Goal: Task Accomplishment & Management: Use online tool/utility

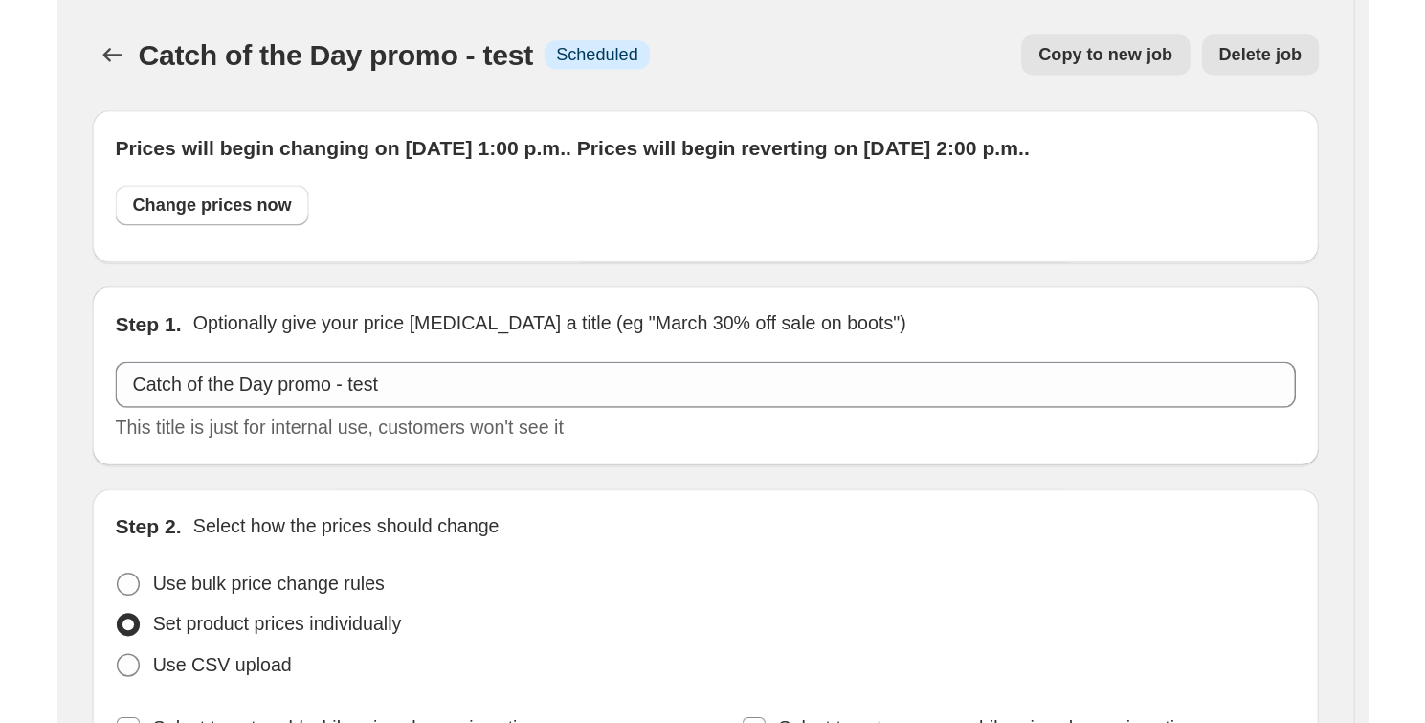
scroll to position [260, 0]
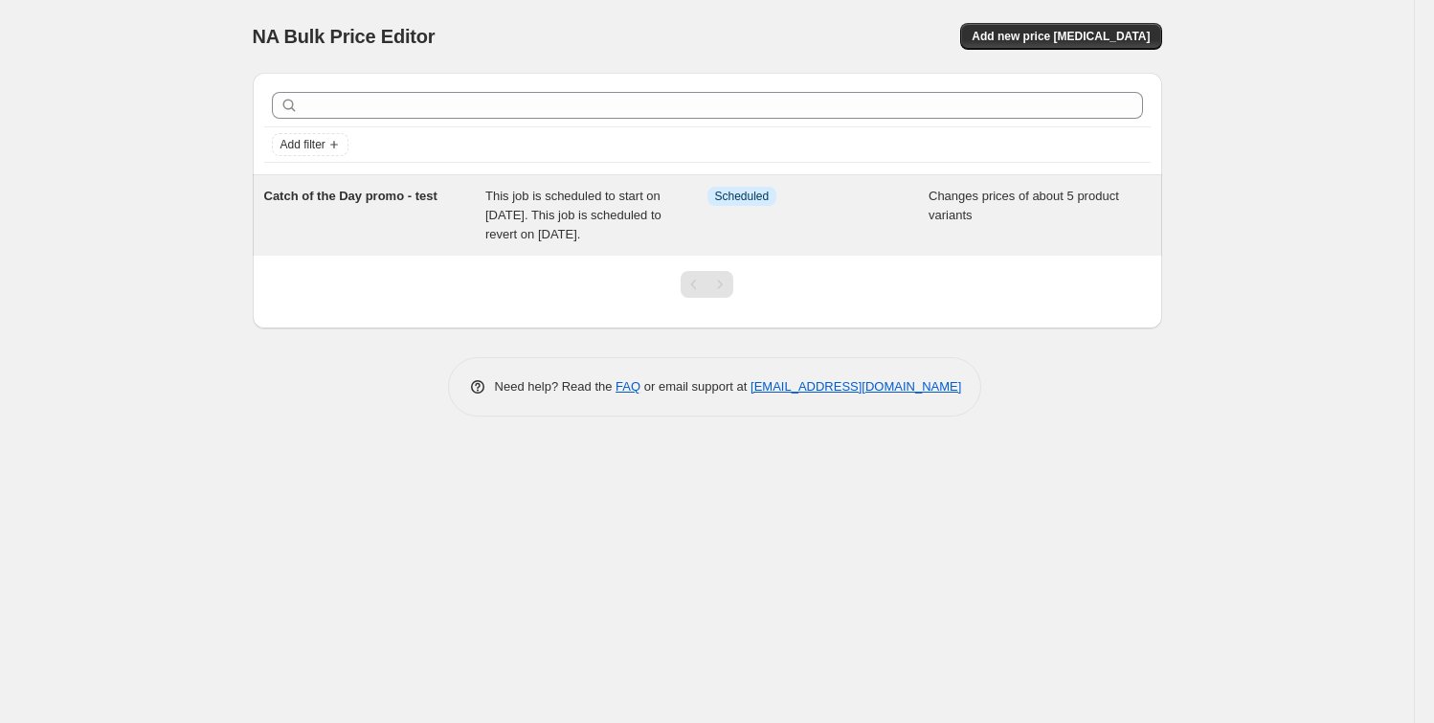
click at [395, 226] on div "Catch of the Day promo - test" at bounding box center [375, 215] width 222 height 57
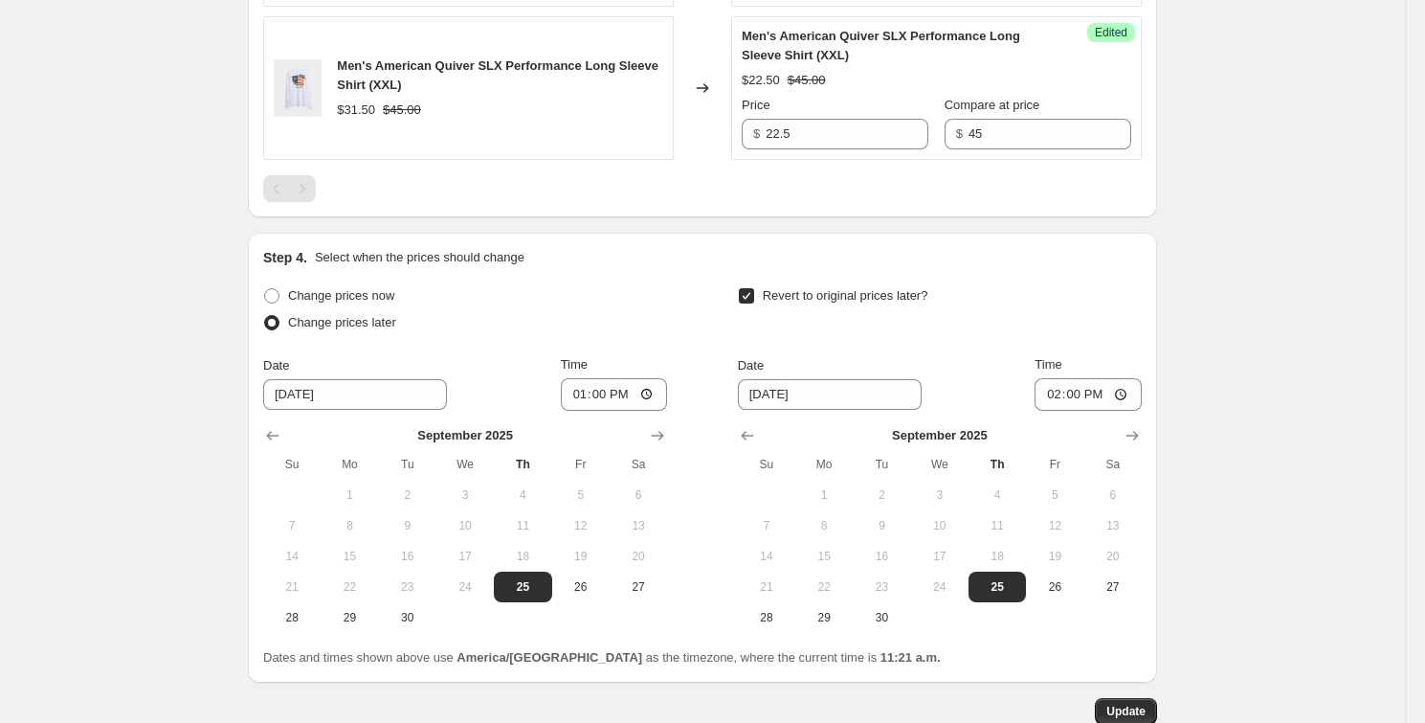
scroll to position [1537, 0]
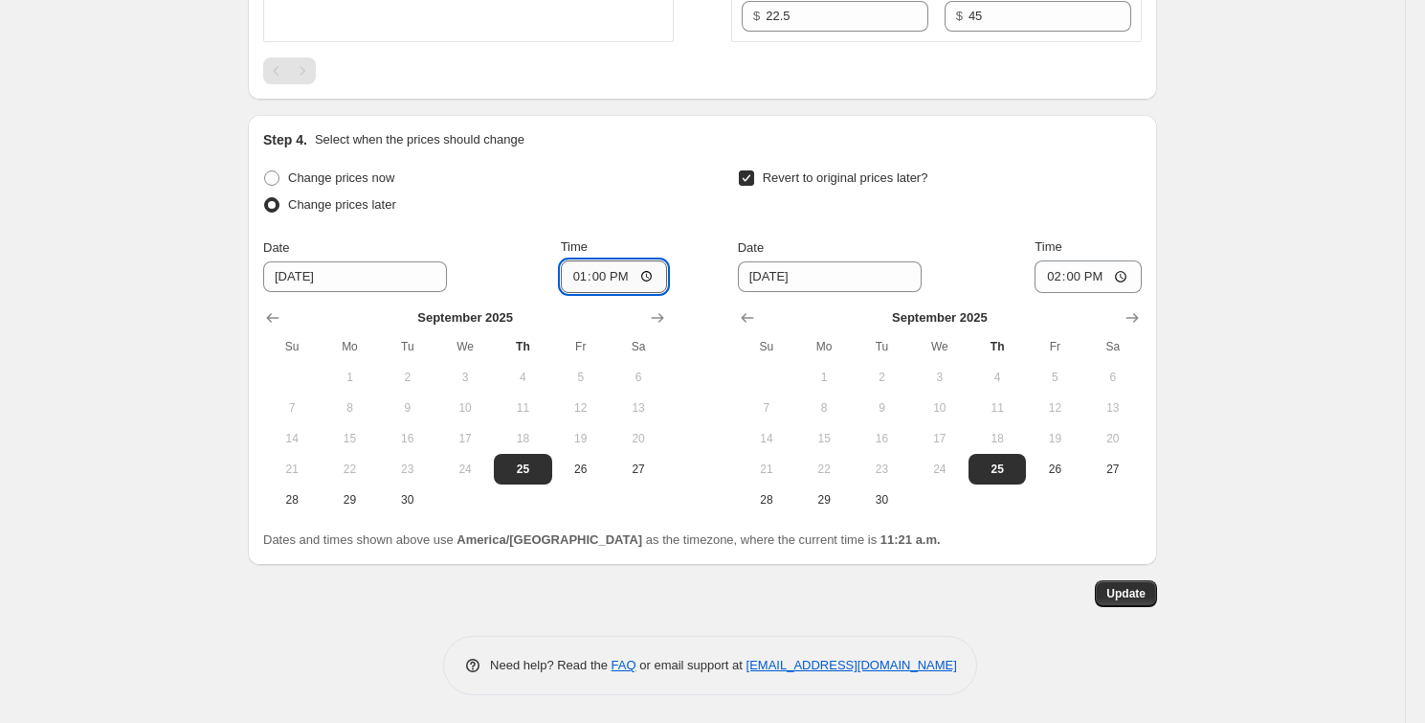
click at [603, 281] on input "13:00" at bounding box center [614, 276] width 107 height 33
click at [597, 275] on input "13:00" at bounding box center [614, 276] width 107 height 33
click at [652, 276] on input "13:00" at bounding box center [614, 276] width 107 height 33
click at [626, 265] on input "13:00" at bounding box center [614, 276] width 107 height 33
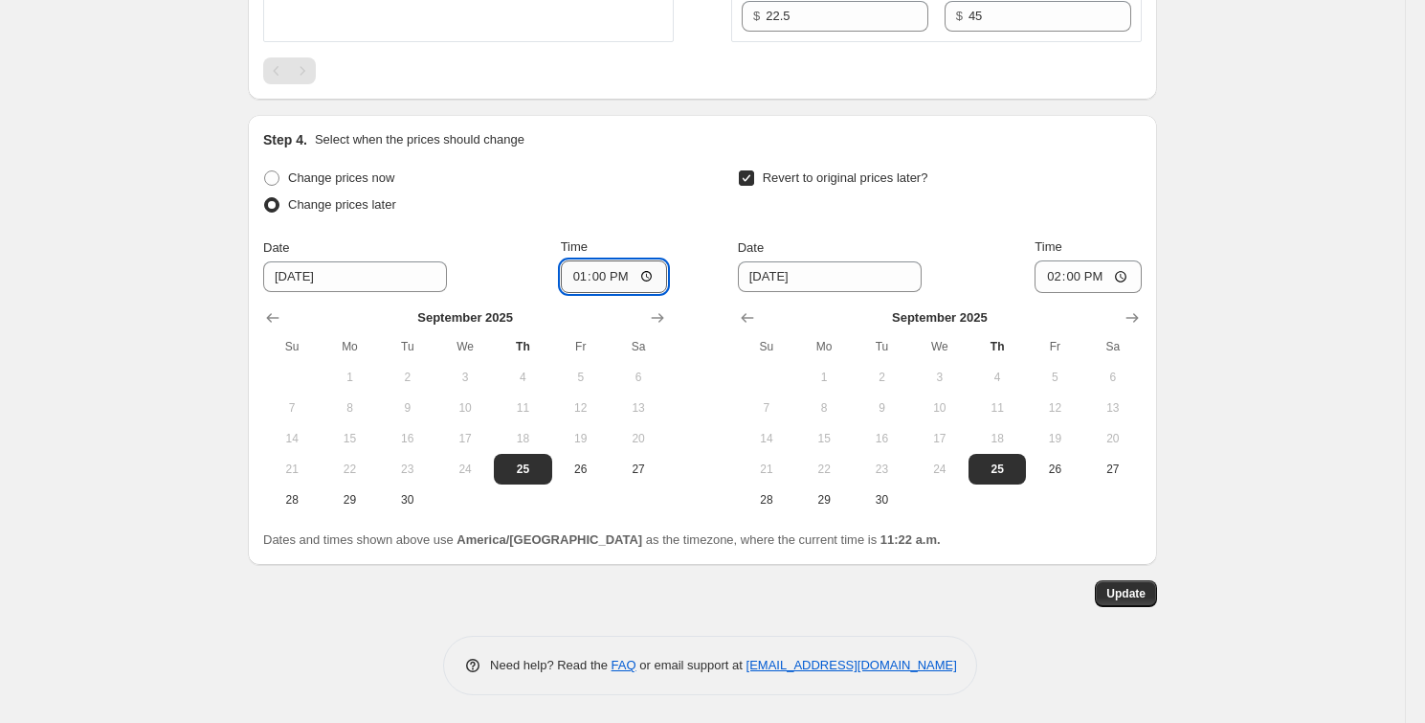
click at [655, 276] on input "13:00" at bounding box center [614, 276] width 107 height 33
type input "12:00"
click at [572, 78] on div at bounding box center [702, 70] width 879 height 27
click at [1073, 272] on input "14:00" at bounding box center [1088, 276] width 107 height 33
click at [1140, 269] on input "14:00" at bounding box center [1088, 276] width 107 height 33
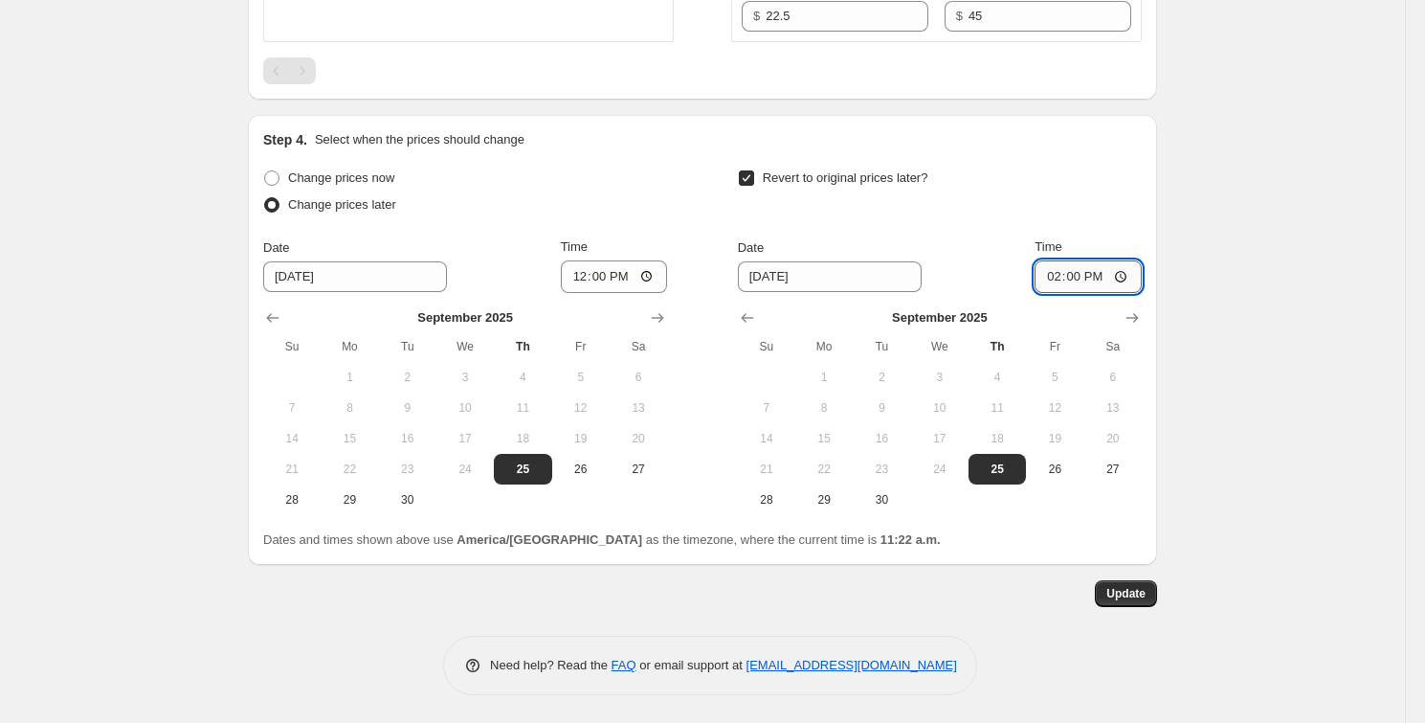
click at [1132, 272] on input "14:00" at bounding box center [1088, 276] width 107 height 33
type input "12:30"
click at [1127, 594] on span "Update" at bounding box center [1125, 593] width 39 height 15
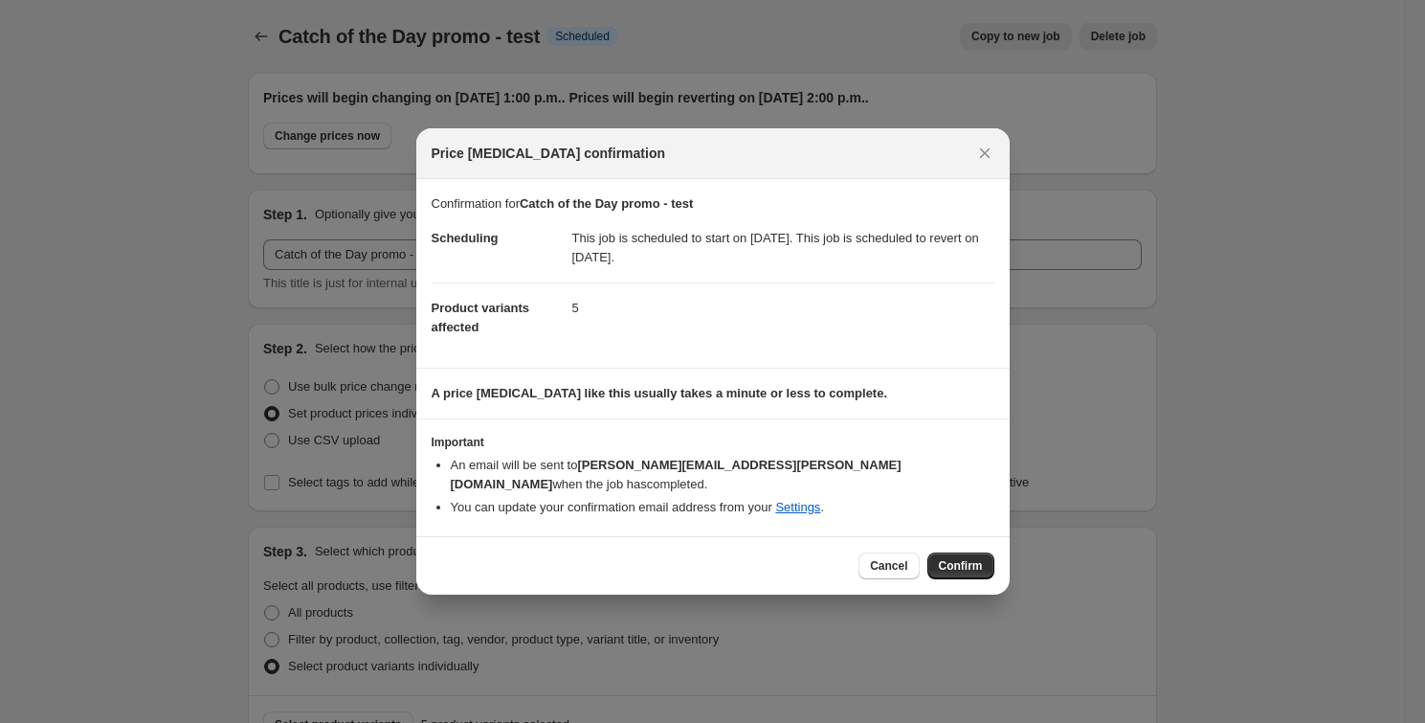
scroll to position [0, 0]
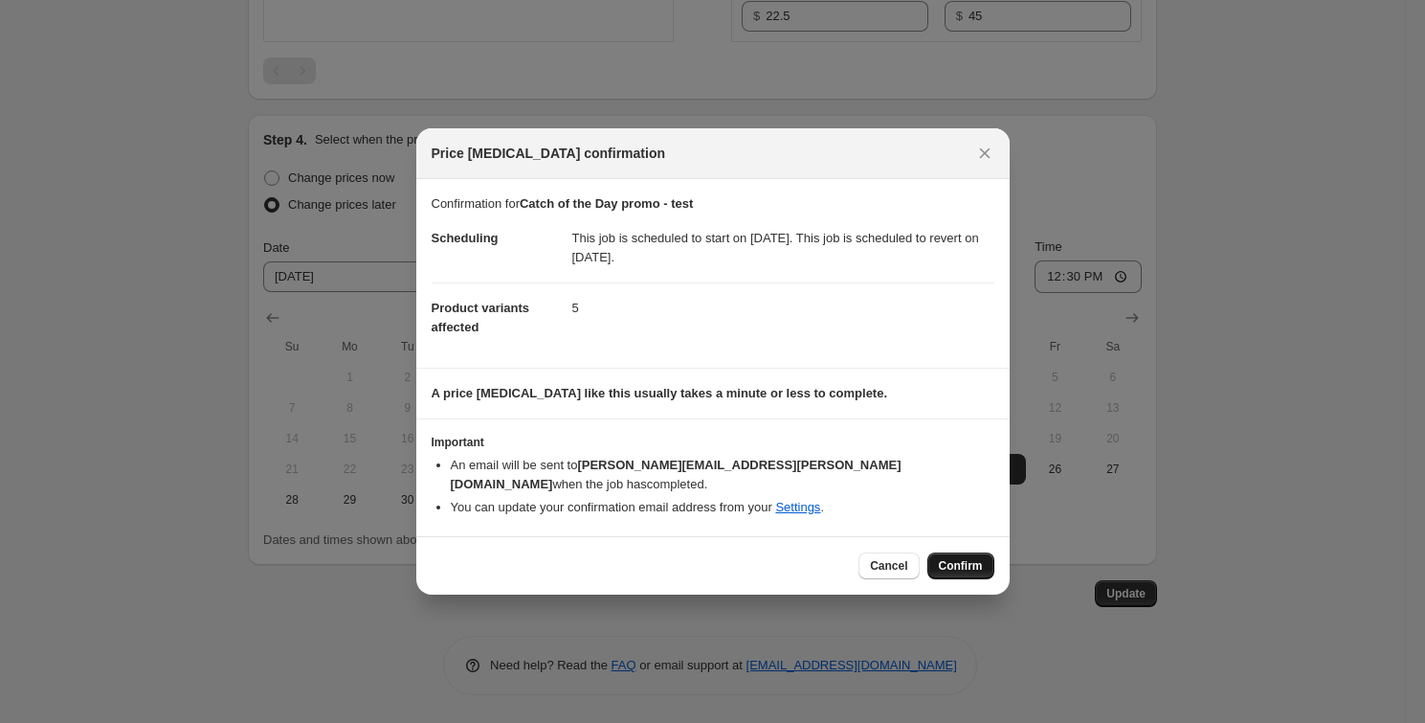
click at [966, 566] on button "Confirm" at bounding box center [960, 565] width 67 height 27
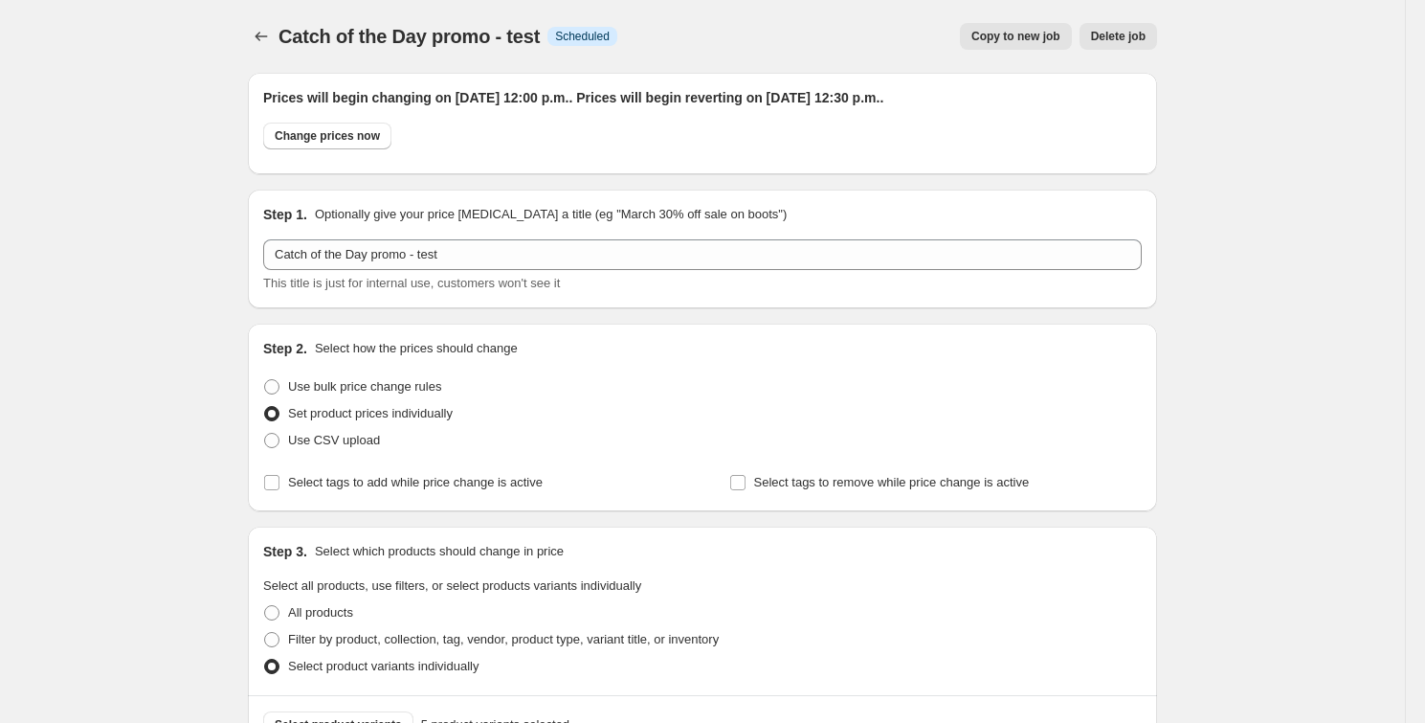
scroll to position [1537, 0]
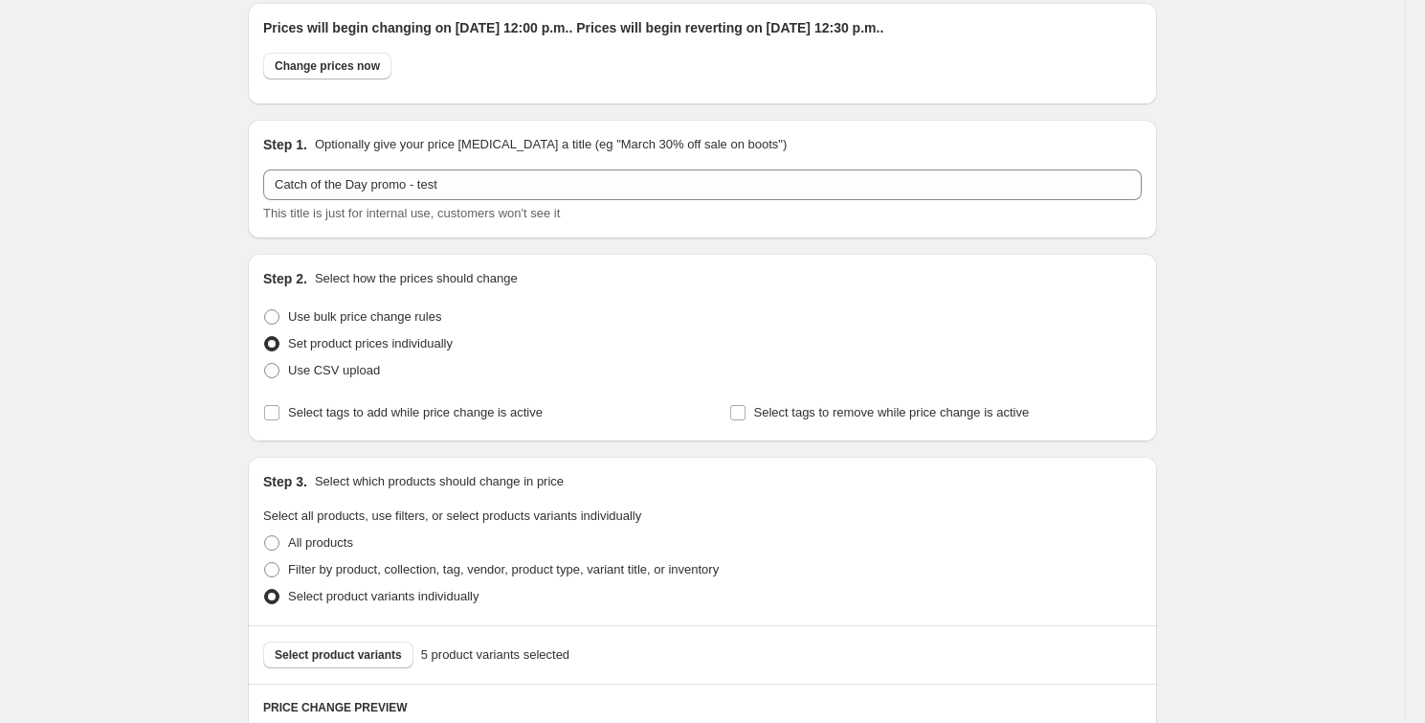
scroll to position [0, 0]
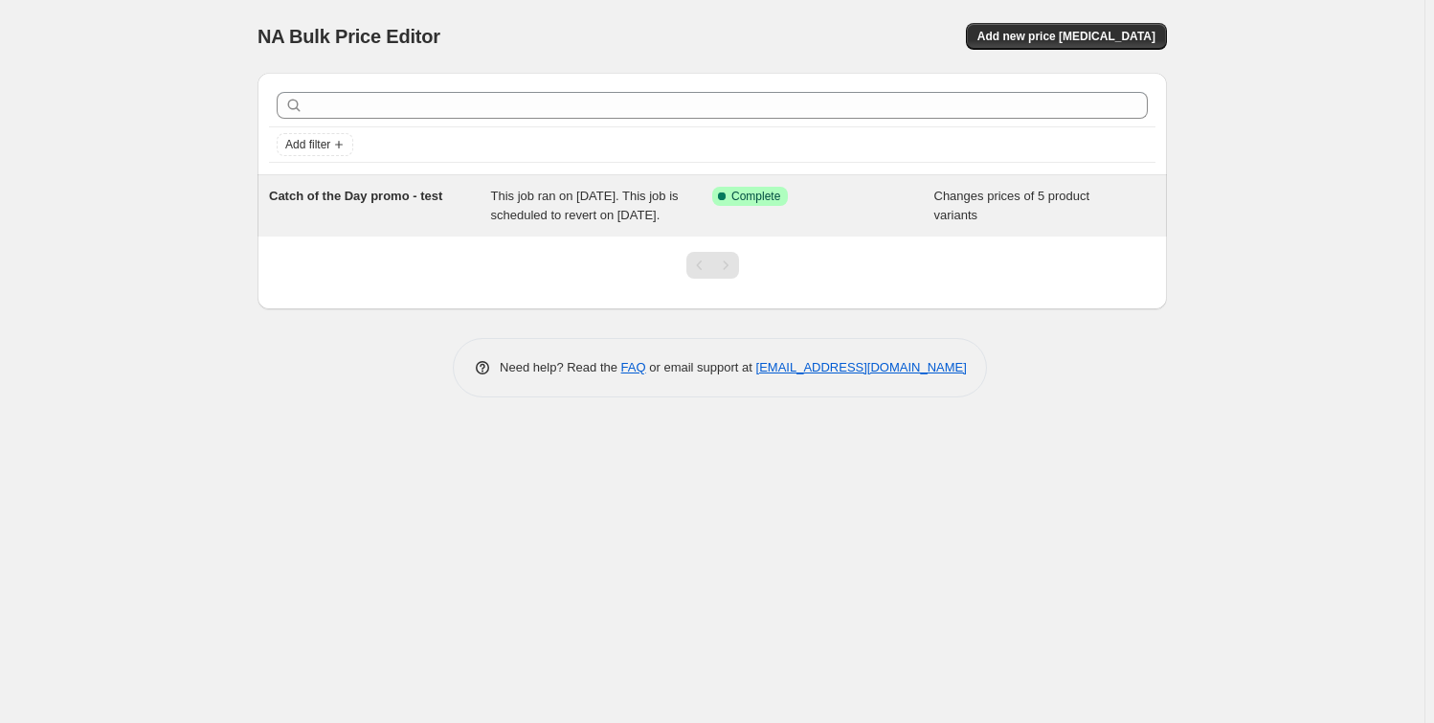
click at [439, 181] on div "Catch of the Day promo - test This job ran on [DATE]. This job is scheduled to …" at bounding box center [711, 205] width 909 height 61
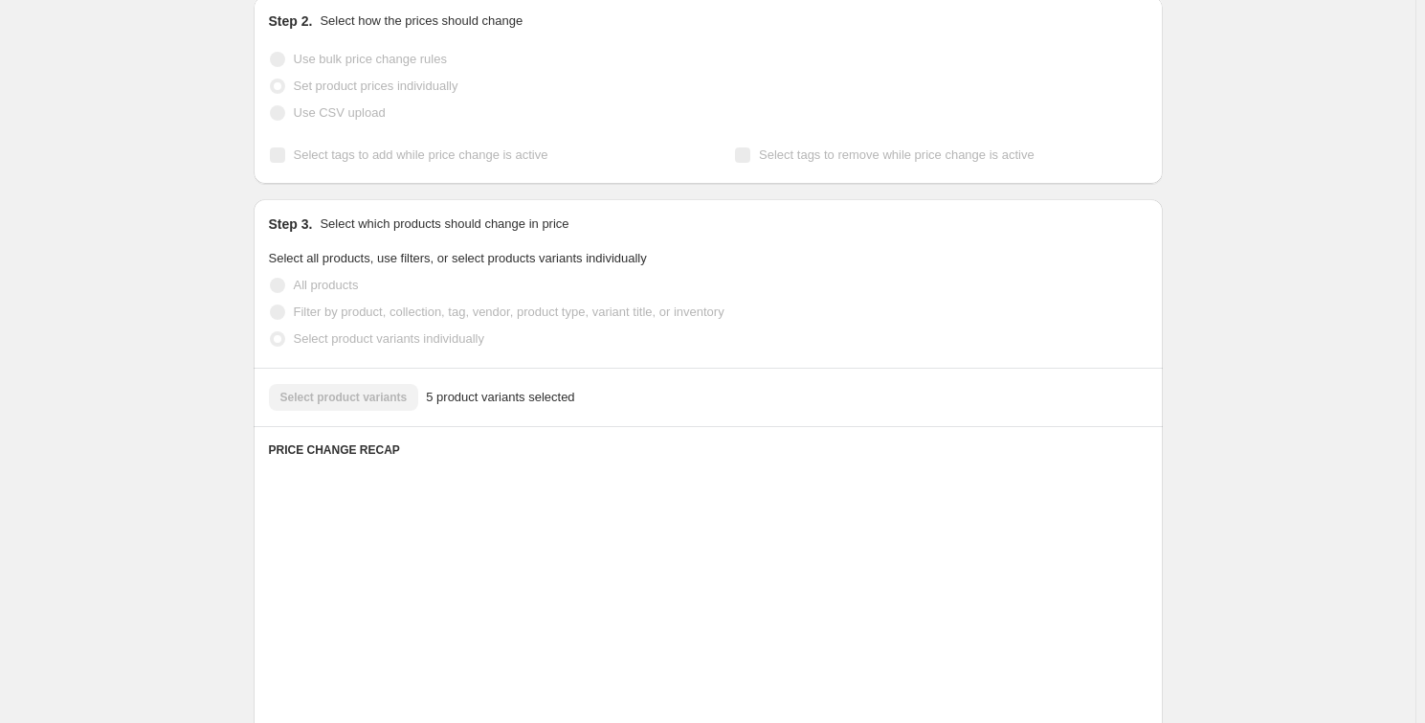
scroll to position [522, 0]
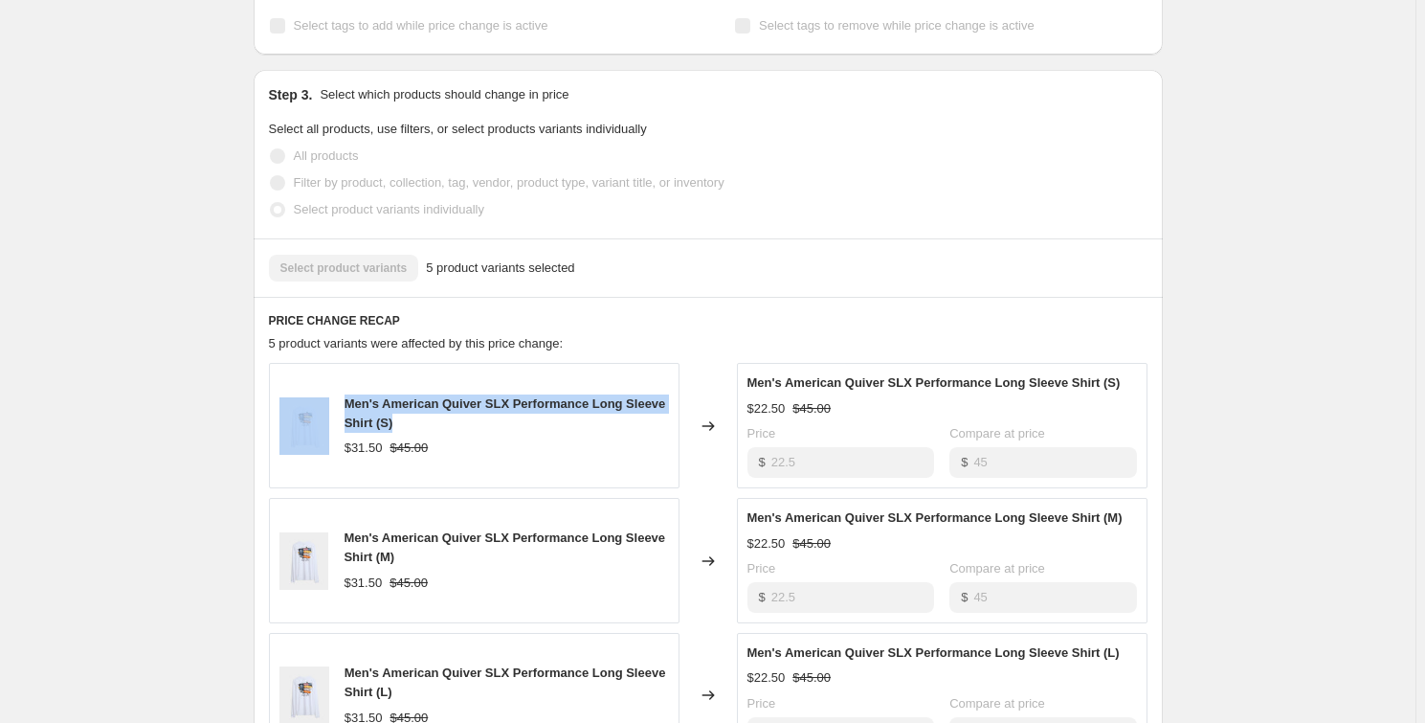
drag, startPoint x: 423, startPoint y: 446, endPoint x: 338, endPoint y: 420, distance: 89.0
click at [338, 420] on div "Men's American Quiver SLX Performance Long Sleeve Shirt (S) $31.50 $45.00" at bounding box center [474, 425] width 411 height 125
copy div "Men's American Quiver SLX Performance Long Sleeve Shirt (S)"
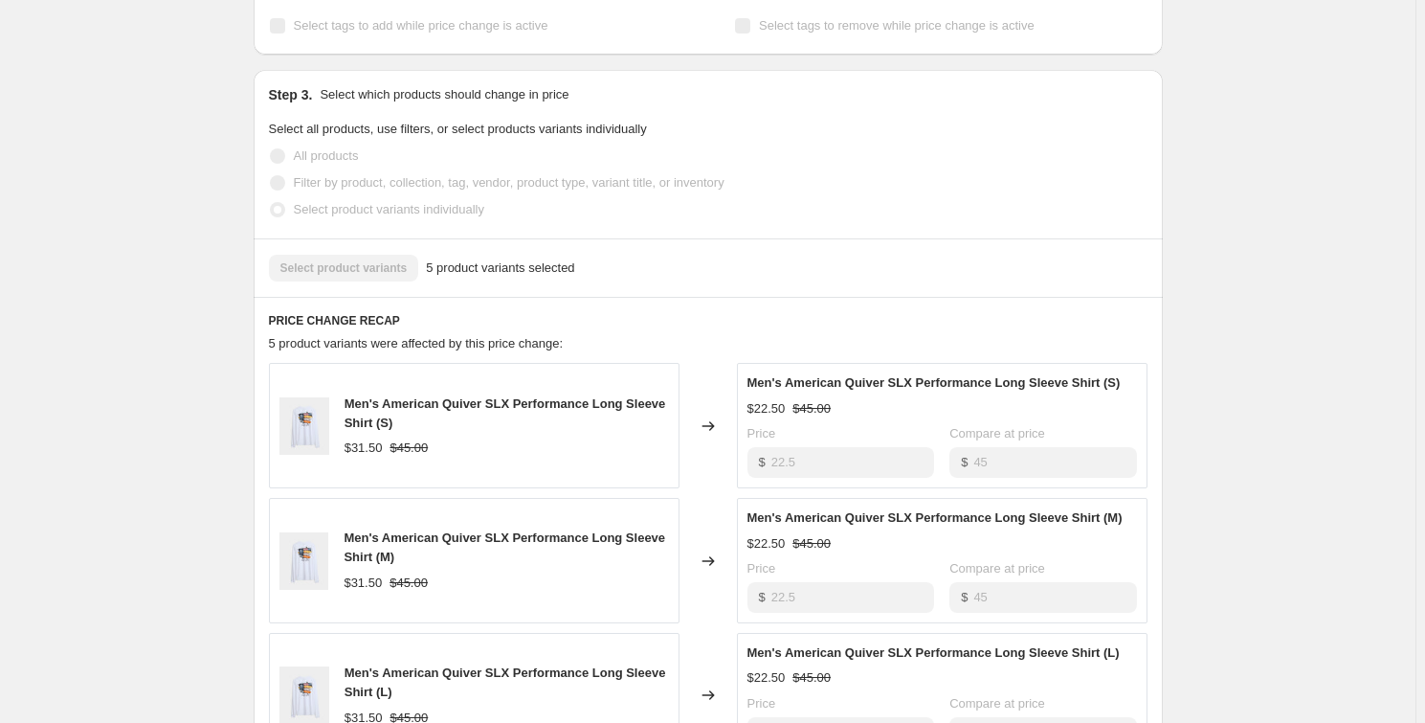
click at [241, 344] on div "Prices changed successfully This job successfully completed on [DATE] 12:00 p.m…" at bounding box center [700, 543] width 925 height 2014
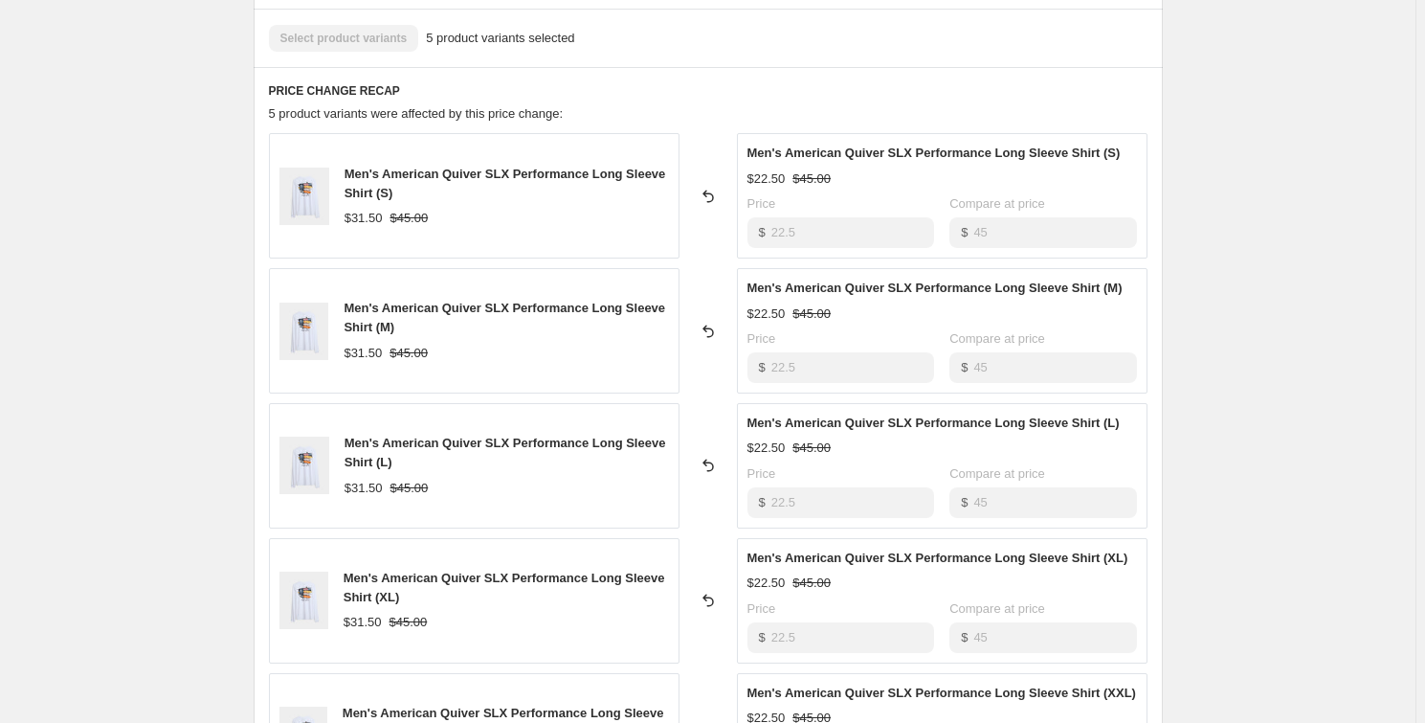
scroll to position [0, 0]
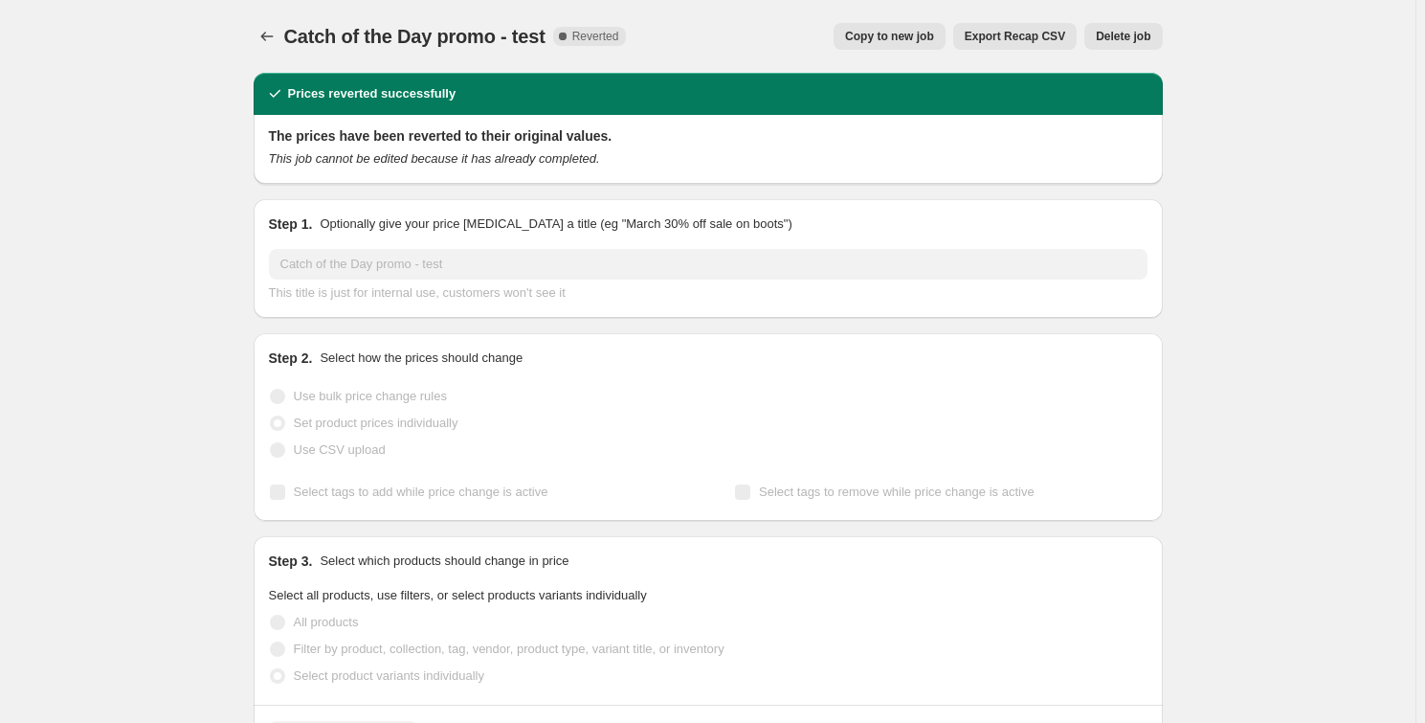
click at [274, 45] on icon "Price change jobs" at bounding box center [266, 36] width 19 height 19
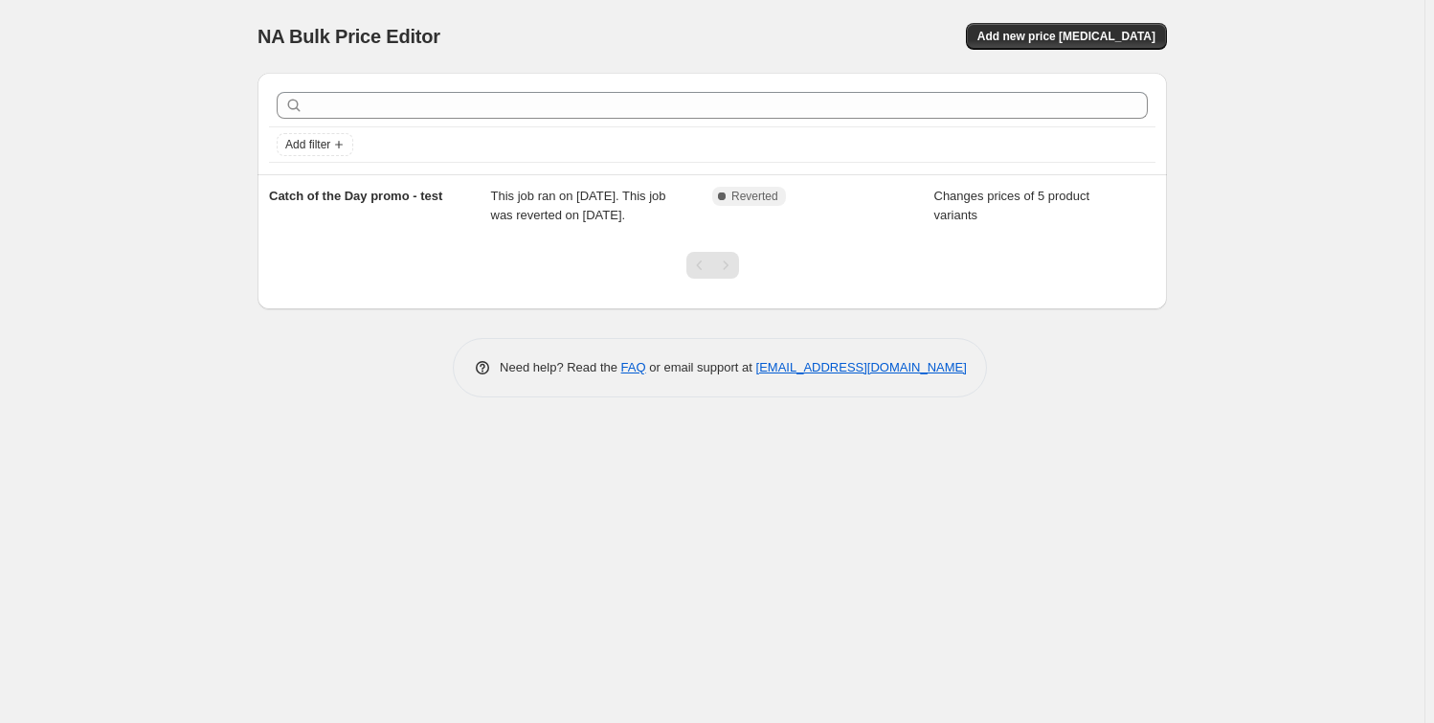
click at [200, 200] on div "NA Bulk Price Editor. This page is ready NA Bulk Price Editor Add new price [ME…" at bounding box center [712, 361] width 1424 height 723
click at [1106, 42] on span "Add new price [MEDICAL_DATA]" at bounding box center [1066, 36] width 178 height 15
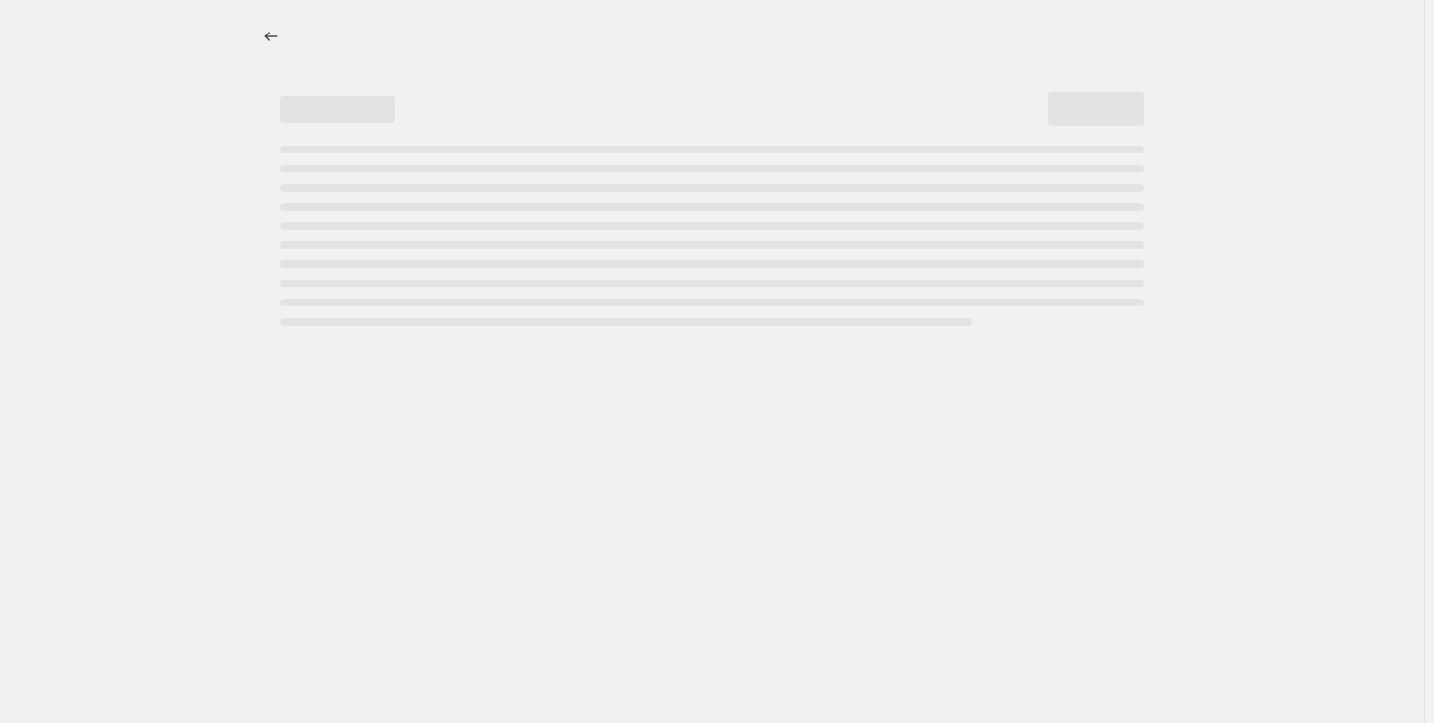
select select "percentage"
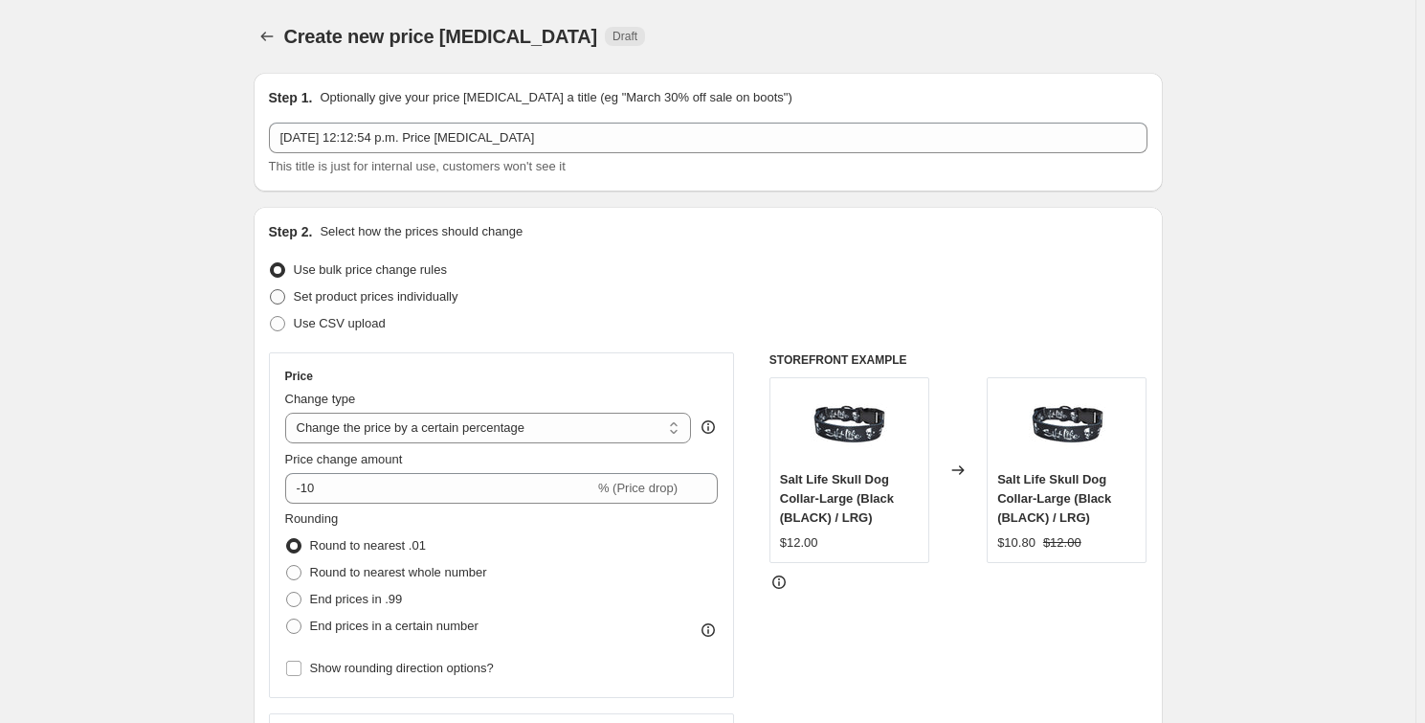
click at [355, 299] on span "Set product prices individually" at bounding box center [376, 296] width 165 height 14
click at [271, 290] on input "Set product prices individually" at bounding box center [270, 289] width 1 height 1
radio input "true"
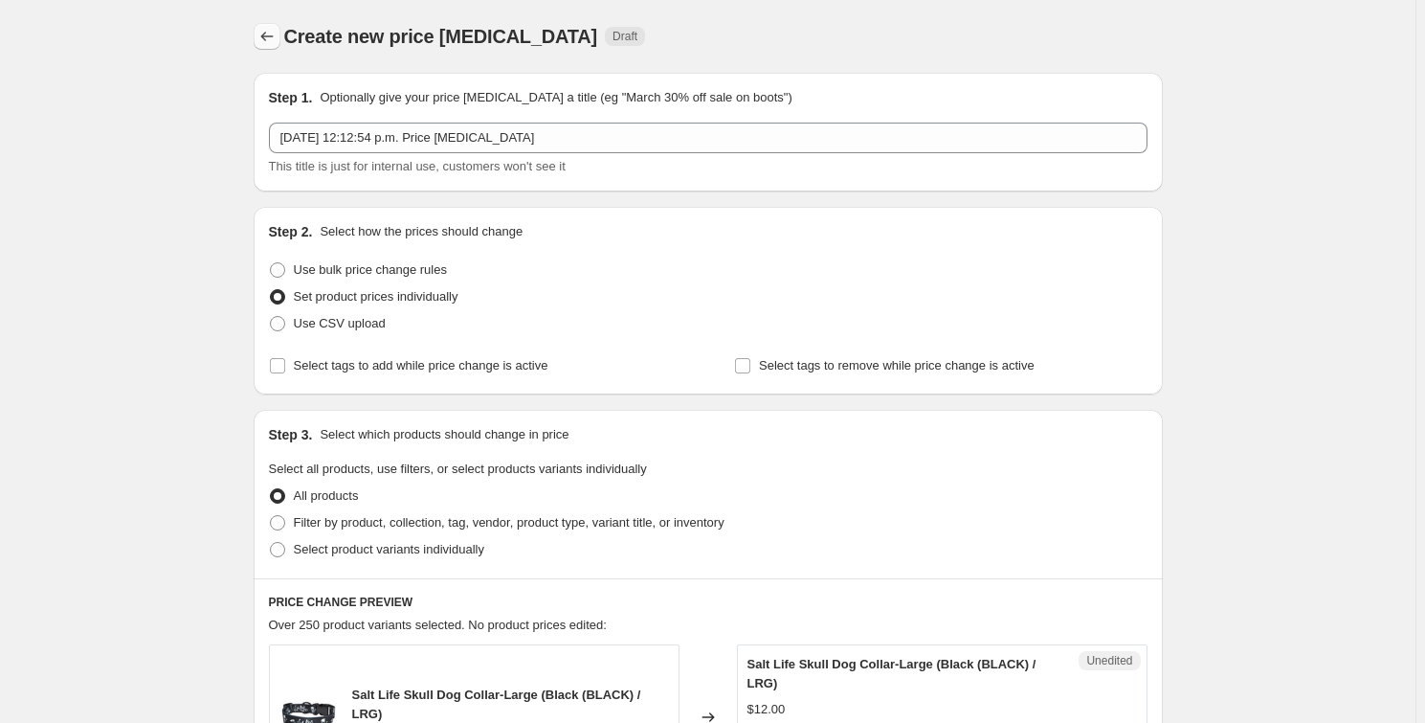
click at [266, 40] on icon "Price change jobs" at bounding box center [266, 36] width 19 height 19
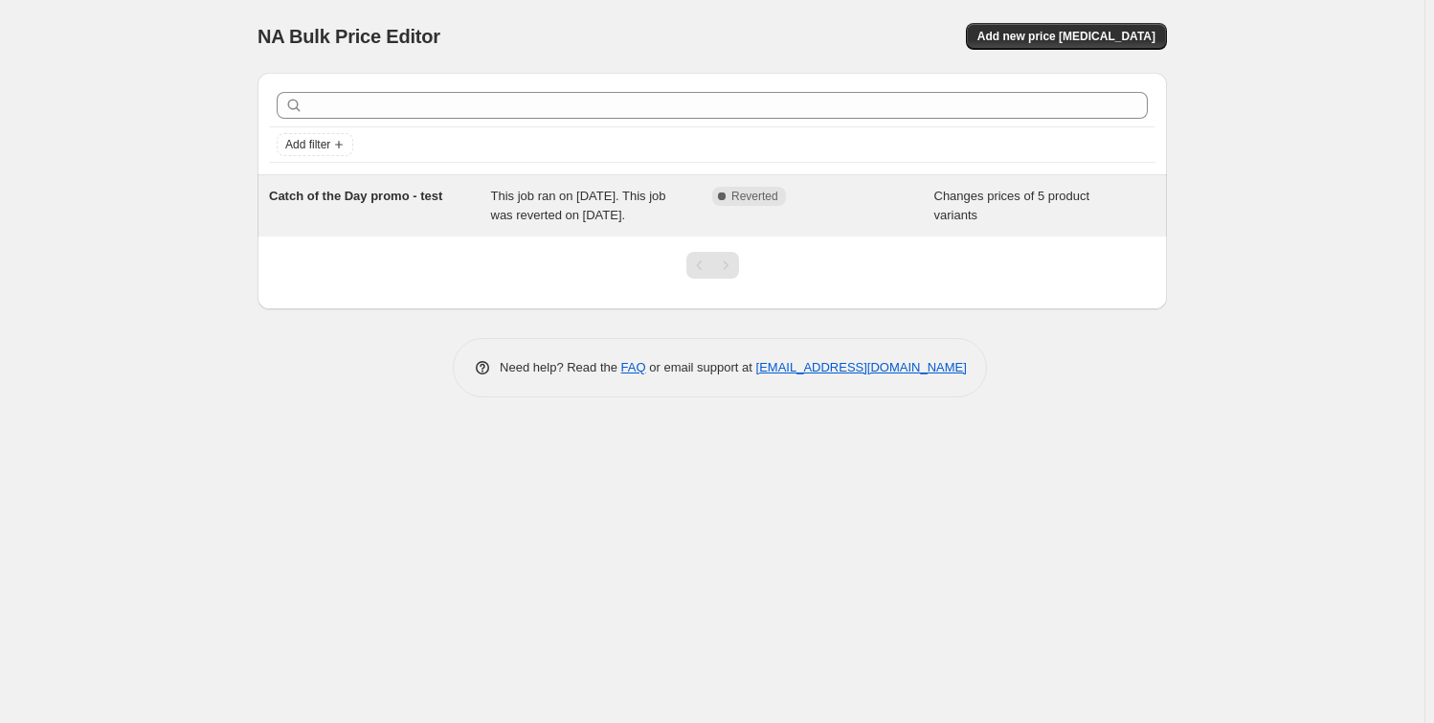
click at [317, 190] on span "Catch of the Day promo - test" at bounding box center [355, 196] width 173 height 14
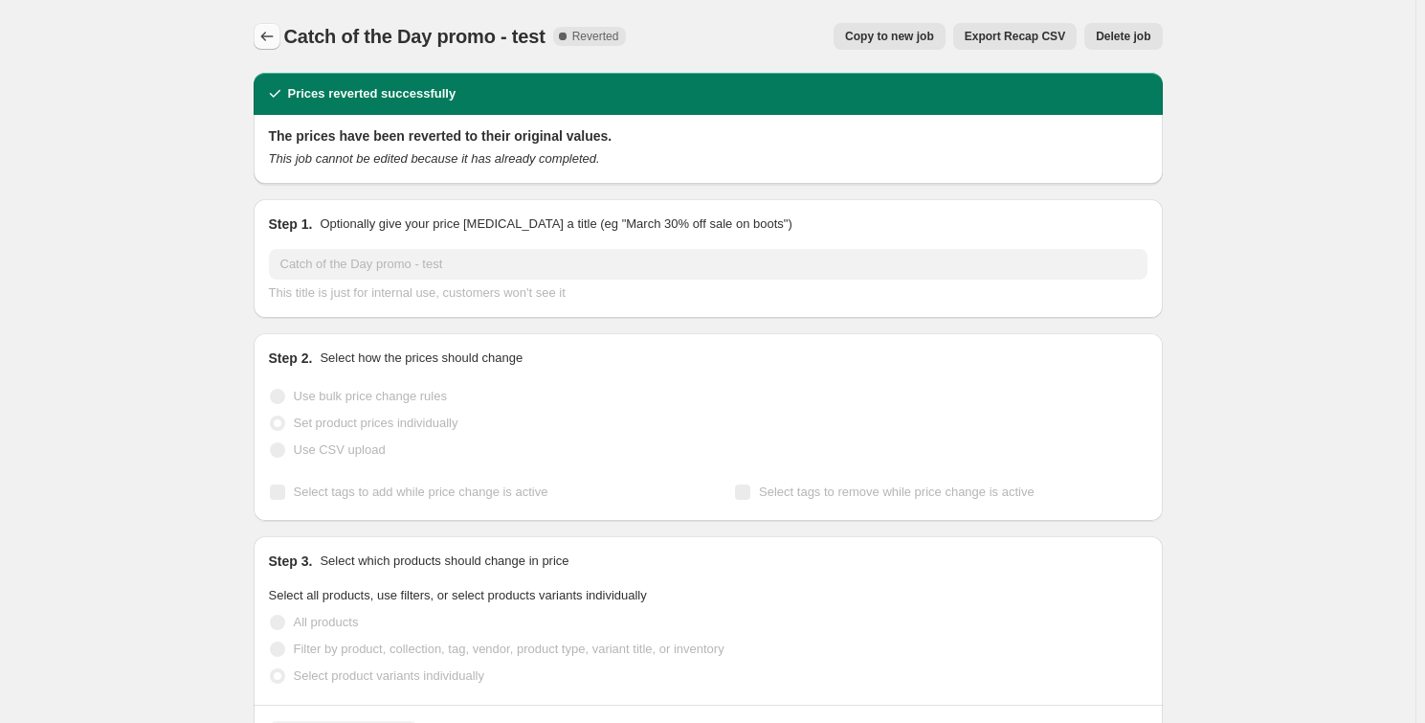
click at [271, 29] on icon "Price change jobs" at bounding box center [266, 36] width 19 height 19
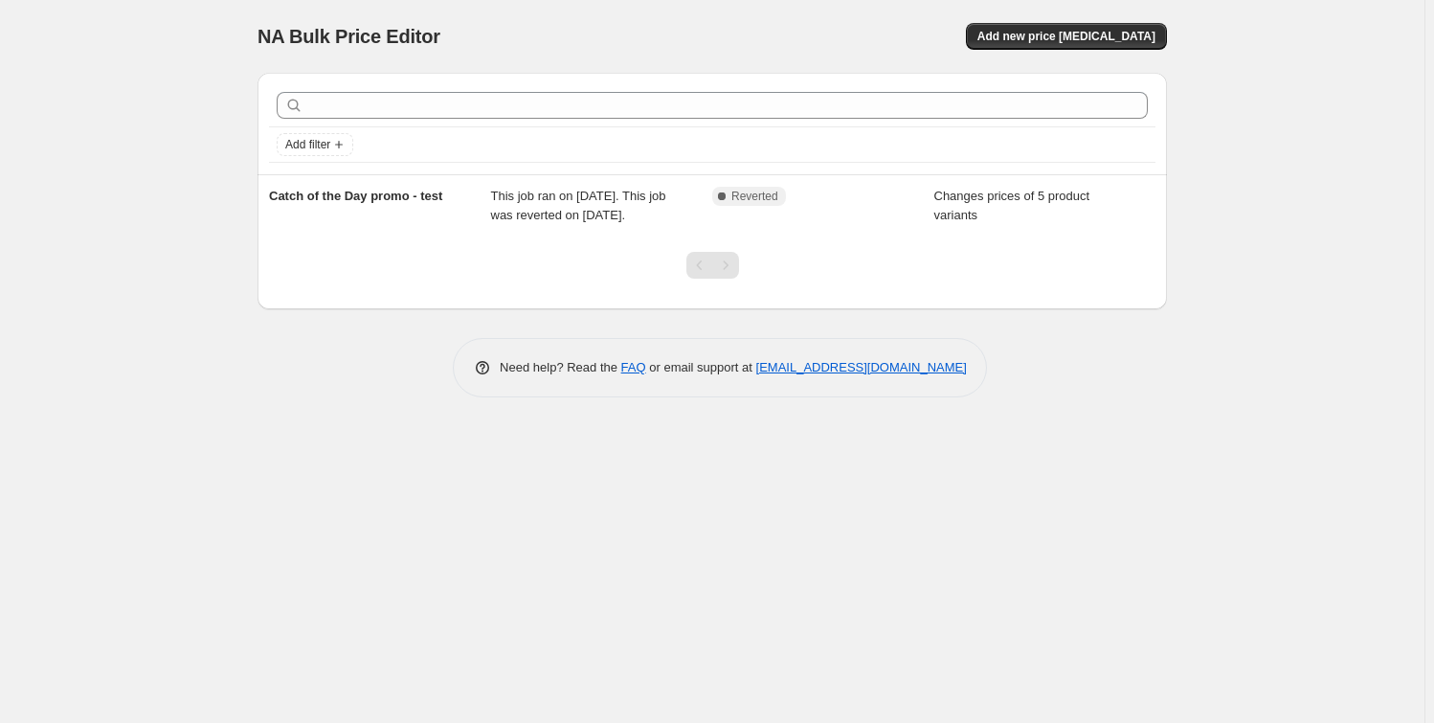
click at [1068, 21] on div "NA Bulk Price Editor. This page is ready NA Bulk Price Editor Add new price [ME…" at bounding box center [711, 36] width 909 height 73
click at [1065, 36] on span "Add new price [MEDICAL_DATA]" at bounding box center [1066, 36] width 178 height 15
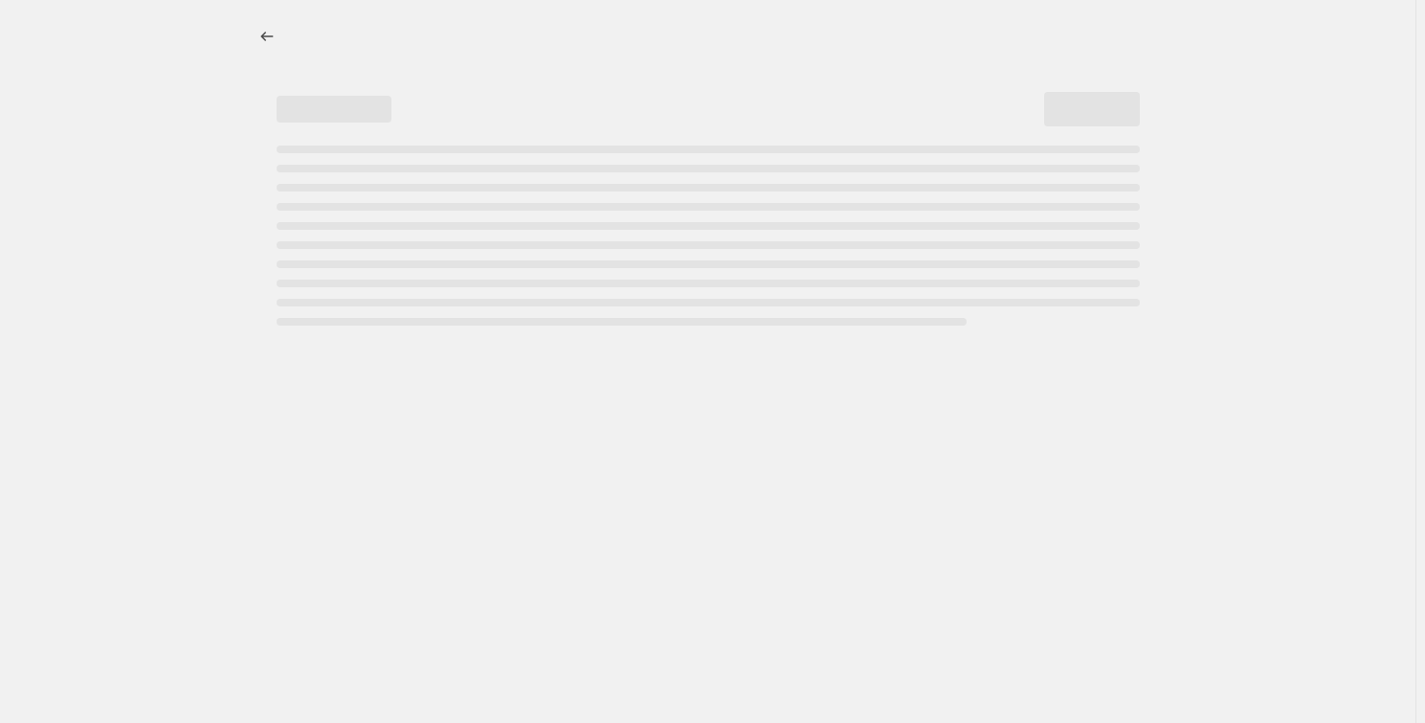
select select "percentage"
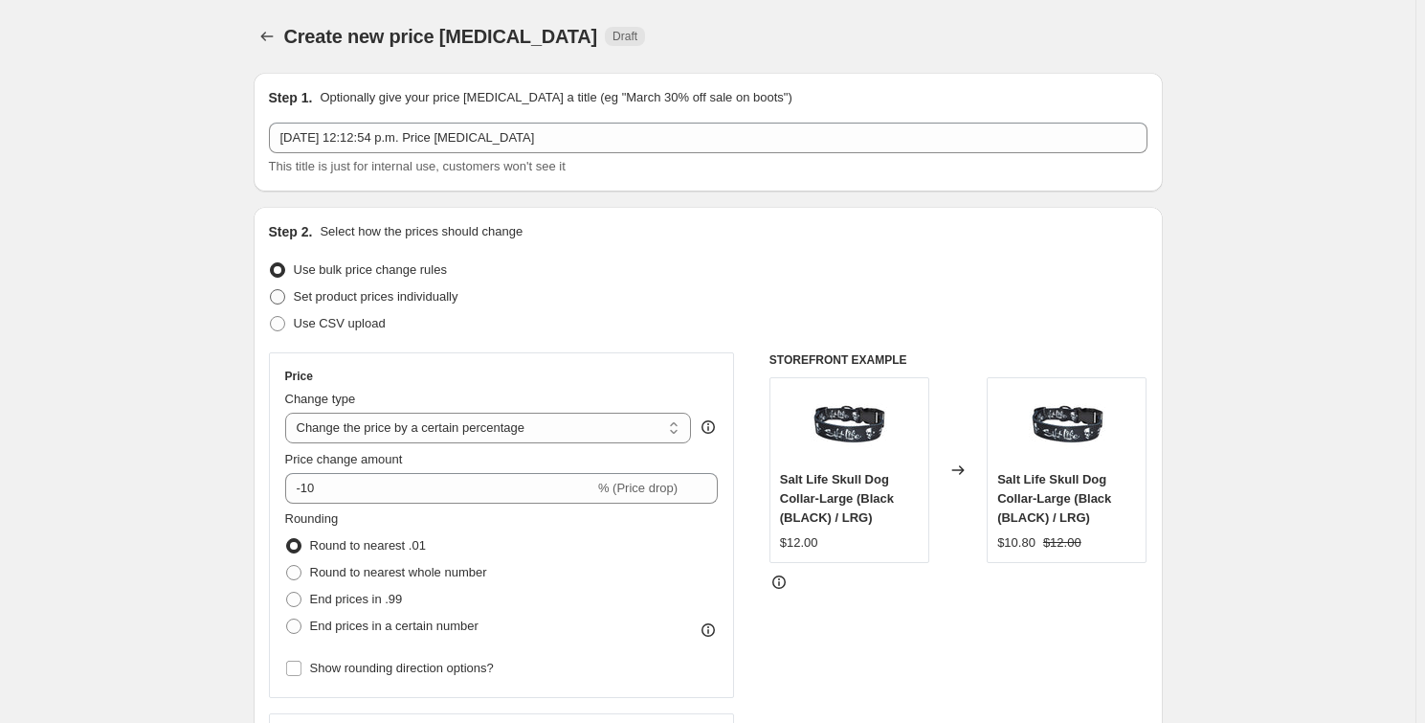
click at [352, 299] on span "Set product prices individually" at bounding box center [376, 296] width 165 height 14
click at [271, 290] on input "Set product prices individually" at bounding box center [270, 289] width 1 height 1
radio input "true"
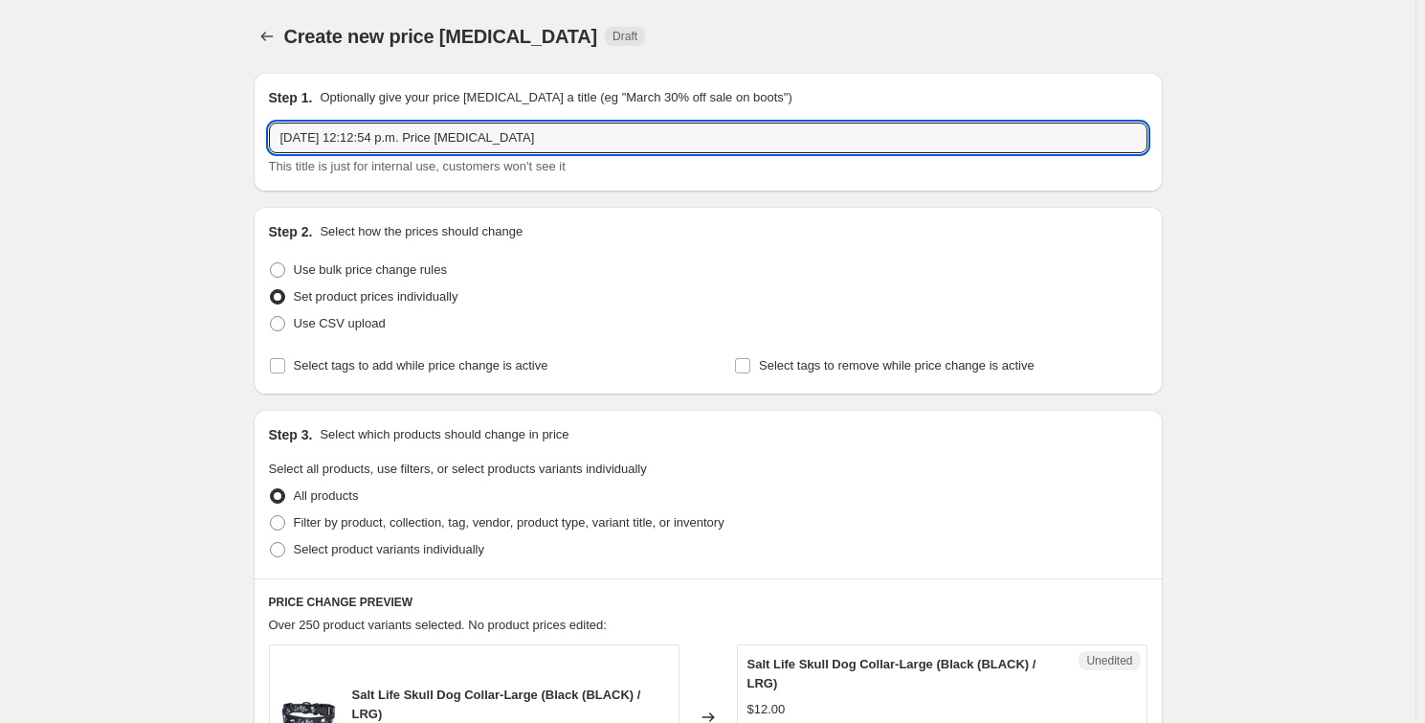
drag, startPoint x: 584, startPoint y: 142, endPoint x: 240, endPoint y: 132, distance: 343.8
type input "X"
type input "Catch of the day #1"
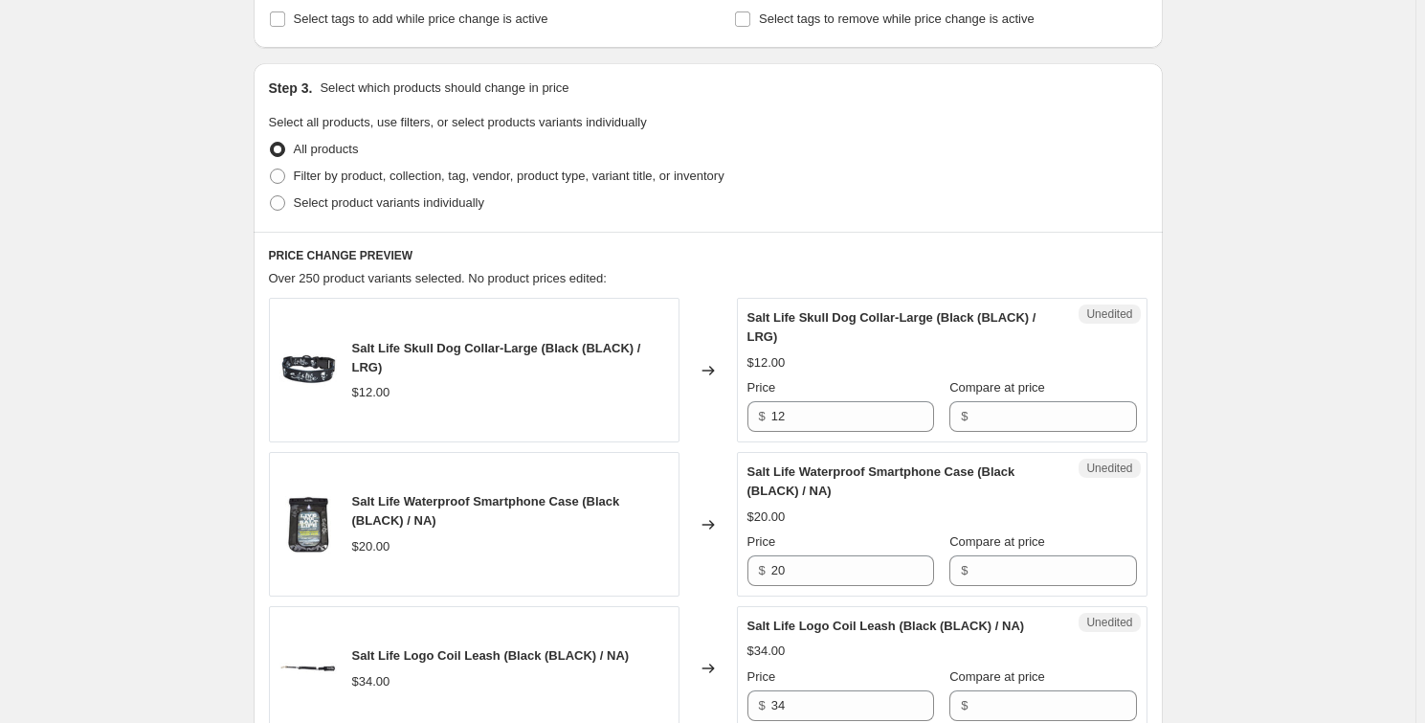
scroll to position [347, 0]
click at [281, 179] on span at bounding box center [277, 175] width 15 height 15
click at [271, 168] on input "Filter by product, collection, tag, vendor, product type, variant title, or inv…" at bounding box center [270, 168] width 1 height 1
radio input "true"
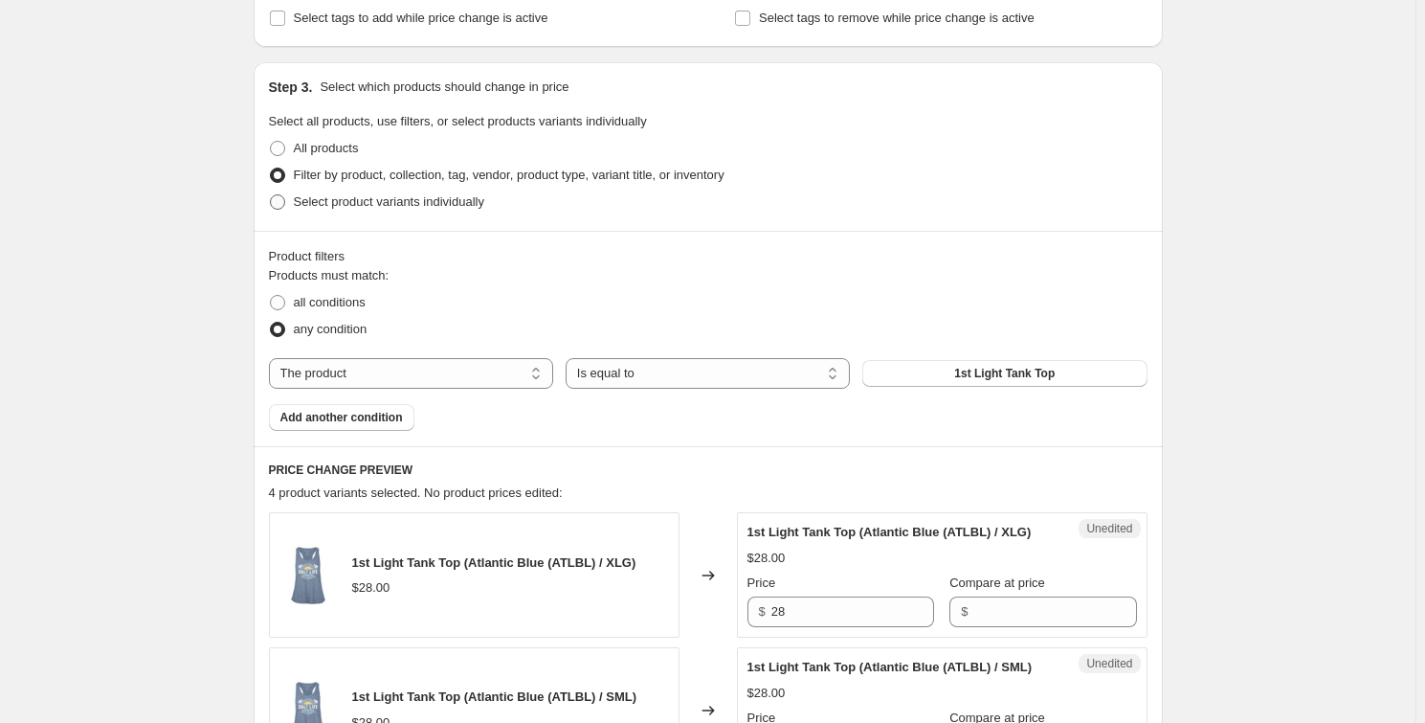
click at [285, 208] on span at bounding box center [277, 201] width 15 height 15
click at [271, 195] on input "Select product variants individually" at bounding box center [270, 194] width 1 height 1
radio input "true"
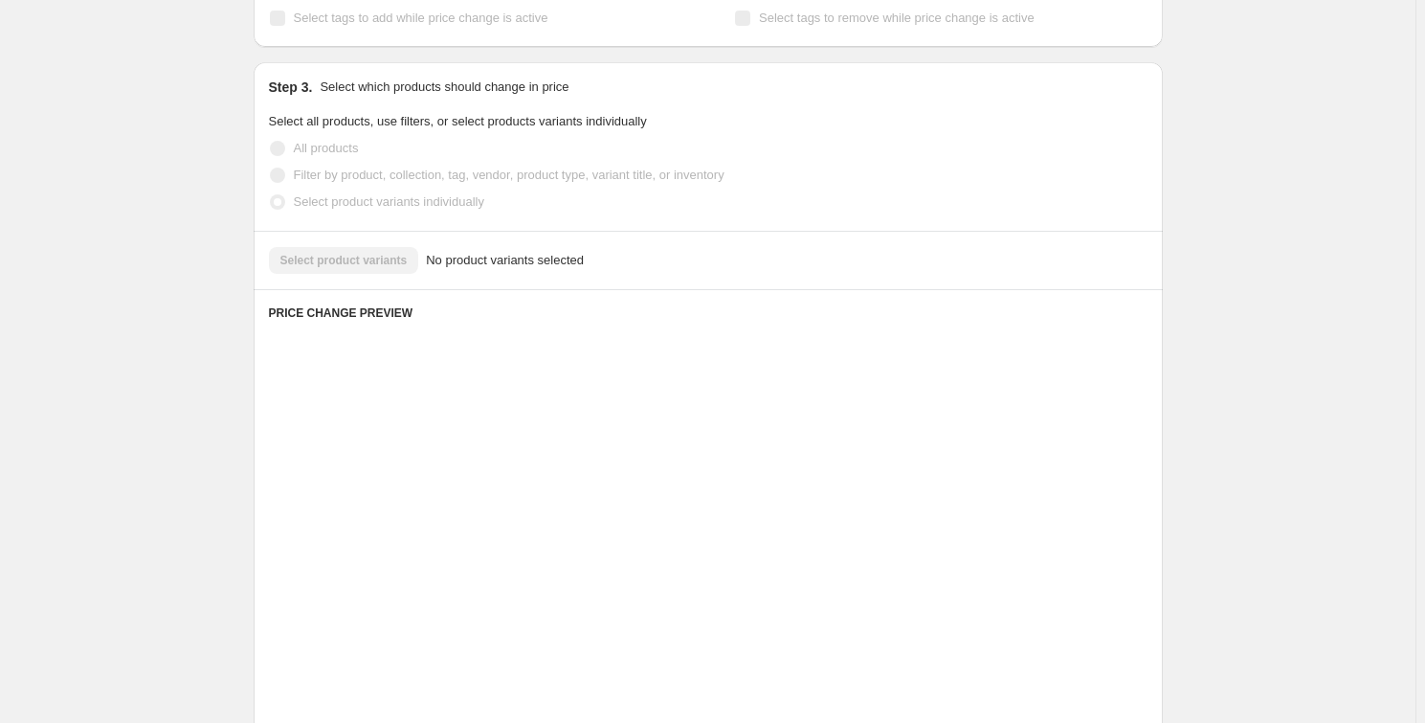
scroll to position [282, 0]
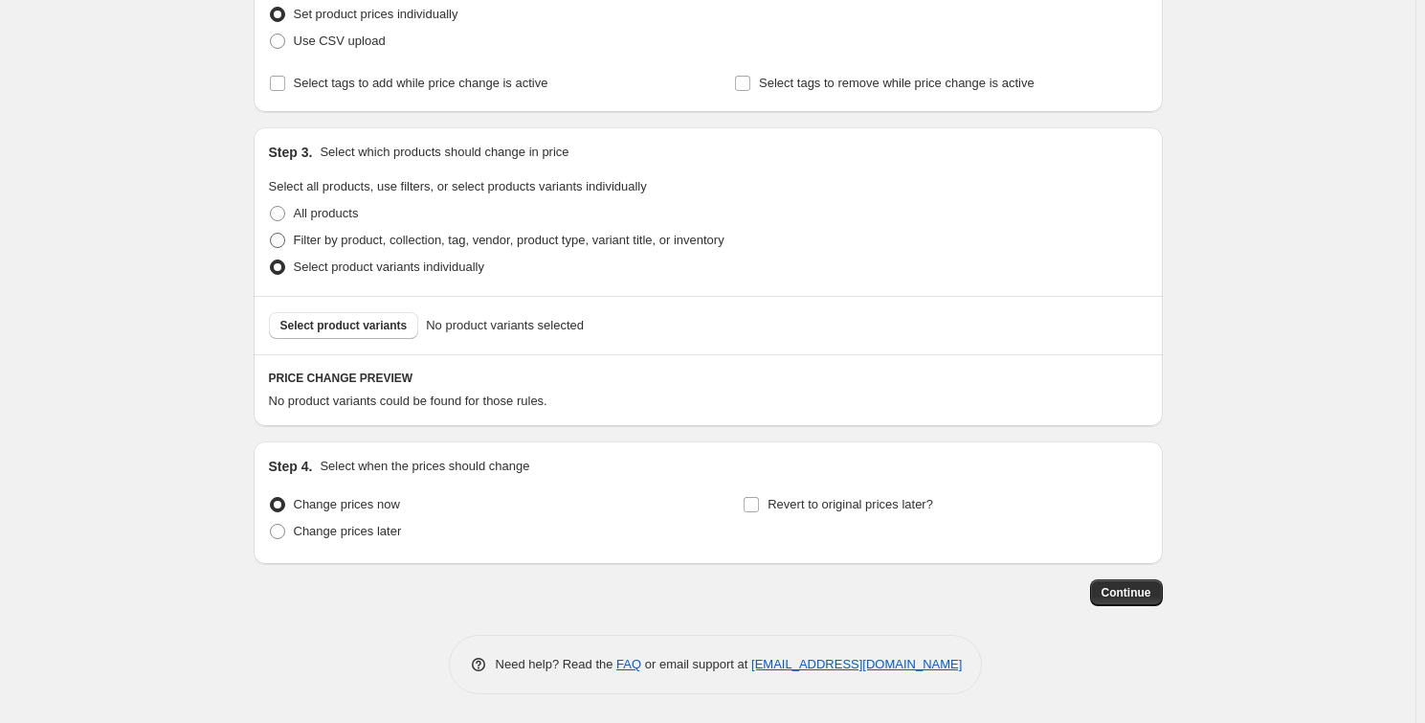
click at [279, 237] on span at bounding box center [277, 240] width 15 height 15
click at [271, 234] on input "Filter by product, collection, tag, vendor, product type, variant title, or inv…" at bounding box center [270, 233] width 1 height 1
radio input "true"
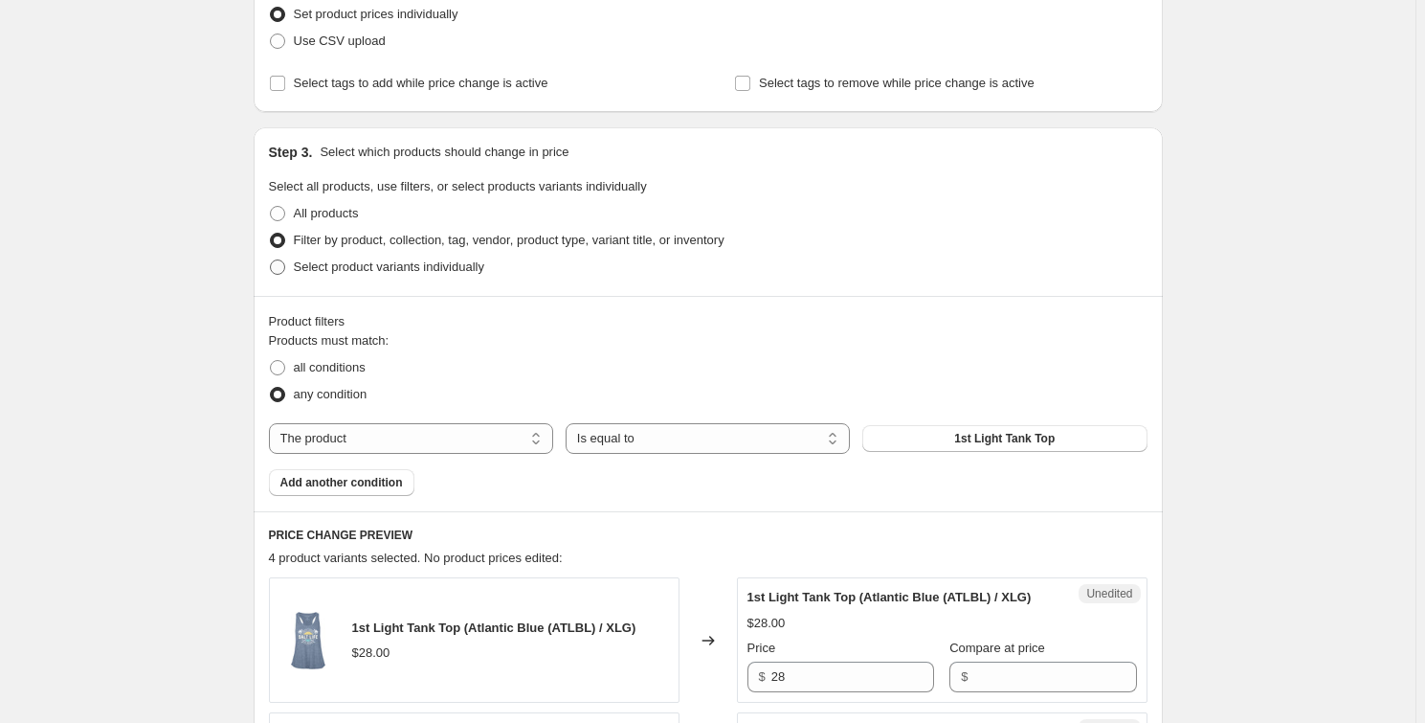
click at [287, 257] on label "Select product variants individually" at bounding box center [376, 267] width 215 height 27
click at [271, 259] on input "Select product variants individually" at bounding box center [270, 259] width 1 height 1
radio input "true"
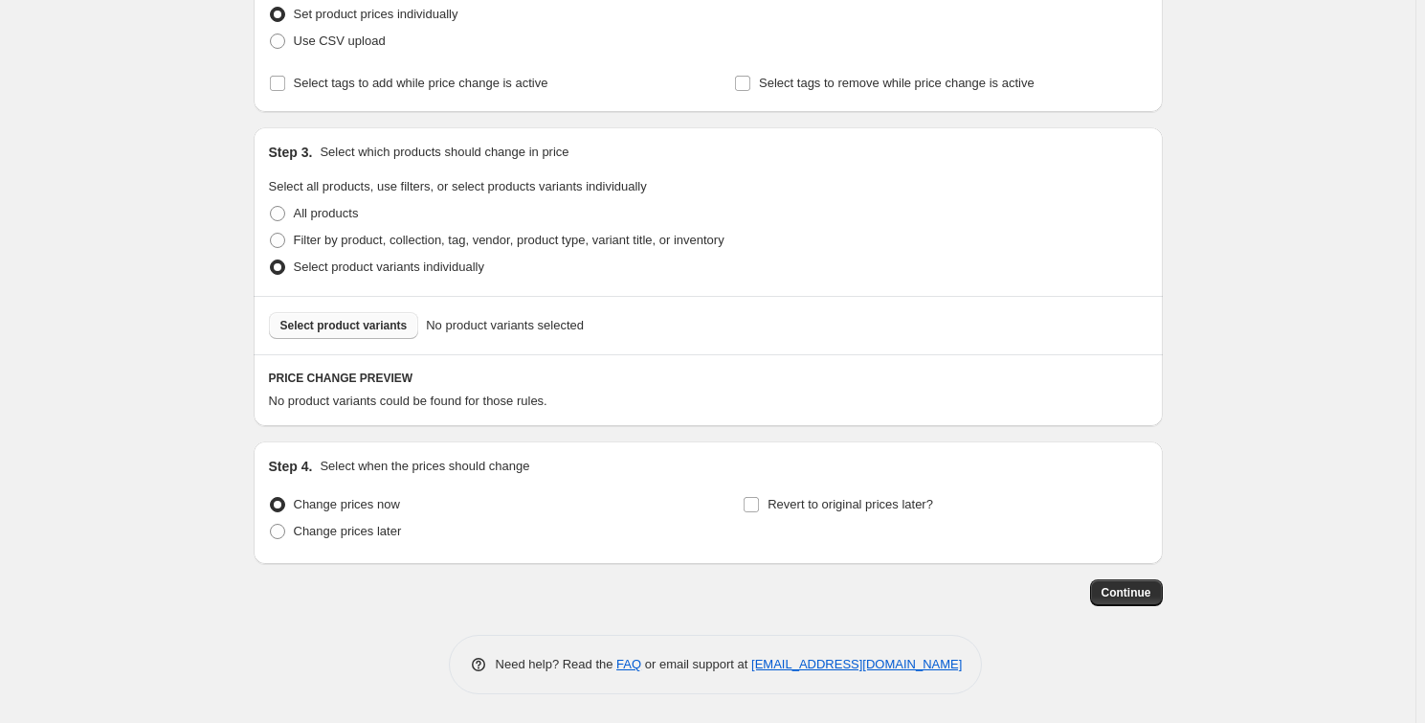
click at [344, 318] on span "Select product variants" at bounding box center [343, 325] width 127 height 15
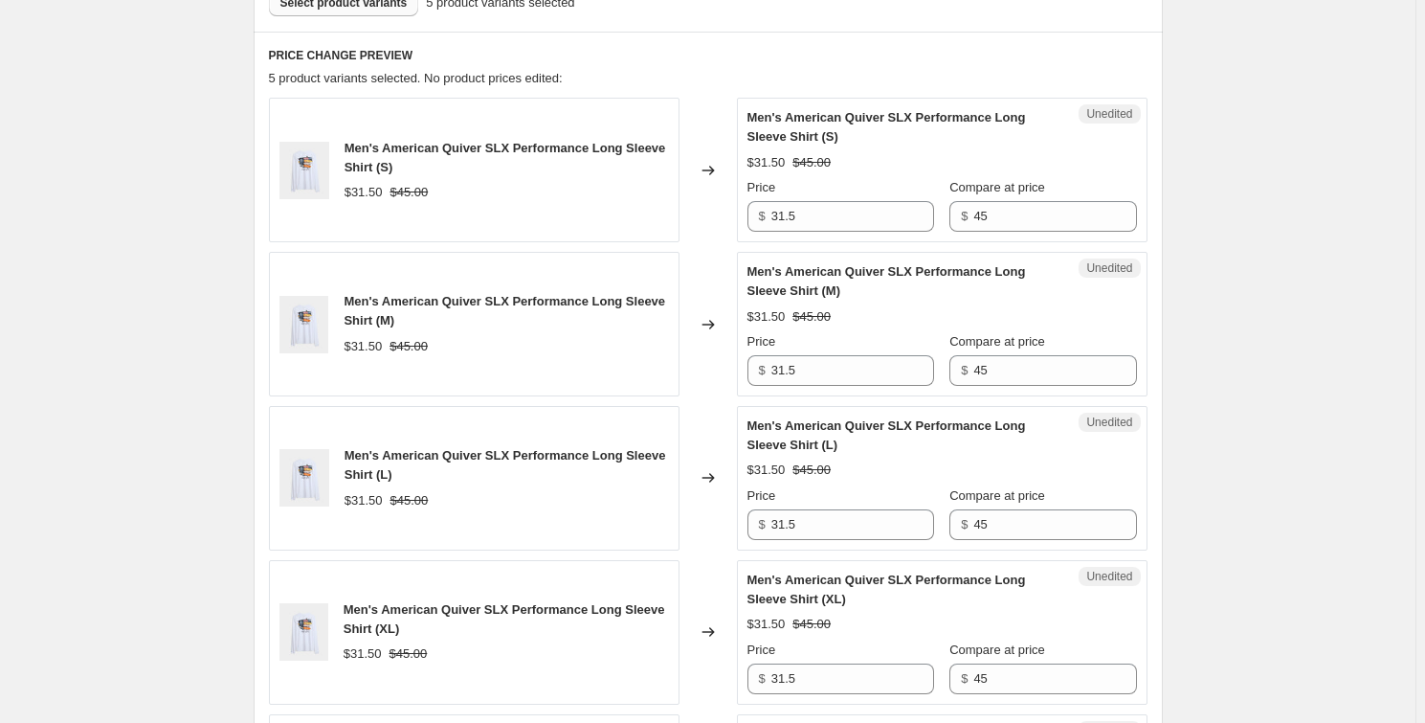
scroll to position [631, 0]
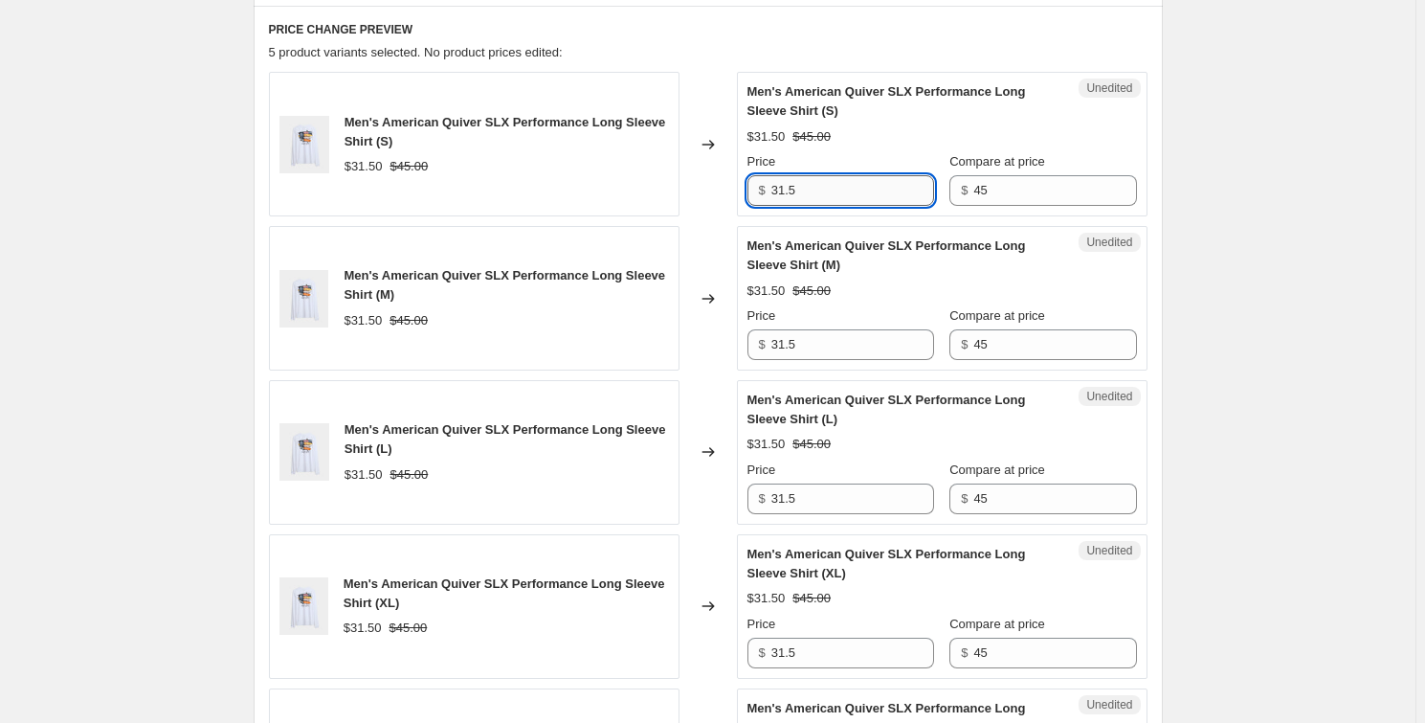
click at [851, 199] on input "31.5" at bounding box center [852, 190] width 163 height 31
type input "22.50"
click at [1250, 266] on div "Create new price [MEDICAL_DATA]. This page is ready Create new price [MEDICAL_D…" at bounding box center [708, 277] width 1416 height 1817
click at [856, 193] on input "22.50" at bounding box center [852, 190] width 163 height 31
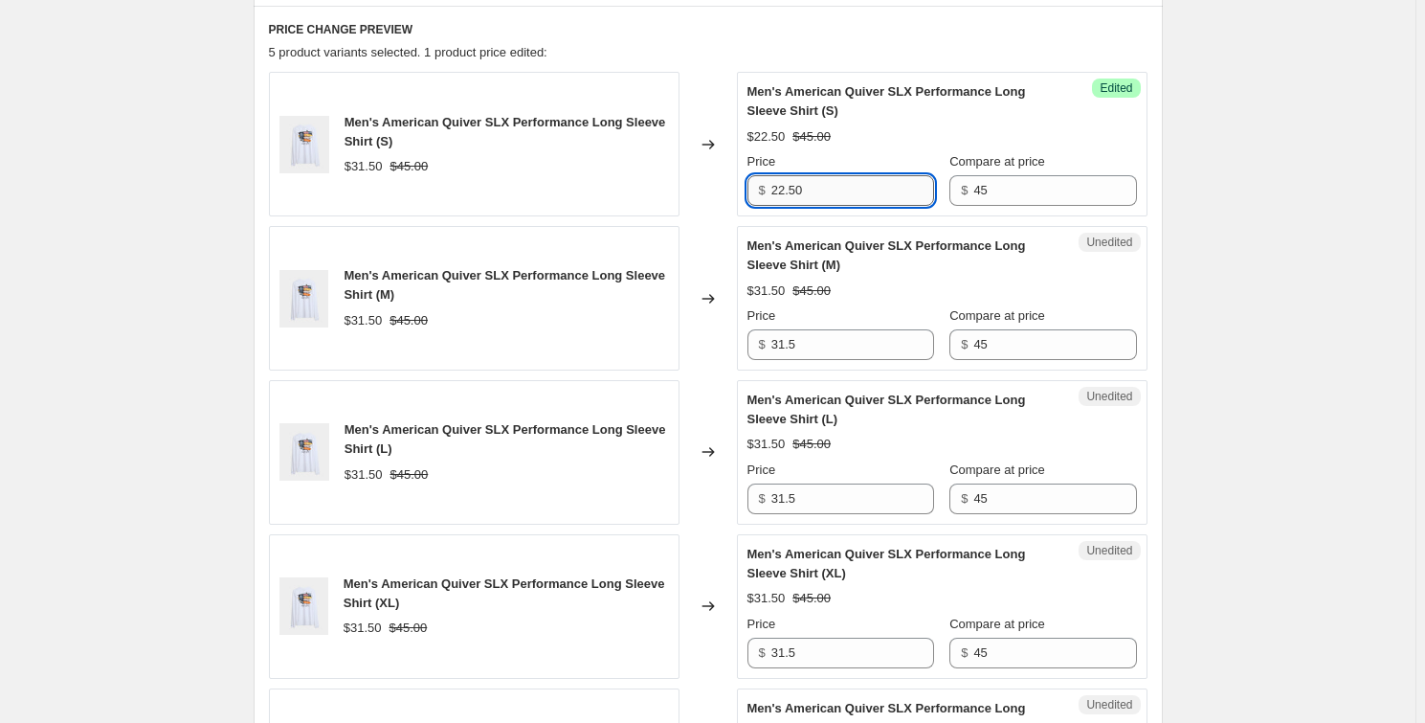
click at [856, 193] on input "22.50" at bounding box center [852, 190] width 163 height 31
click at [816, 352] on input "31.5" at bounding box center [852, 344] width 163 height 31
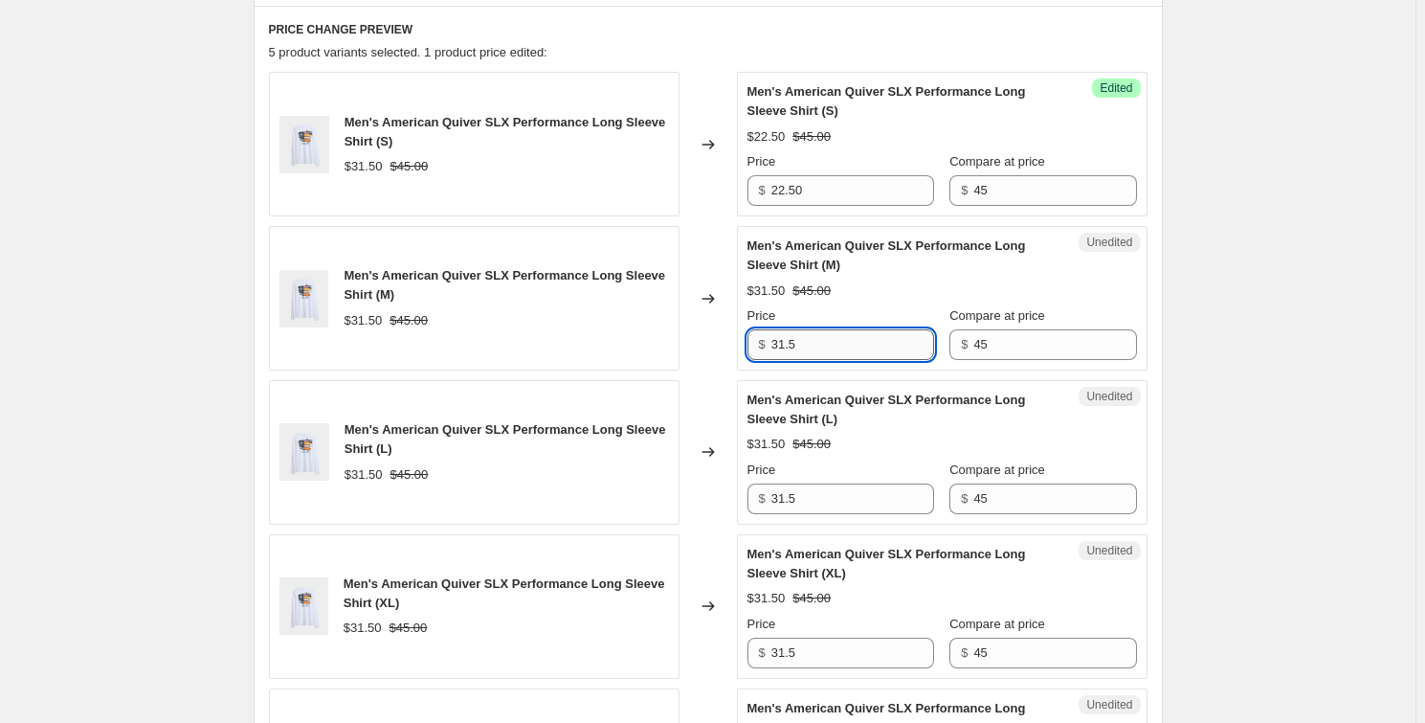
click at [816, 352] on input "31.5" at bounding box center [852, 344] width 163 height 31
paste input "22.50"
type input "22.50"
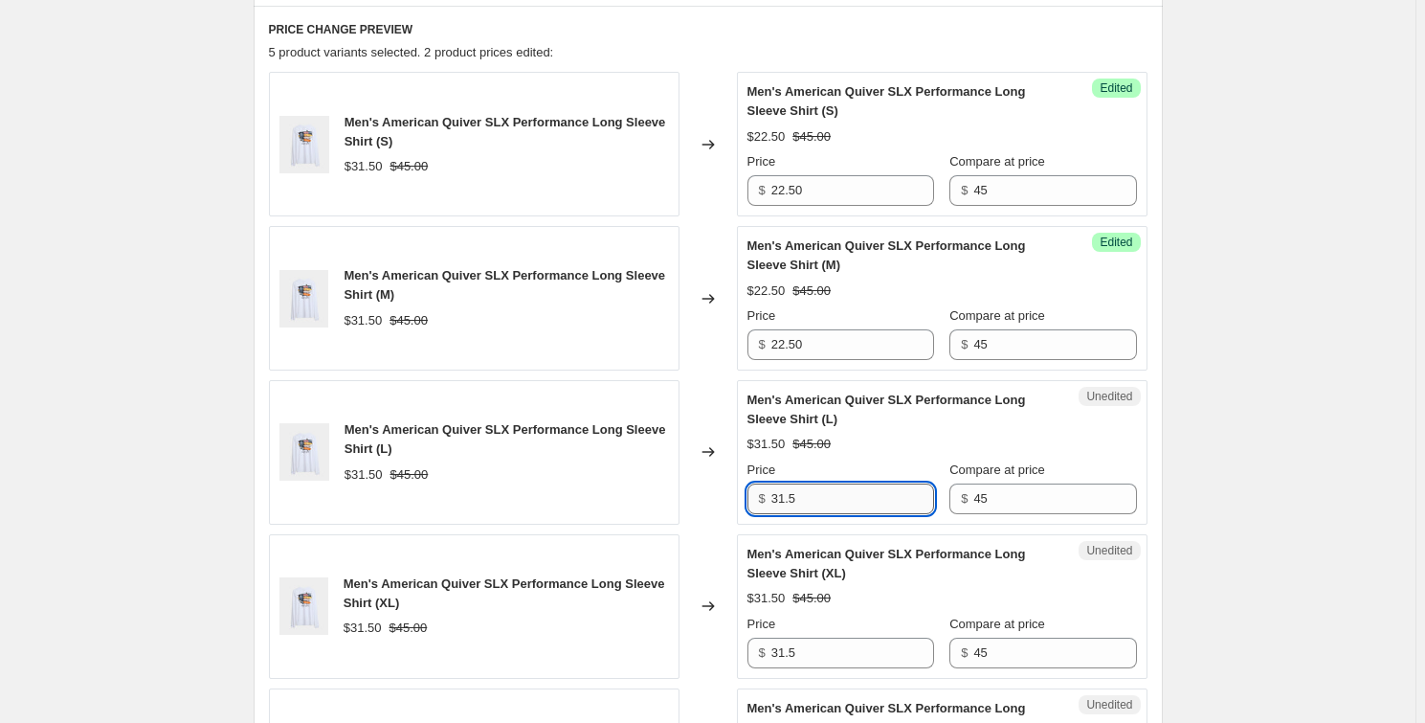
click at [842, 499] on input "31.5" at bounding box center [852, 498] width 163 height 31
paste input "22.50"
type input "22.50"
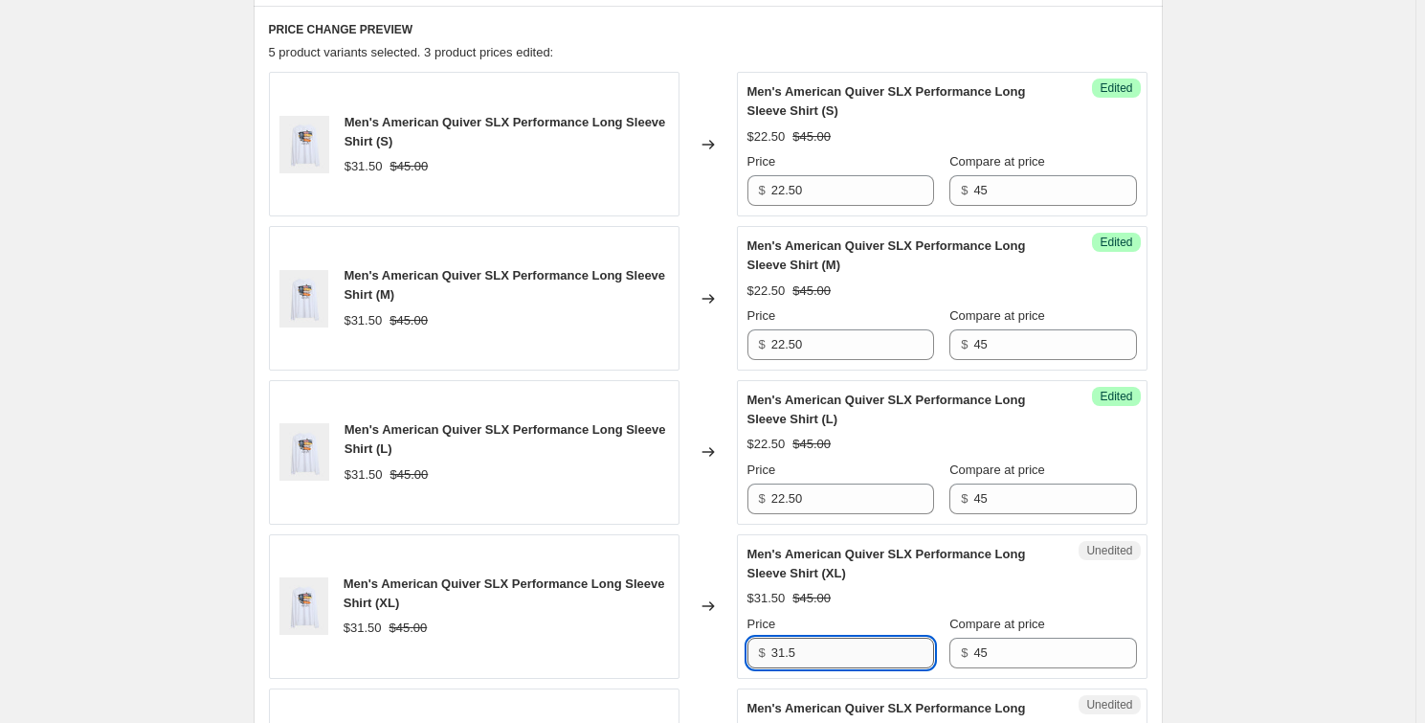
click at [825, 644] on input "31.5" at bounding box center [852, 652] width 163 height 31
paste input "22.50"
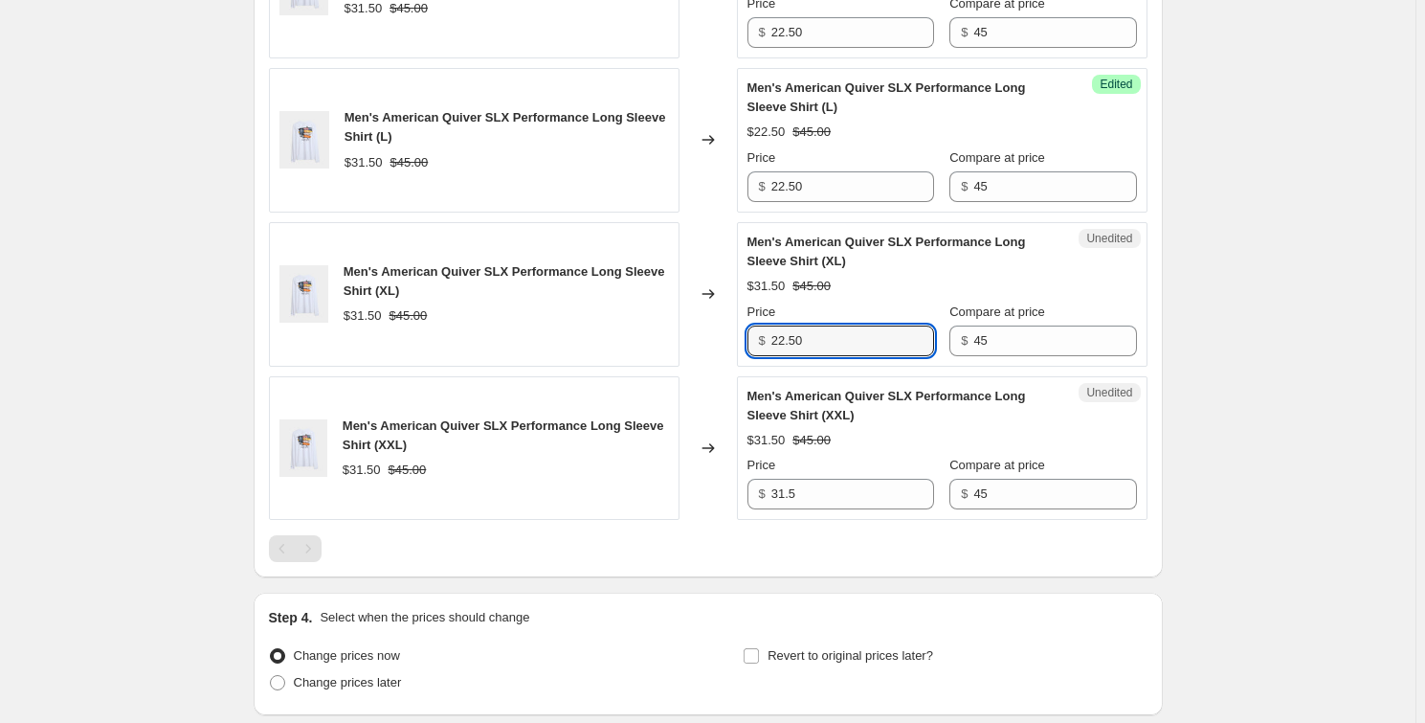
scroll to position [978, 0]
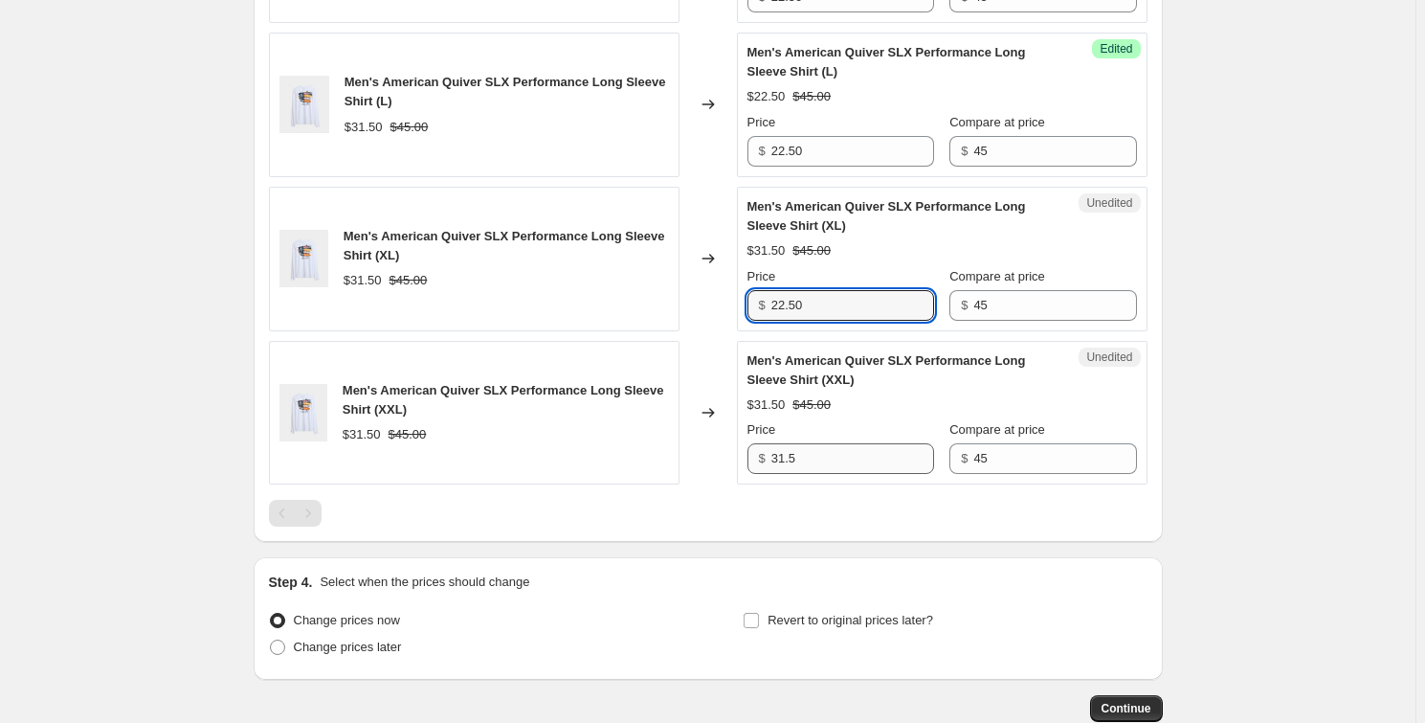
type input "22.50"
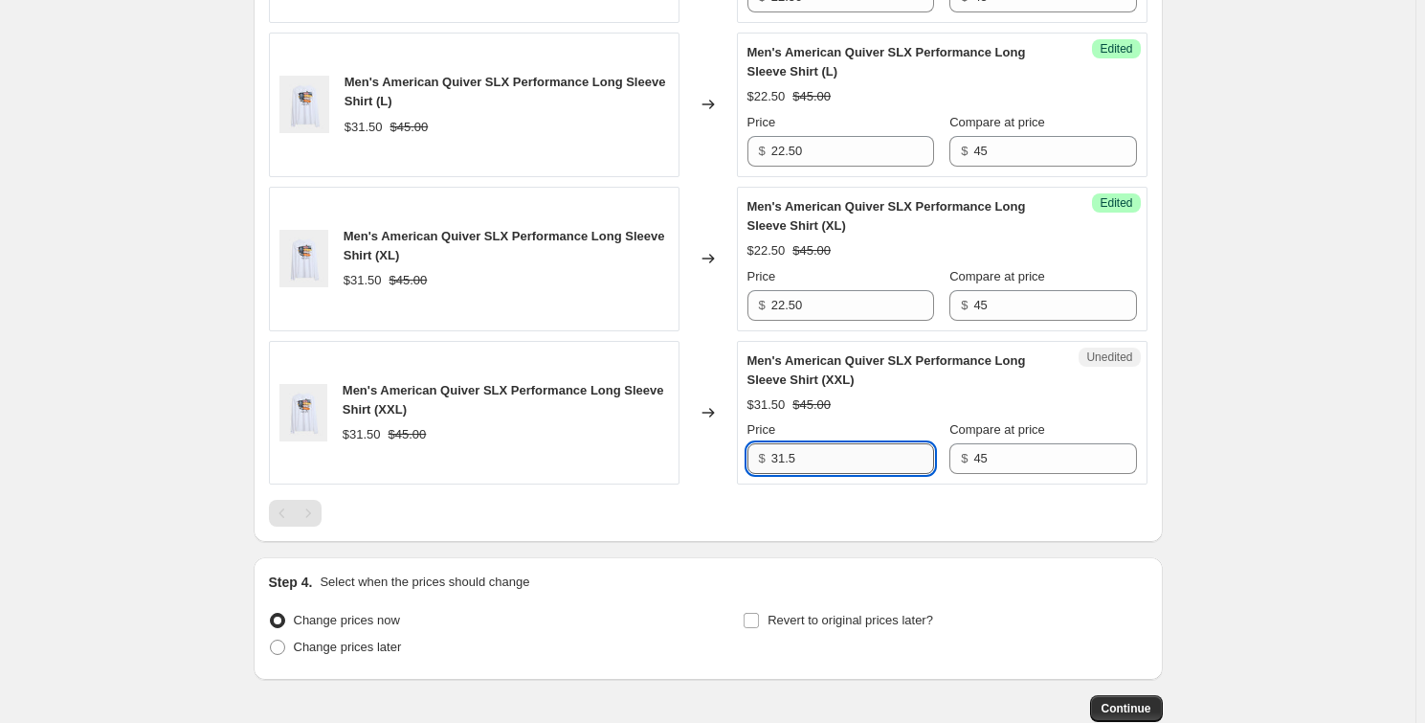
click at [794, 458] on input "31.5" at bounding box center [852, 458] width 163 height 31
paste input "22.50"
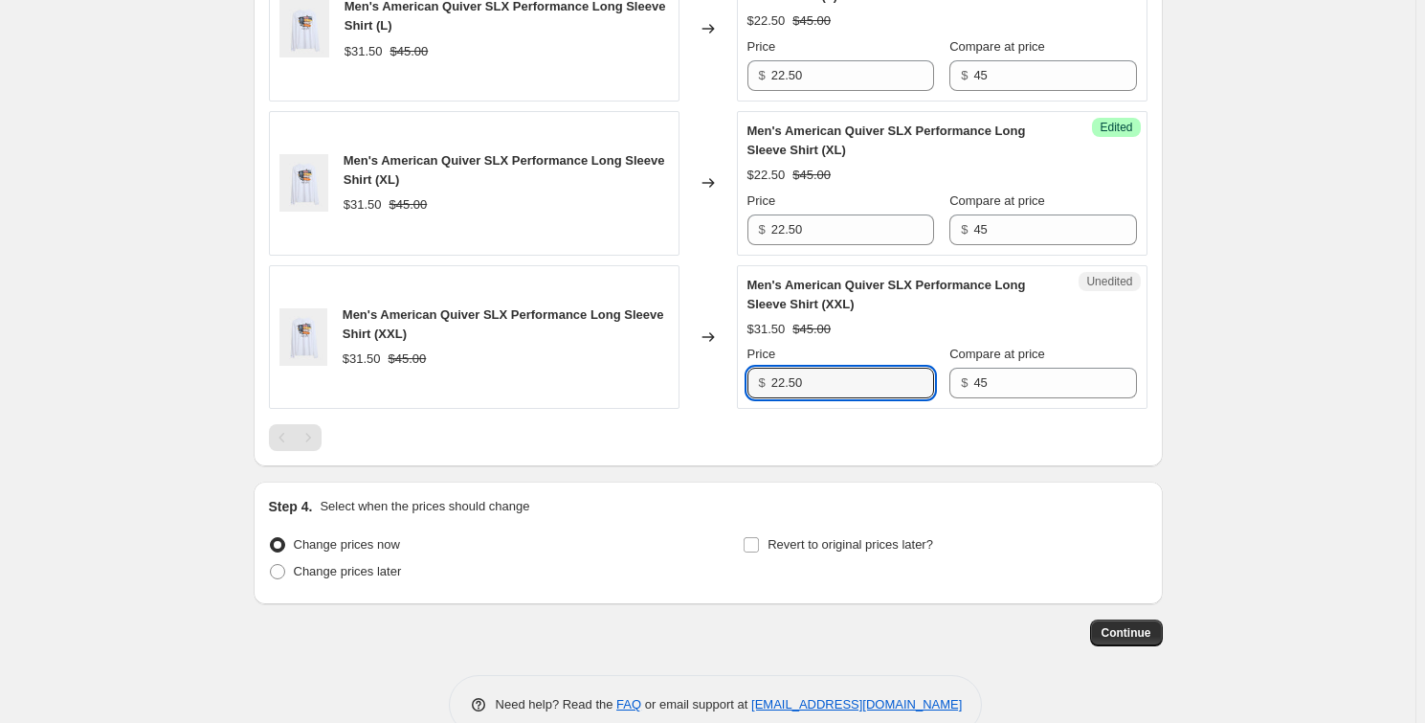
scroll to position [1092, 0]
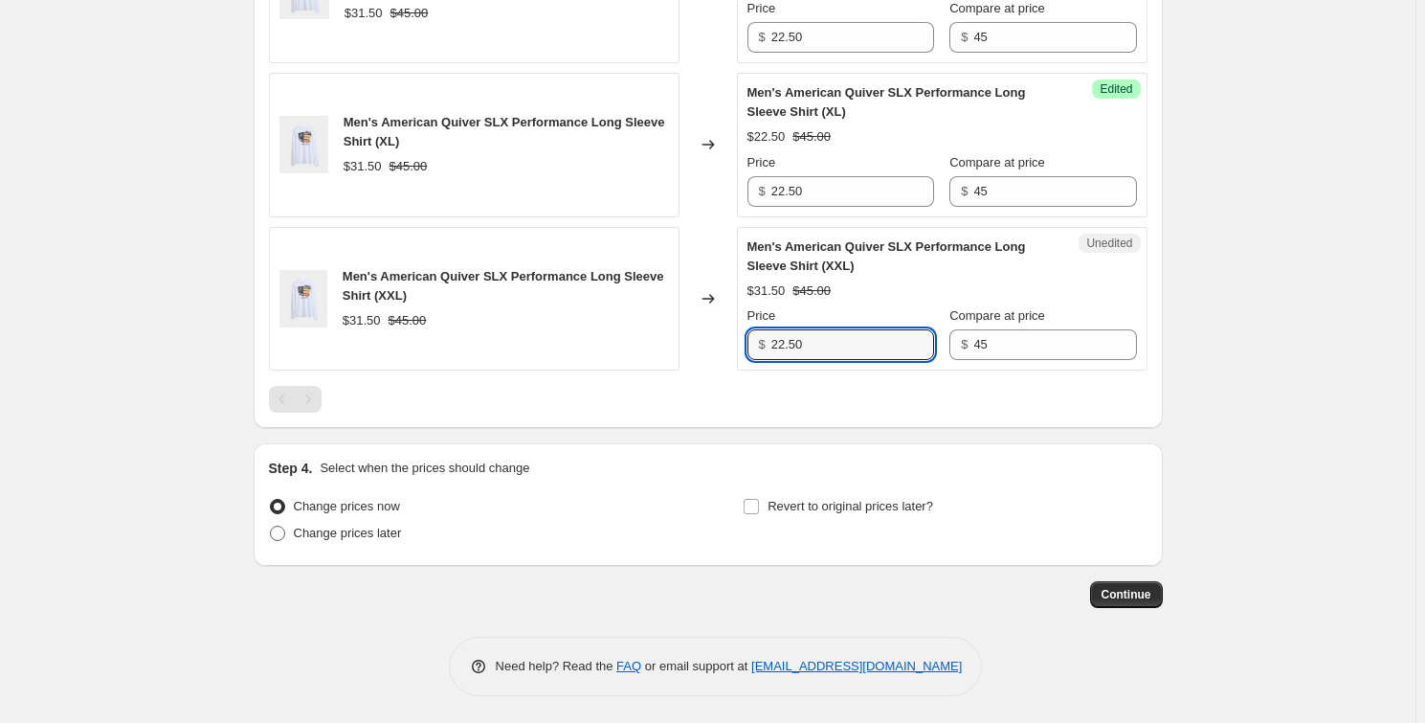
type input "22.50"
click at [375, 531] on span "Change prices later" at bounding box center [348, 532] width 108 height 14
click at [374, 532] on span "Change prices later" at bounding box center [348, 532] width 108 height 14
click at [271, 526] on input "Change prices later" at bounding box center [270, 525] width 1 height 1
radio input "true"
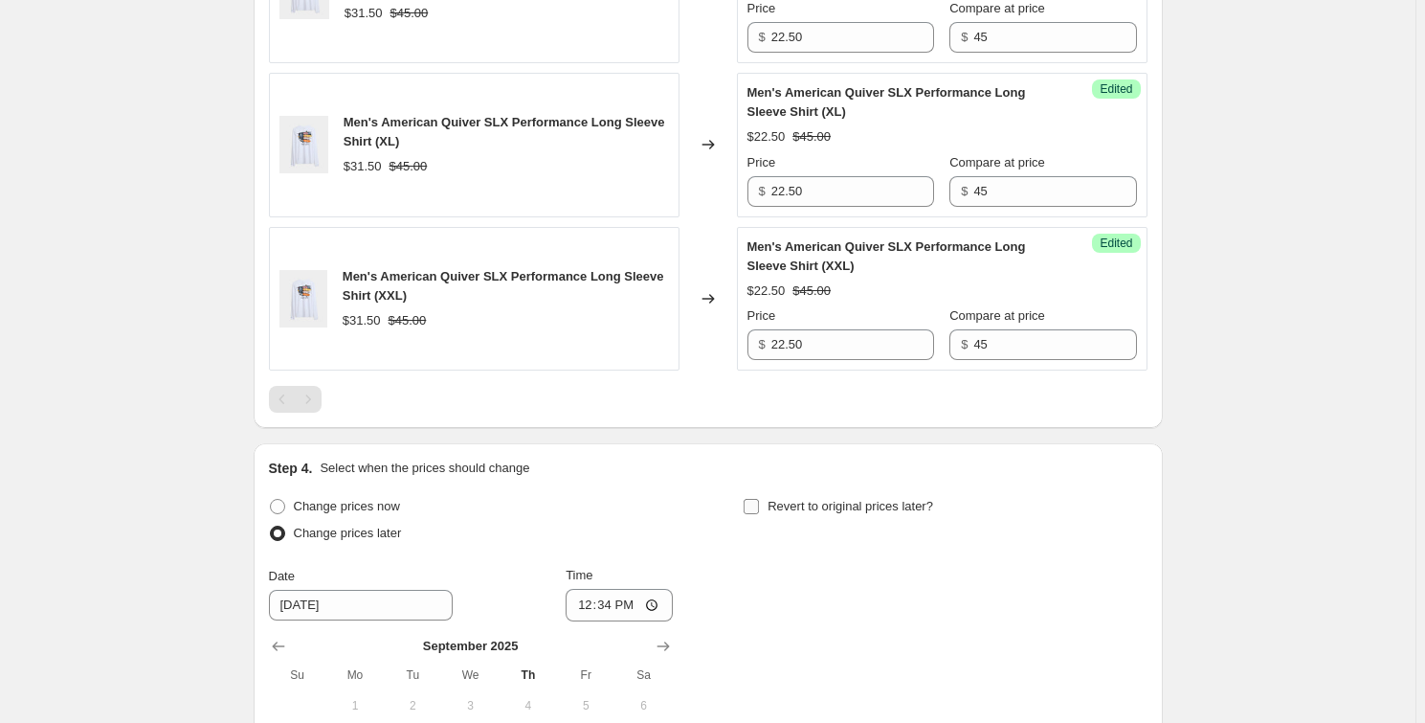
click at [857, 514] on label "Revert to original prices later?" at bounding box center [838, 506] width 190 height 27
click at [759, 514] on input "Revert to original prices later?" at bounding box center [751, 506] width 15 height 15
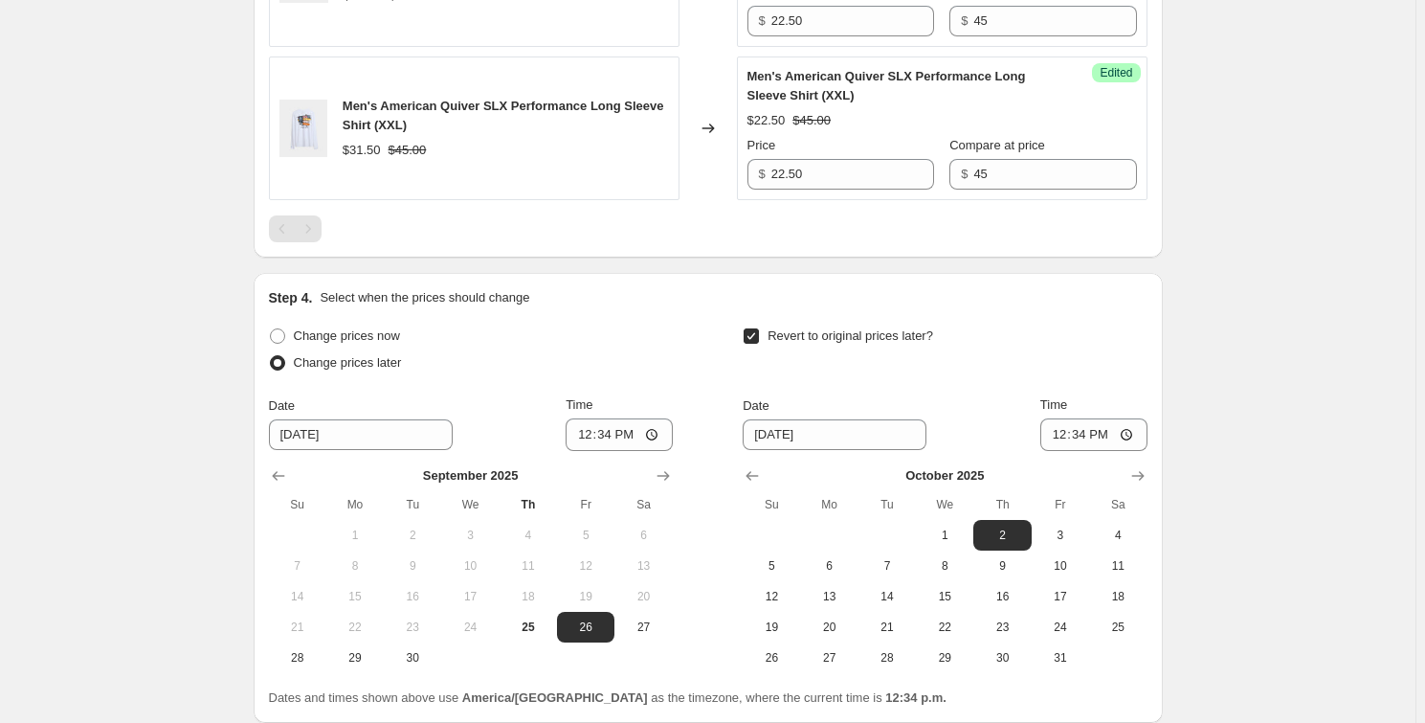
scroll to position [1266, 0]
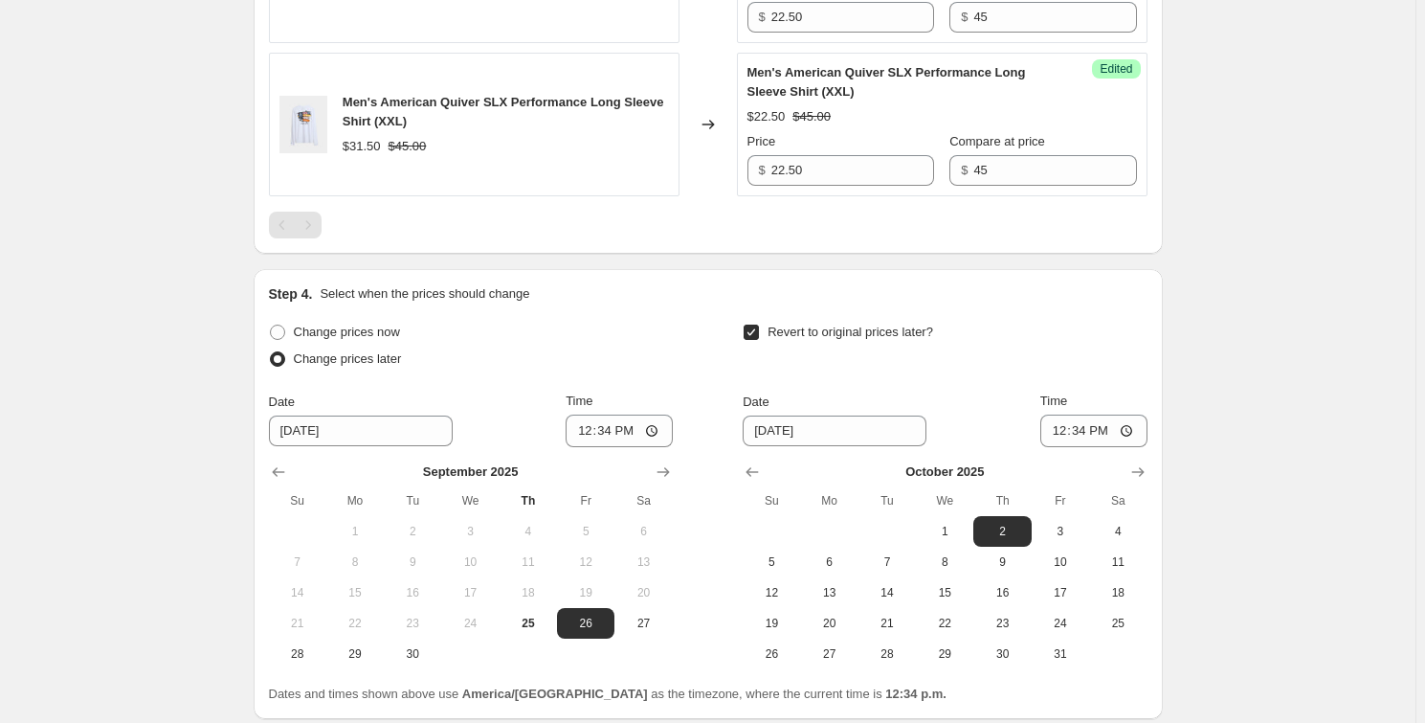
click at [752, 334] on input "Revert to original prices later?" at bounding box center [751, 331] width 15 height 15
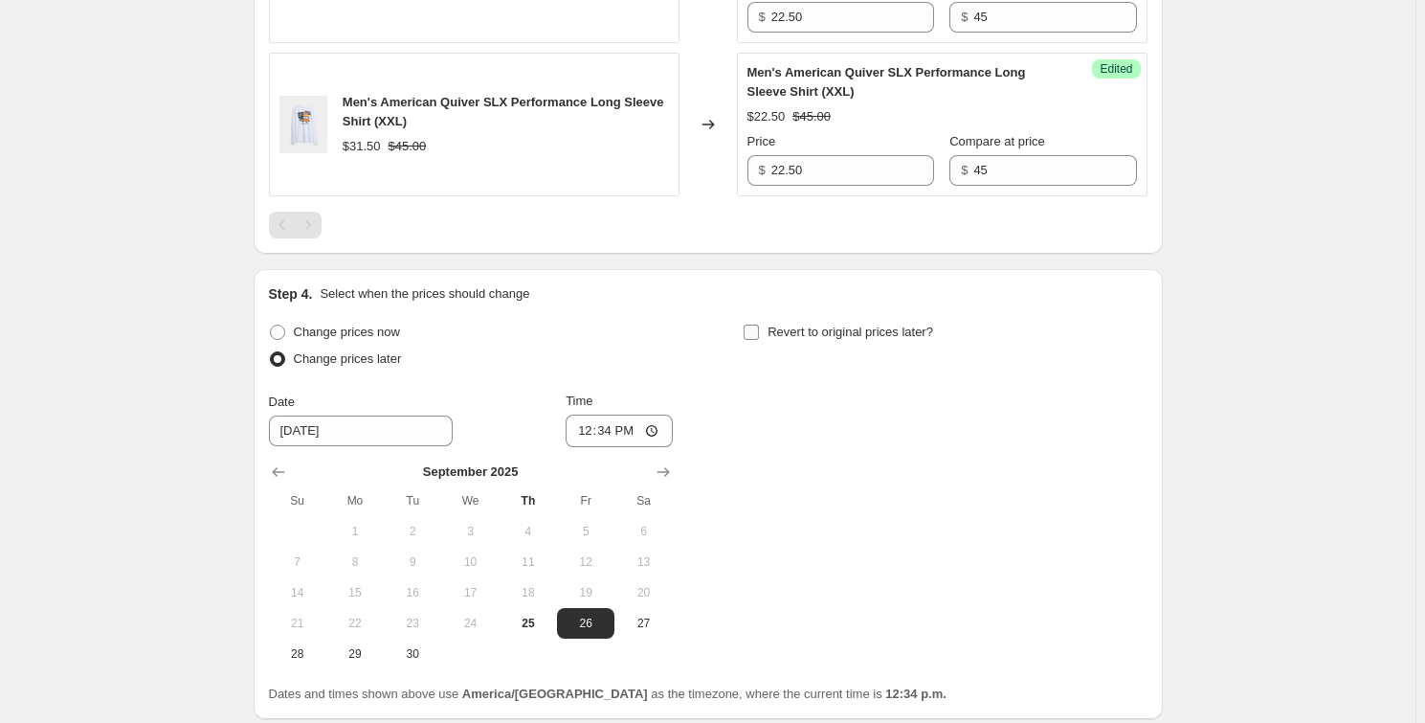
click at [755, 328] on input "Revert to original prices later?" at bounding box center [751, 331] width 15 height 15
checkbox input "true"
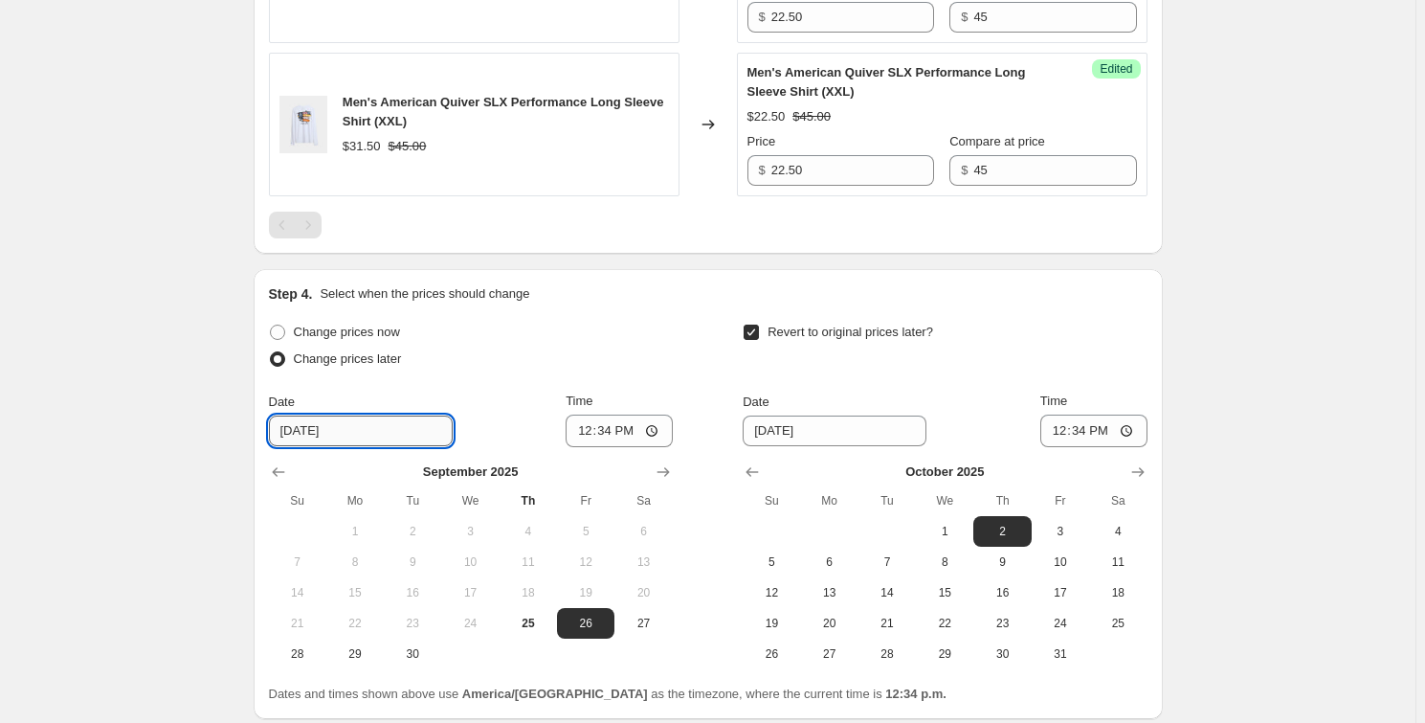
click at [388, 433] on input "[DATE]" at bounding box center [361, 430] width 184 height 31
click at [405, 426] on input "[DATE]" at bounding box center [361, 430] width 184 height 31
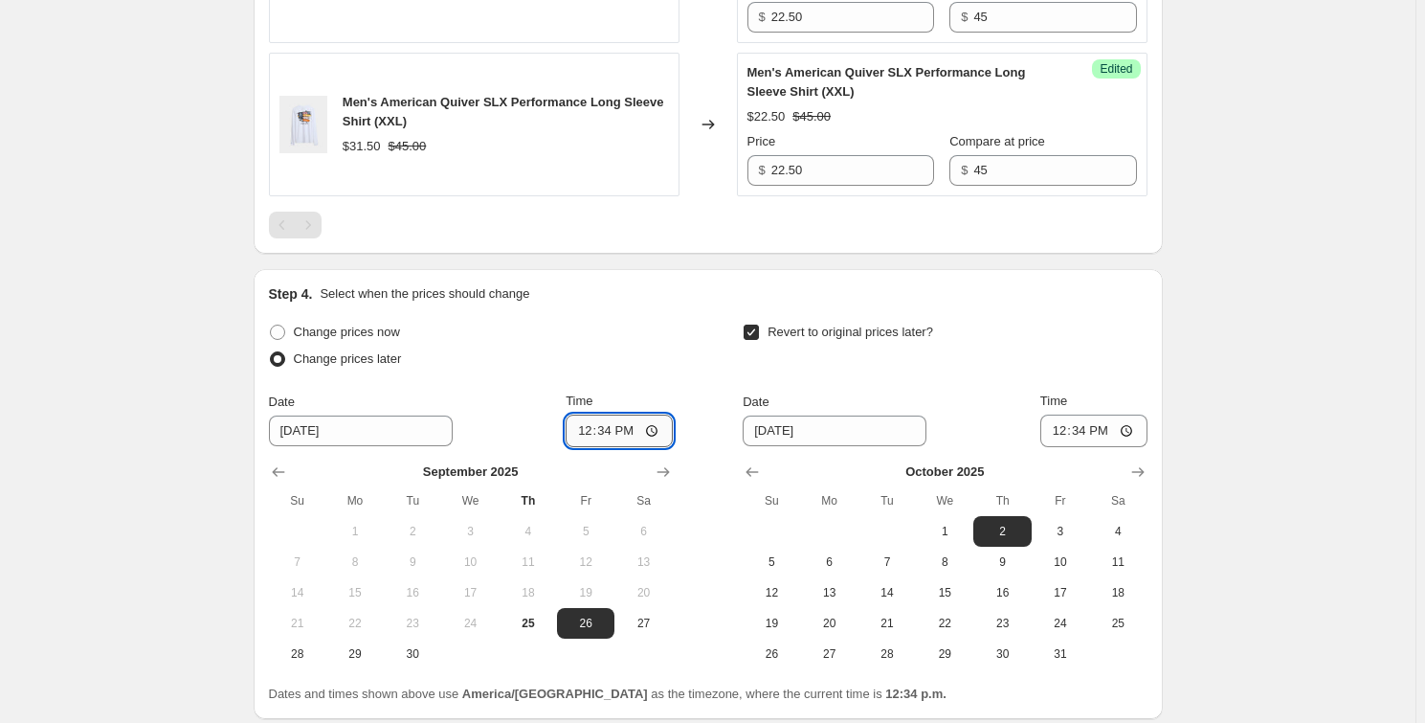
click at [652, 433] on input "12:34" at bounding box center [619, 430] width 107 height 33
type input "06:00"
click at [645, 321] on div "Change prices now" at bounding box center [471, 332] width 404 height 27
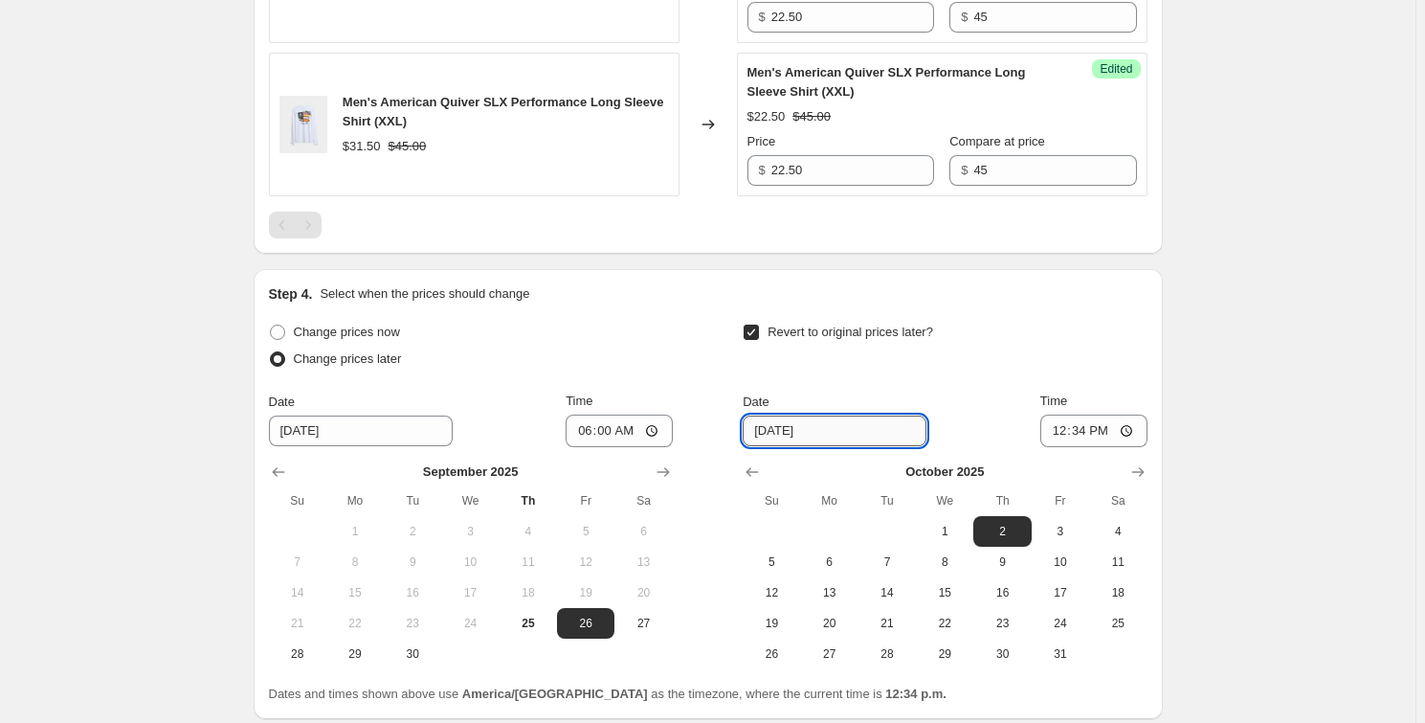
click at [872, 429] on input "[DATE]" at bounding box center [835, 430] width 184 height 31
click at [872, 430] on input "[DATE]" at bounding box center [835, 430] width 184 height 31
click at [872, 429] on input "[DATE]" at bounding box center [835, 430] width 184 height 31
click at [762, 473] on icon "Show previous month, September 2025" at bounding box center [752, 471] width 19 height 19
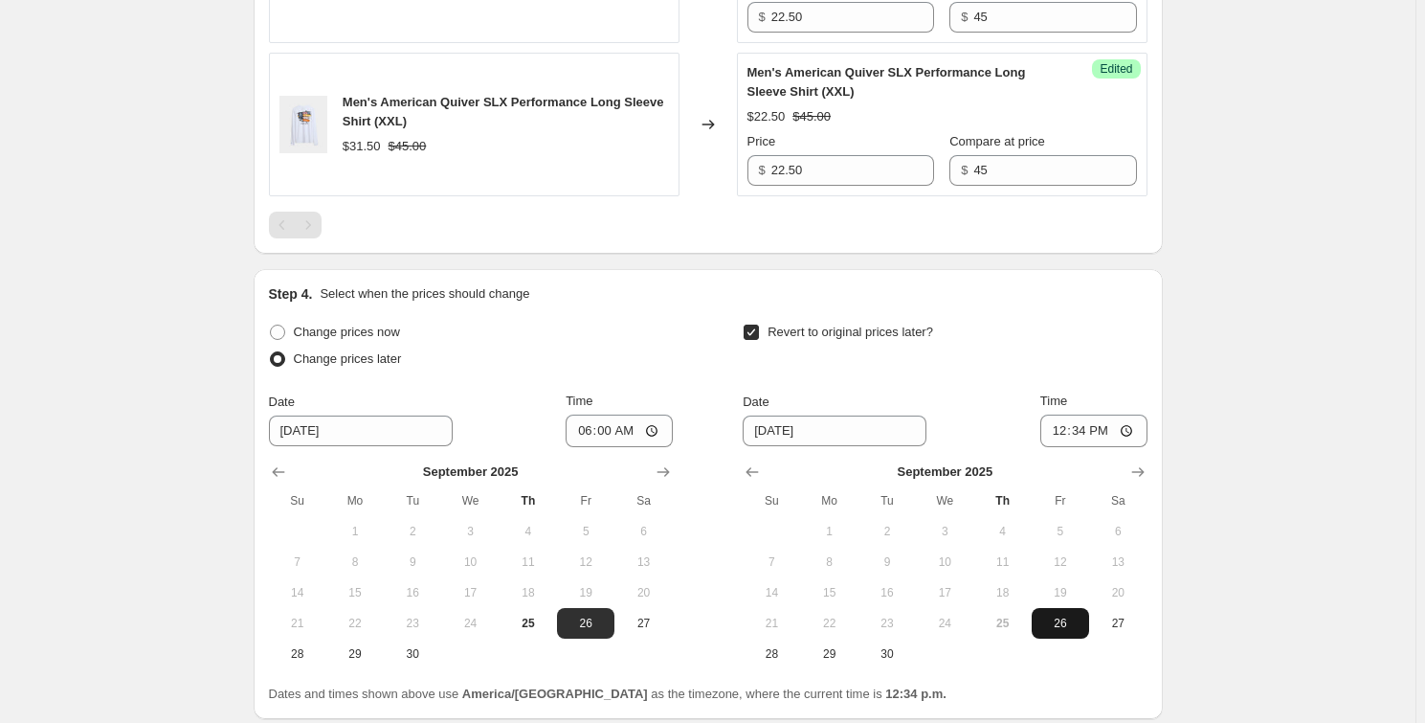
click at [1064, 627] on span "26" at bounding box center [1060, 622] width 42 height 15
click at [1111, 624] on span "27" at bounding box center [1118, 622] width 42 height 15
type input "[DATE]"
click at [1126, 434] on input "12:34" at bounding box center [1093, 430] width 107 height 33
type input "09:00"
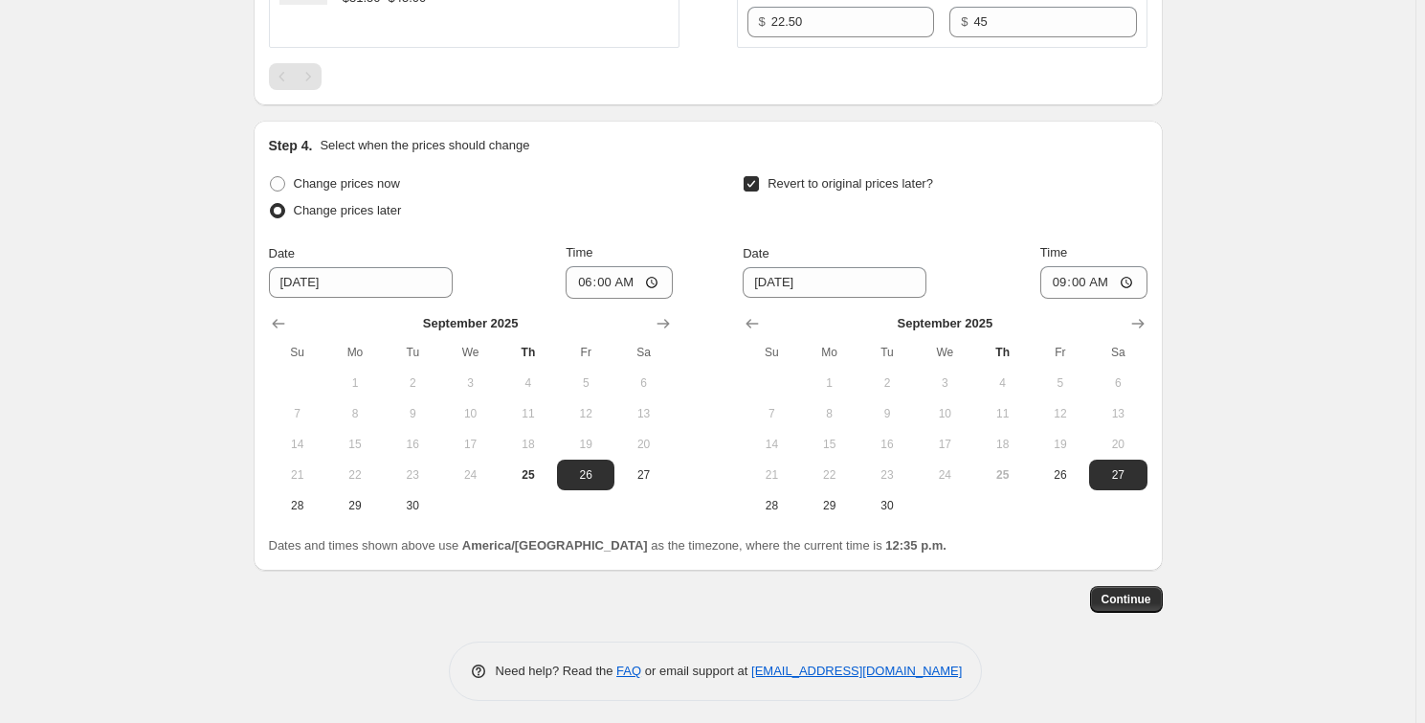
scroll to position [1419, 0]
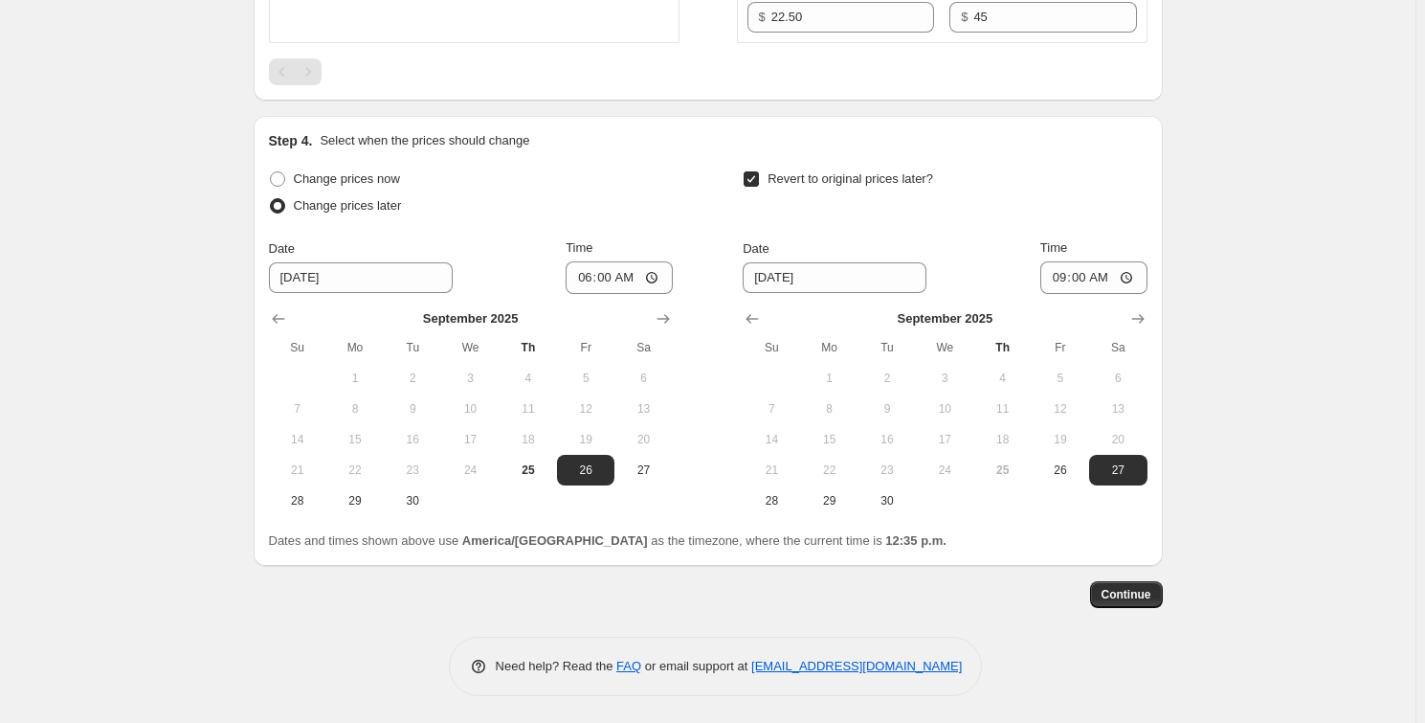
click at [1119, 597] on span "Continue" at bounding box center [1127, 594] width 50 height 15
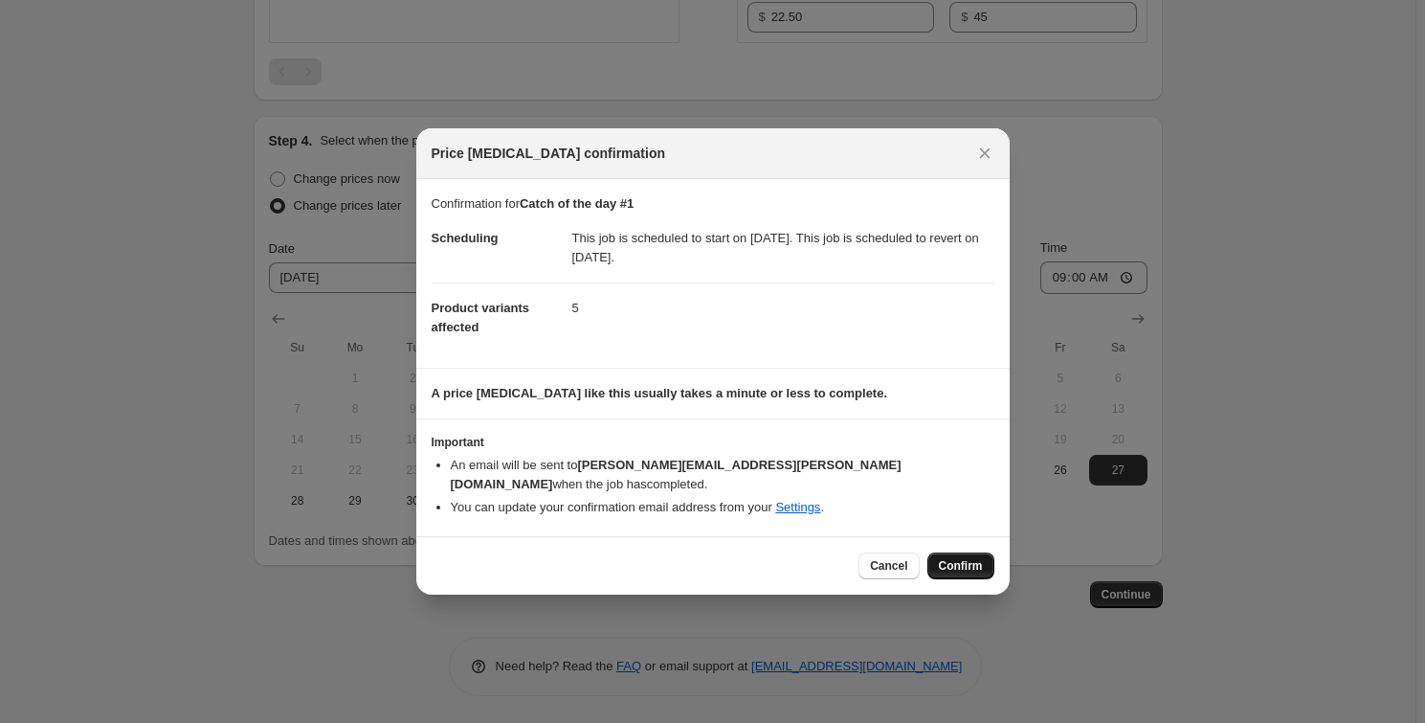
click at [952, 552] on button "Confirm" at bounding box center [960, 565] width 67 height 27
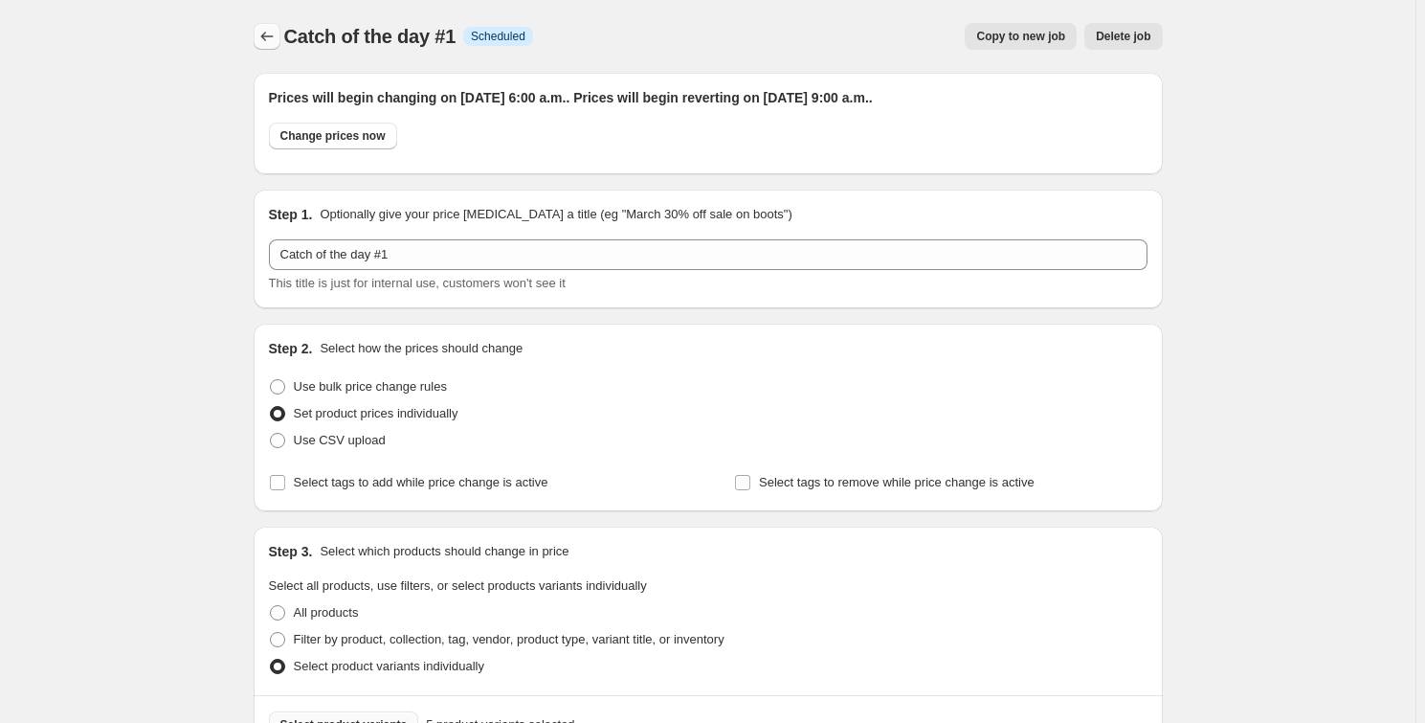
click at [273, 33] on icon "Price change jobs" at bounding box center [266, 36] width 19 height 19
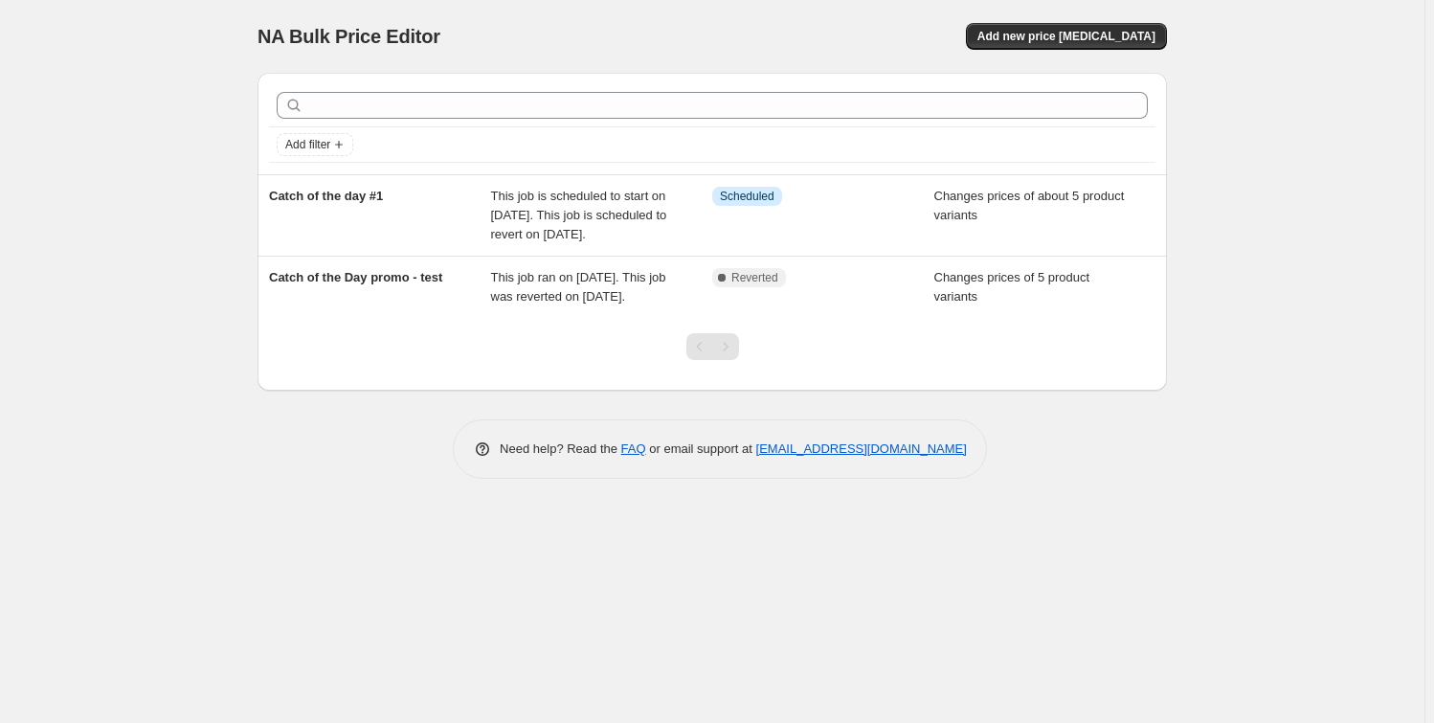
click at [1094, 53] on div "NA Bulk Price Editor. This page is ready NA Bulk Price Editor Add new price [ME…" at bounding box center [711, 36] width 909 height 73
click at [1086, 40] on span "Add new price [MEDICAL_DATA]" at bounding box center [1066, 36] width 178 height 15
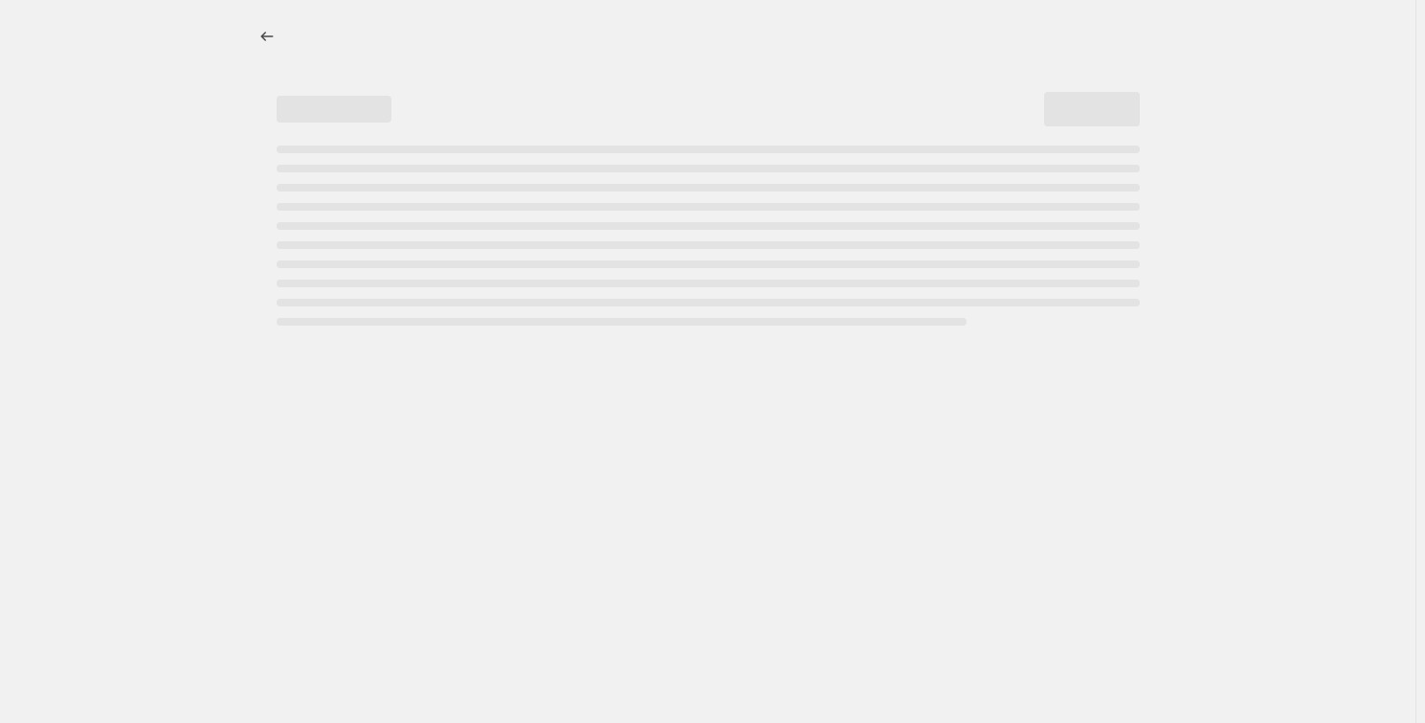
select select "percentage"
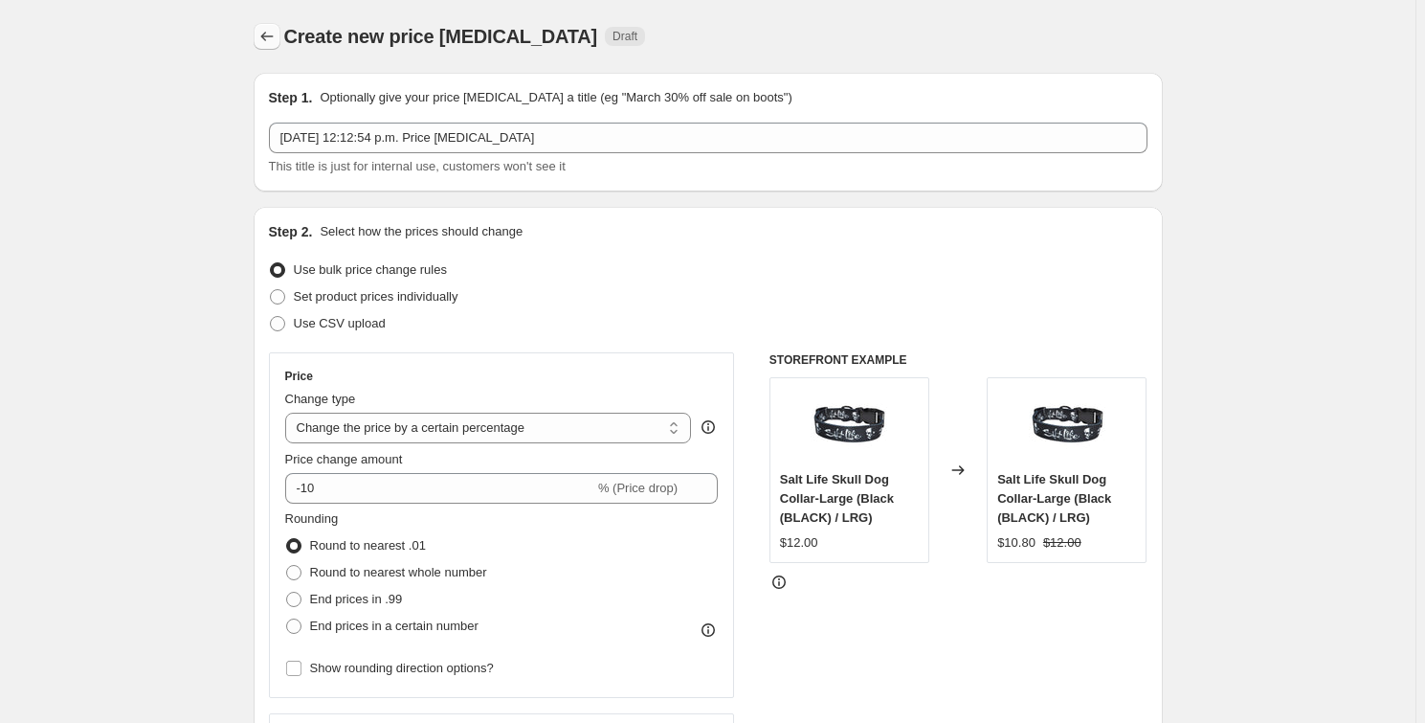
click at [277, 46] on button "Price change jobs" at bounding box center [267, 36] width 27 height 27
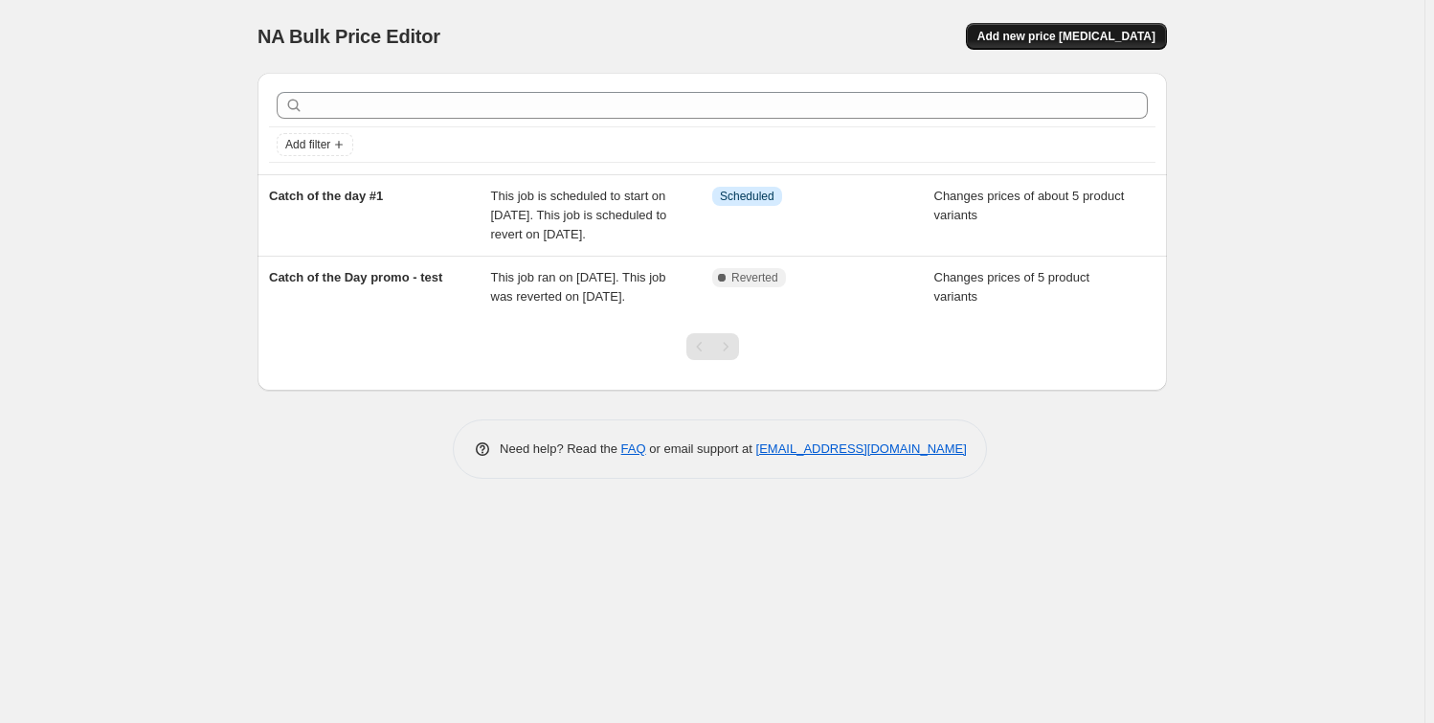
click at [1072, 37] on span "Add new price [MEDICAL_DATA]" at bounding box center [1066, 36] width 178 height 15
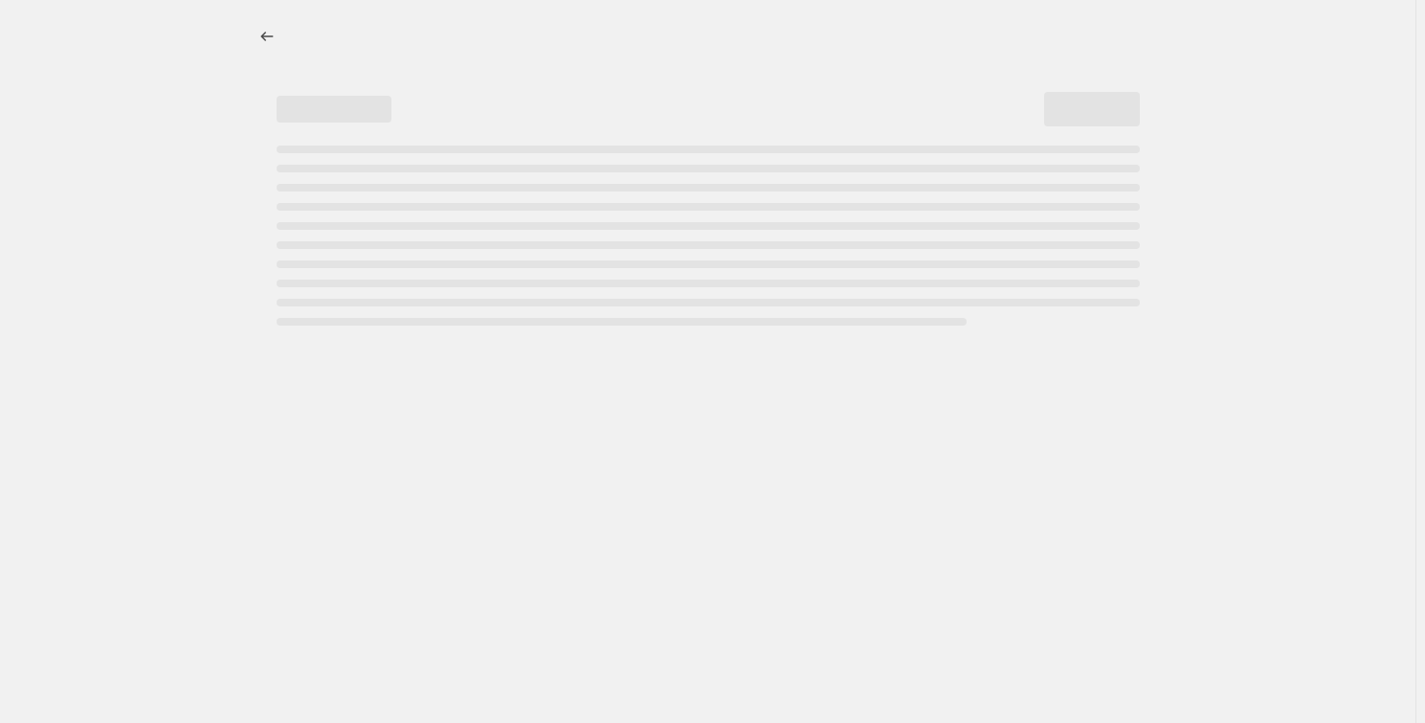
select select "percentage"
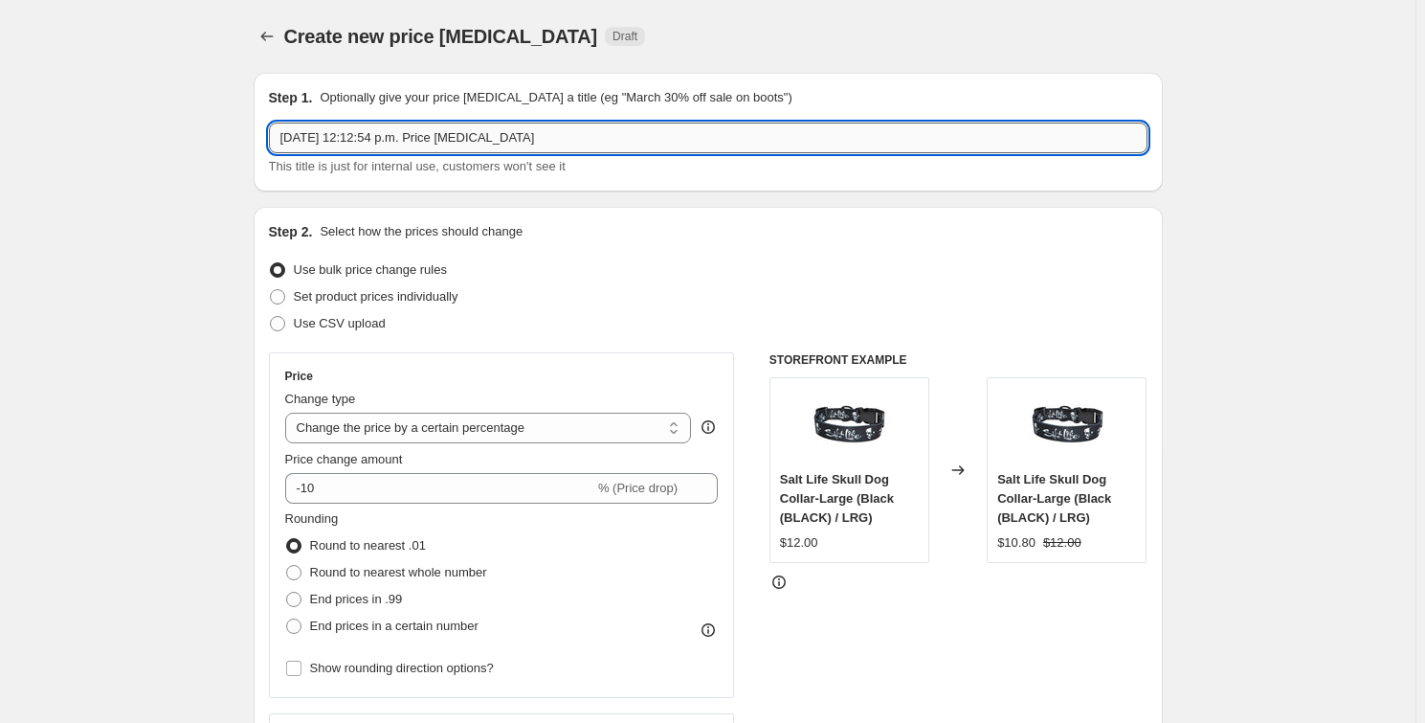
click at [368, 132] on input "[DATE] 12:12:54 p.m. Price [MEDICAL_DATA]" at bounding box center [708, 138] width 879 height 31
click at [364, 127] on input "[DATE] 12:12:54 p.m. Price [MEDICAL_DATA]" at bounding box center [708, 138] width 879 height 31
click at [362, 129] on input "[DATE] 12:12:54 p.m. Price [MEDICAL_DATA]" at bounding box center [708, 138] width 879 height 31
type input "Catch of the day #2"
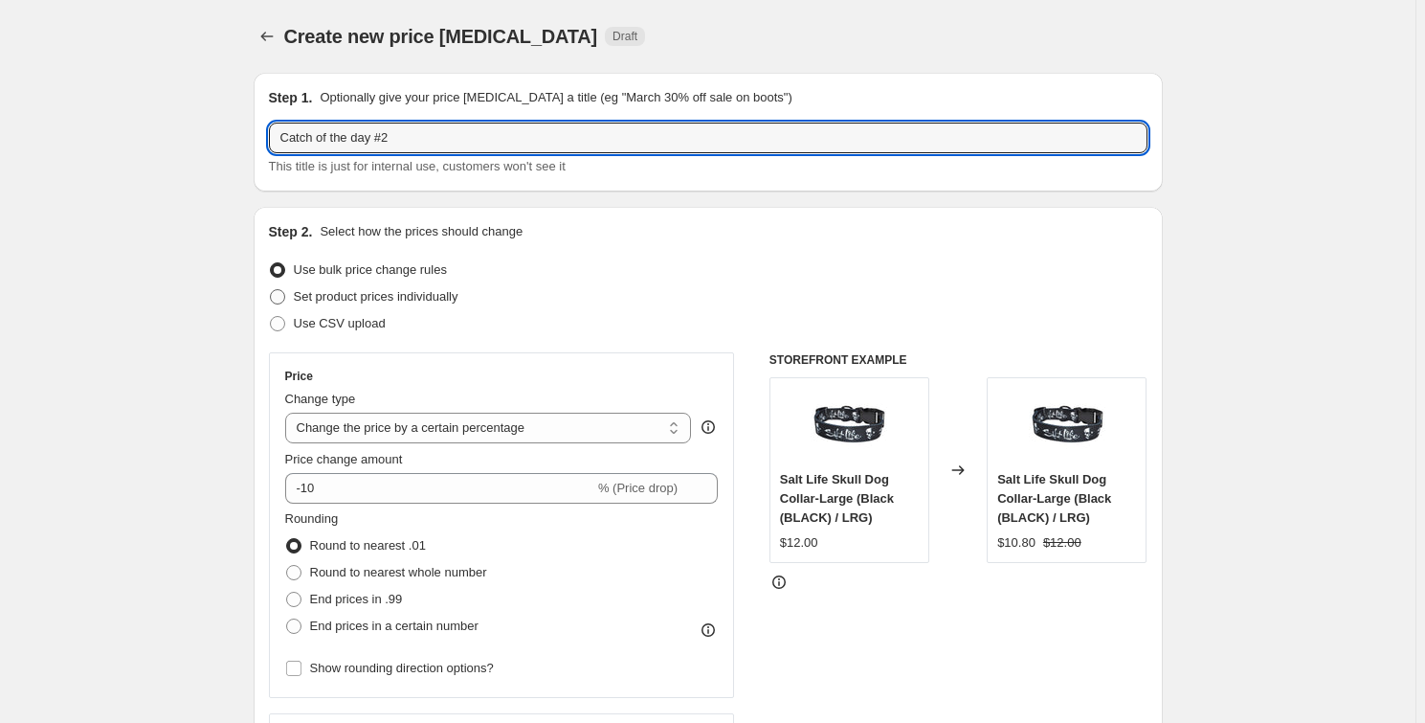
click at [456, 299] on span "Set product prices individually" at bounding box center [376, 296] width 165 height 14
click at [271, 290] on input "Set product prices individually" at bounding box center [270, 289] width 1 height 1
radio input "true"
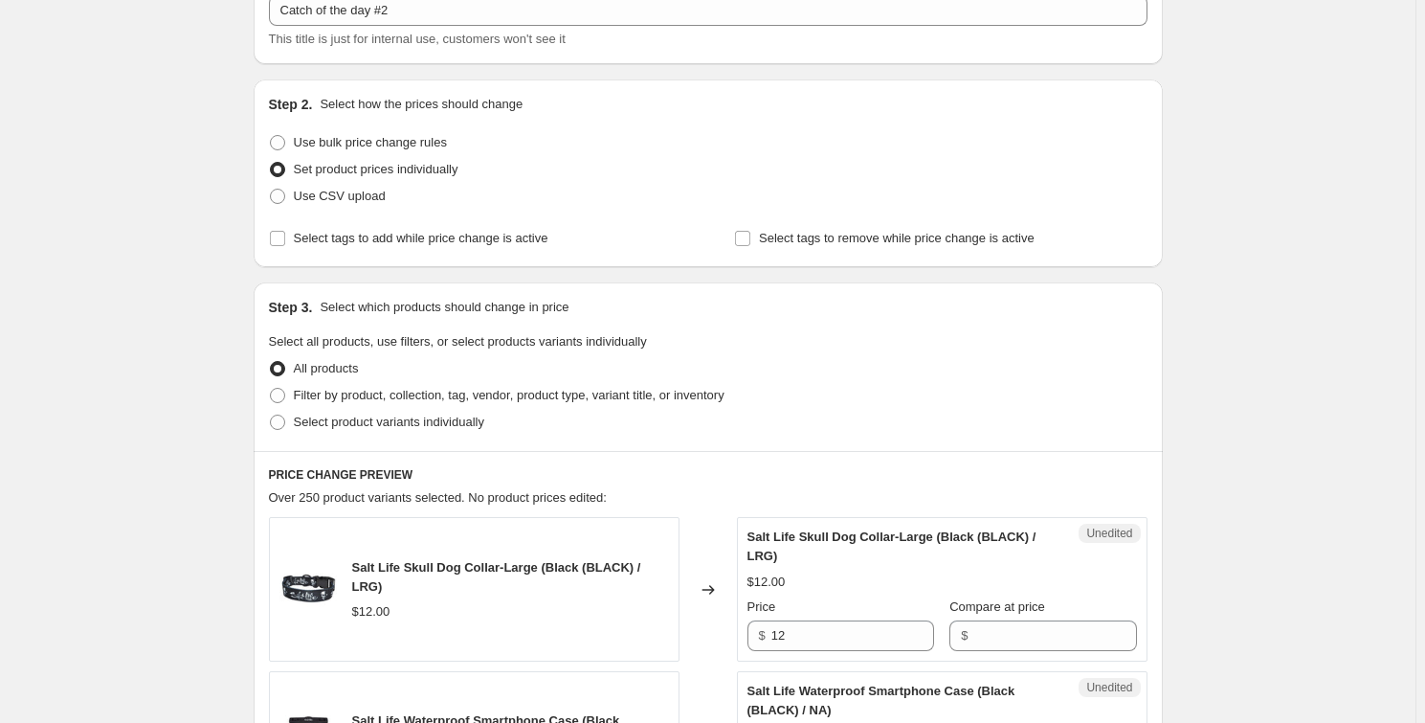
scroll to position [260, 0]
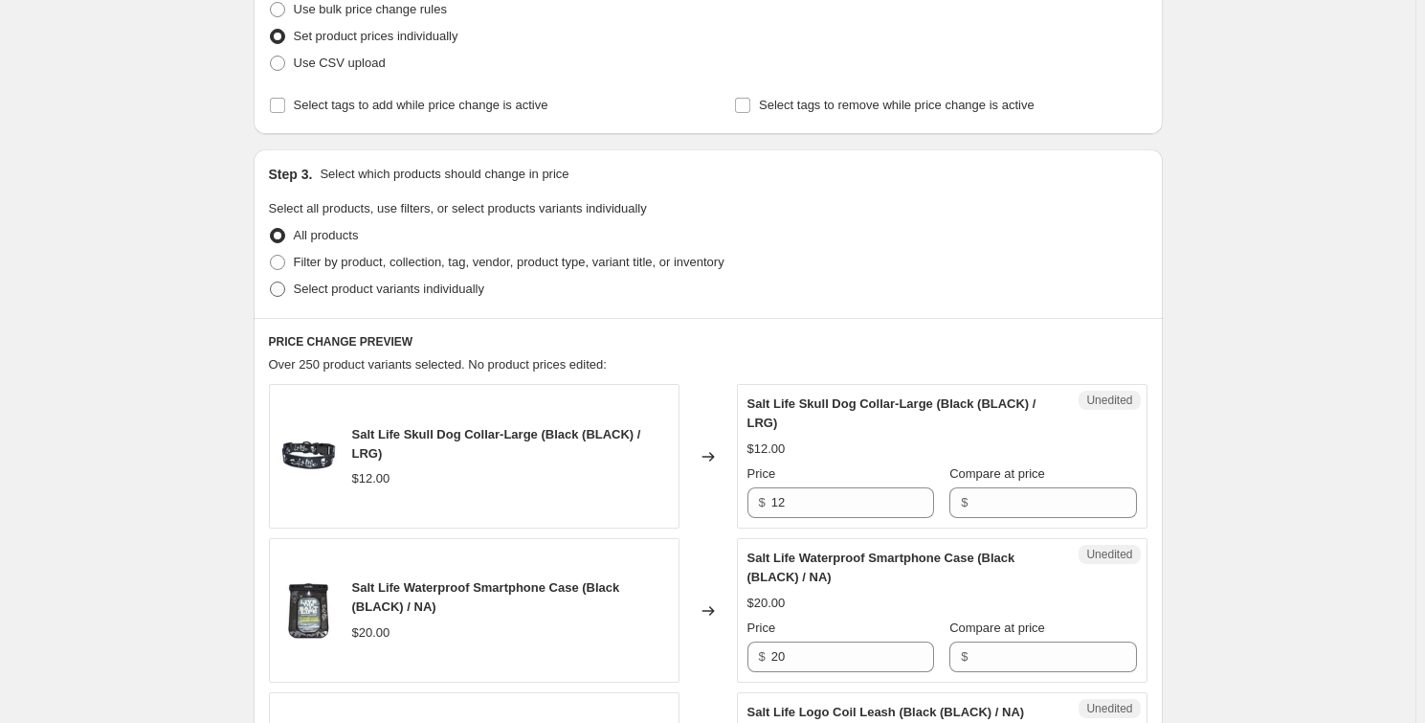
click at [359, 286] on span "Select product variants individually" at bounding box center [389, 288] width 190 height 14
click at [271, 282] on input "Select product variants individually" at bounding box center [270, 281] width 1 height 1
radio input "true"
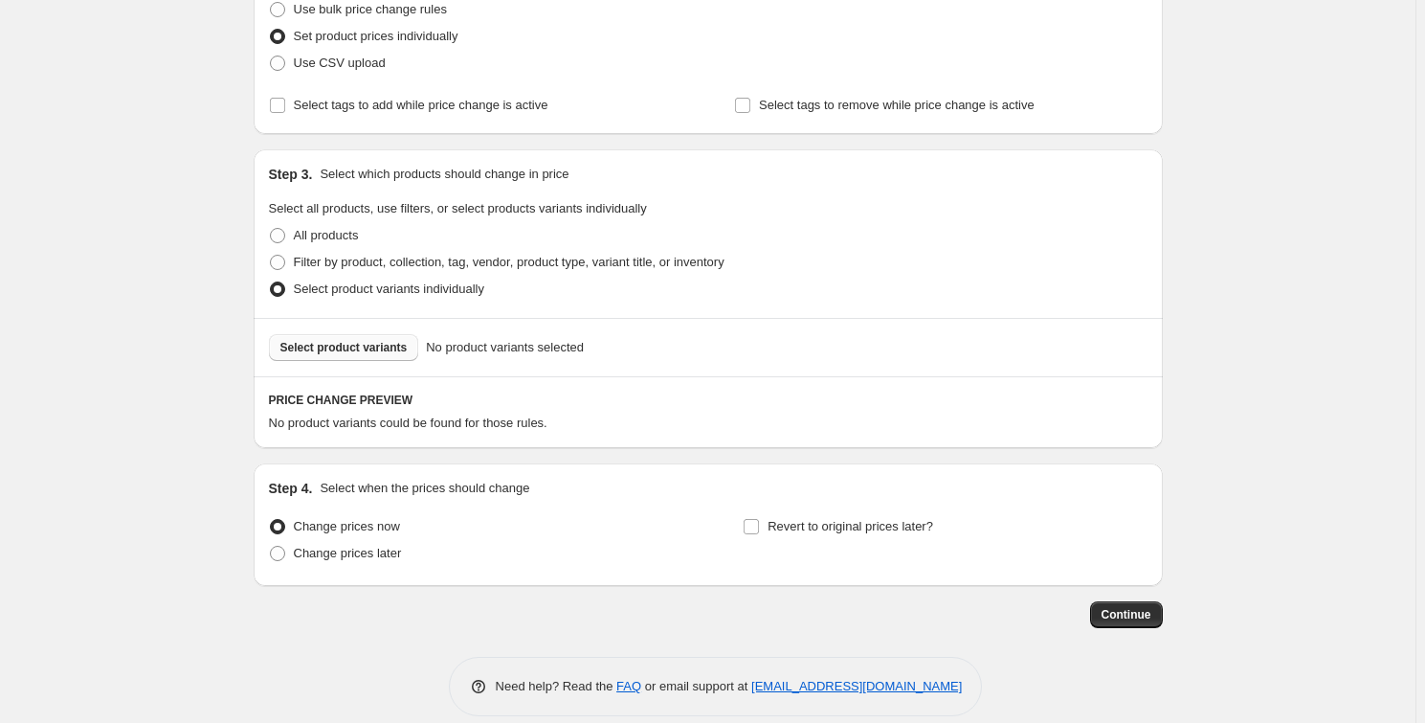
click at [378, 334] on button "Select product variants" at bounding box center [344, 347] width 150 height 27
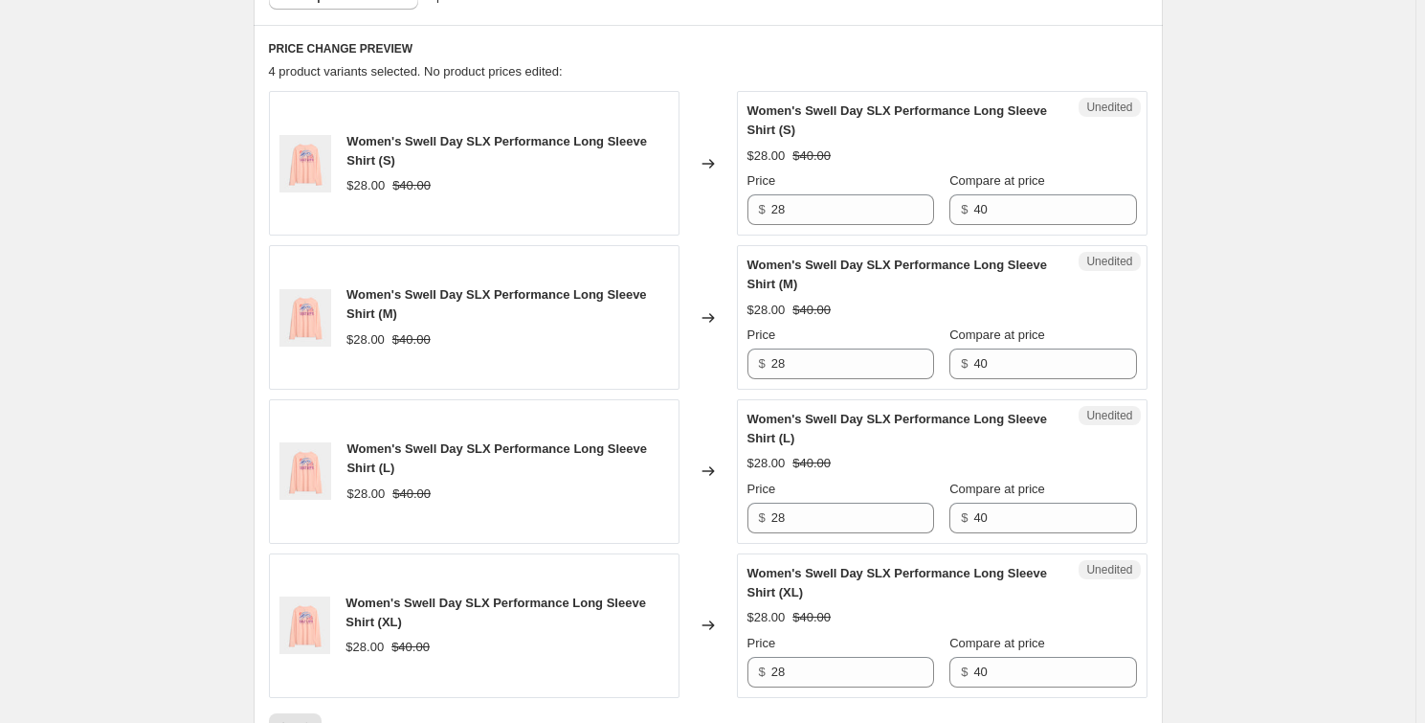
scroll to position [609, 0]
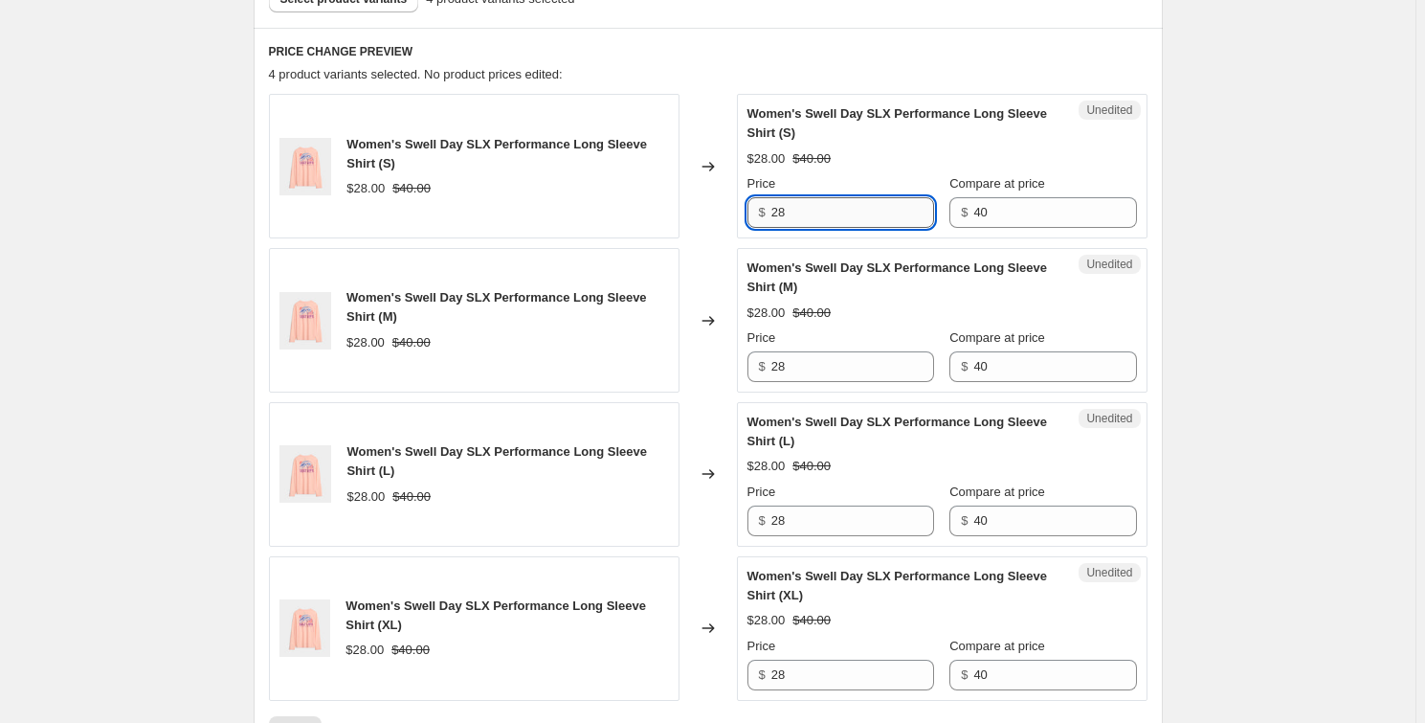
click at [821, 216] on input "28" at bounding box center [852, 212] width 163 height 31
click at [821, 215] on input "28" at bounding box center [852, 212] width 163 height 31
click at [785, 216] on input "20" at bounding box center [852, 212] width 163 height 31
type input "20"
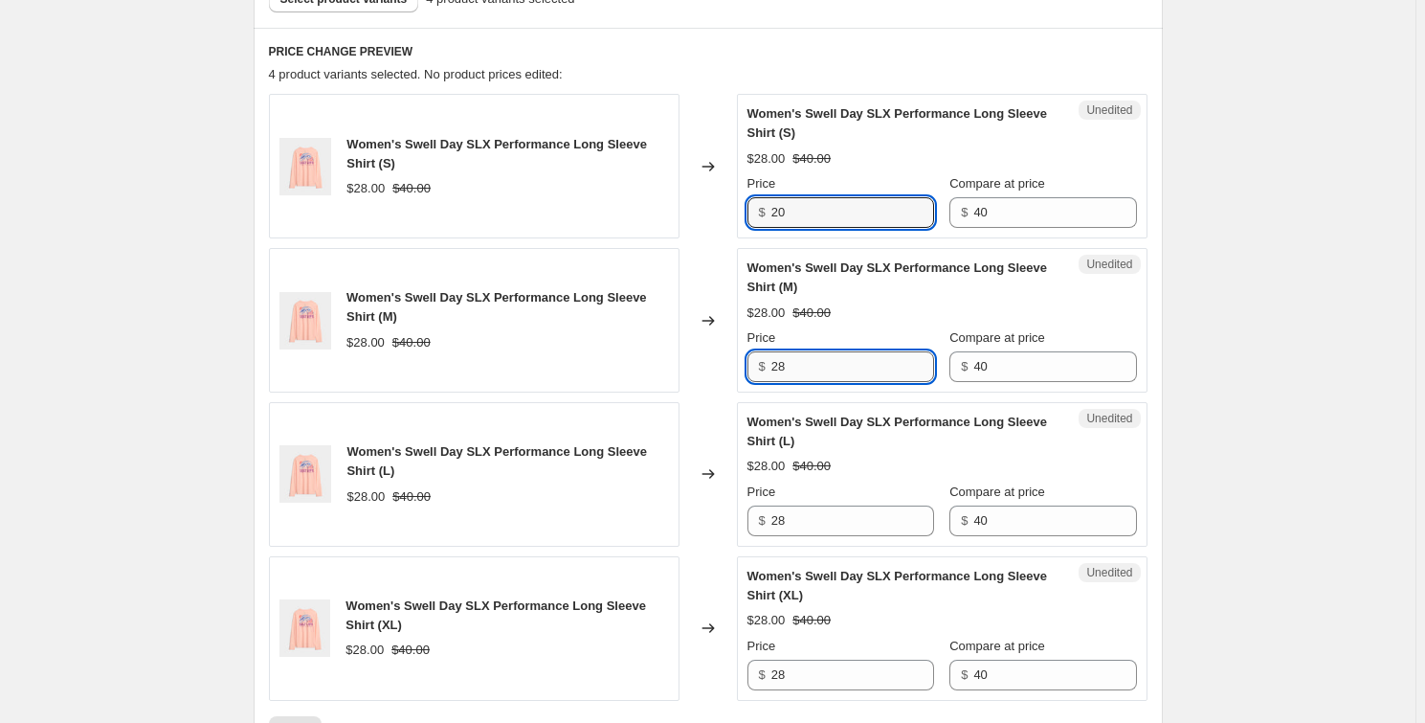
click at [801, 363] on input "28" at bounding box center [852, 366] width 163 height 31
click at [801, 362] on input "28" at bounding box center [852, 366] width 163 height 31
paste input "0"
type input "20"
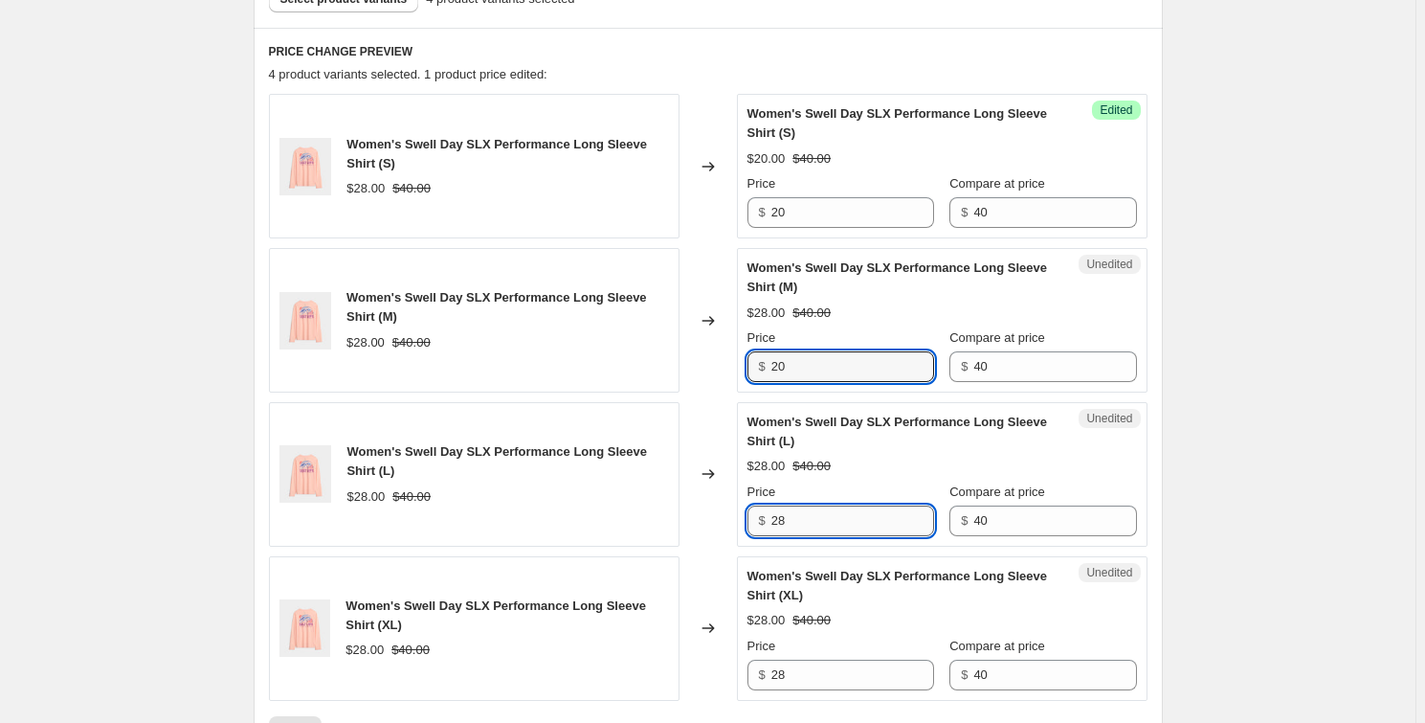
click at [834, 514] on input "28" at bounding box center [852, 520] width 163 height 31
paste input "0"
click at [833, 515] on input "20" at bounding box center [852, 520] width 163 height 31
type input "20"
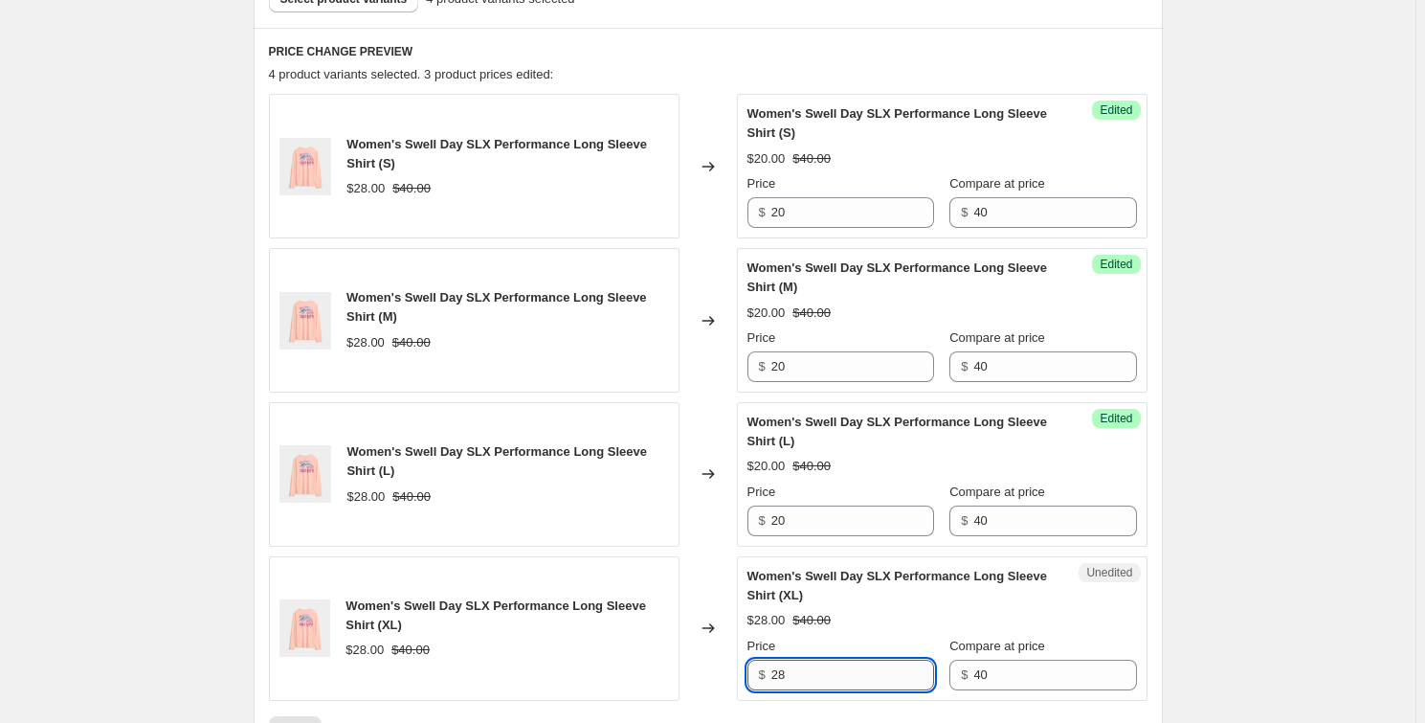
click at [838, 659] on input "28" at bounding box center [852, 674] width 163 height 31
paste input "0"
type input "20"
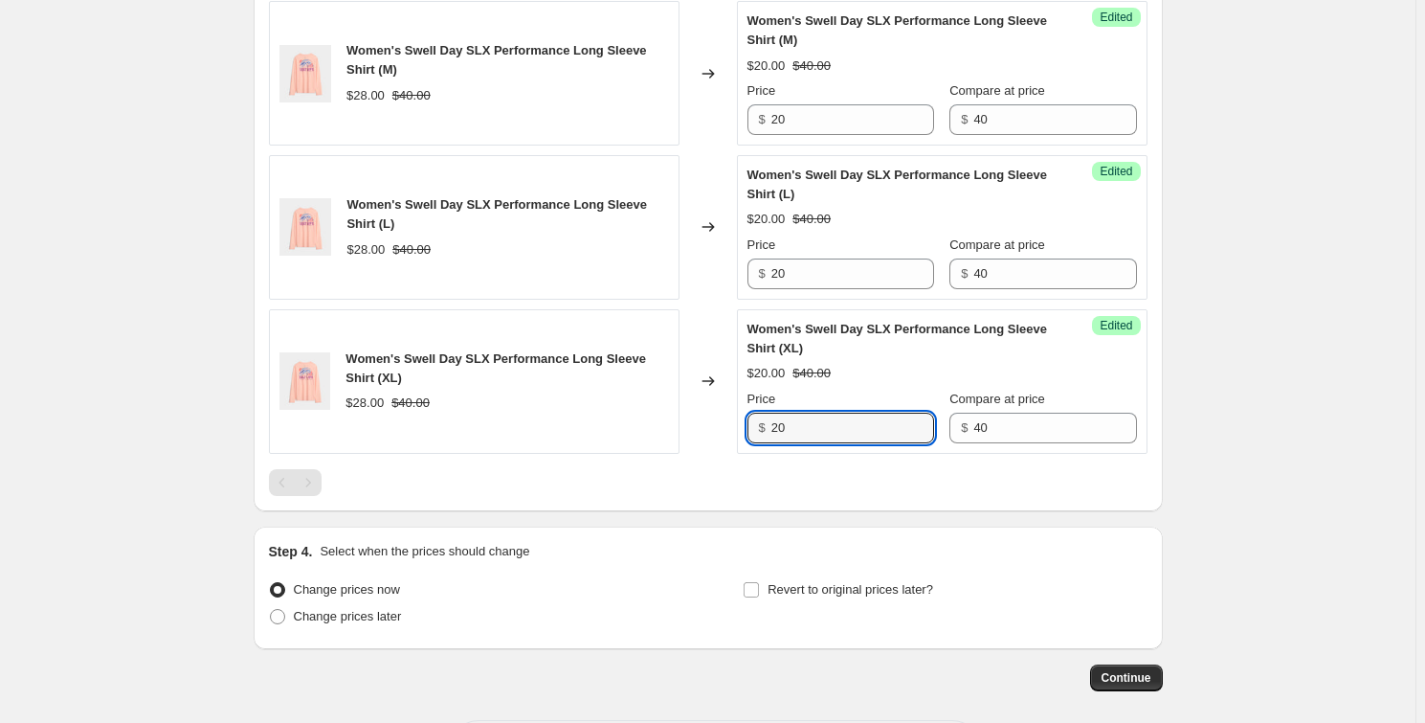
scroll to position [939, 0]
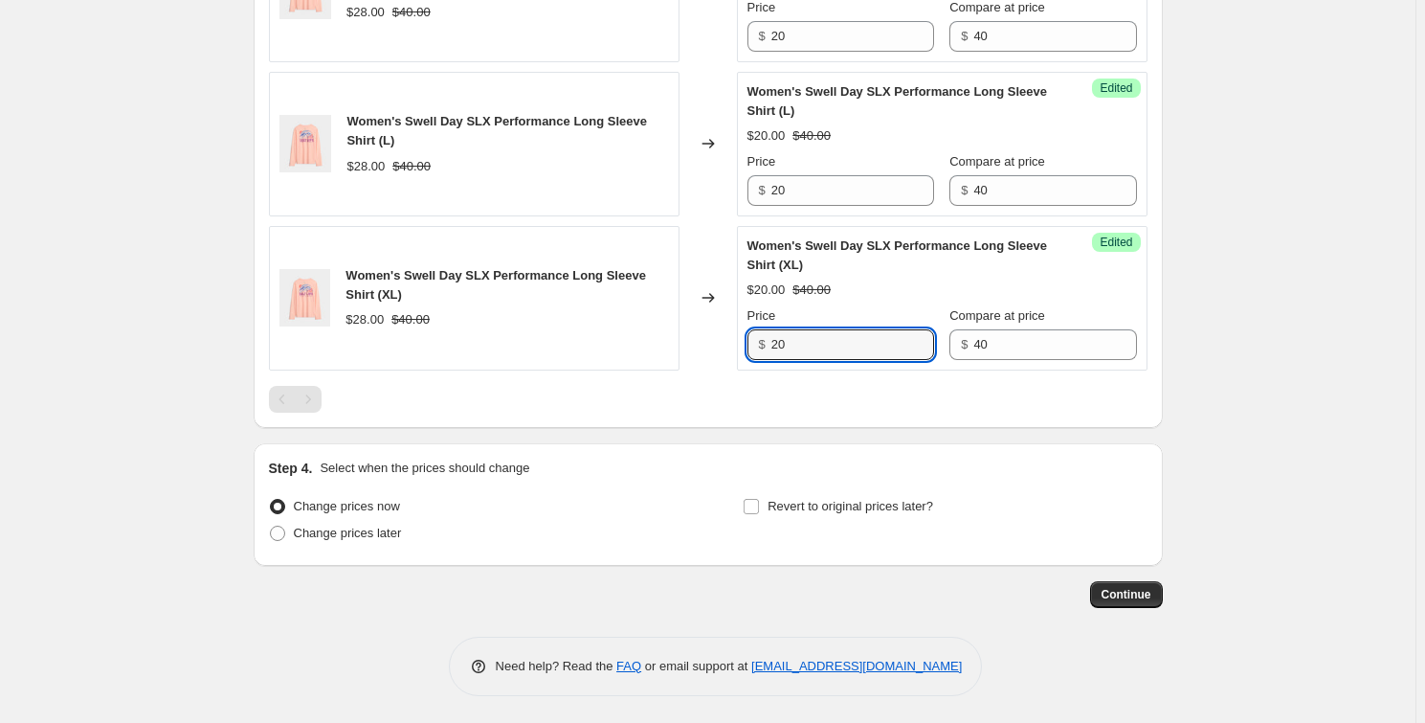
click at [298, 529] on span "Change prices later" at bounding box center [348, 532] width 108 height 14
click at [271, 526] on input "Change prices later" at bounding box center [270, 525] width 1 height 1
radio input "true"
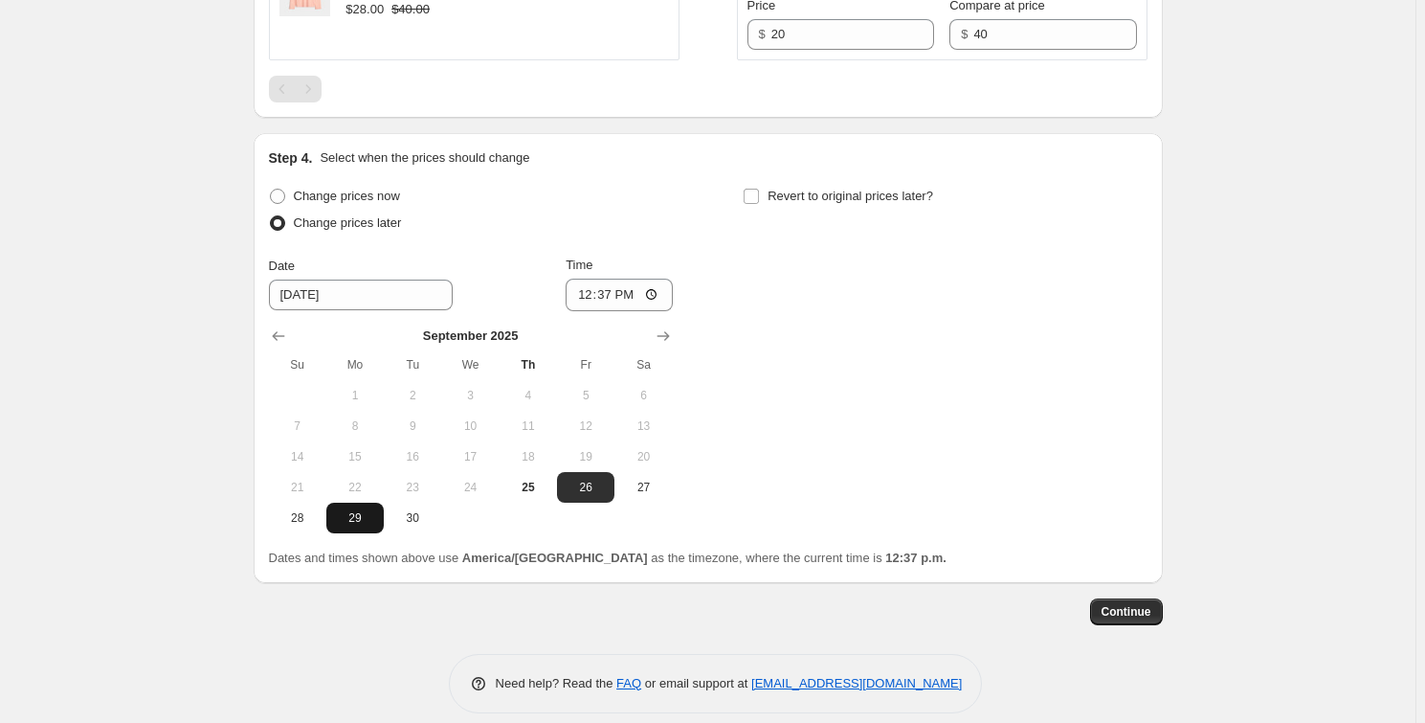
scroll to position [1266, 0]
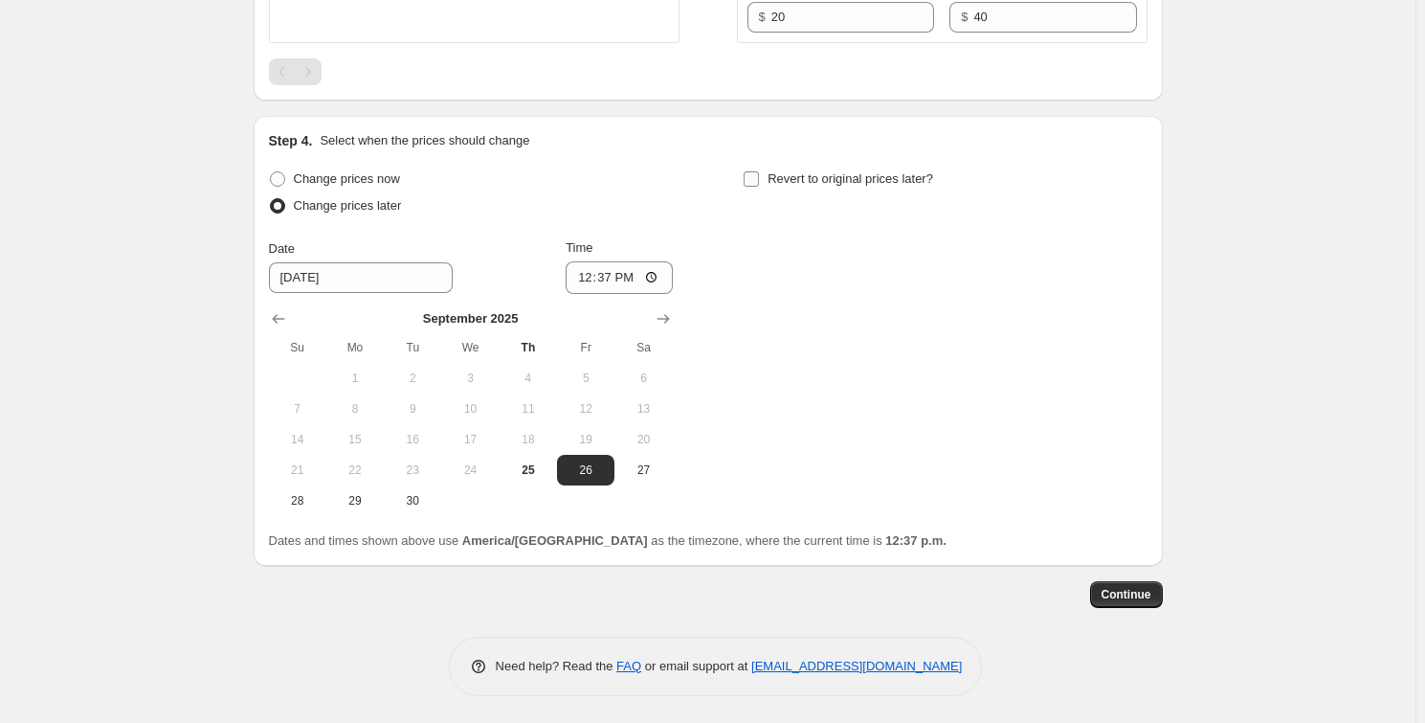
click at [870, 172] on span "Revert to original prices later?" at bounding box center [851, 178] width 166 height 14
click at [759, 172] on input "Revert to original prices later?" at bounding box center [751, 178] width 15 height 15
checkbox input "true"
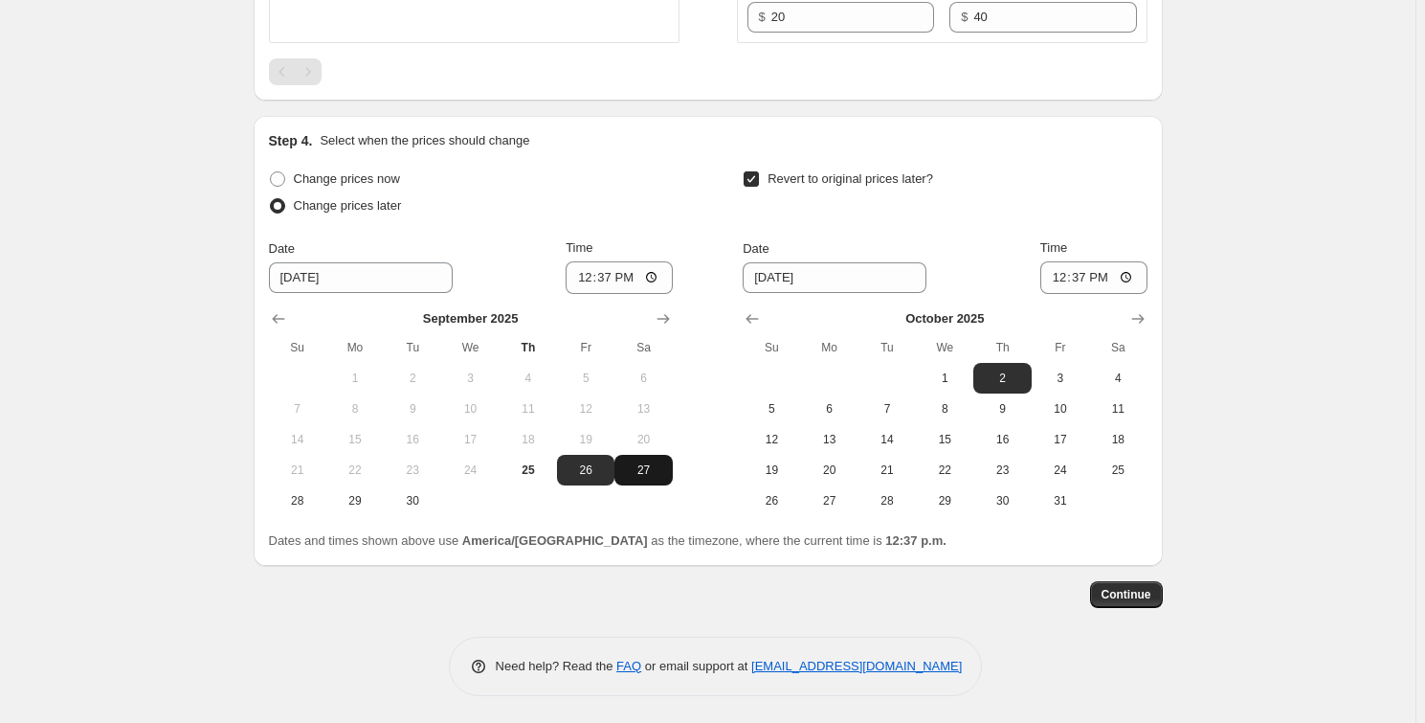
click at [646, 463] on span "27" at bounding box center [643, 469] width 42 height 15
type input "[DATE]"
click at [654, 276] on input "12:37" at bounding box center [619, 277] width 107 height 33
type input "18:00"
click at [616, 142] on div "Step 4. Select when the prices should change" at bounding box center [708, 140] width 879 height 19
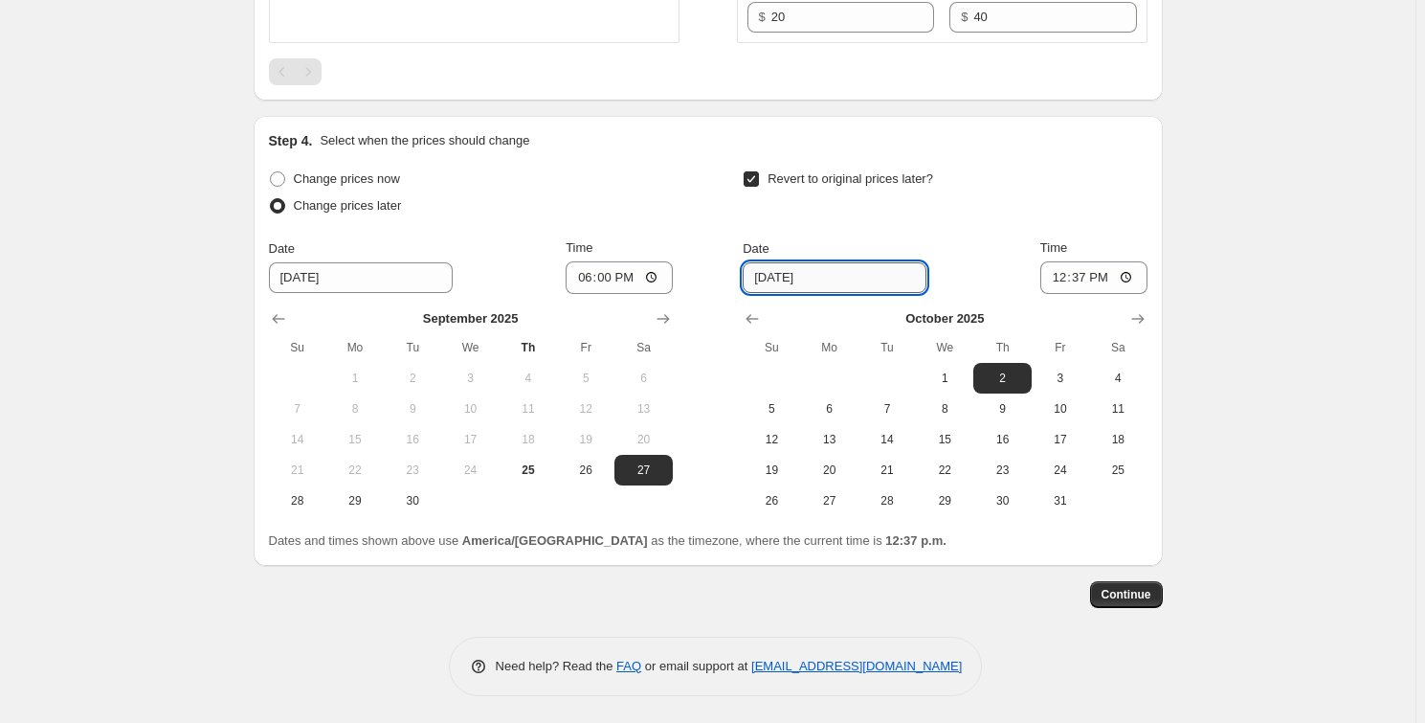
click at [860, 275] on input "[DATE]" at bounding box center [835, 277] width 184 height 31
click at [1114, 275] on input "12:37" at bounding box center [1093, 277] width 107 height 33
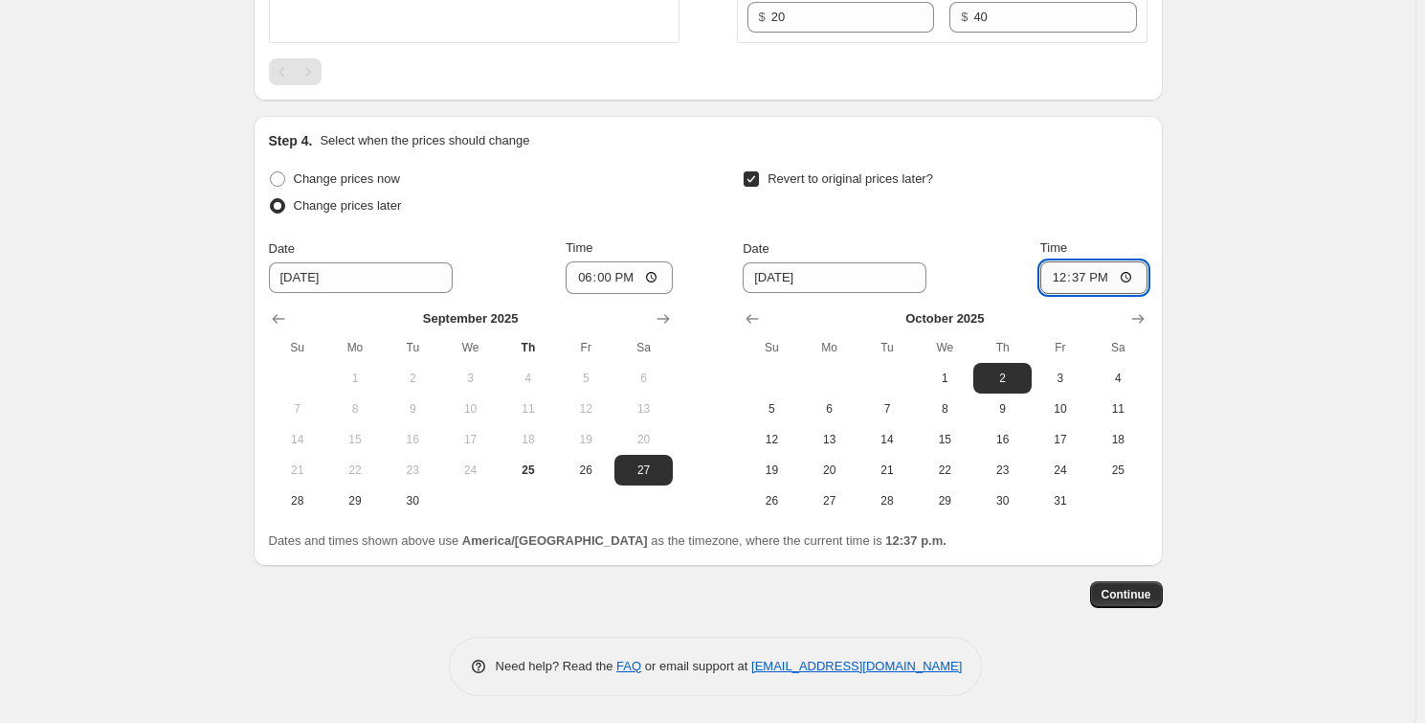
click at [1136, 274] on input "12:37" at bounding box center [1093, 277] width 107 height 33
click at [825, 257] on div "Date [DATE]" at bounding box center [835, 266] width 184 height 54
click at [813, 277] on input "[DATE]" at bounding box center [835, 277] width 184 height 31
click at [804, 279] on input "[DATE]" at bounding box center [835, 277] width 184 height 31
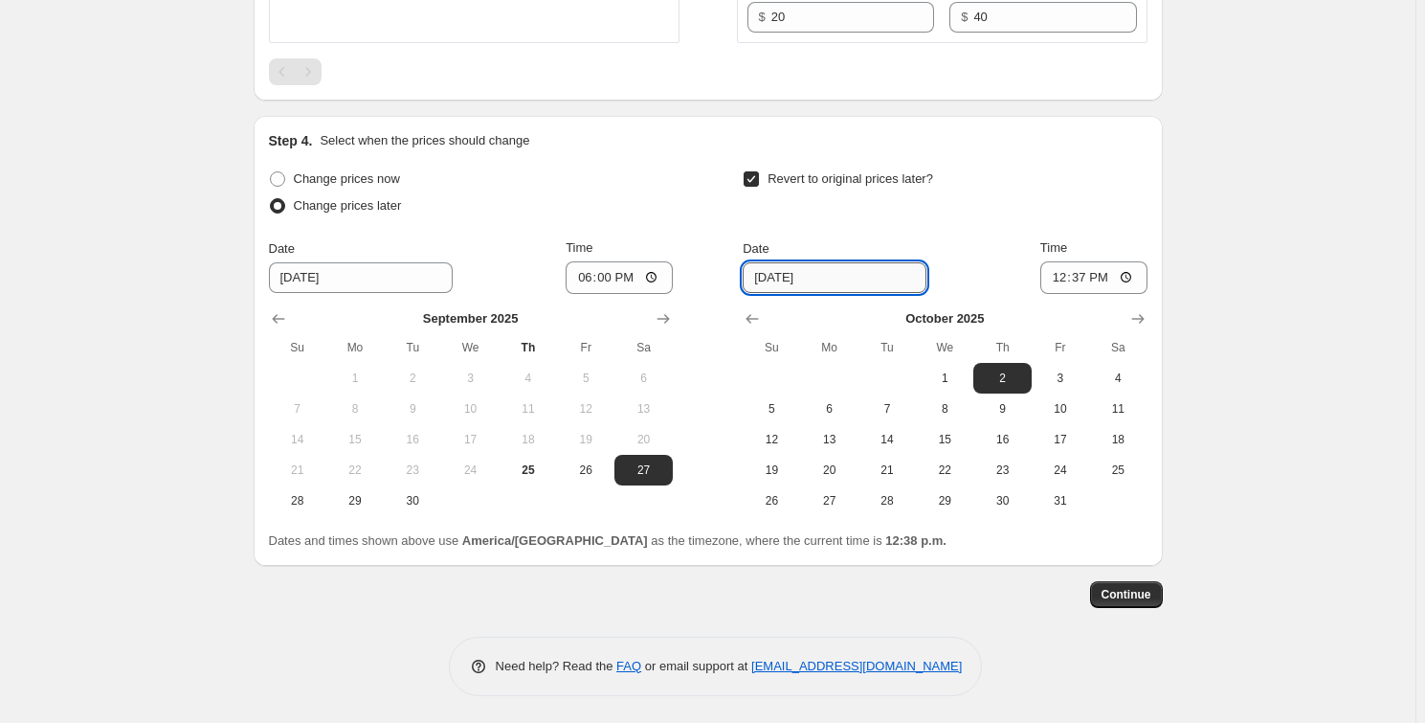
click at [804, 279] on input "[DATE]" at bounding box center [835, 277] width 184 height 31
click at [892, 262] on input "[DATE]" at bounding box center [835, 277] width 184 height 31
drag, startPoint x: 843, startPoint y: 275, endPoint x: 742, endPoint y: 276, distance: 101.5
click at [742, 276] on div "Change prices now Change prices later Date [DATE] Time 18:00 [DATE] Su Mo Tu We…" at bounding box center [708, 341] width 879 height 350
click at [751, 317] on icon "Show previous month, September 2025" at bounding box center [752, 318] width 19 height 19
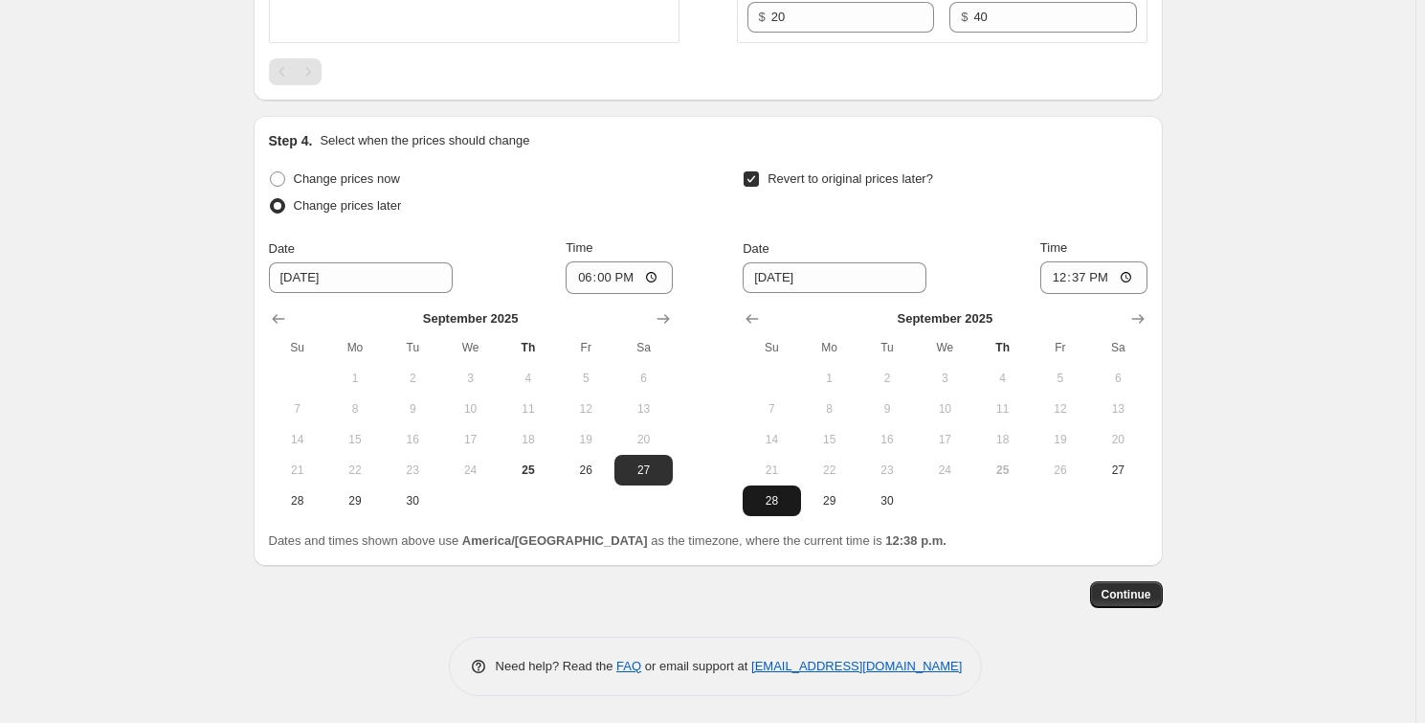
click at [778, 496] on span "28" at bounding box center [771, 500] width 42 height 15
type input "[DATE]"
click at [1136, 277] on input "12:37" at bounding box center [1093, 277] width 107 height 33
type input "09:00"
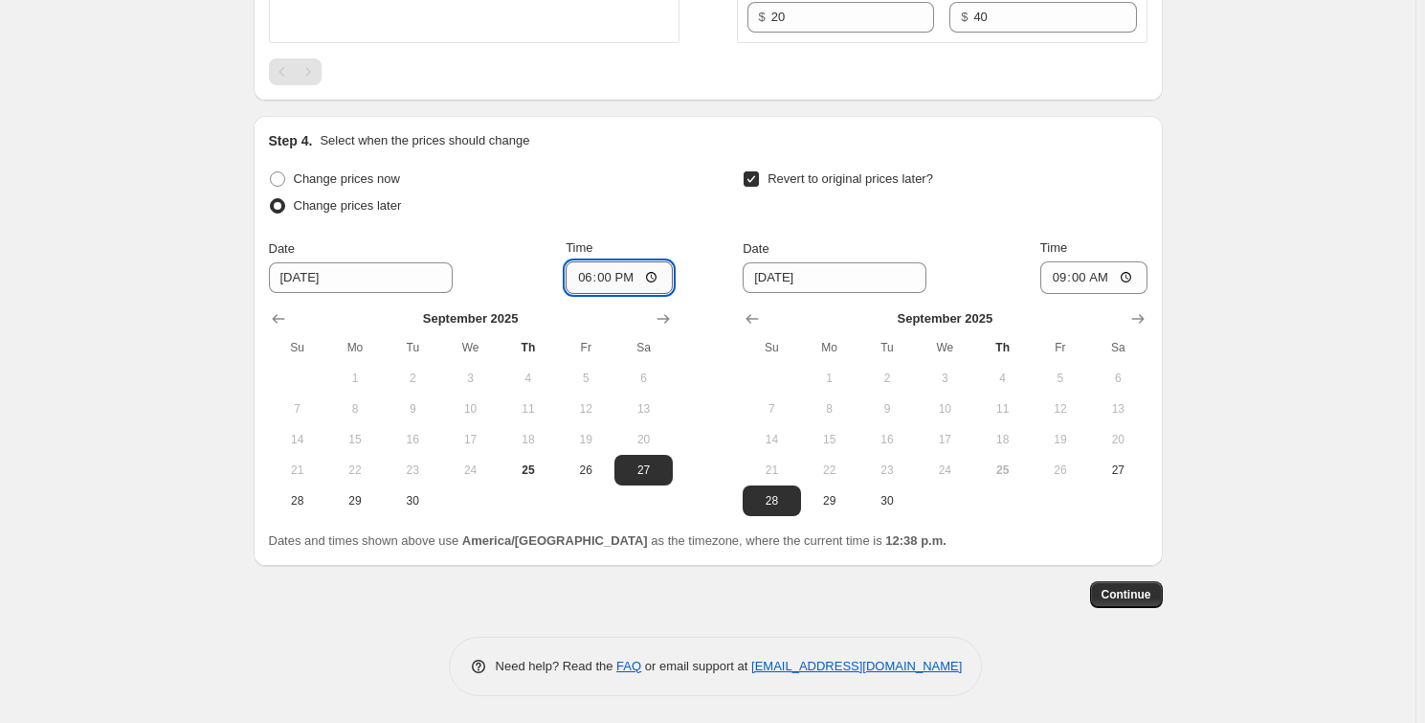
click at [651, 270] on input "18:00" at bounding box center [619, 277] width 107 height 33
type input "06:00"
click at [1136, 603] on button "Continue" at bounding box center [1126, 594] width 73 height 27
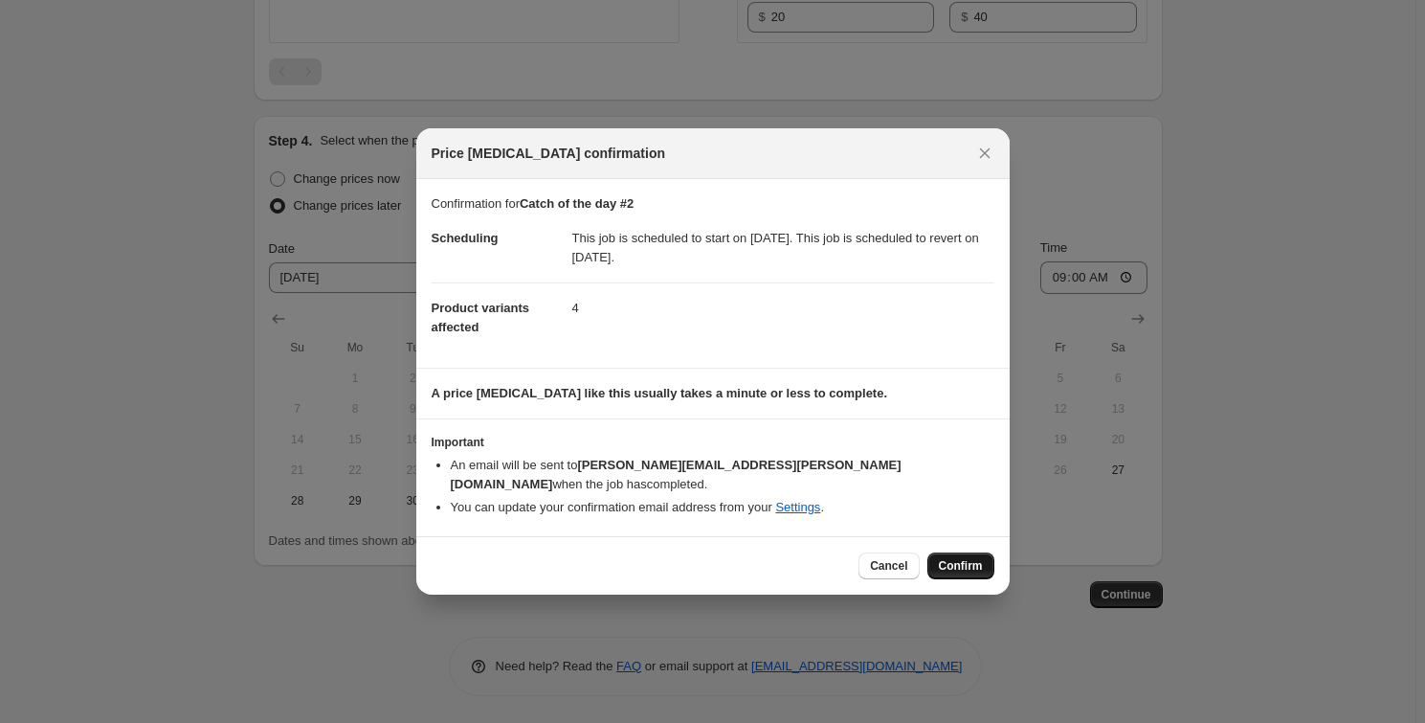
click at [971, 563] on span "Confirm" at bounding box center [961, 565] width 44 height 15
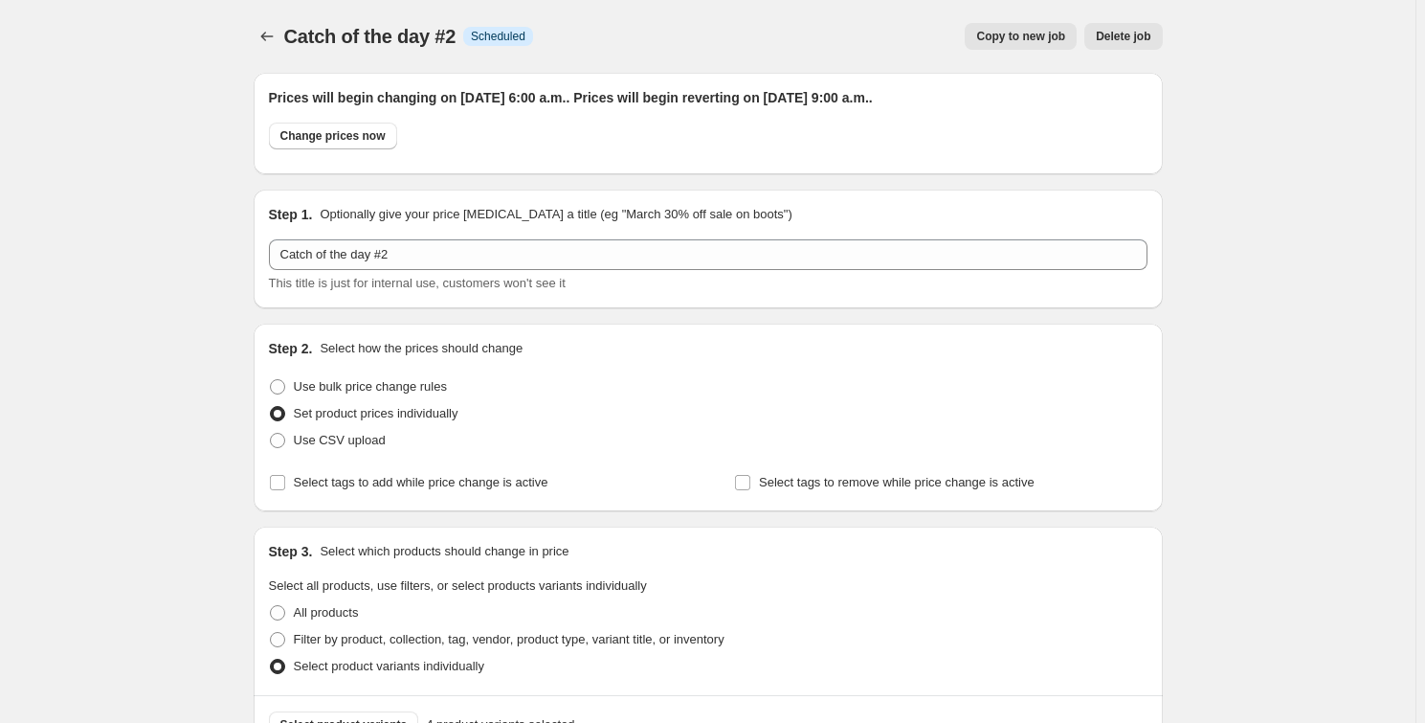
scroll to position [1266, 0]
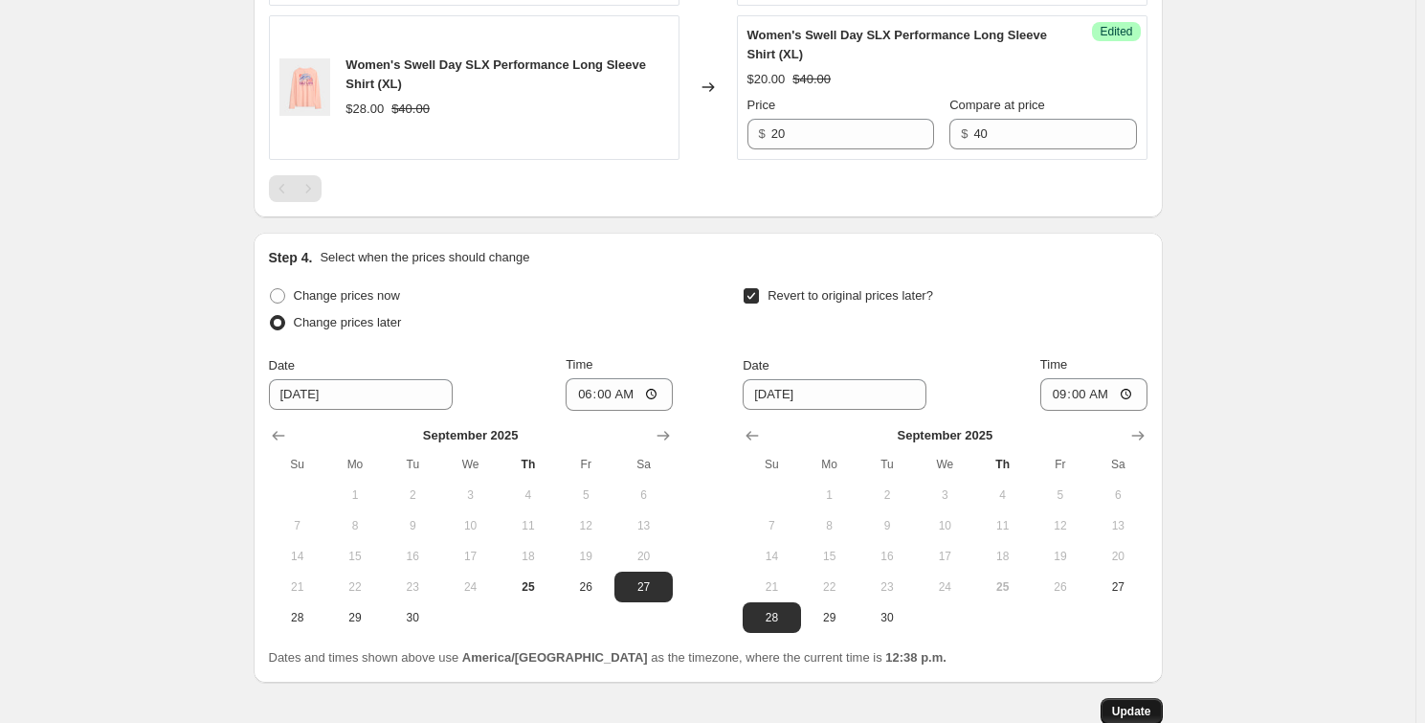
click at [1128, 708] on span "Update" at bounding box center [1131, 711] width 39 height 15
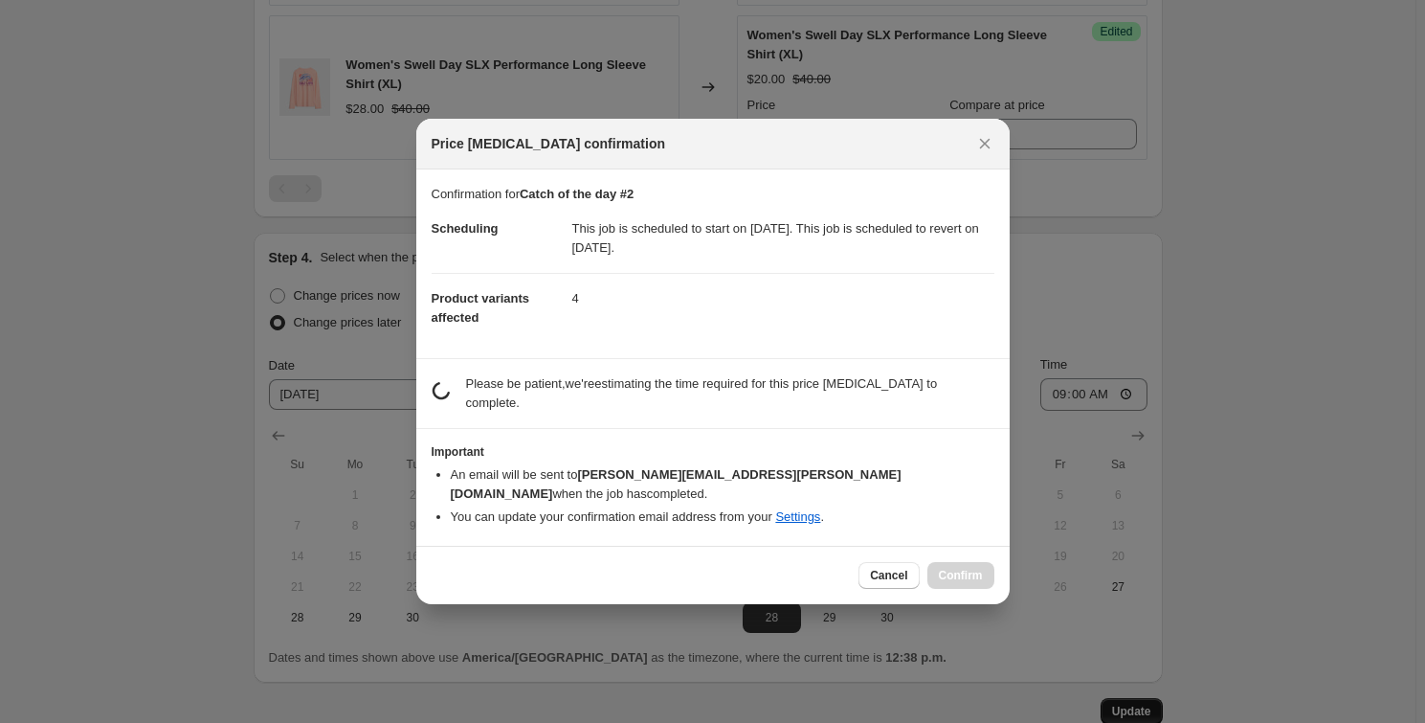
scroll to position [0, 0]
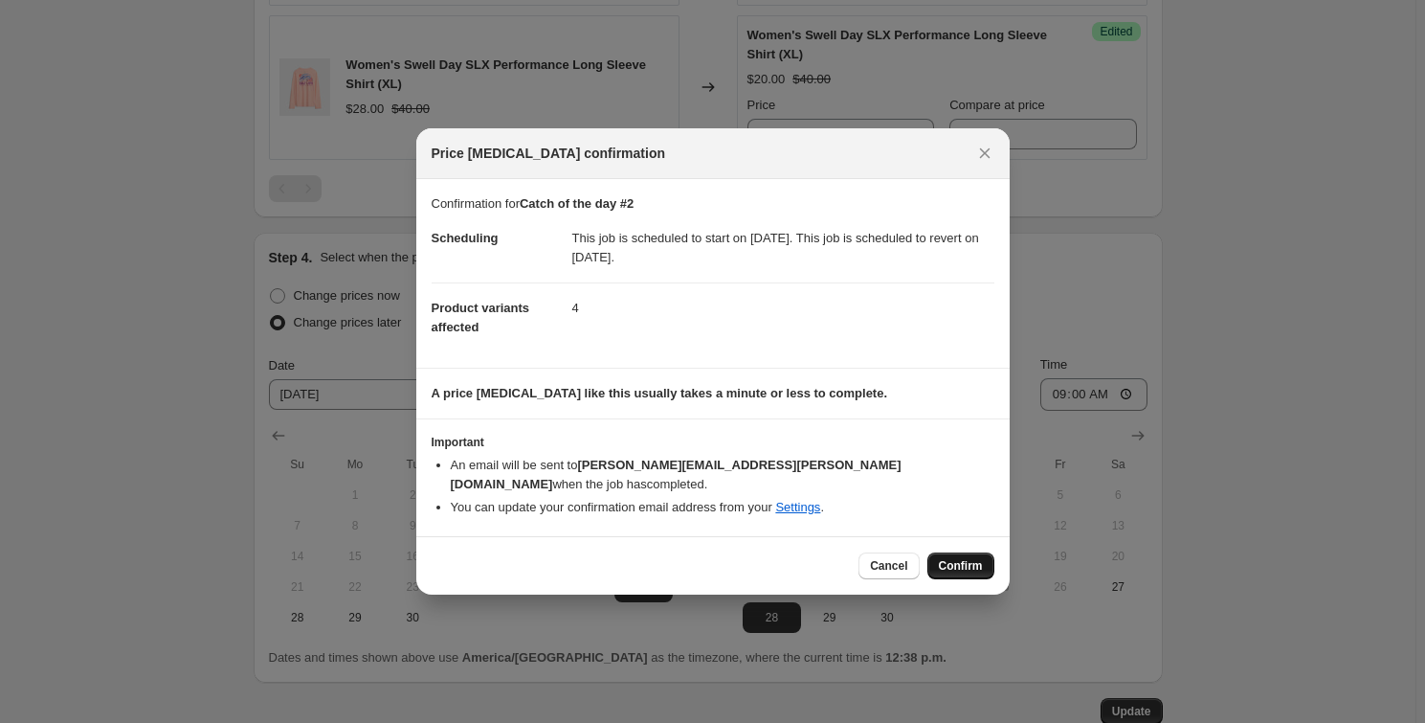
drag, startPoint x: 967, startPoint y: 554, endPoint x: 926, endPoint y: 566, distance: 42.7
click at [966, 558] on span "Confirm" at bounding box center [961, 565] width 44 height 15
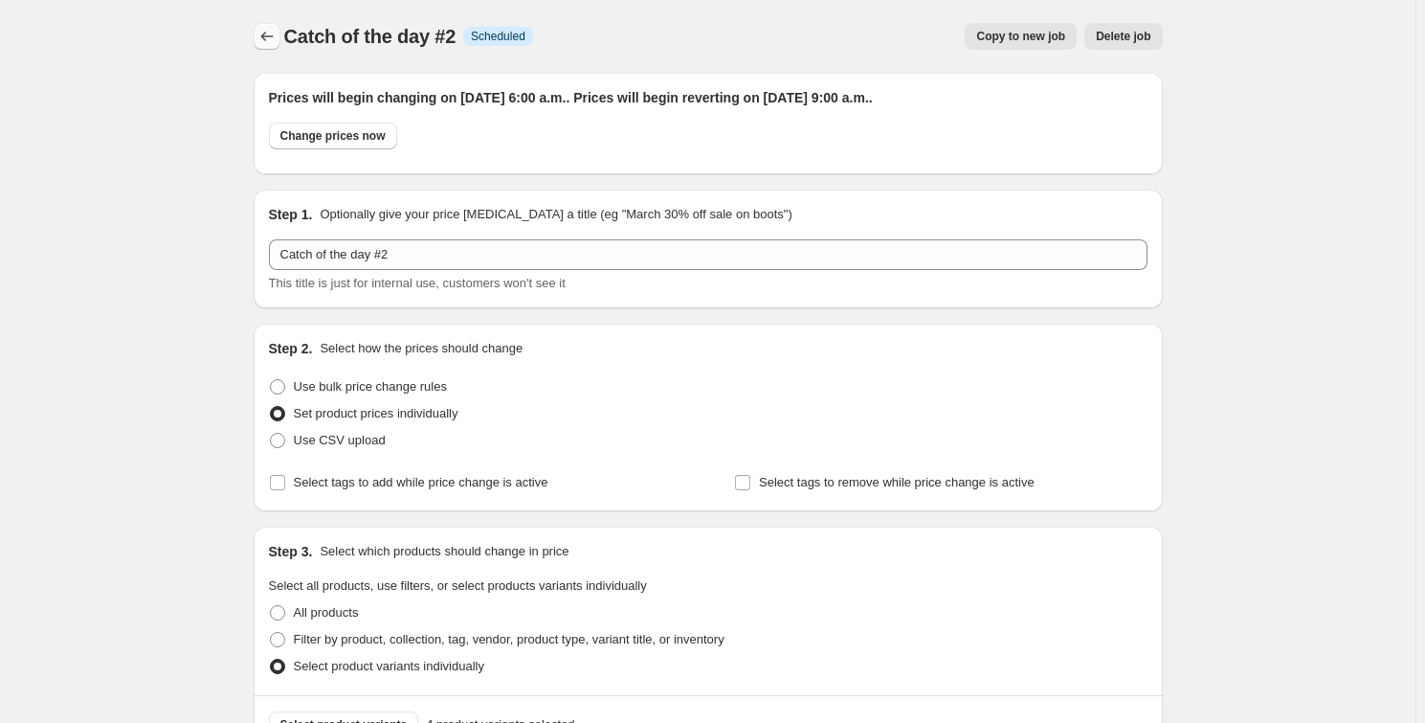
click at [265, 32] on icon "Price change jobs" at bounding box center [266, 36] width 19 height 19
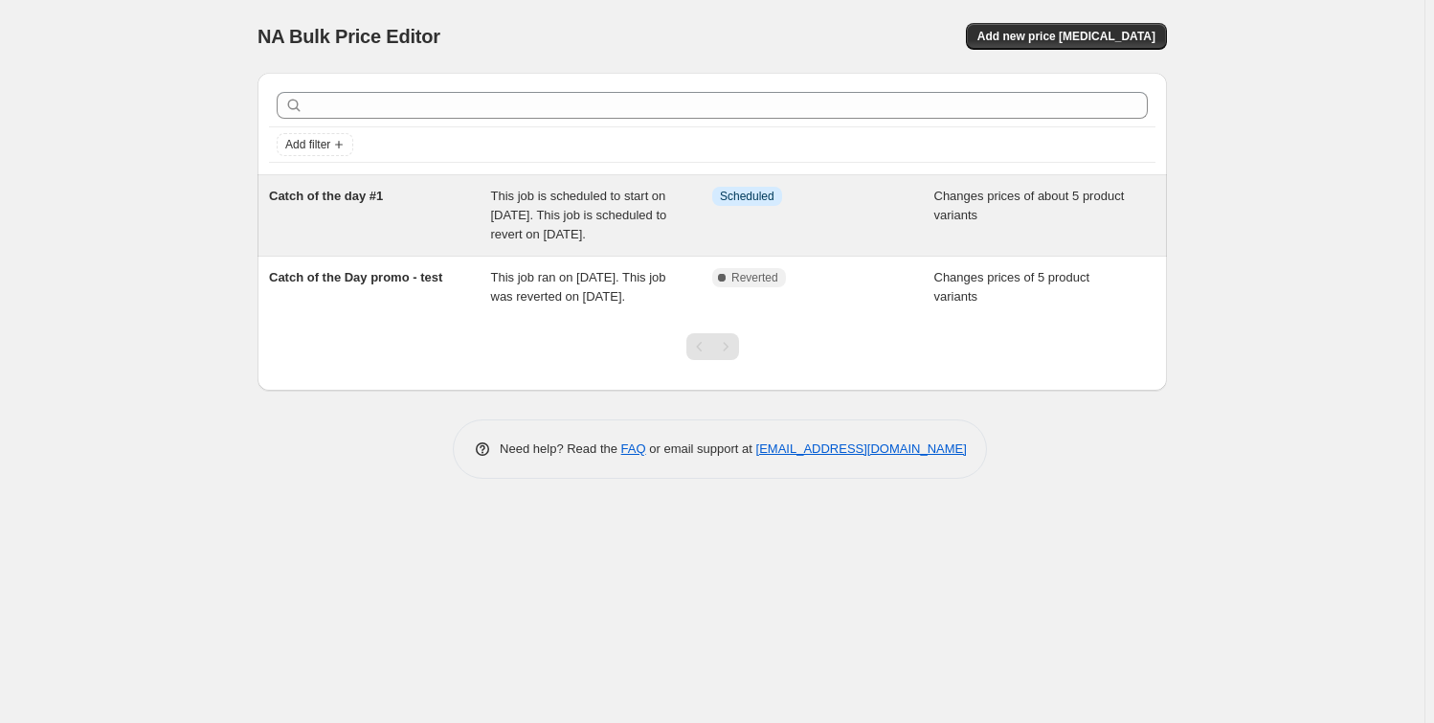
click at [325, 218] on div "Catch of the day #1" at bounding box center [380, 215] width 222 height 57
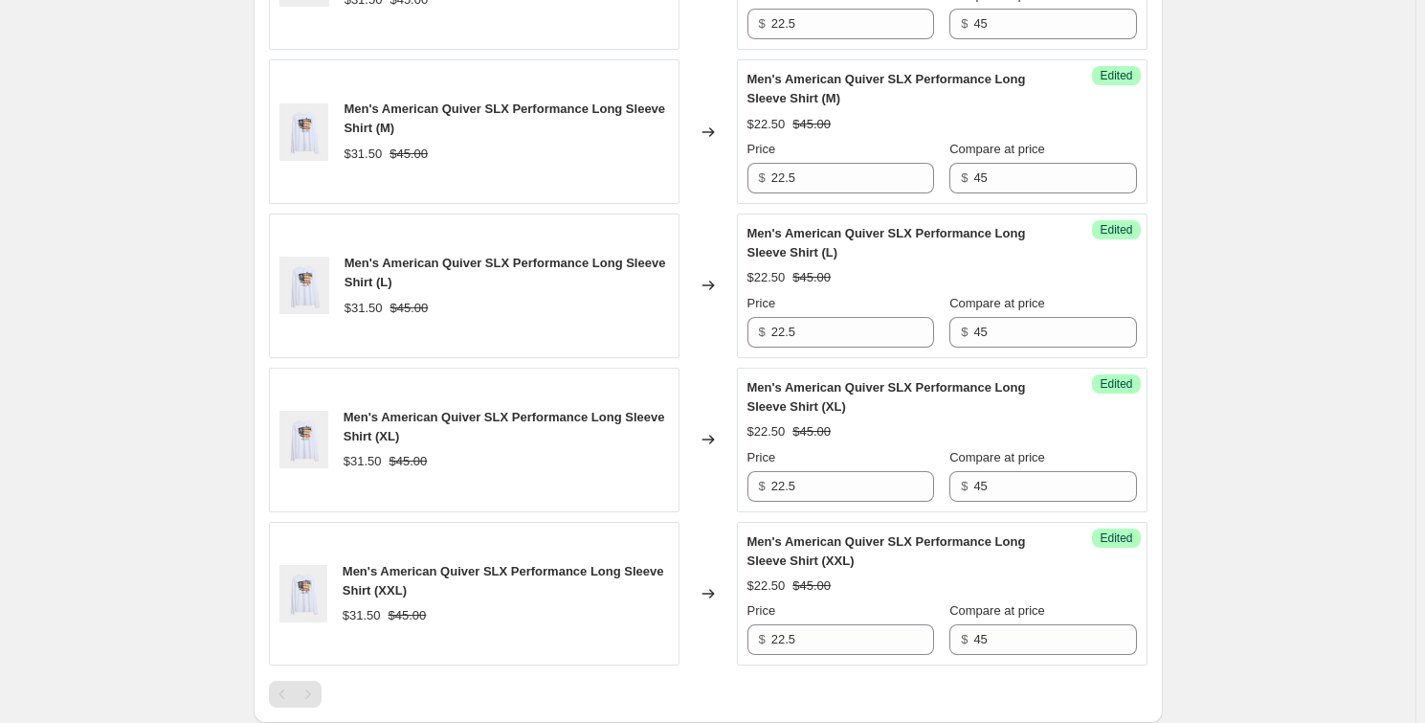
scroll to position [319, 0]
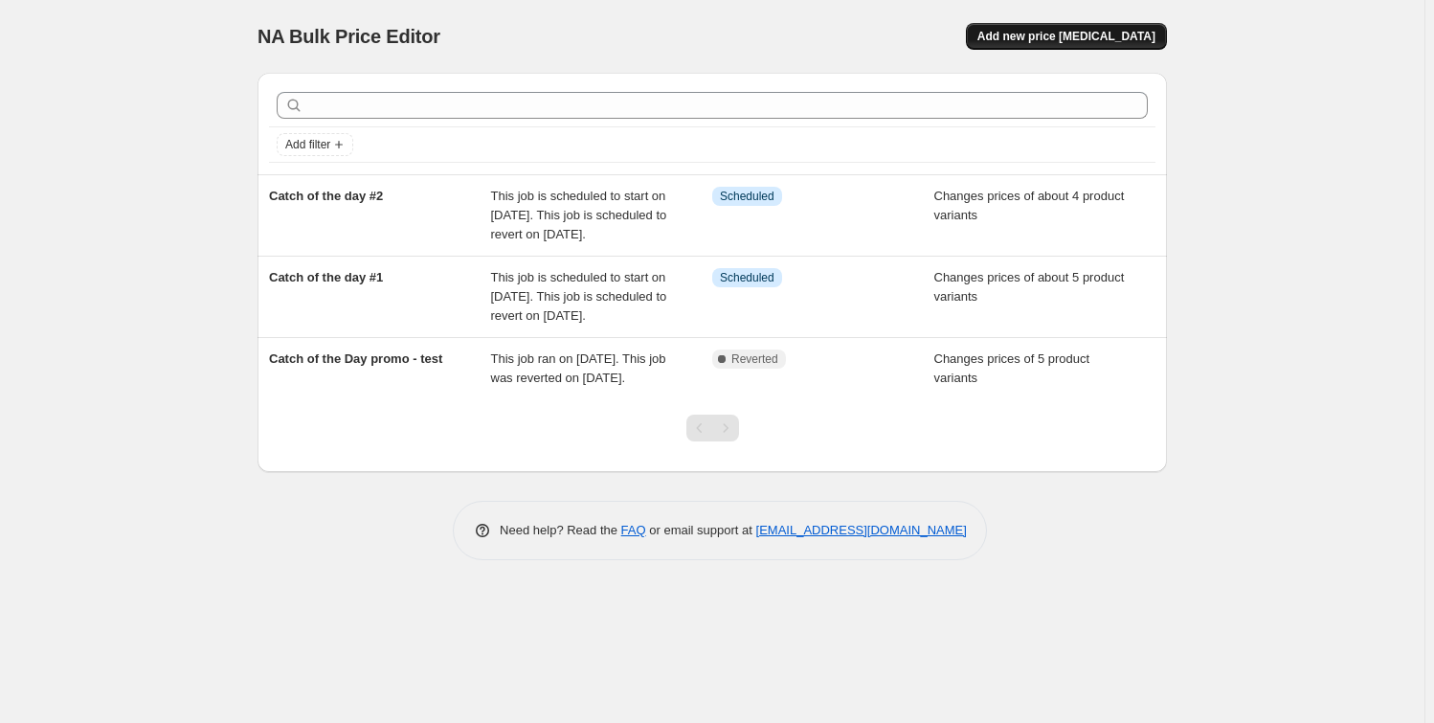
click at [1082, 28] on button "Add new price [MEDICAL_DATA]" at bounding box center [1066, 36] width 201 height 27
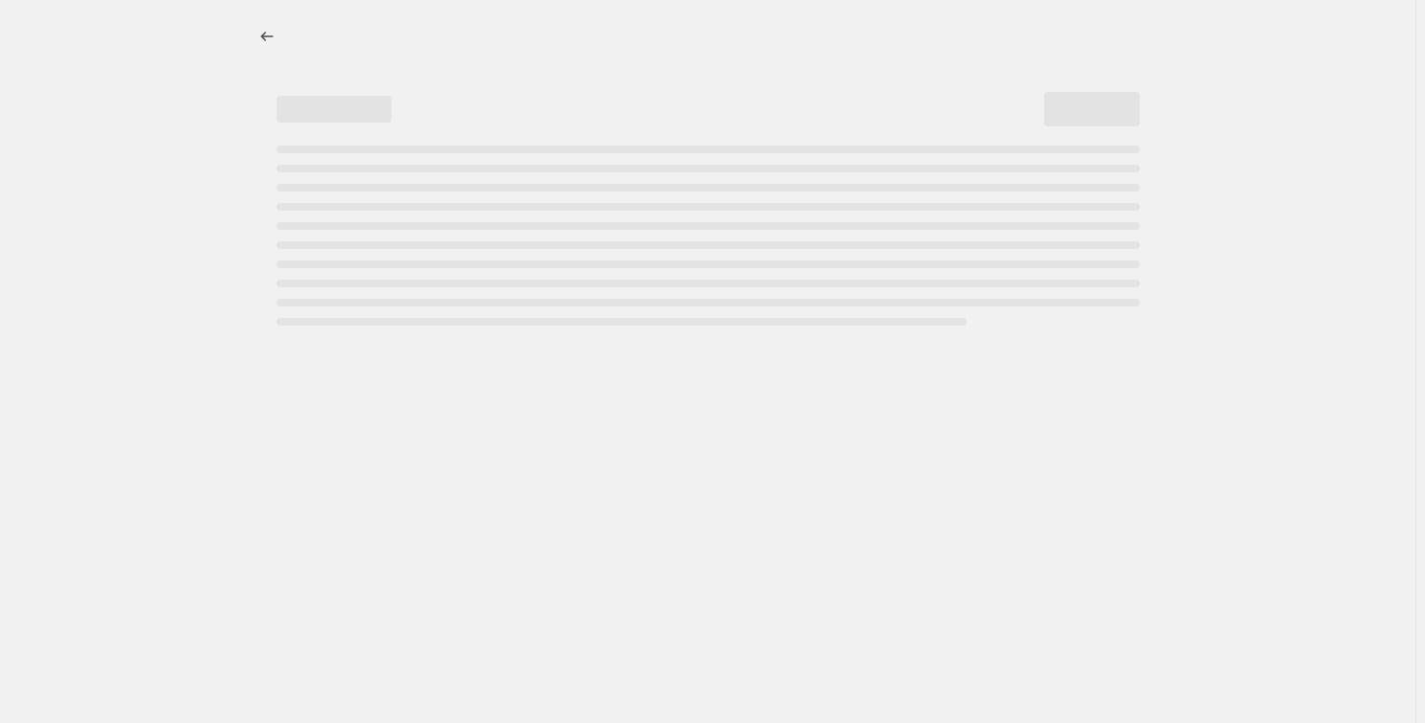
select select "percentage"
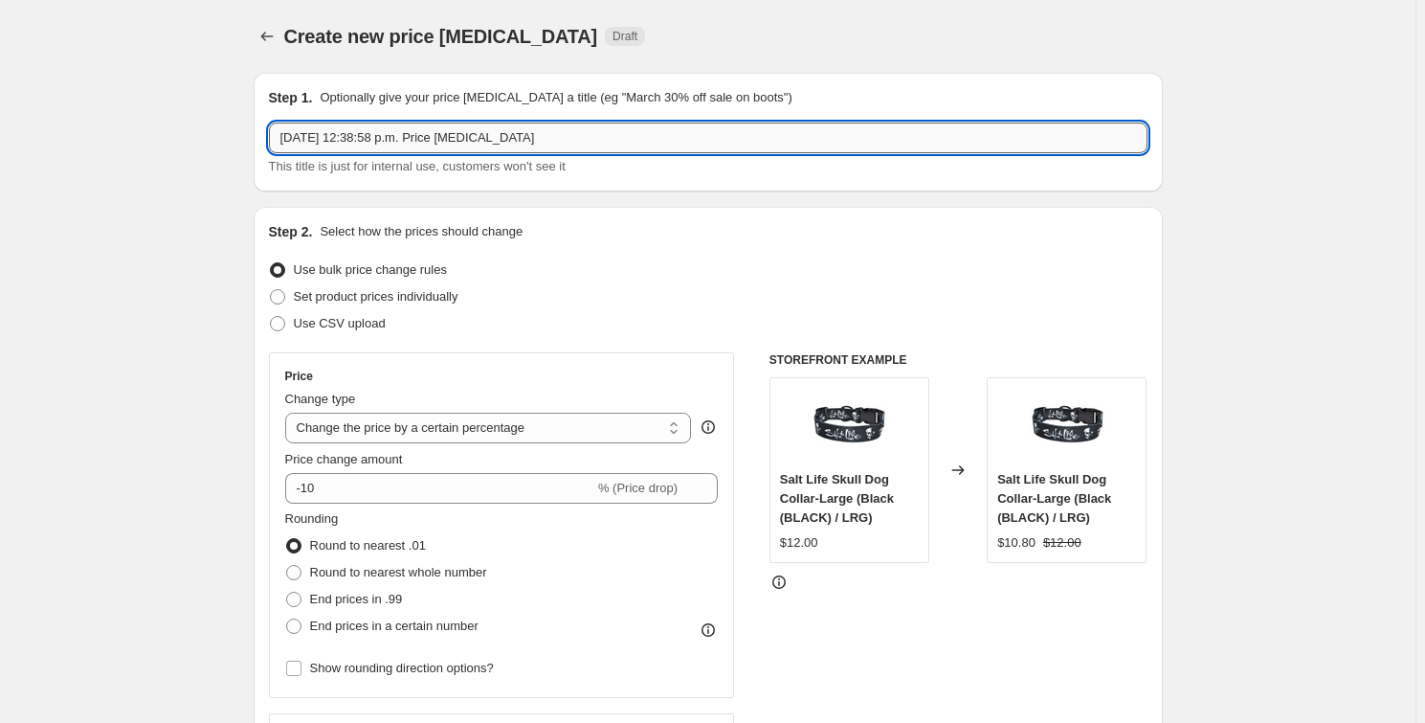
click at [392, 143] on input "Sep 25, 2025, 12:38:58 p.m. Price change job" at bounding box center [708, 138] width 879 height 31
type input "Catch of the day #2"
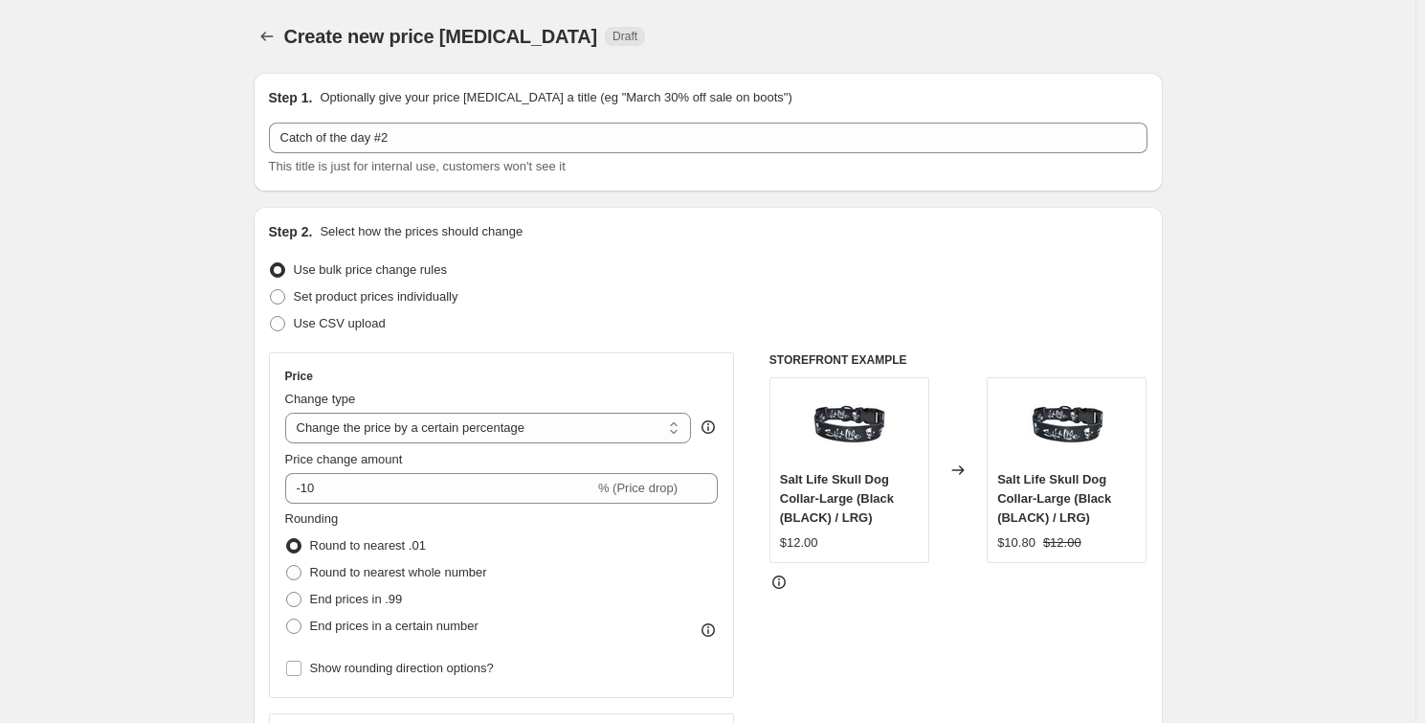
click at [272, 94] on h2 "Step 1." at bounding box center [291, 97] width 44 height 19
click at [453, 80] on div "Step 1. Optionally give your price change job a title (eg "March 30% off sale o…" at bounding box center [708, 132] width 909 height 119
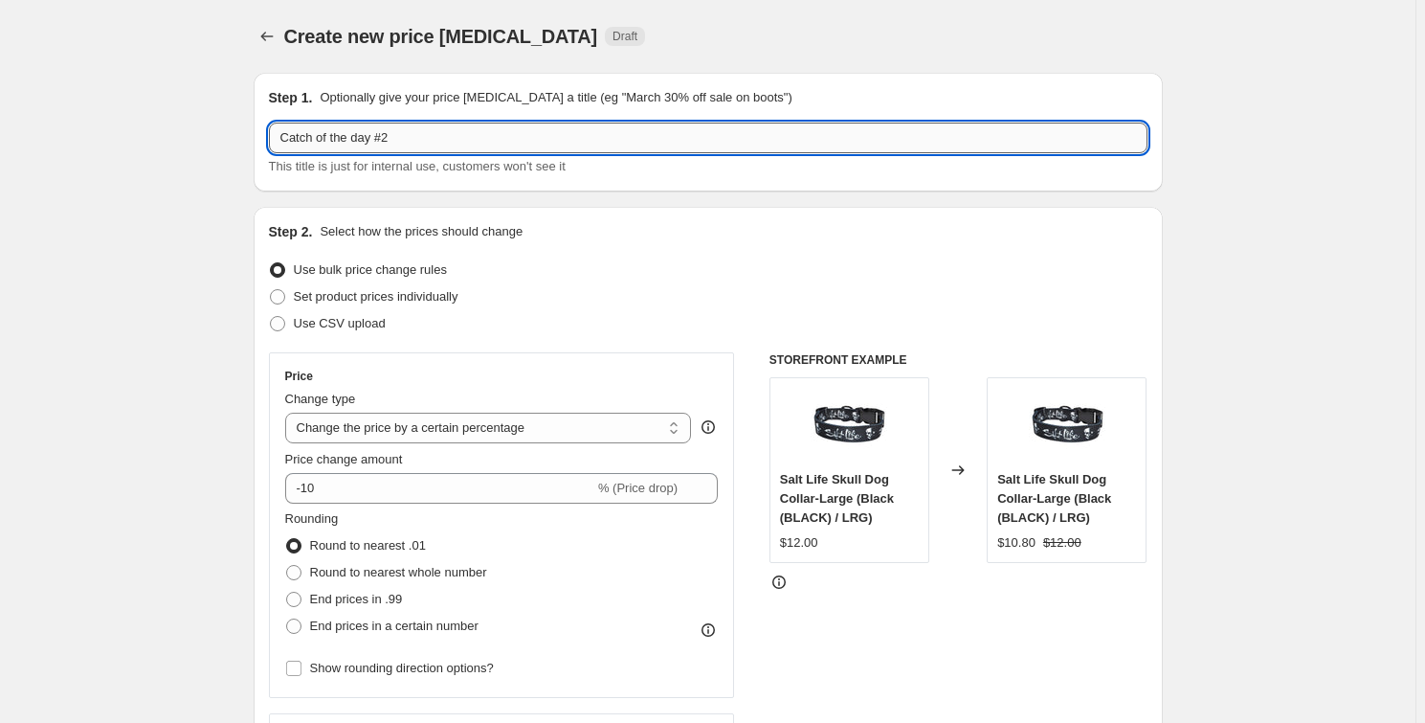
click at [442, 147] on input "Catch of the day #2" at bounding box center [708, 138] width 879 height 31
click at [351, 295] on span "Set product prices individually" at bounding box center [376, 296] width 165 height 14
click at [271, 290] on input "Set product prices individually" at bounding box center [270, 289] width 1 height 1
radio input "true"
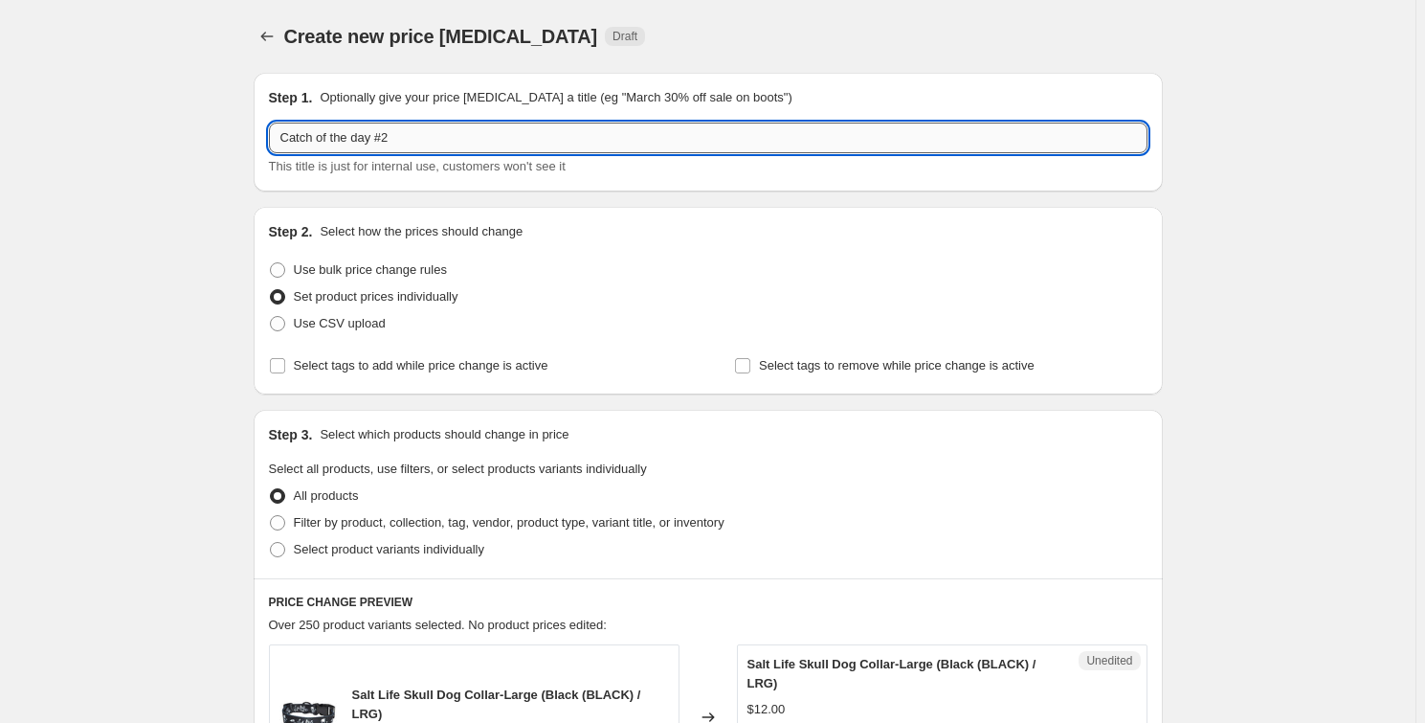
click at [436, 123] on input "Catch of the day #2" at bounding box center [708, 138] width 879 height 31
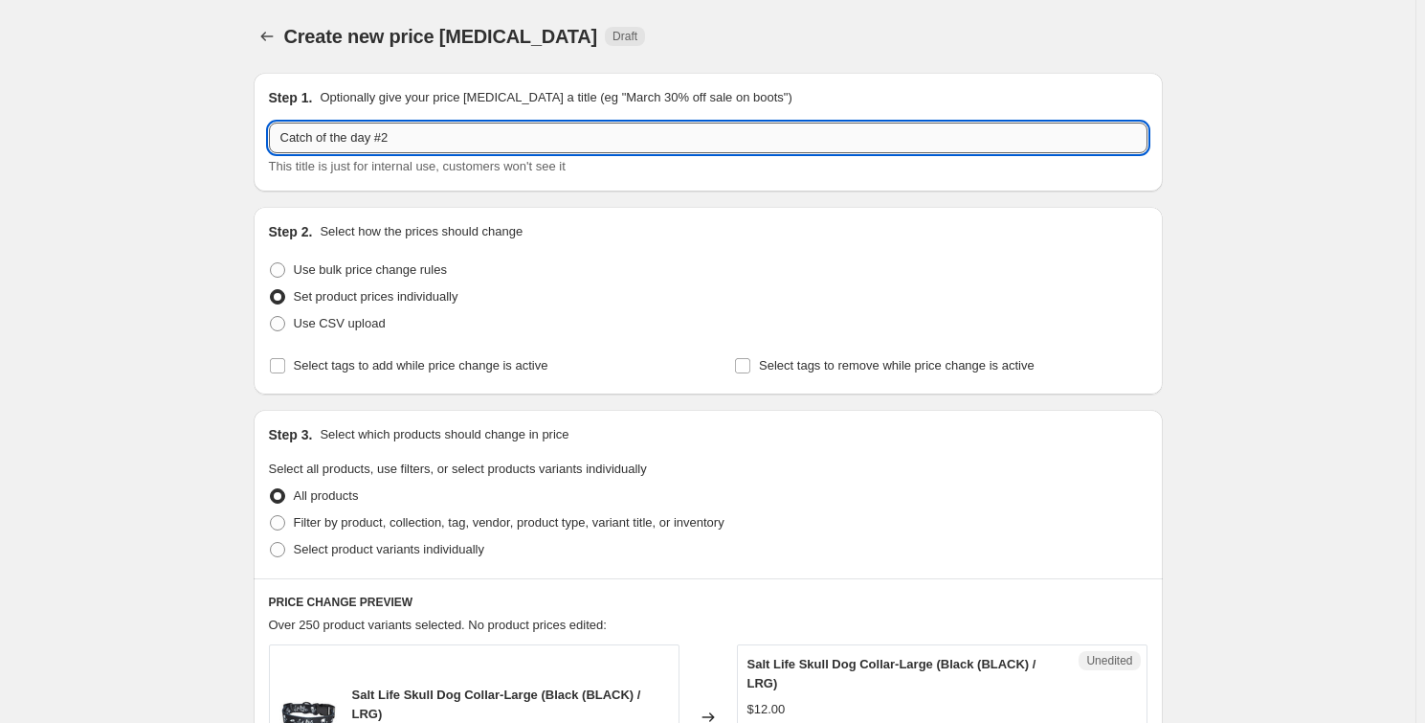
click at [417, 142] on input "Catch of the day #2" at bounding box center [708, 138] width 879 height 31
click at [418, 143] on input "Catch of the day #2" at bounding box center [708, 138] width 879 height 31
click at [418, 133] on input "Catch of the day #2" at bounding box center [708, 138] width 879 height 31
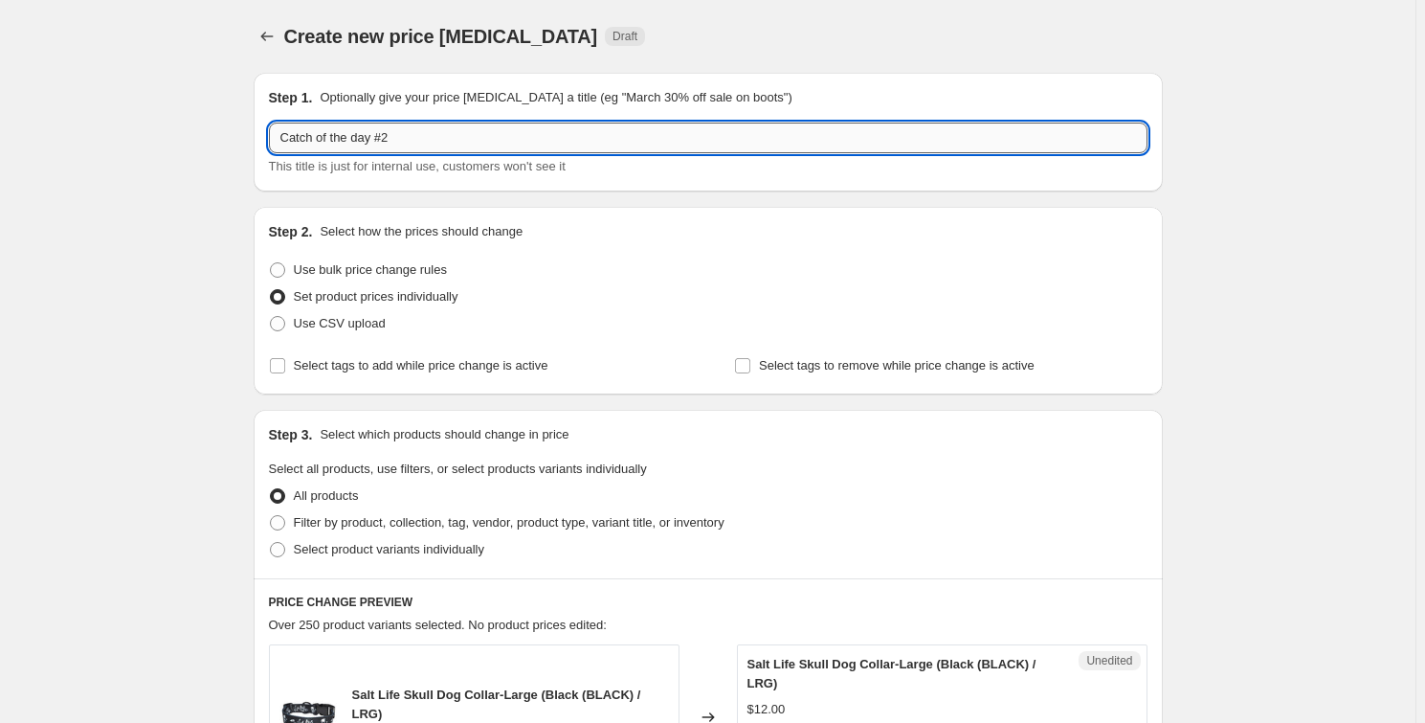
click at [426, 129] on input "Catch of the day #2" at bounding box center [708, 138] width 879 height 31
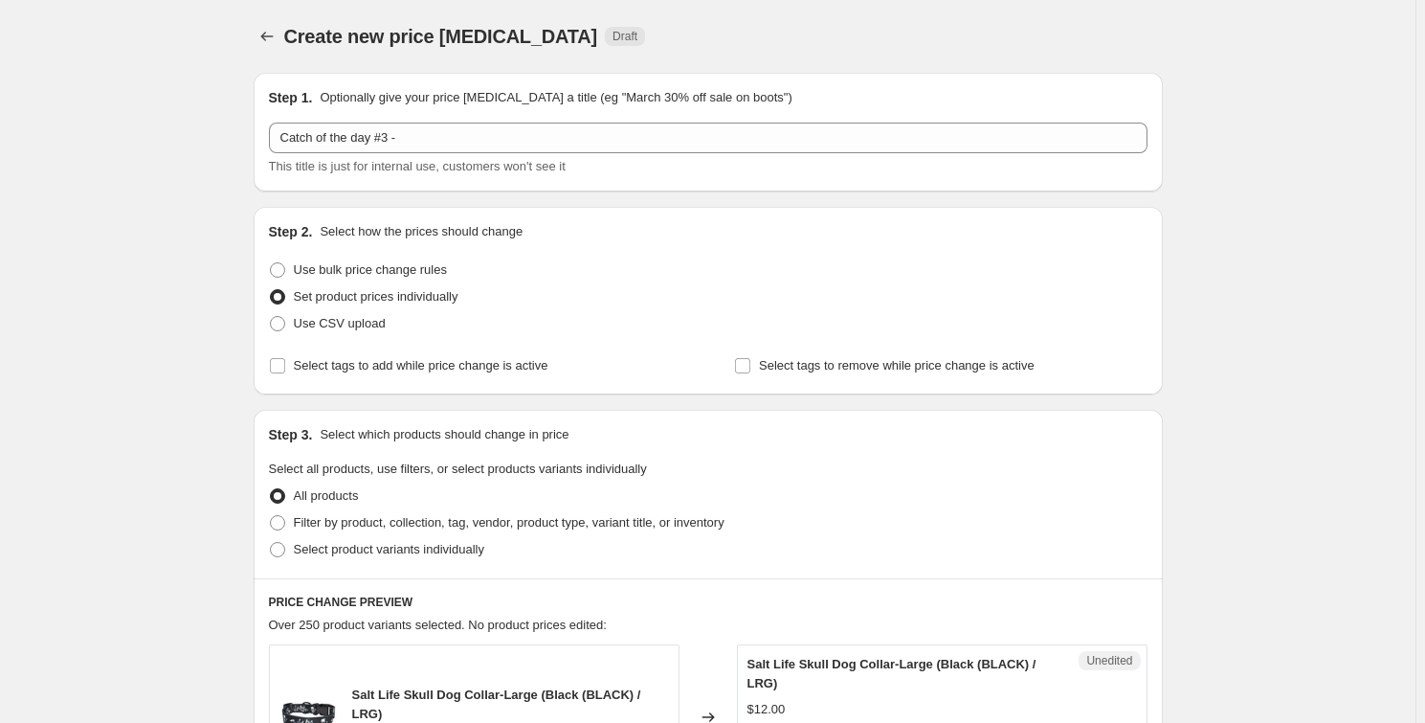
click at [447, 56] on div "Create new price change job. This page is ready Create new price change job Dra…" at bounding box center [708, 36] width 909 height 73
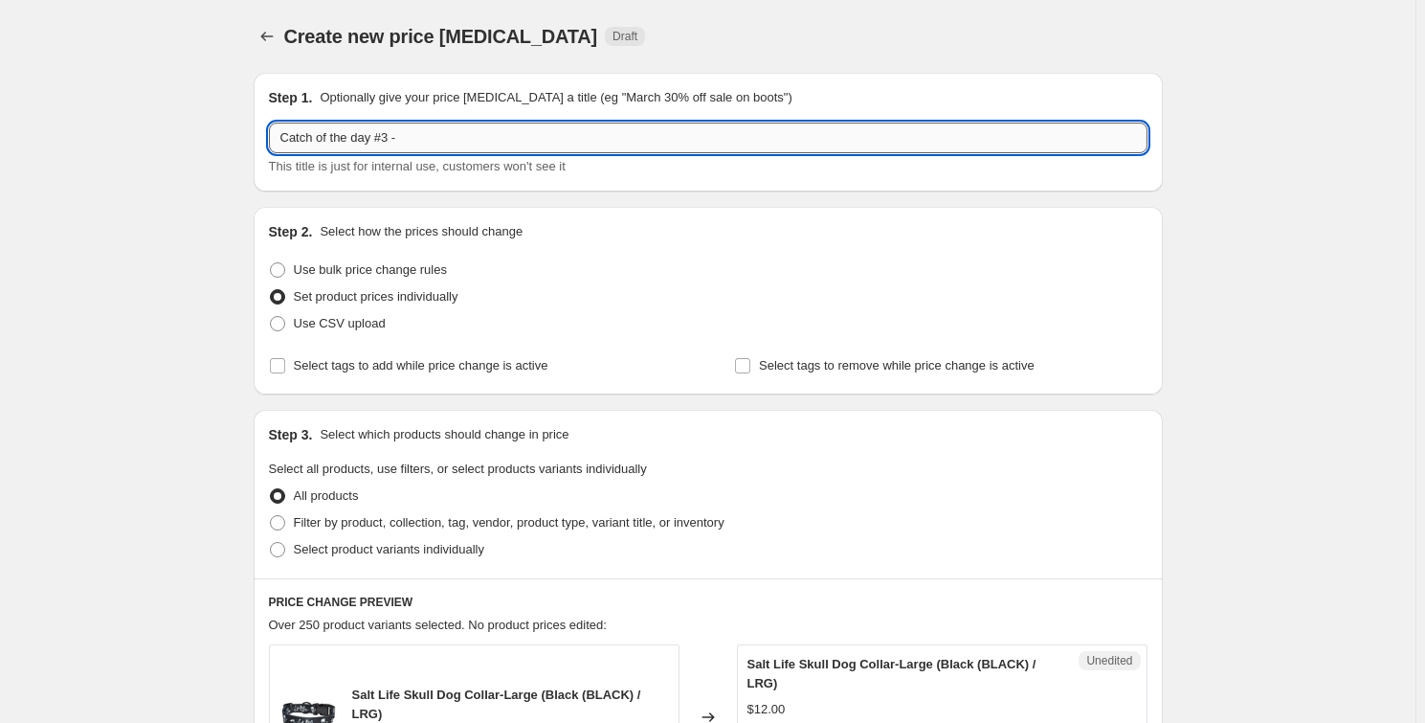
click at [434, 124] on input "Catch of the day #3 -" at bounding box center [708, 138] width 879 height 31
type input "Catch of the day #3"
click at [662, 21] on div "Create new price change job. This page is ready Create new price change job Dra…" at bounding box center [708, 36] width 909 height 73
click at [397, 138] on input "Catch of the day #3" at bounding box center [708, 138] width 879 height 31
click at [400, 133] on input "Catch of the day #3" at bounding box center [708, 138] width 879 height 31
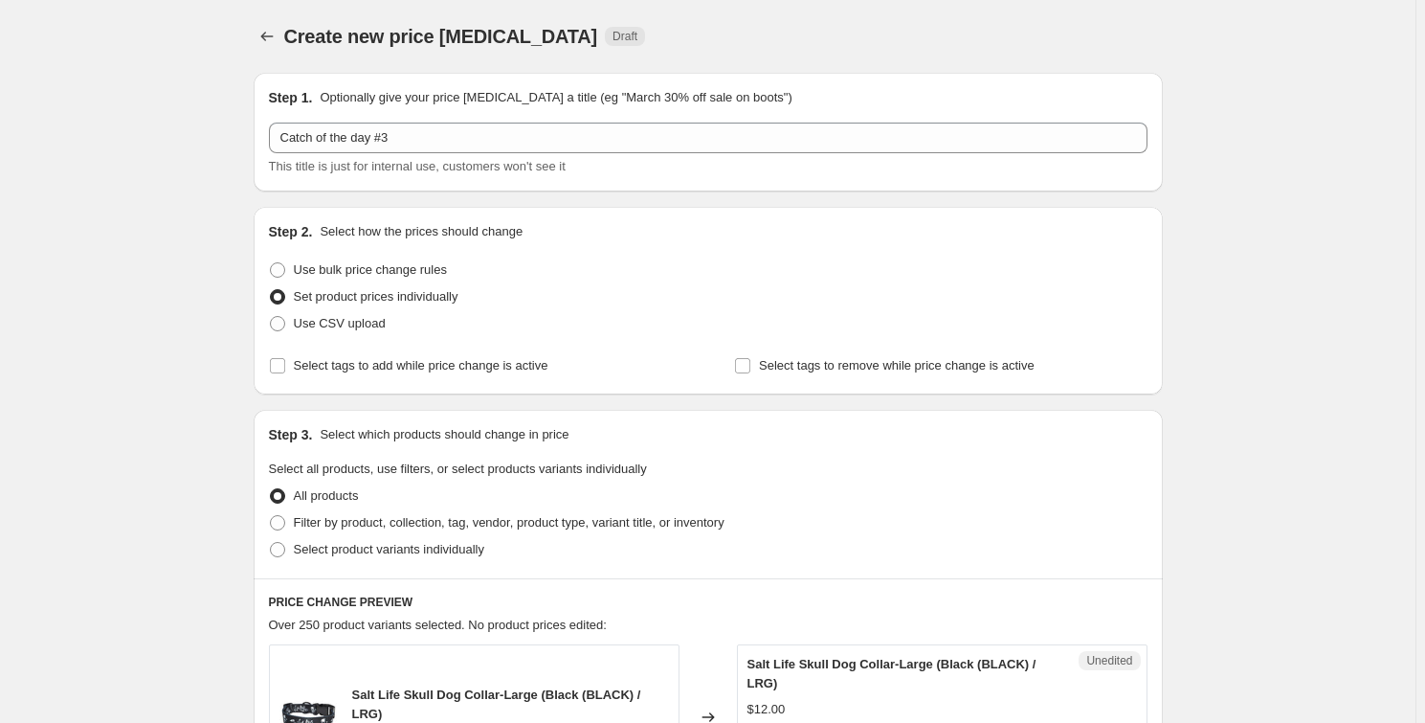
drag, startPoint x: 445, startPoint y: 76, endPoint x: 454, endPoint y: 65, distance: 13.6
click at [446, 76] on div "Step 1. Optionally give your price change job a title (eg "March 30% off sale o…" at bounding box center [708, 132] width 909 height 119
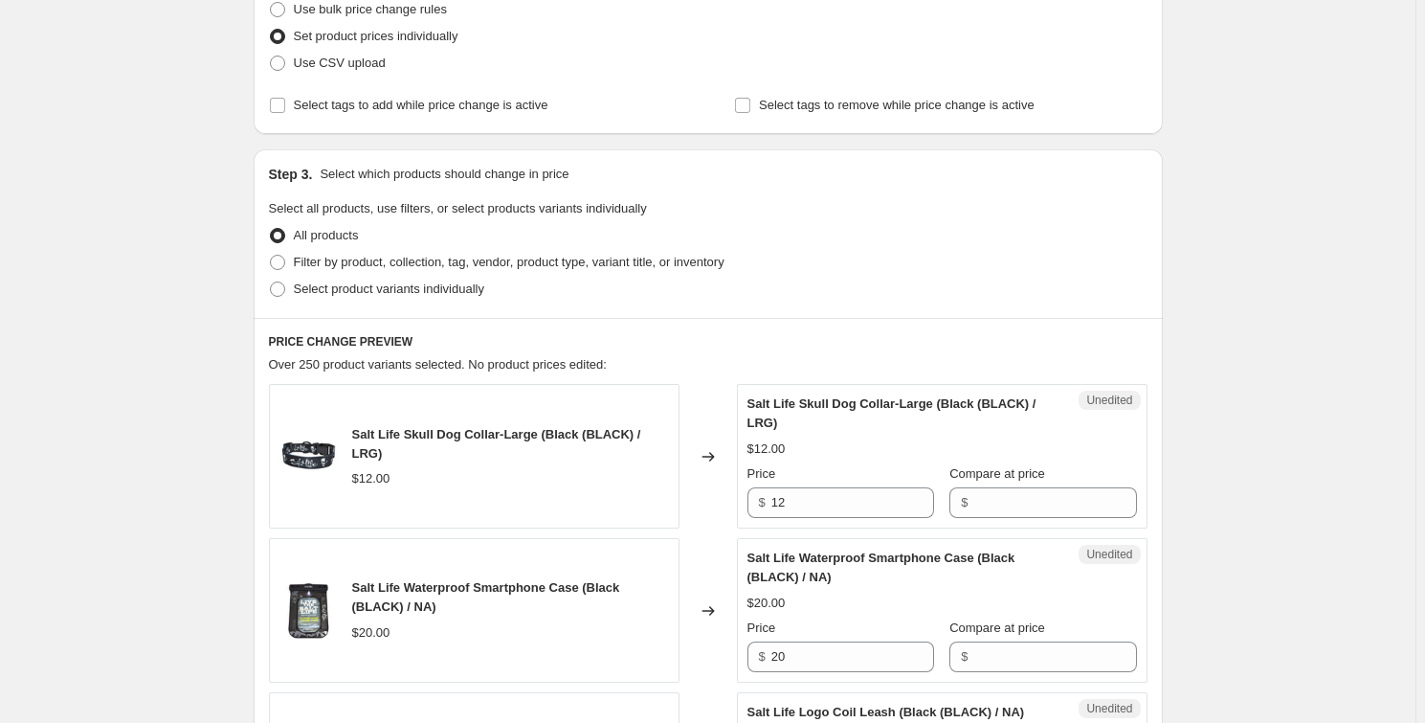
scroll to position [173, 0]
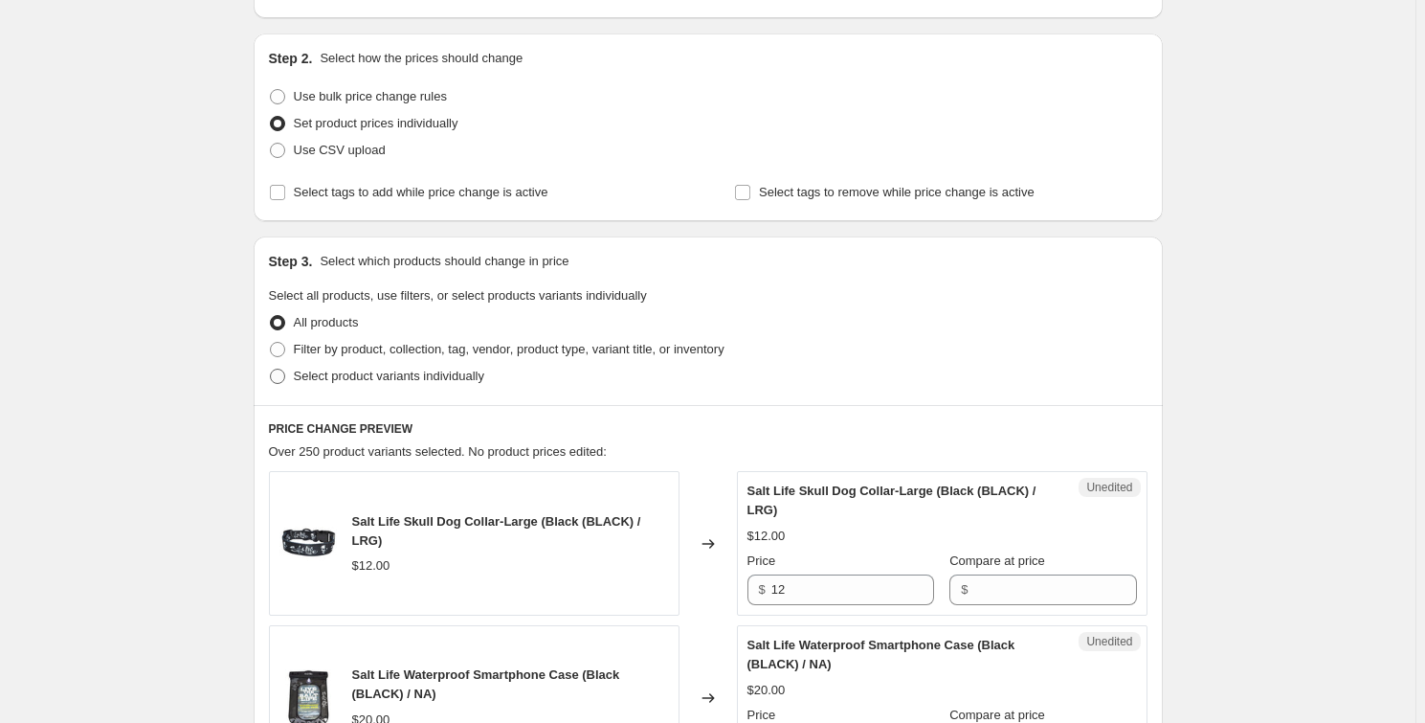
click at [335, 370] on span "Select product variants individually" at bounding box center [389, 376] width 190 height 14
click at [271, 369] on input "Select product variants individually" at bounding box center [270, 369] width 1 height 1
radio input "true"
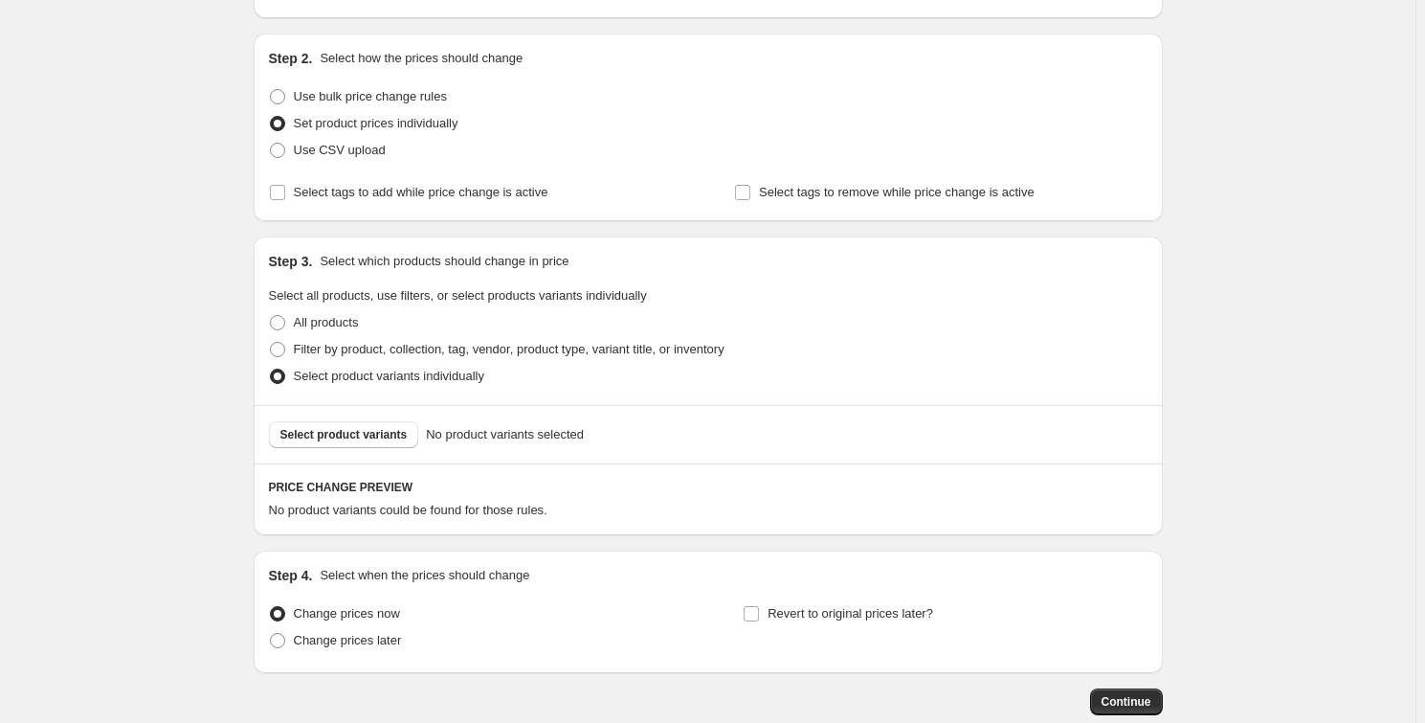
click at [354, 449] on div "Select product variants No product variants selected" at bounding box center [708, 434] width 909 height 58
click at [354, 434] on span "Select product variants" at bounding box center [343, 434] width 127 height 15
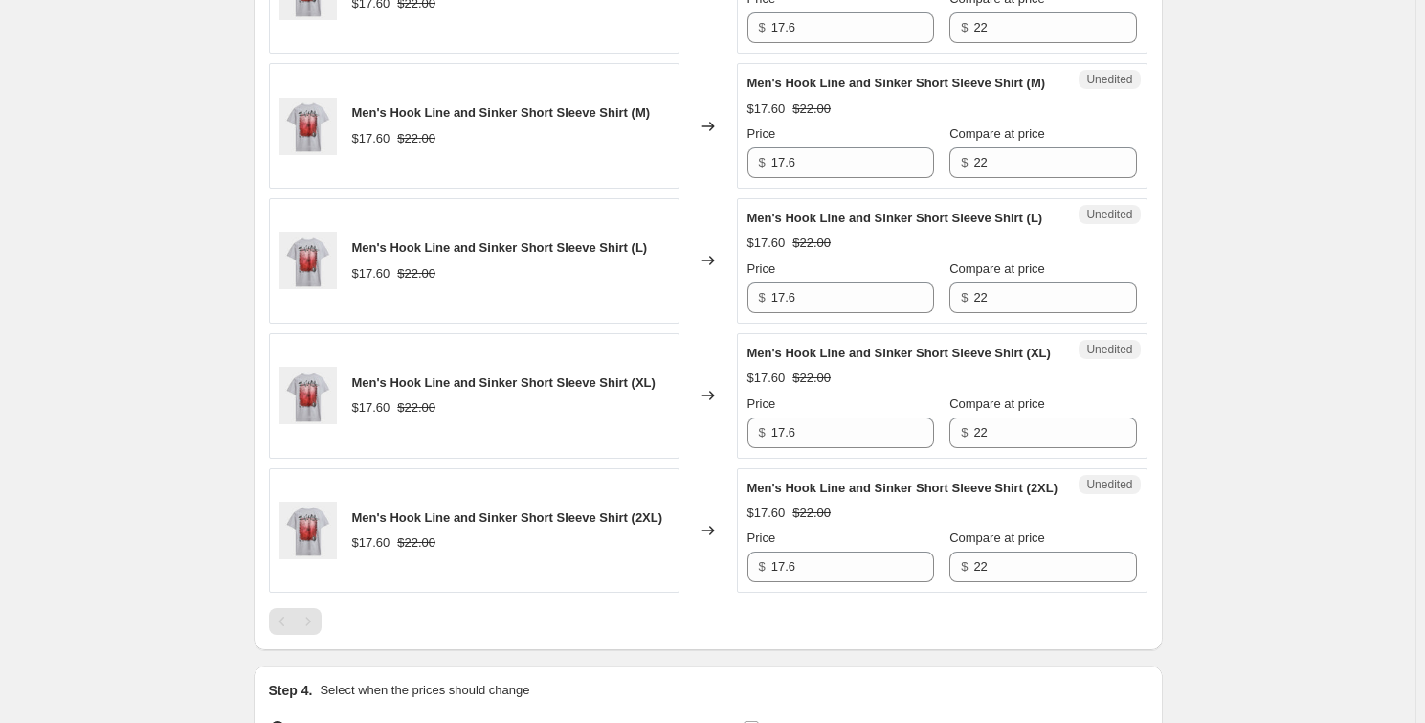
scroll to position [522, 0]
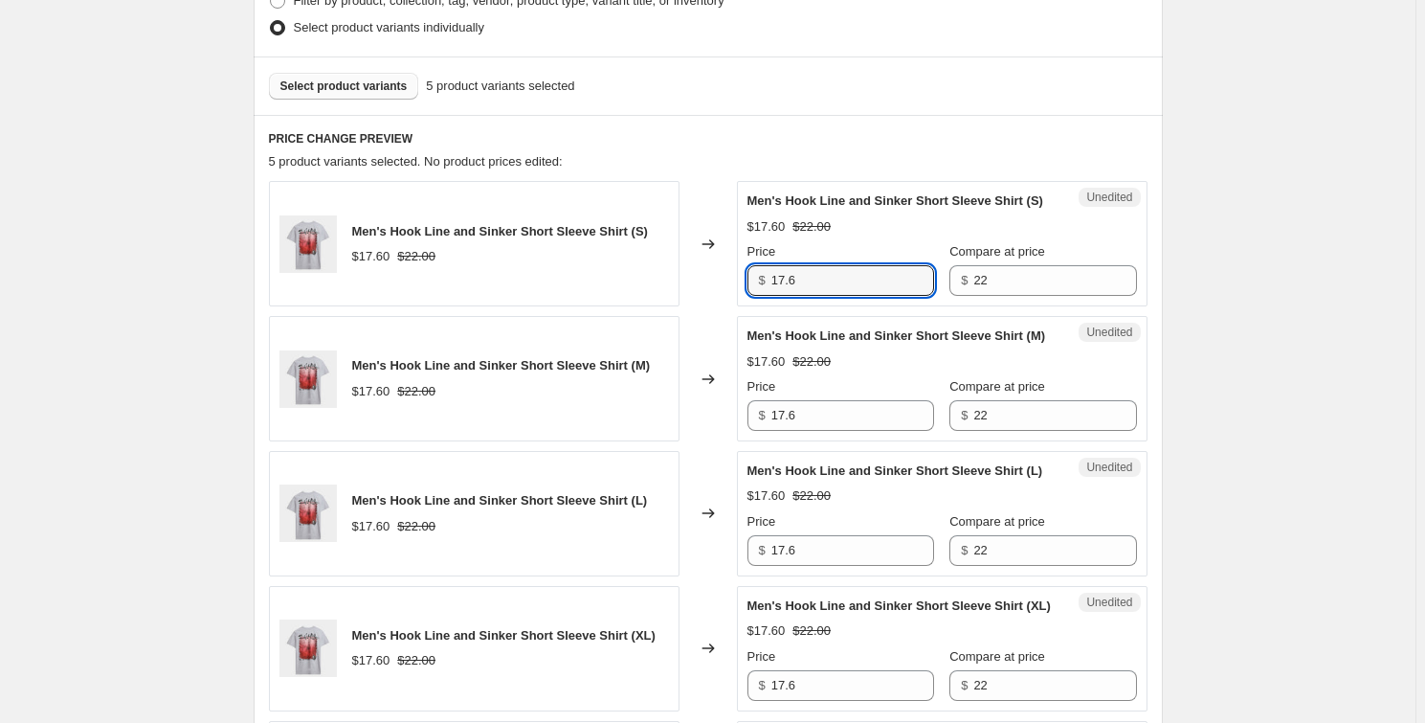
drag, startPoint x: 815, startPoint y: 281, endPoint x: 747, endPoint y: 278, distance: 68.1
click at [747, 278] on div "Unedited Men's Hook Line and Sinker Short Sleeve Shirt (S) $17.60 $22.00 Price …" at bounding box center [942, 243] width 411 height 125
click at [804, 278] on input "17.6" at bounding box center [852, 280] width 163 height 31
type input "11"
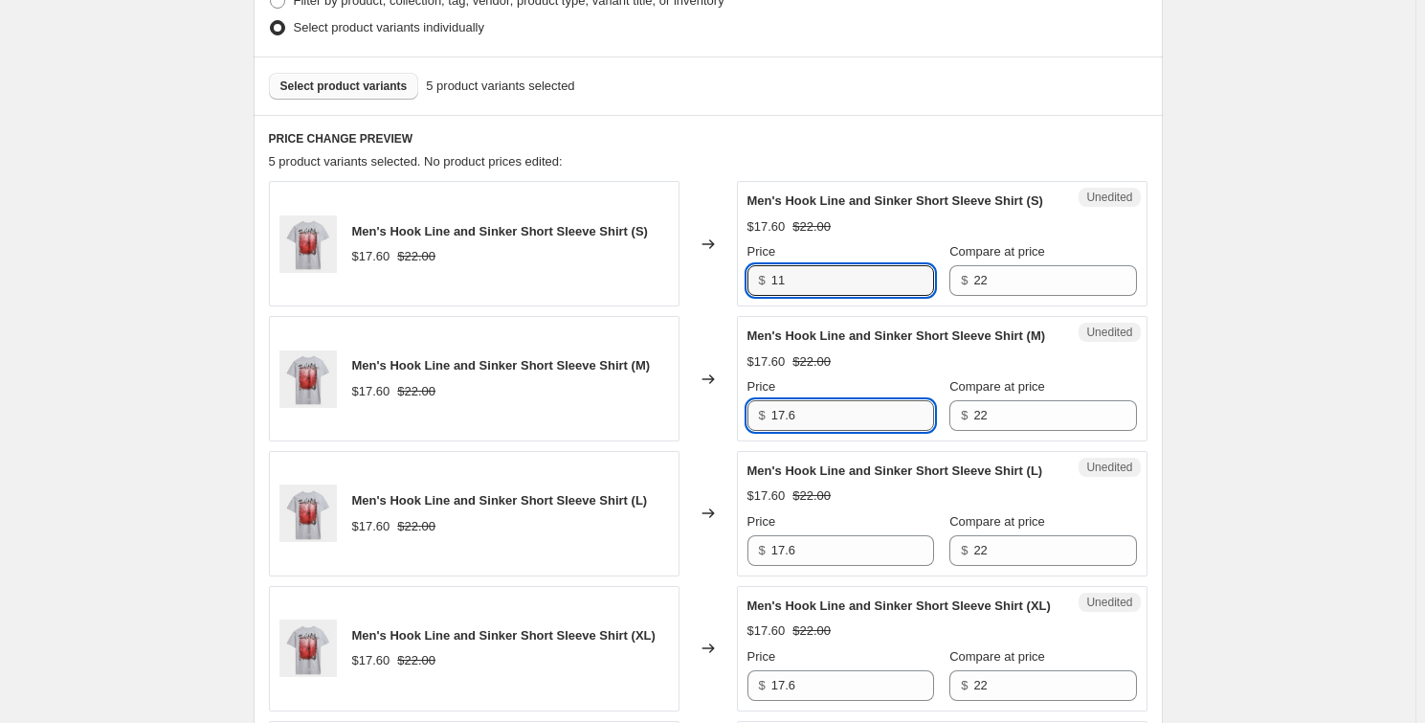
click at [813, 431] on input "17.6" at bounding box center [852, 415] width 163 height 31
type input "11"
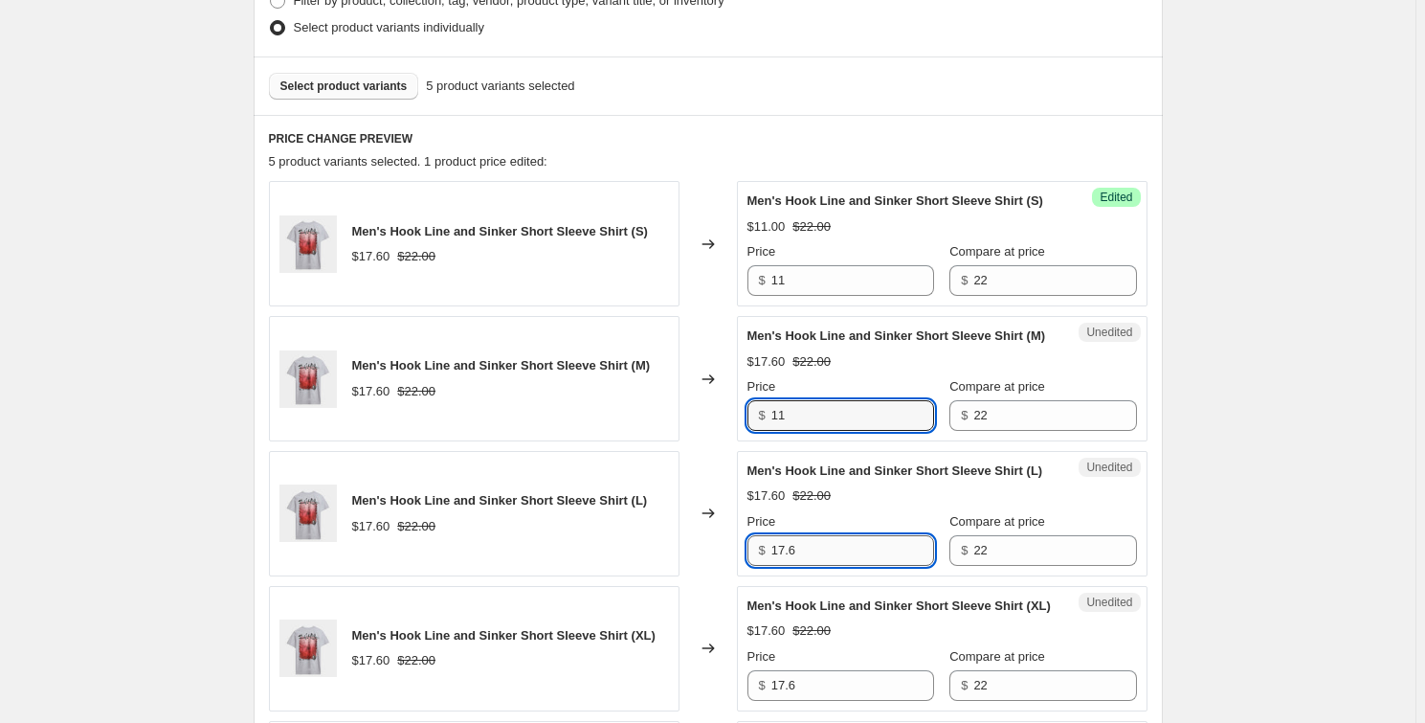
click at [807, 566] on input "17.6" at bounding box center [852, 550] width 163 height 31
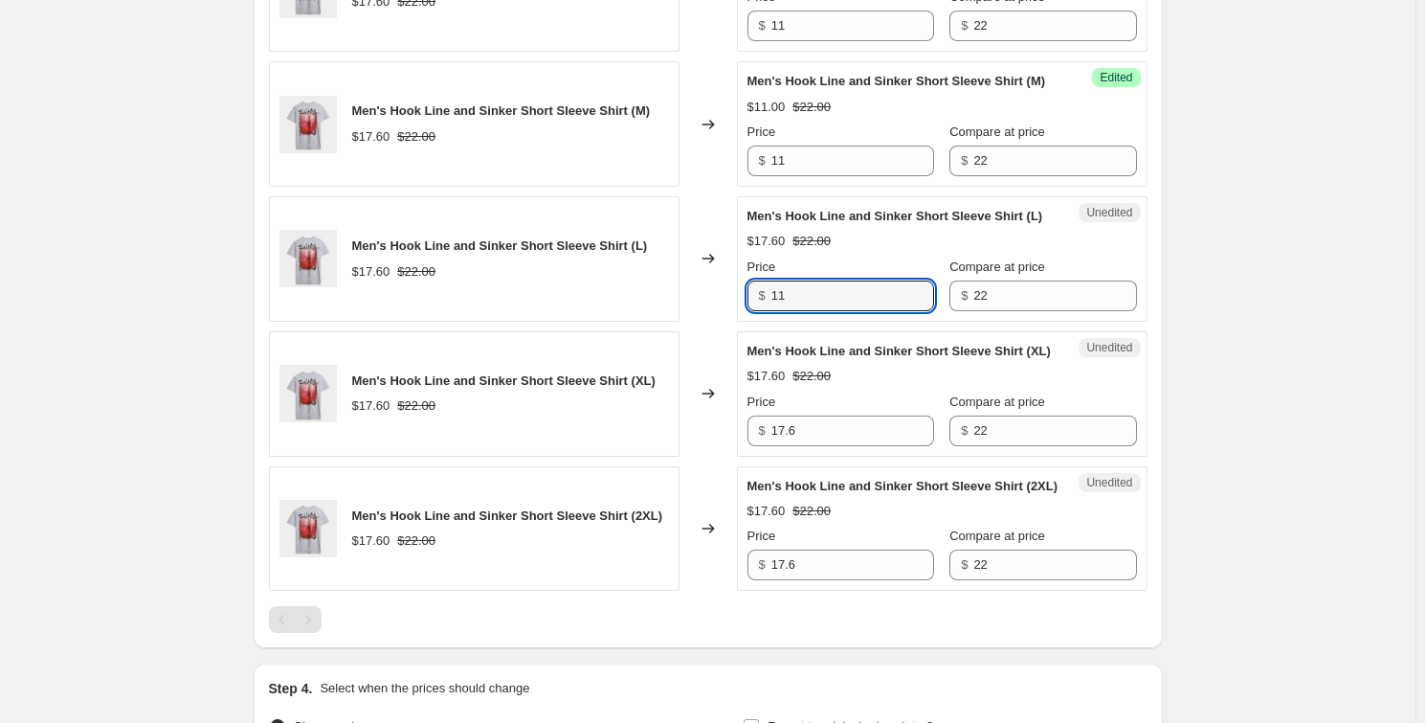
scroll to position [783, 0]
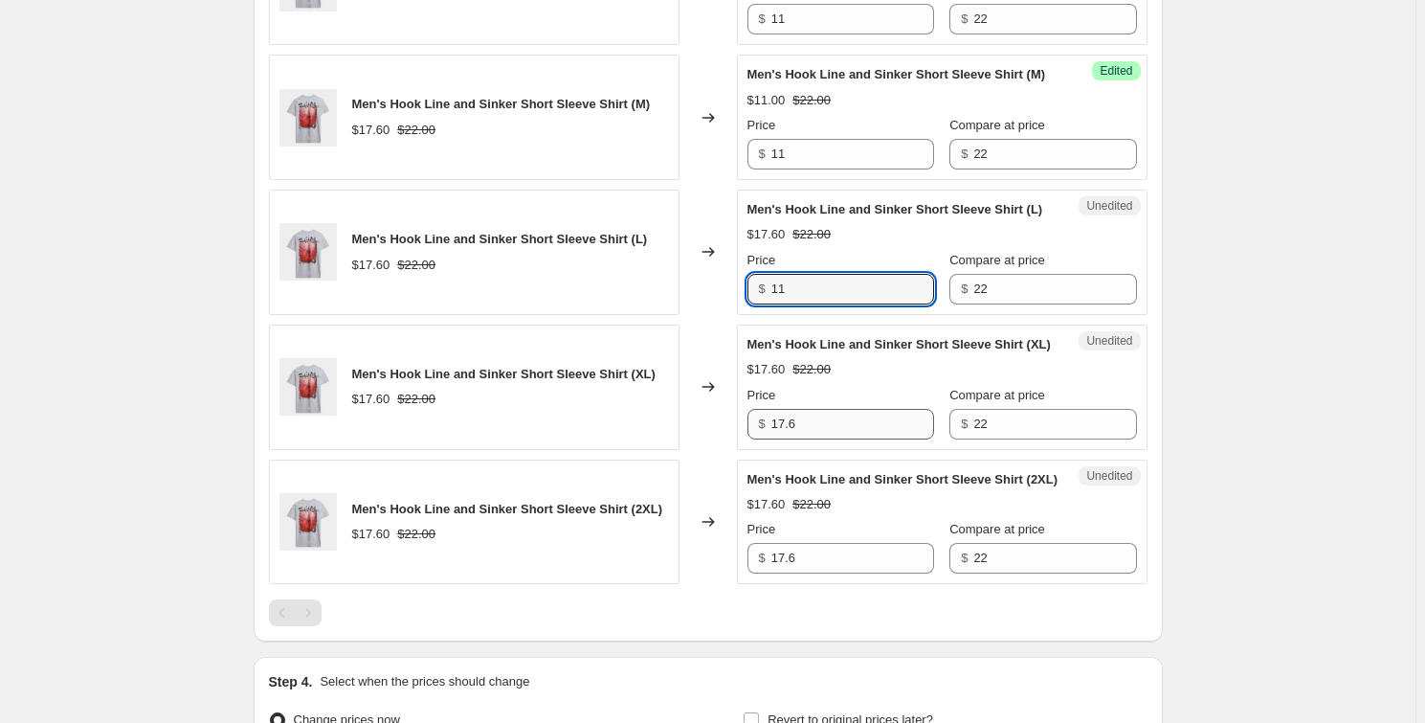
type input "11"
click at [803, 439] on input "17.6" at bounding box center [852, 424] width 163 height 31
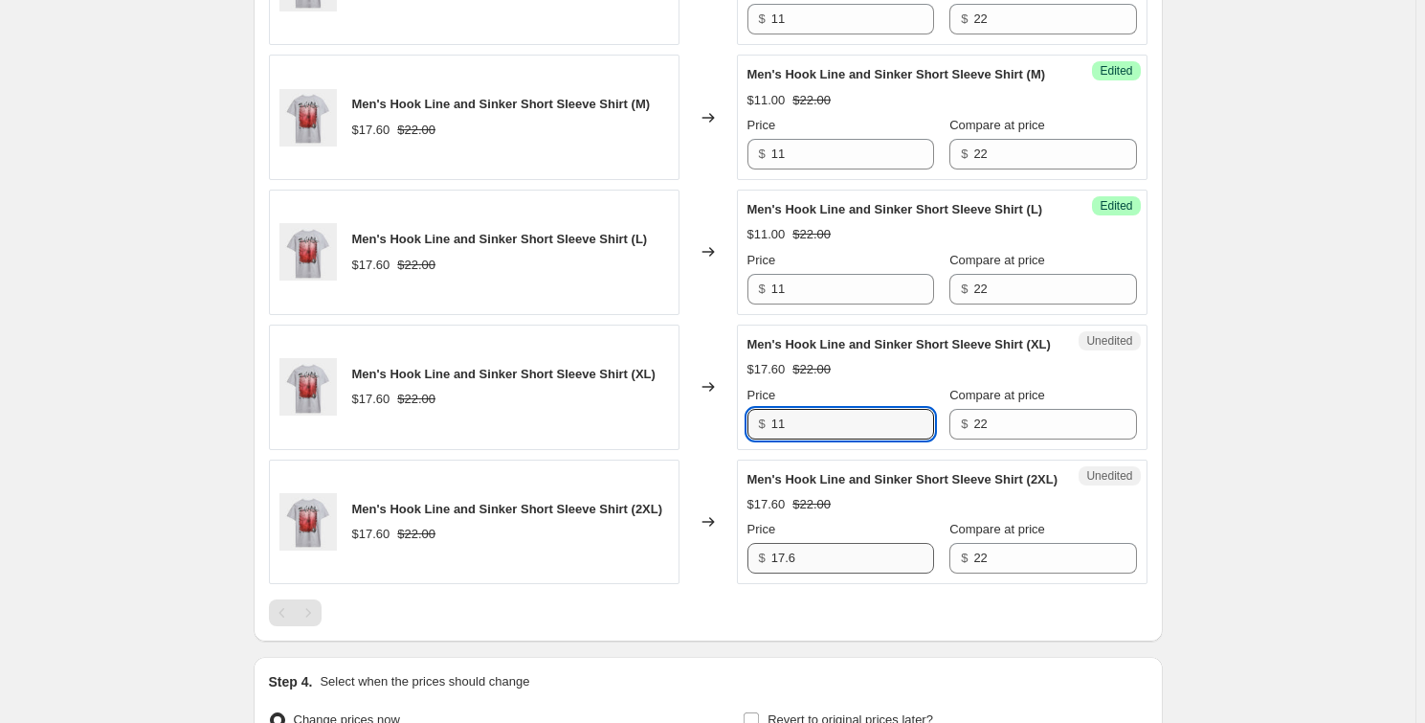
type input "11"
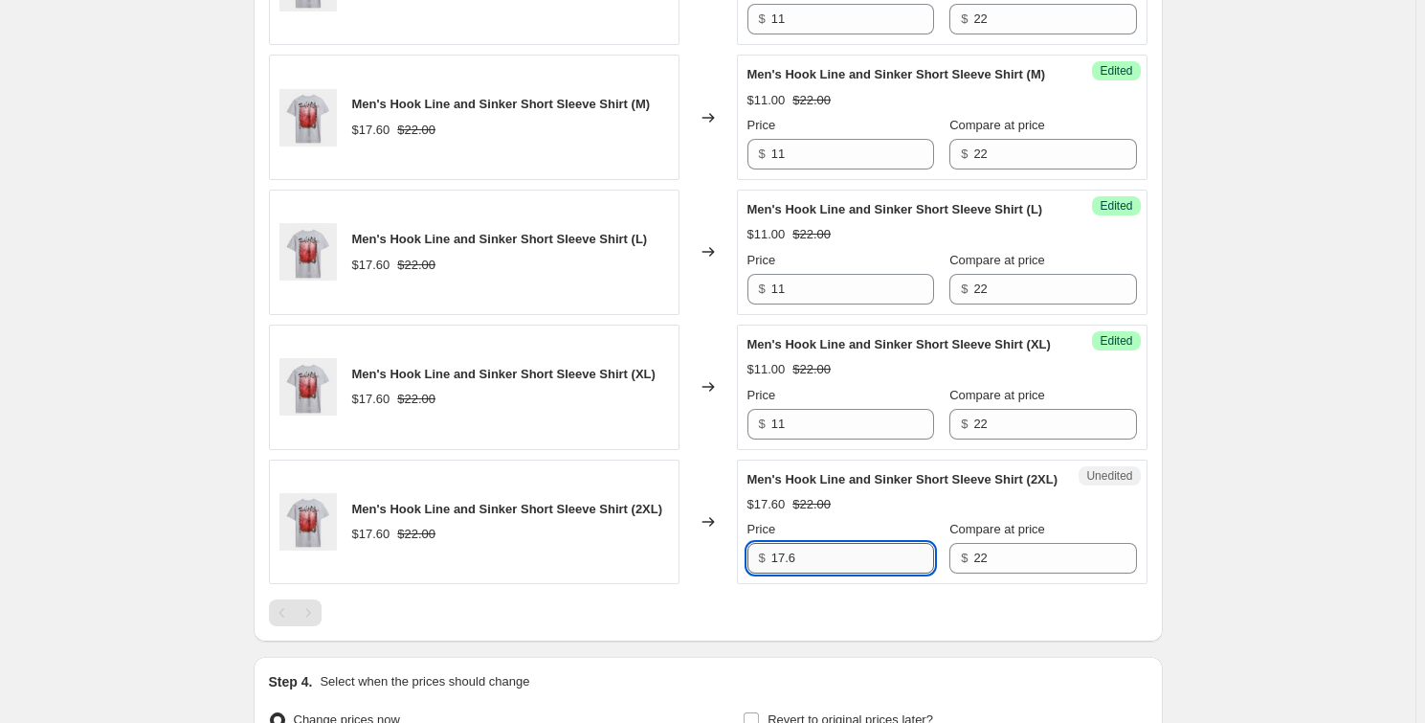
click at [815, 573] on input "17.6" at bounding box center [852, 558] width 163 height 31
type input "11"
click at [1374, 472] on div "Create new price change job. This page is ready Create new price change job Dra…" at bounding box center [708, 77] width 1416 height 1721
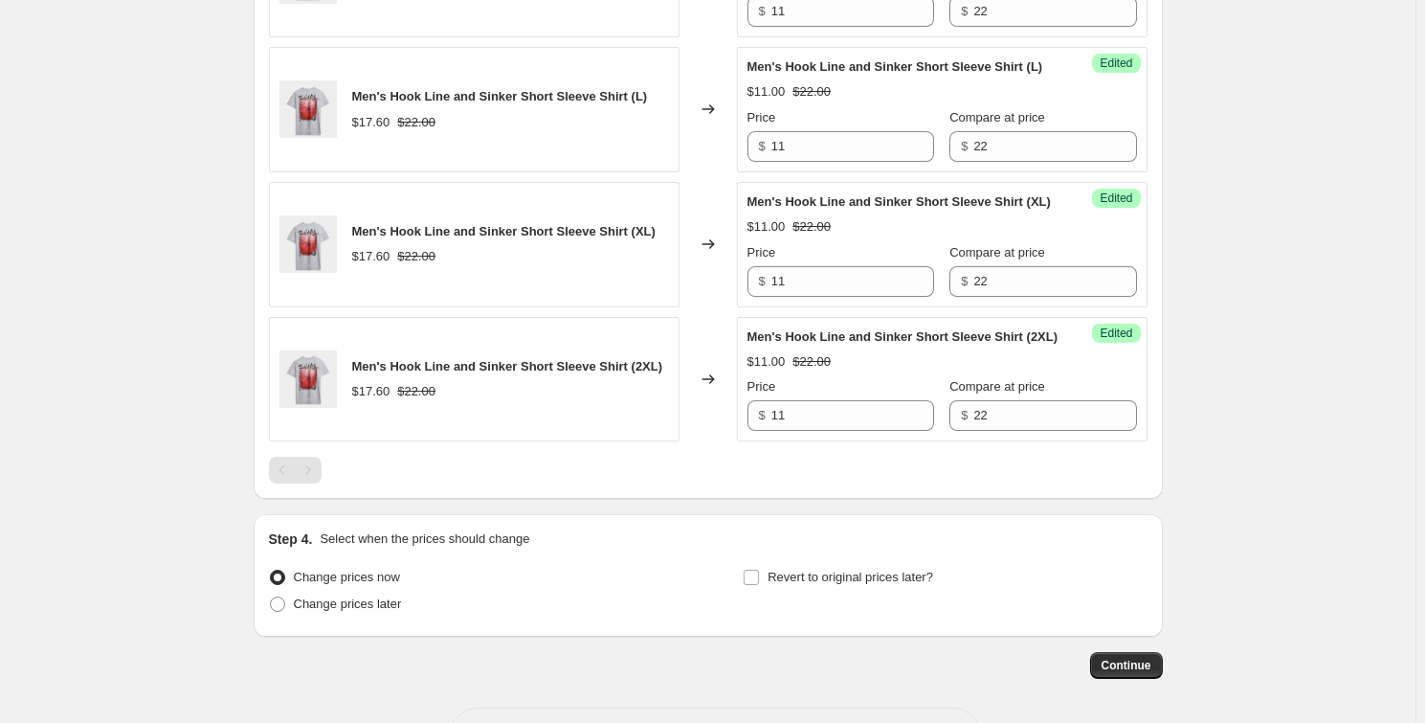
scroll to position [1054, 0]
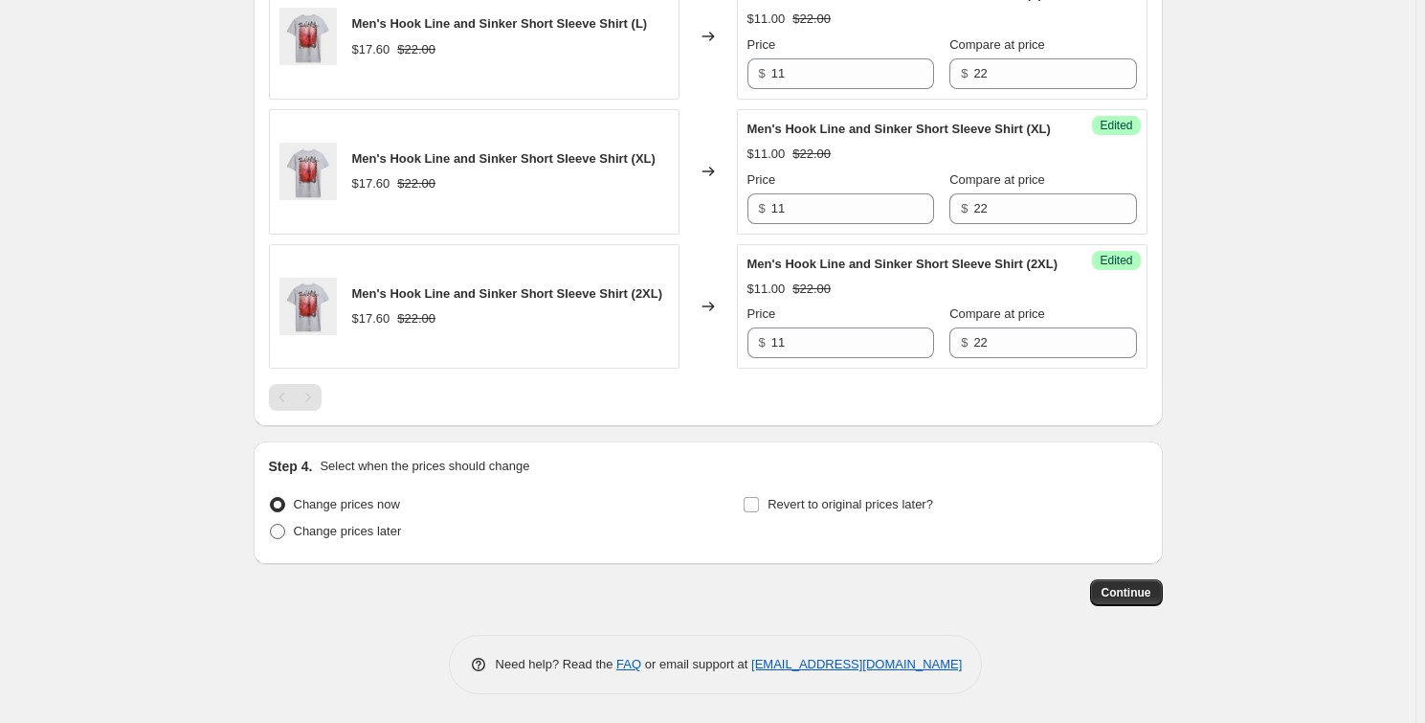
click at [366, 525] on span "Change prices later" at bounding box center [348, 531] width 108 height 14
click at [271, 525] on input "Change prices later" at bounding box center [270, 524] width 1 height 1
radio input "true"
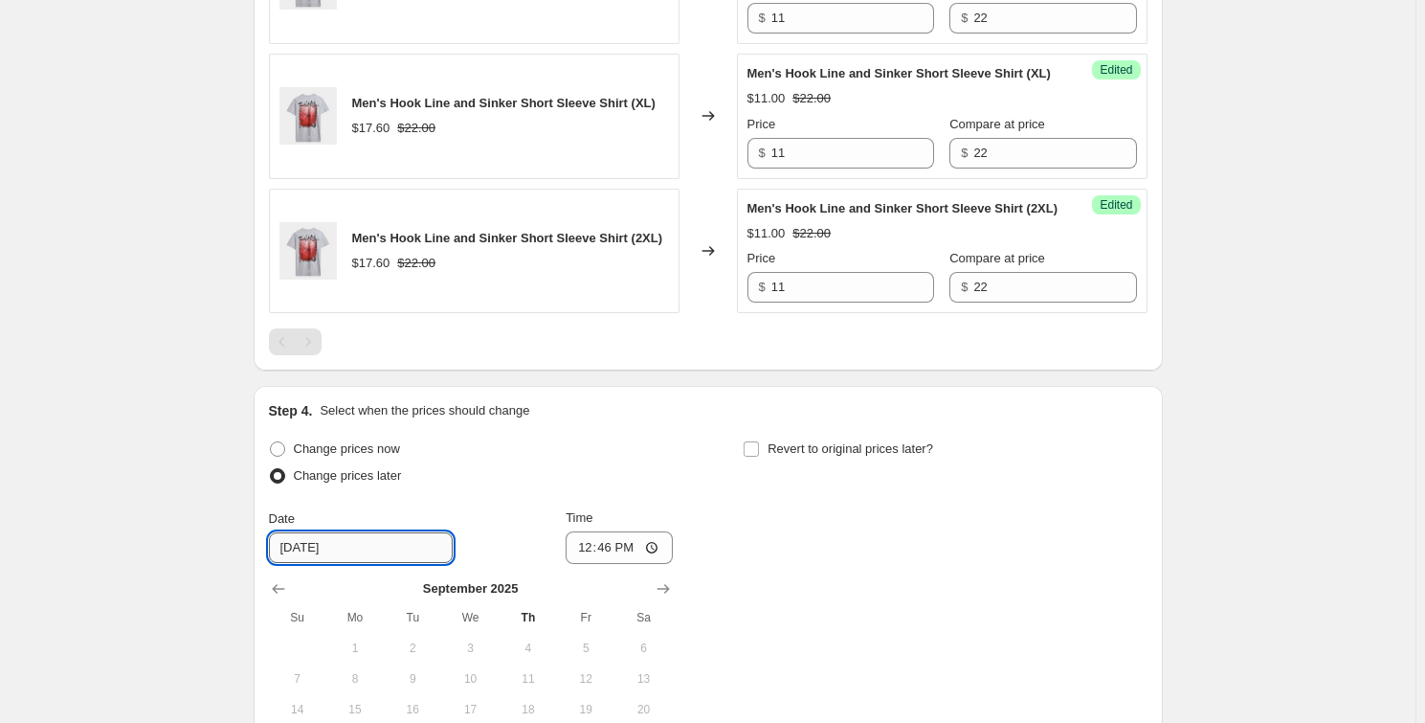
click at [368, 563] on input "[DATE]" at bounding box center [361, 547] width 184 height 31
click at [813, 456] on span "Revert to original prices later?" at bounding box center [851, 448] width 166 height 14
click at [759, 457] on input "Revert to original prices later?" at bounding box center [751, 448] width 15 height 15
checkbox input "true"
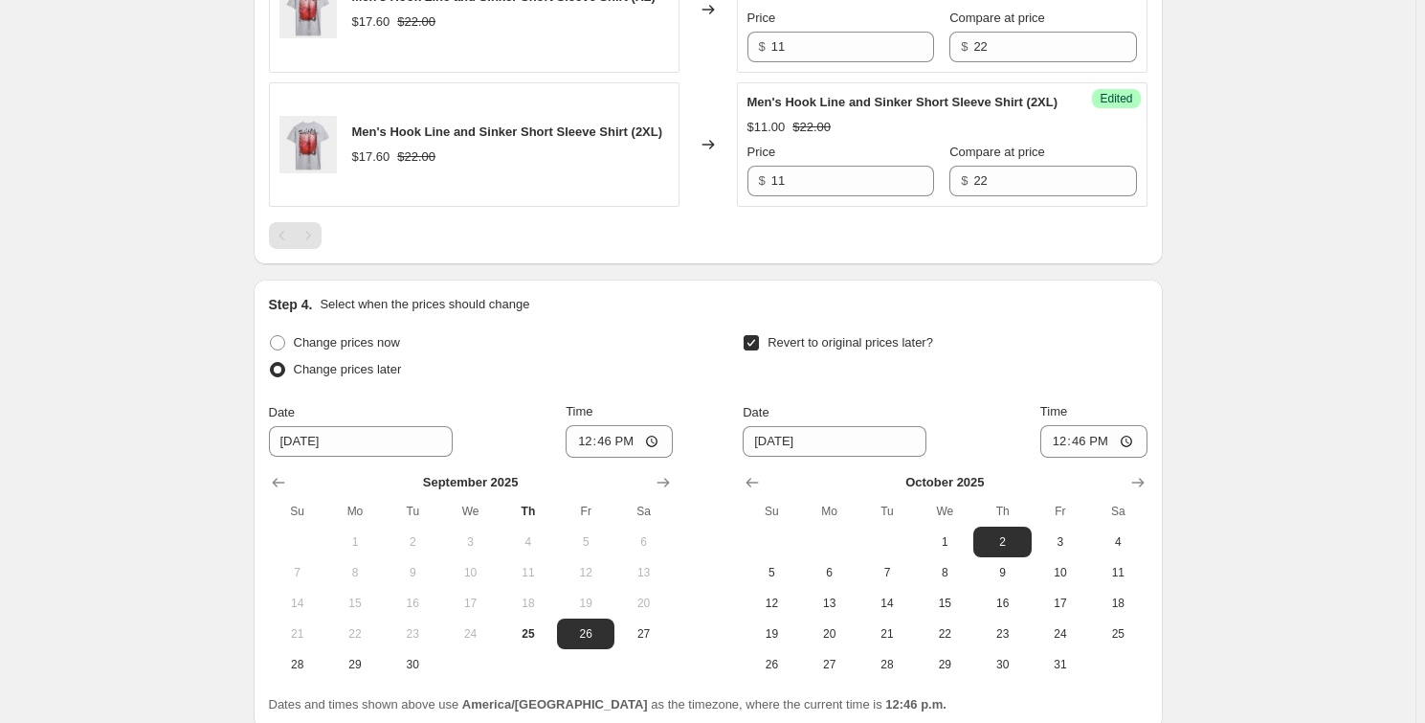
scroll to position [1381, 0]
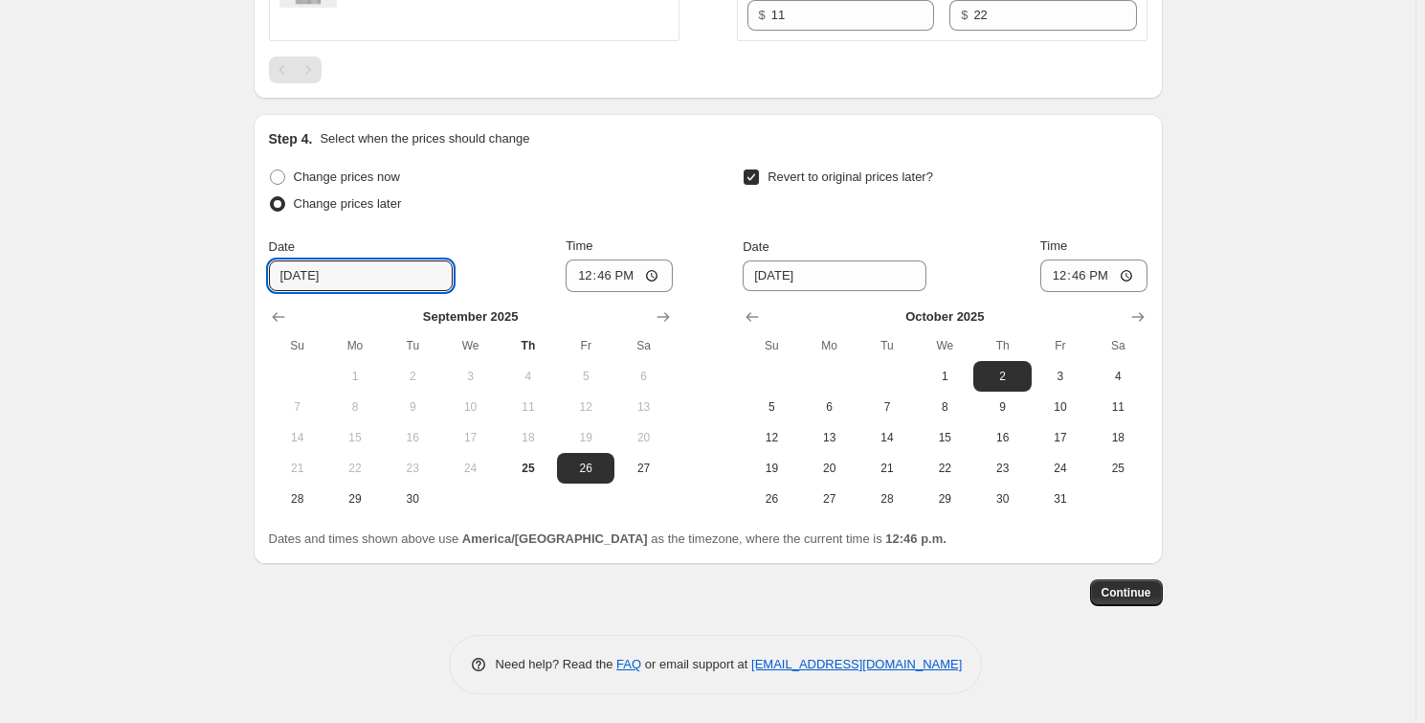
drag, startPoint x: 402, startPoint y: 283, endPoint x: 235, endPoint y: 269, distance: 168.1
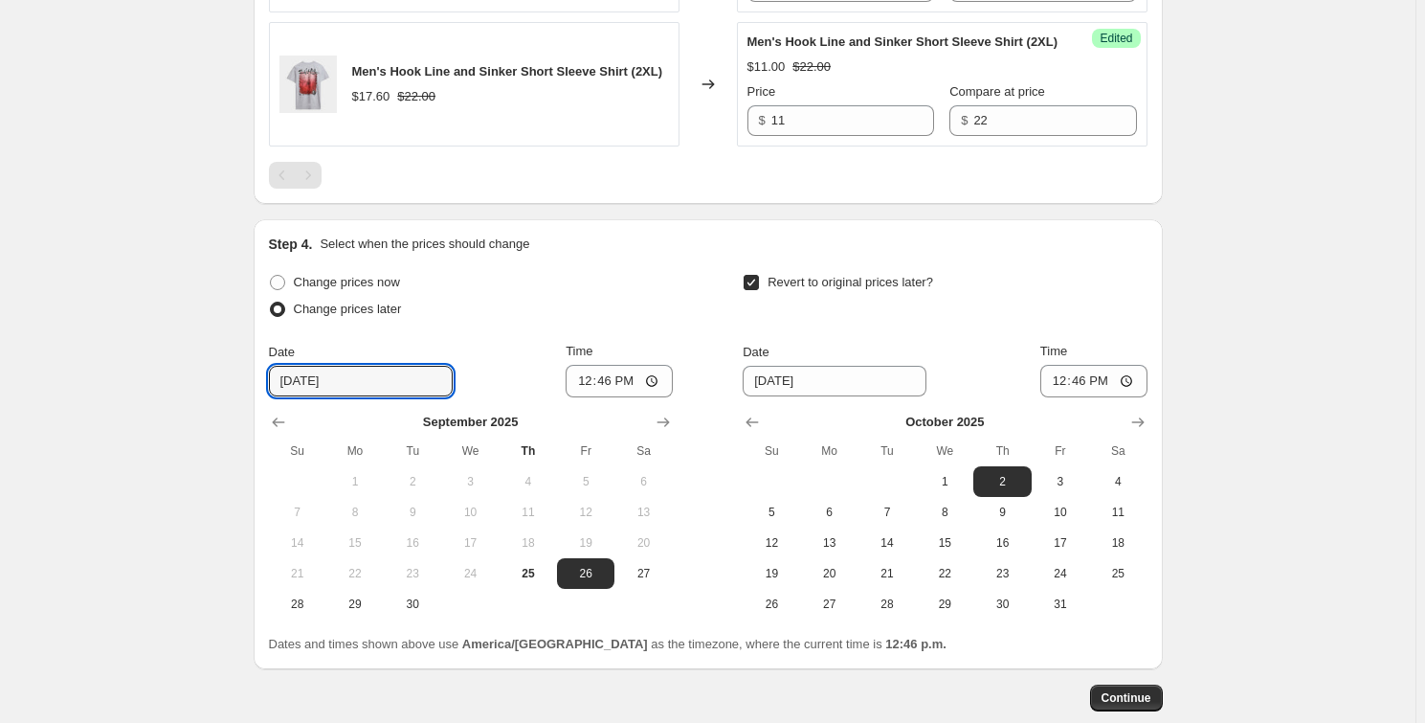
scroll to position [1207, 0]
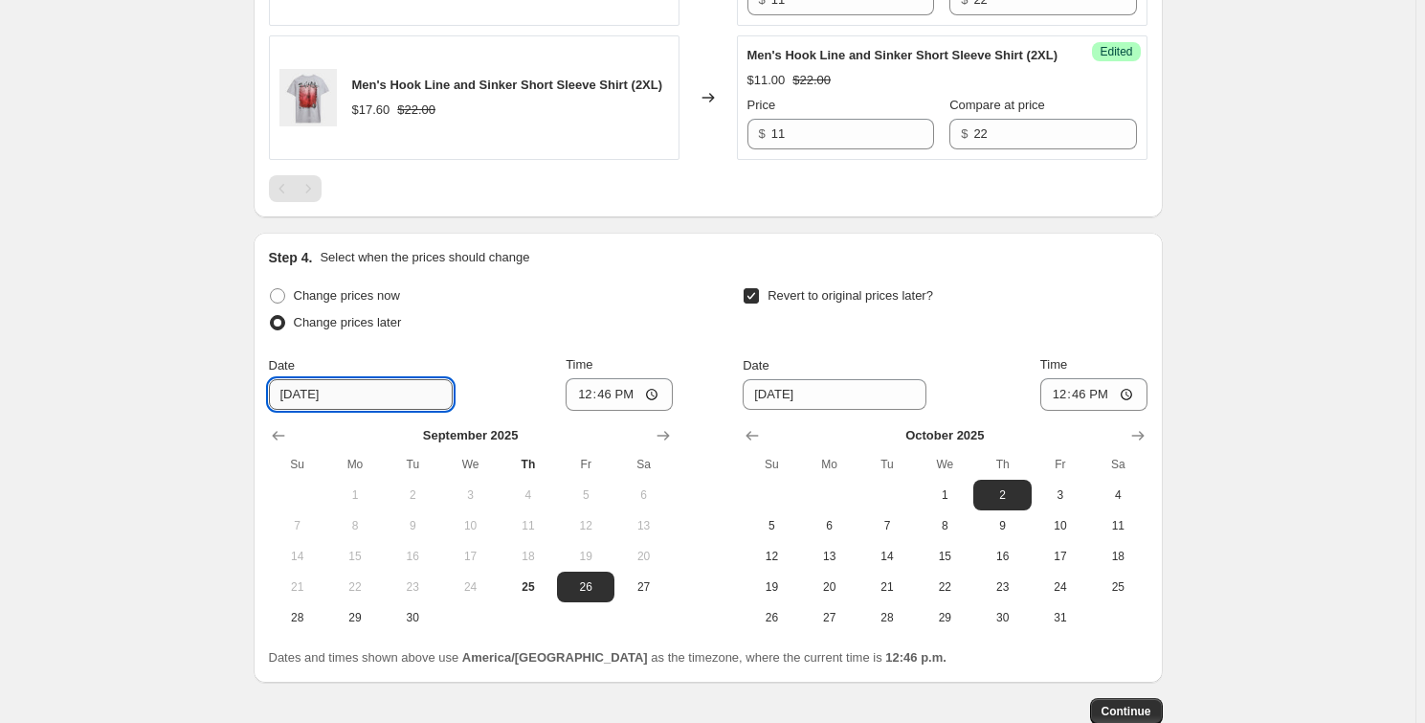
click at [369, 410] on input "[DATE]" at bounding box center [361, 394] width 184 height 31
drag, startPoint x: 345, startPoint y: 447, endPoint x: 295, endPoint y: 444, distance: 49.9
click at [295, 410] on input "[DATE]" at bounding box center [361, 394] width 184 height 31
click at [310, 625] on span "28" at bounding box center [298, 617] width 42 height 15
type input "[DATE]"
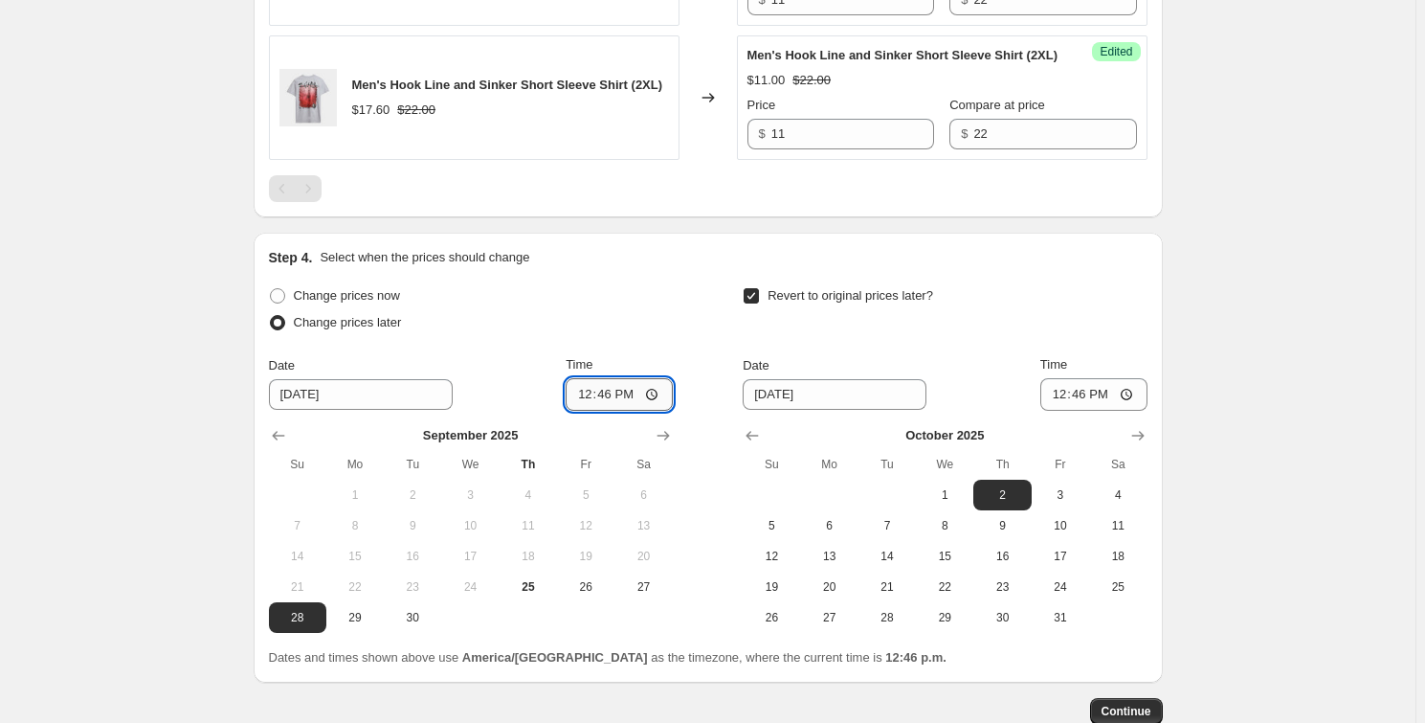
click at [660, 411] on input "12:46" at bounding box center [619, 394] width 107 height 33
type input "06:00"
click at [661, 309] on div "Change prices now" at bounding box center [471, 295] width 404 height 27
click at [759, 445] on icon "Show previous month, September 2025" at bounding box center [752, 435] width 19 height 19
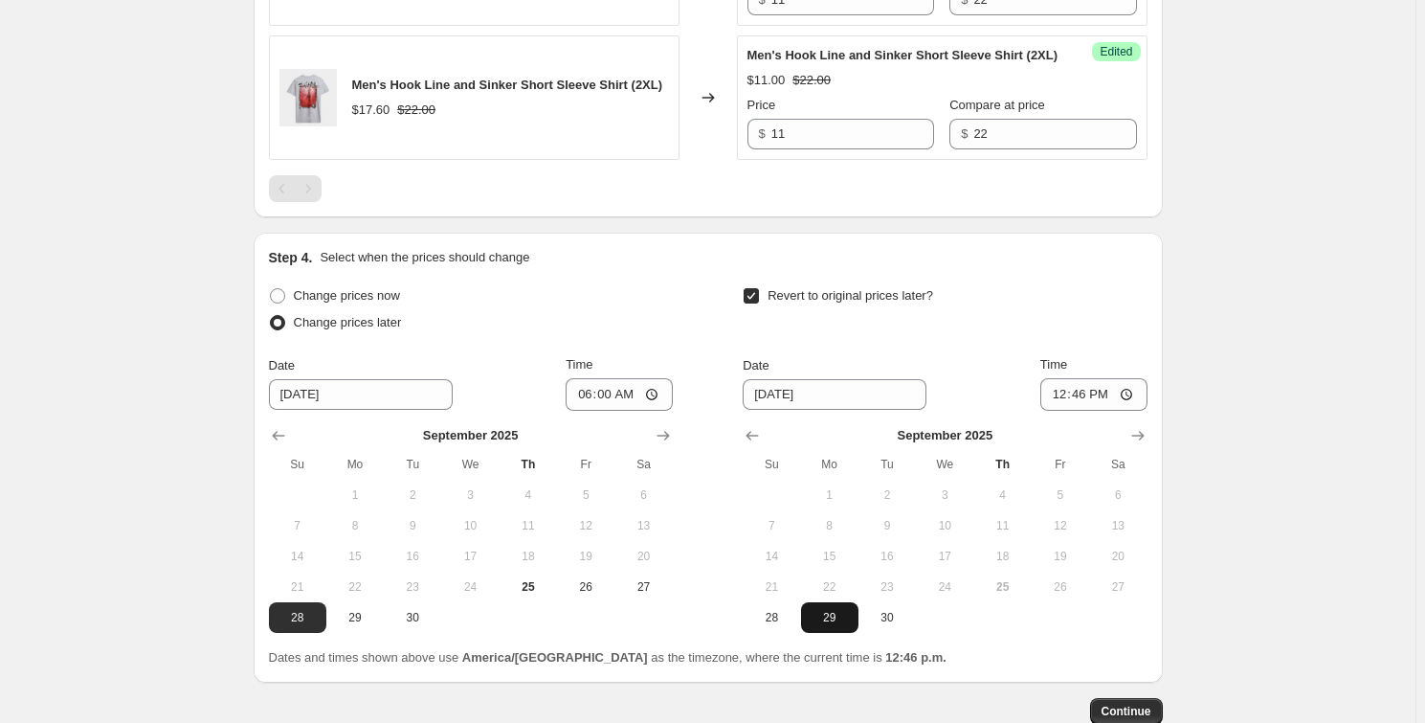
click at [831, 625] on span "29" at bounding box center [830, 617] width 42 height 15
type input "9/29/2025"
click at [1124, 411] on input "12:46" at bounding box center [1093, 394] width 107 height 33
type input "09:00"
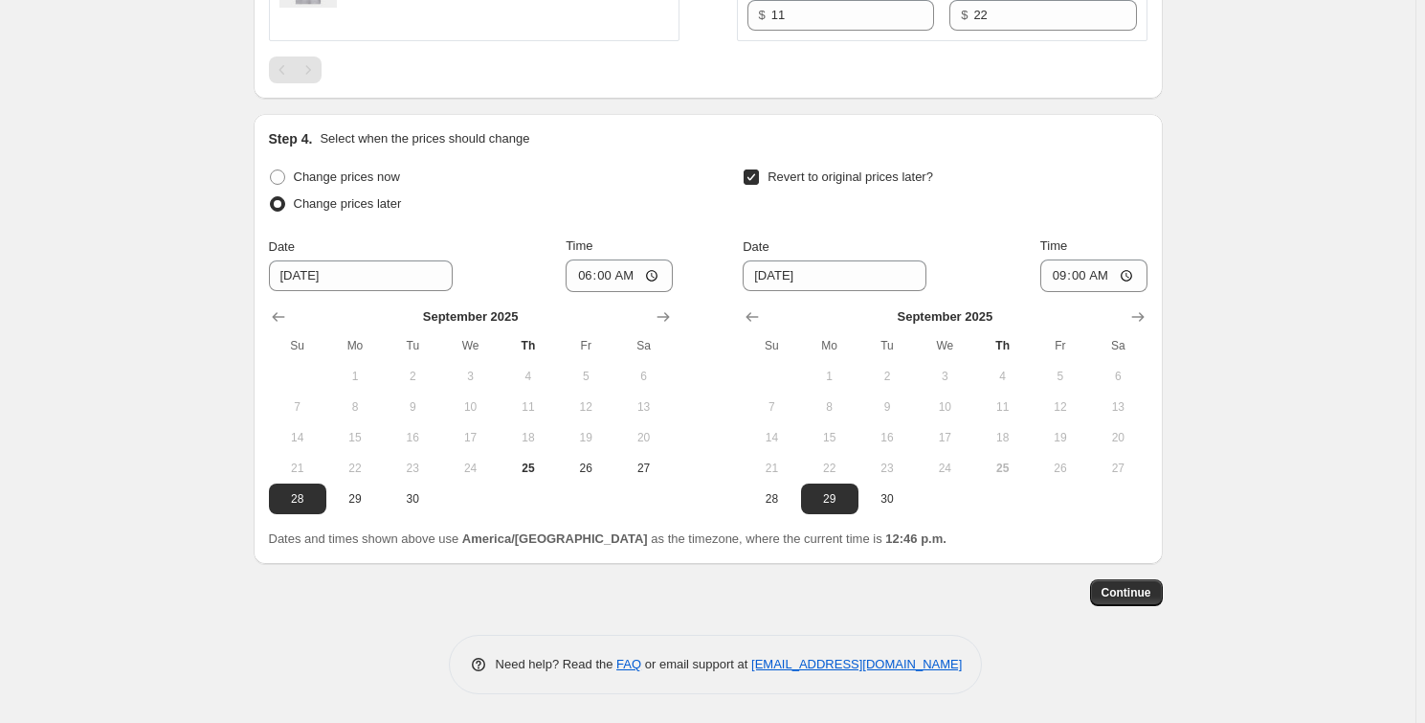
scroll to position [1381, 0]
click at [1136, 589] on span "Continue" at bounding box center [1127, 592] width 50 height 15
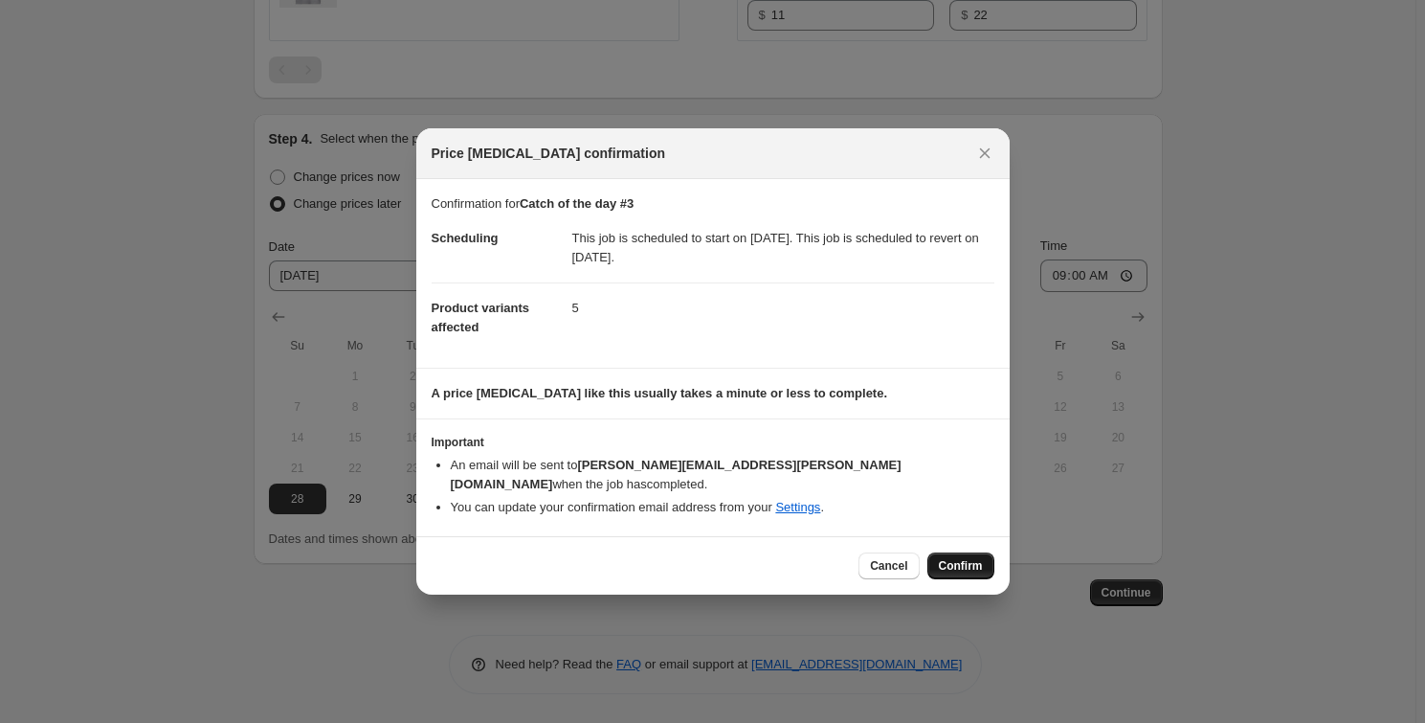
click at [953, 558] on span "Confirm" at bounding box center [961, 565] width 44 height 15
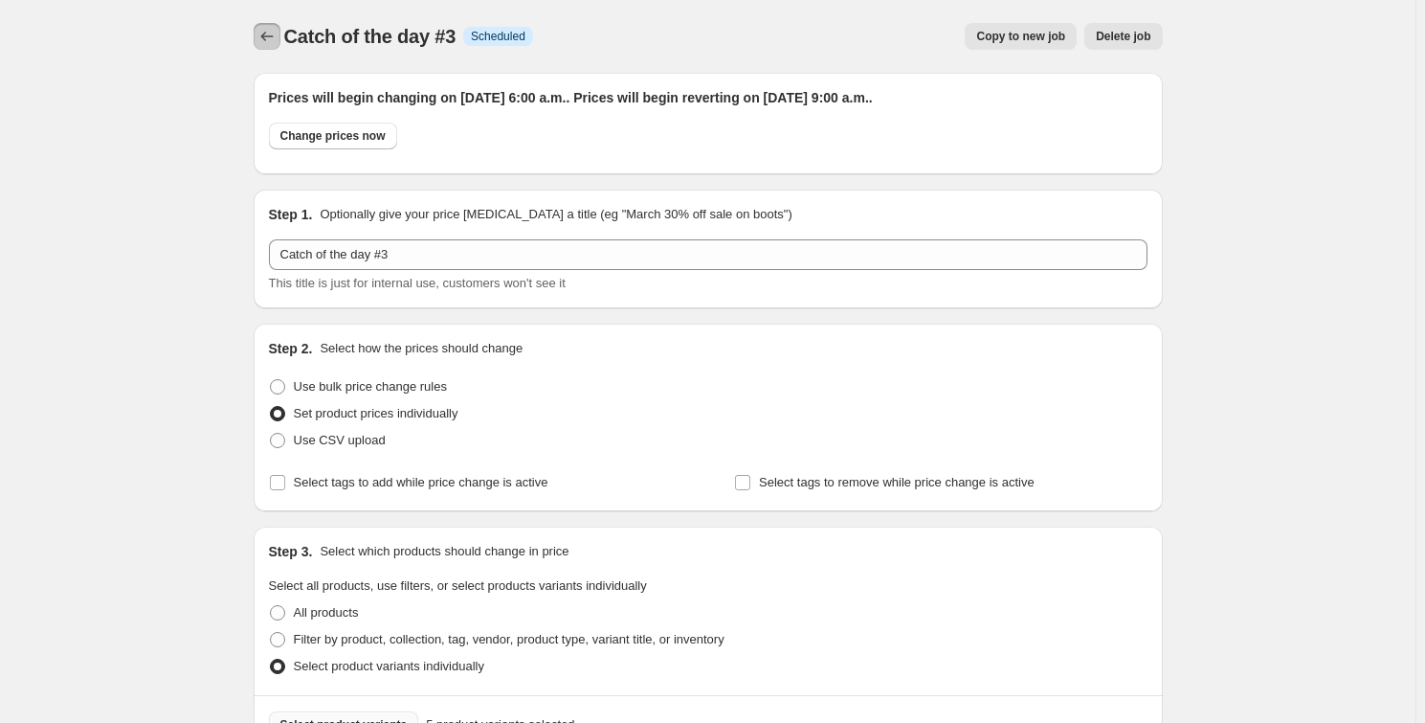
click at [270, 27] on icon "Price change jobs" at bounding box center [266, 36] width 19 height 19
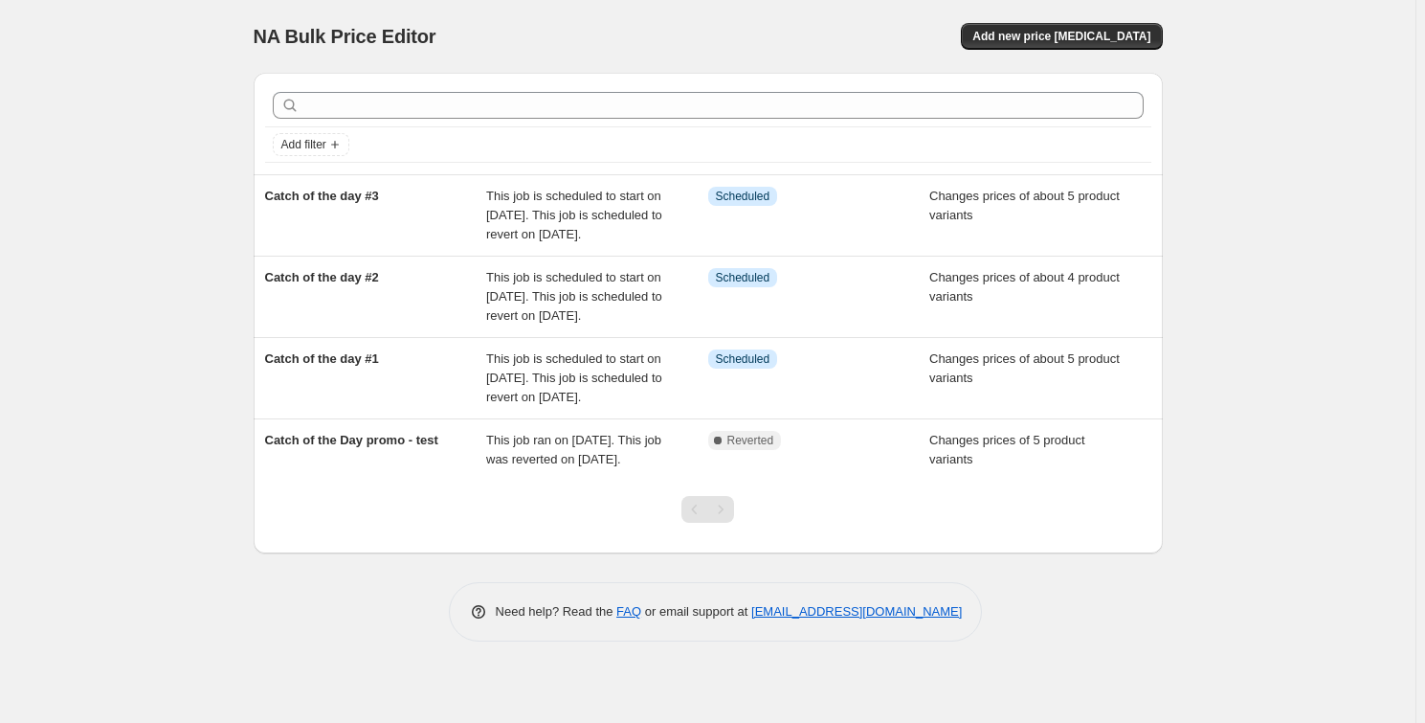
click at [504, 17] on div "NA Bulk Price Editor. This page is ready NA Bulk Price Editor Add new price [ME…" at bounding box center [708, 36] width 909 height 73
click at [1102, 35] on span "Add new price [MEDICAL_DATA]" at bounding box center [1061, 36] width 178 height 15
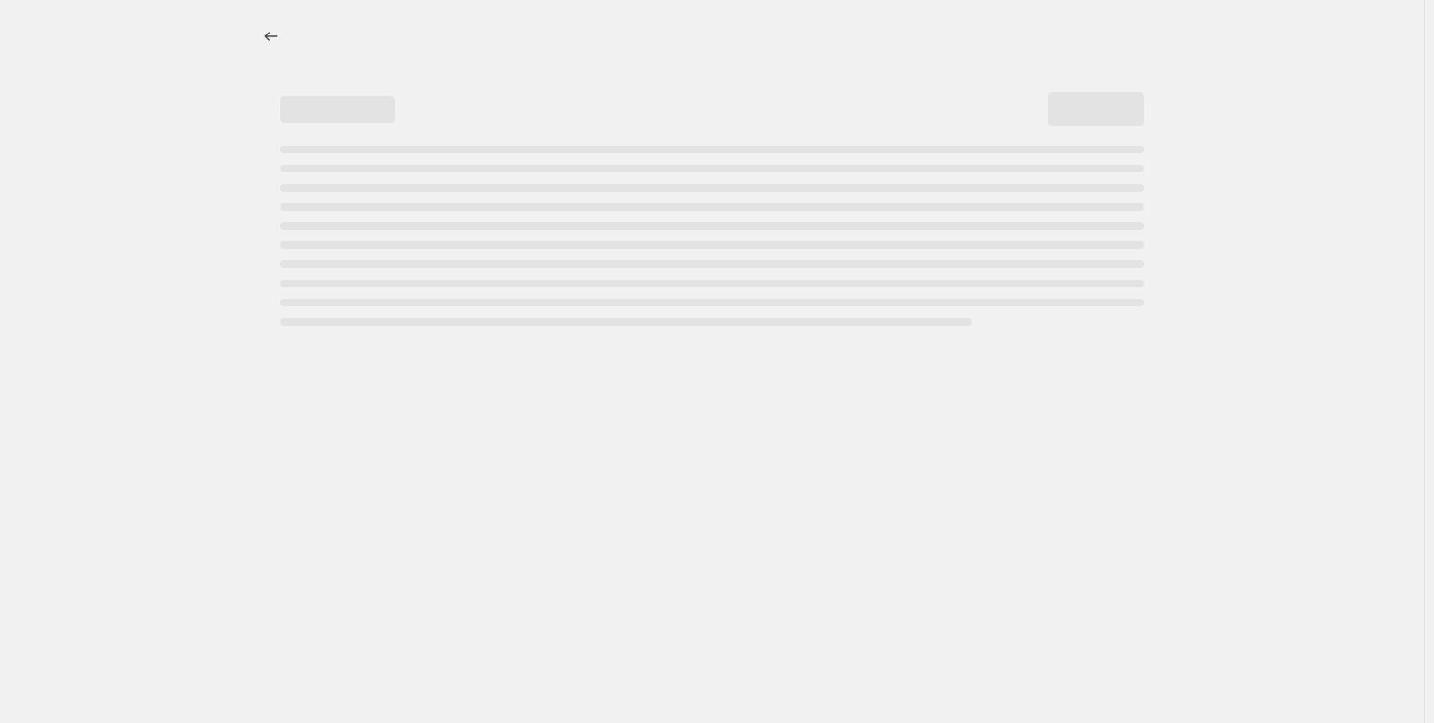
select select "percentage"
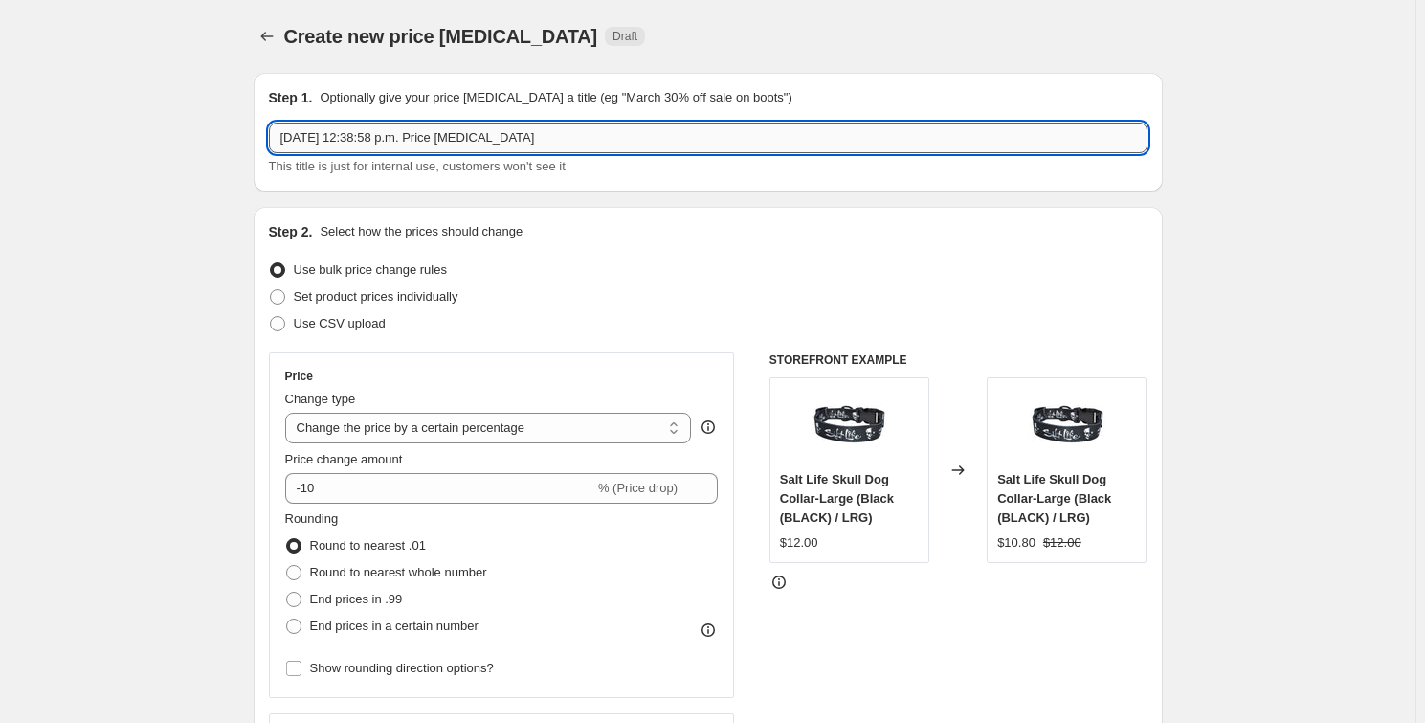
click at [430, 141] on input "Sep 25, 2025, 12:38:58 p.m. Price change job" at bounding box center [708, 138] width 879 height 31
type input "c"
type input "Catch of the day #4"
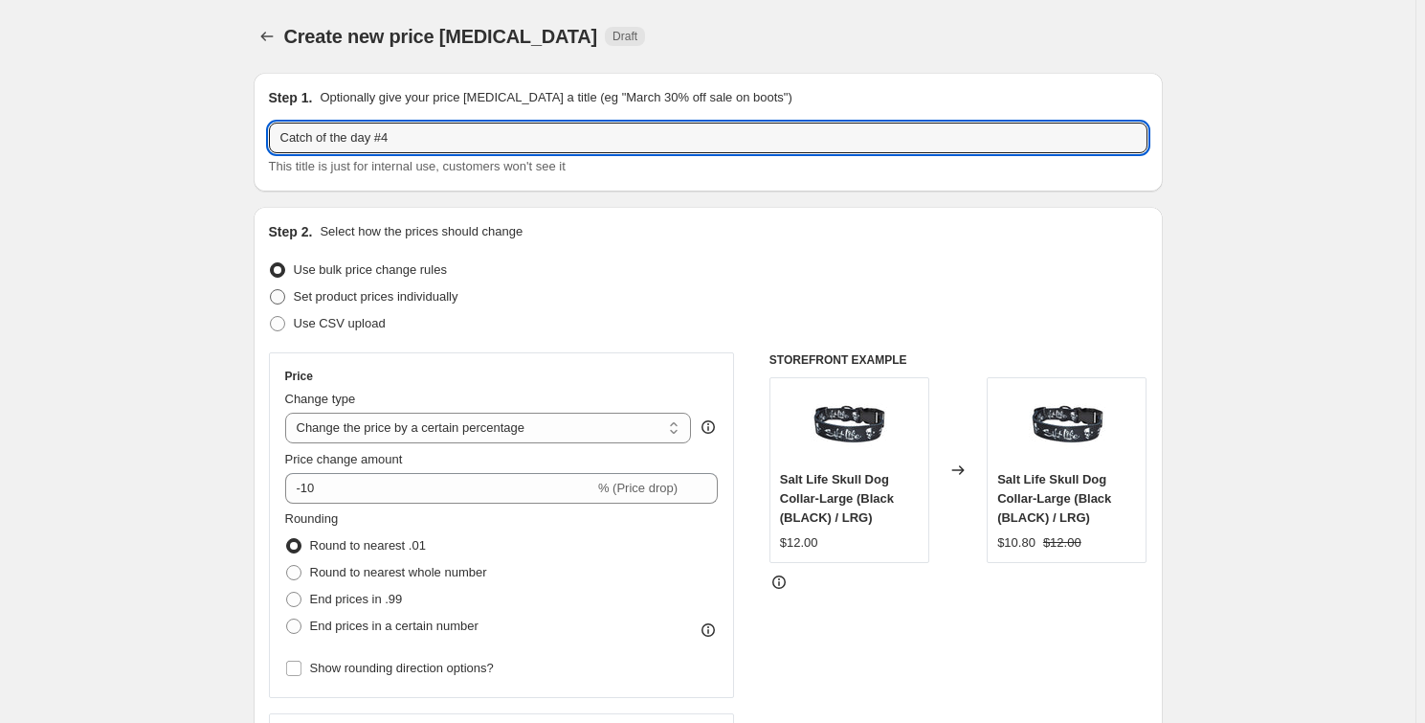
click at [386, 287] on span "Set product prices individually" at bounding box center [376, 296] width 165 height 19
click at [271, 289] on input "Set product prices individually" at bounding box center [270, 289] width 1 height 1
radio input "true"
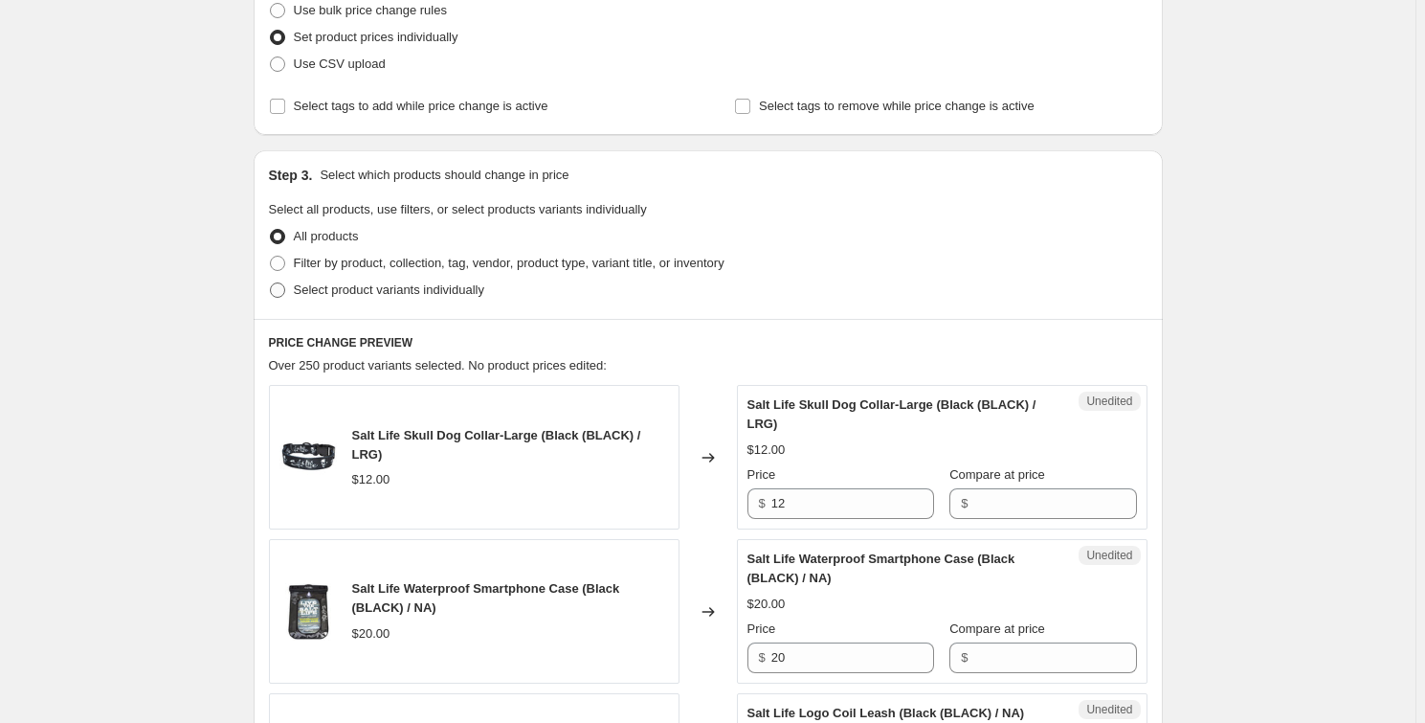
scroll to position [260, 0]
click at [335, 277] on label "Select product variants individually" at bounding box center [376, 289] width 215 height 27
click at [271, 281] on input "Select product variants individually" at bounding box center [270, 281] width 1 height 1
radio input "true"
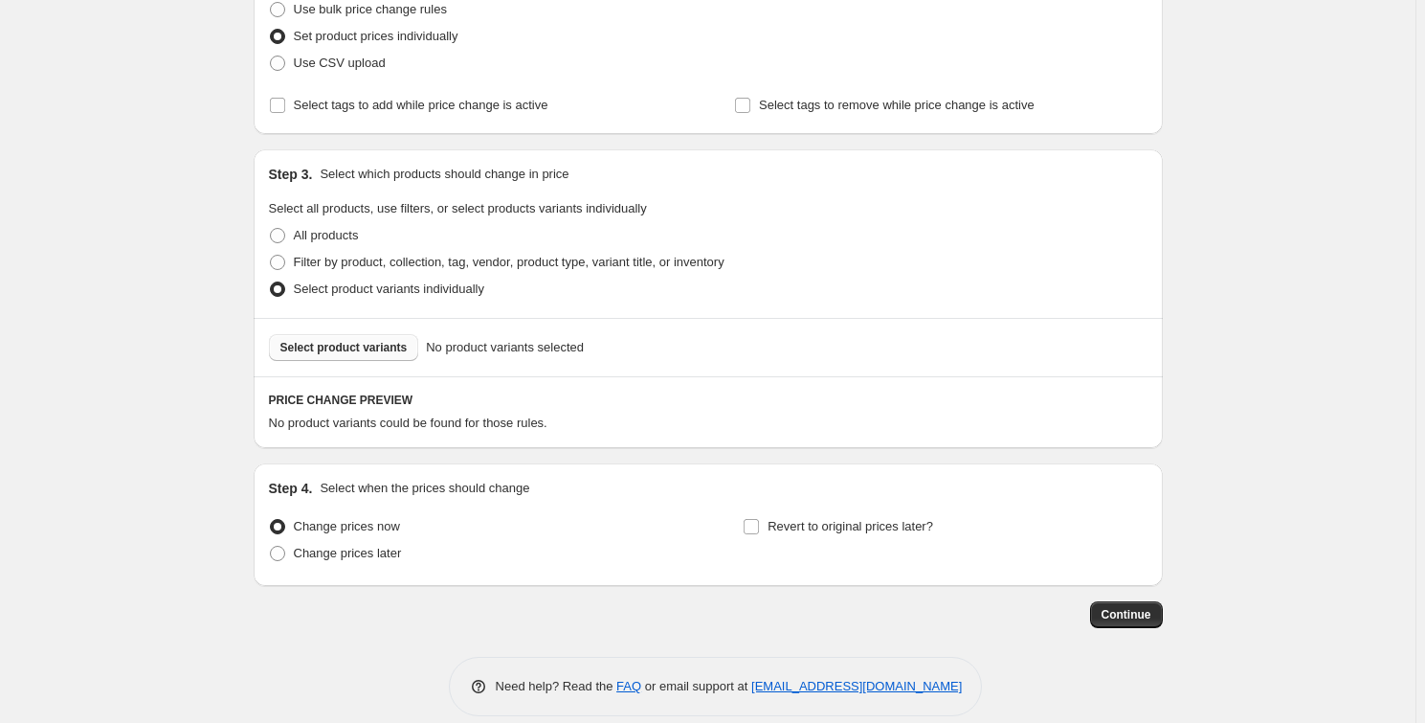
click at [314, 346] on span "Select product variants" at bounding box center [343, 347] width 127 height 15
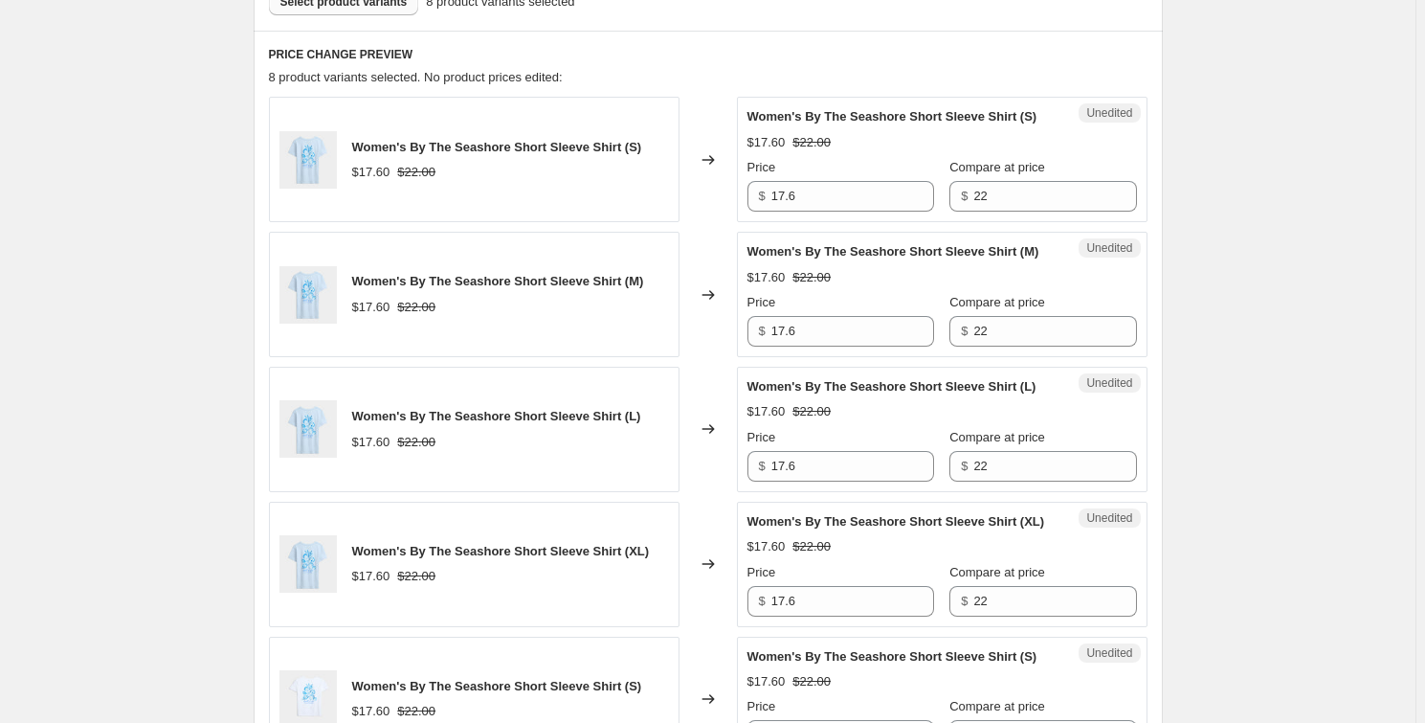
scroll to position [609, 0]
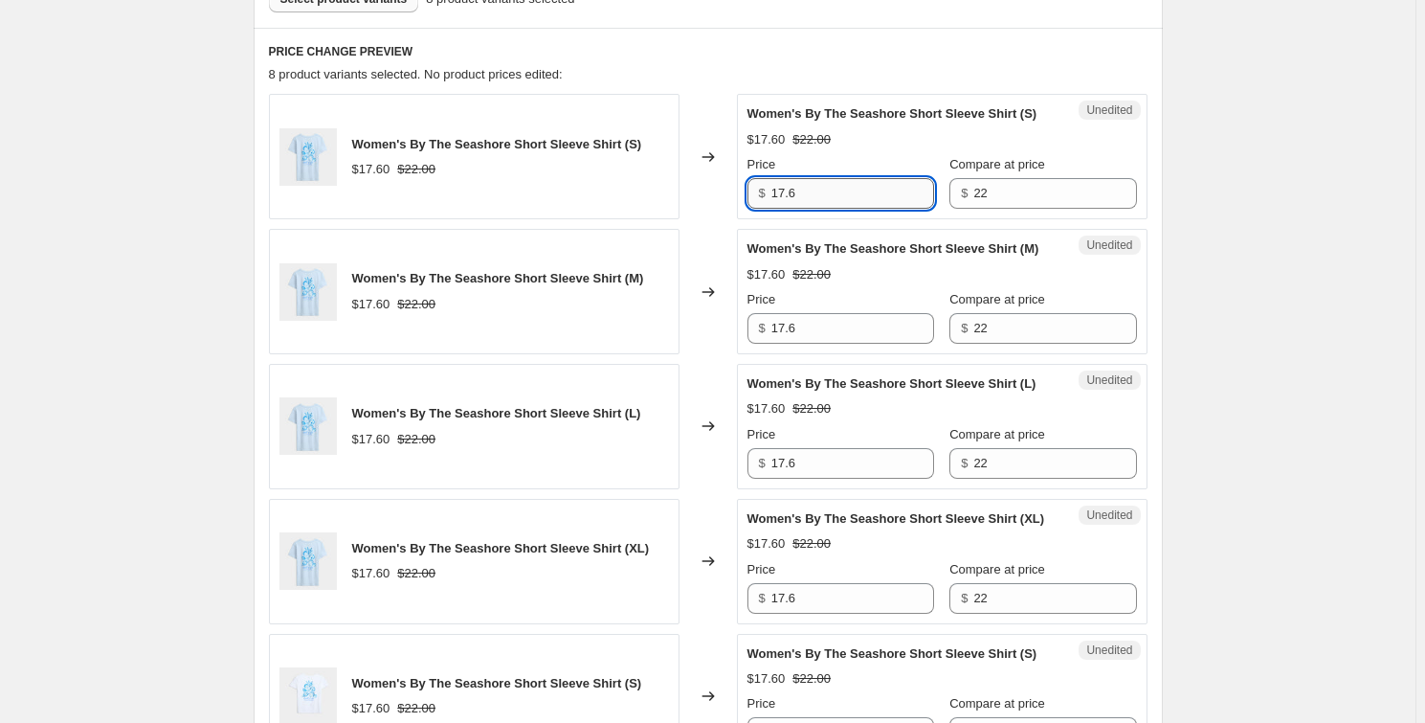
click at [781, 184] on input "17.6" at bounding box center [852, 193] width 163 height 31
click at [818, 195] on input "11" at bounding box center [852, 193] width 163 height 31
type input "11"
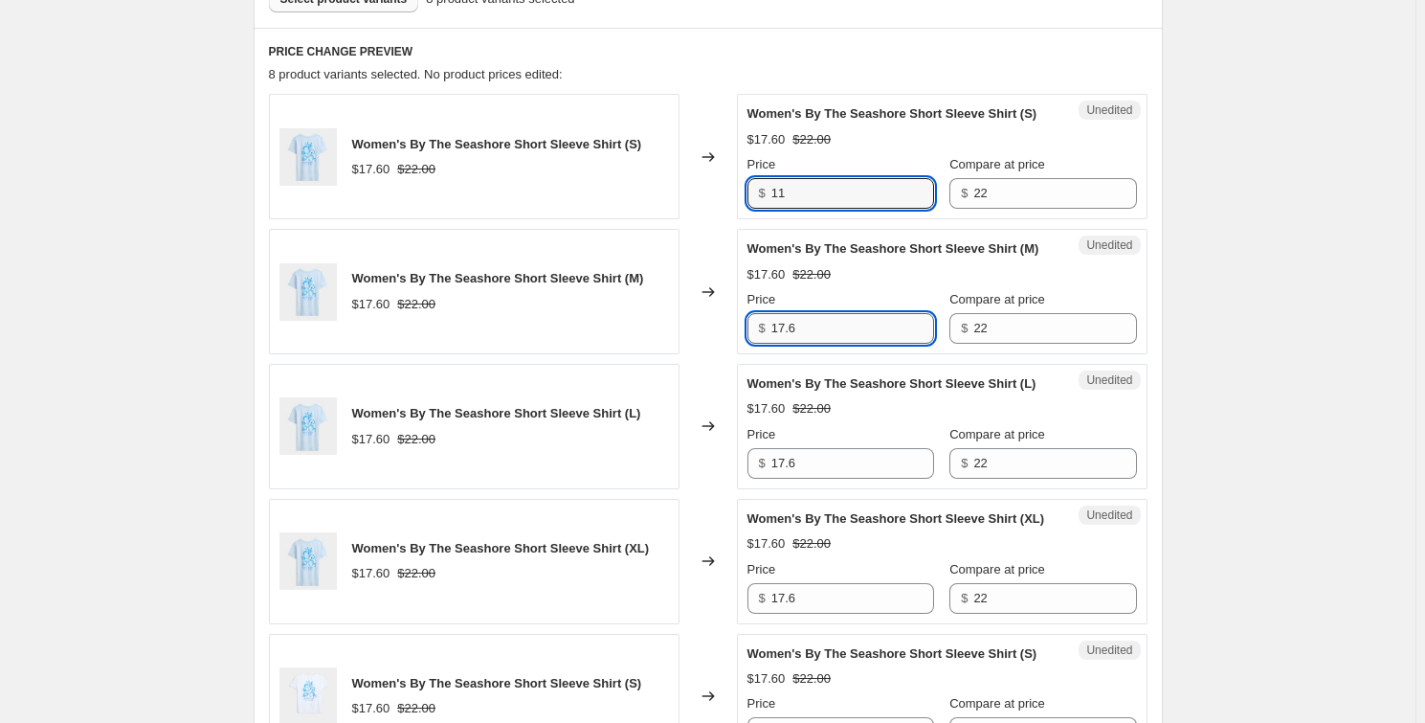
click at [868, 328] on input "17.6" at bounding box center [852, 328] width 163 height 31
paste input "1"
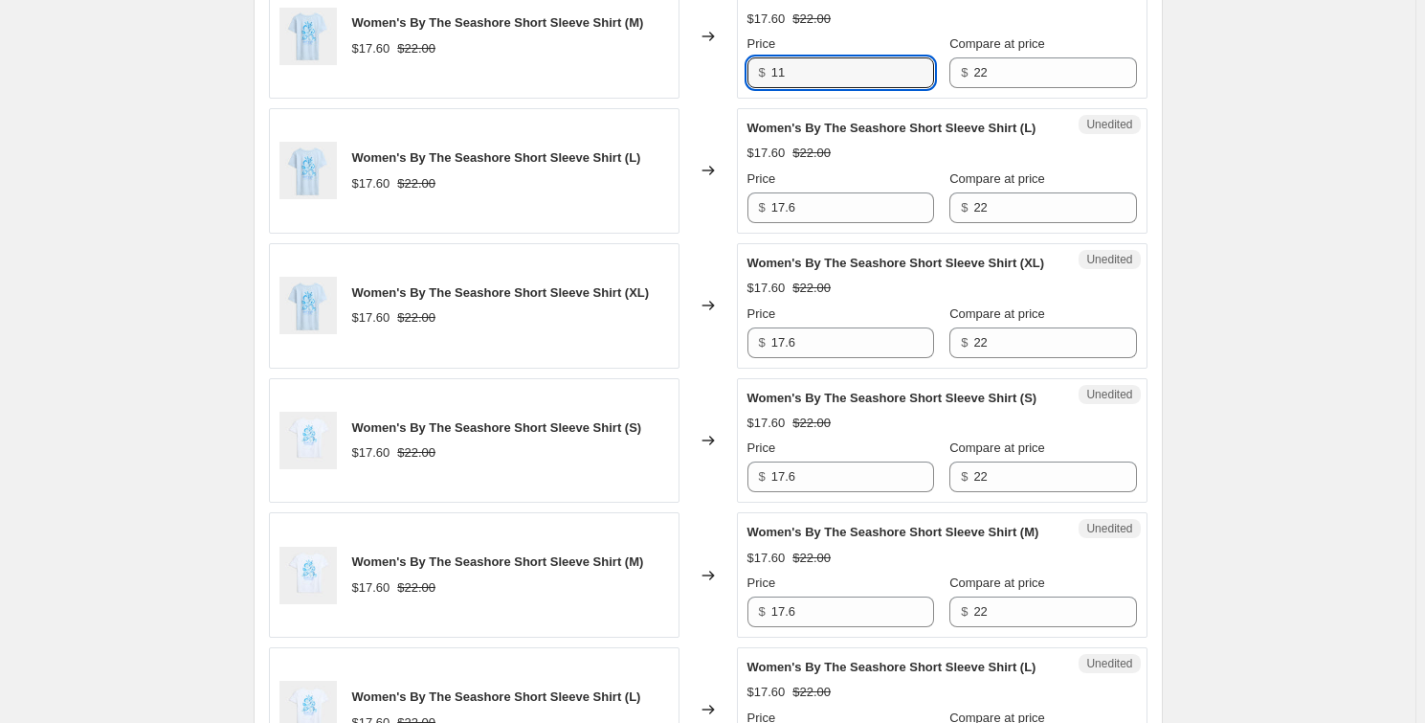
scroll to position [870, 0]
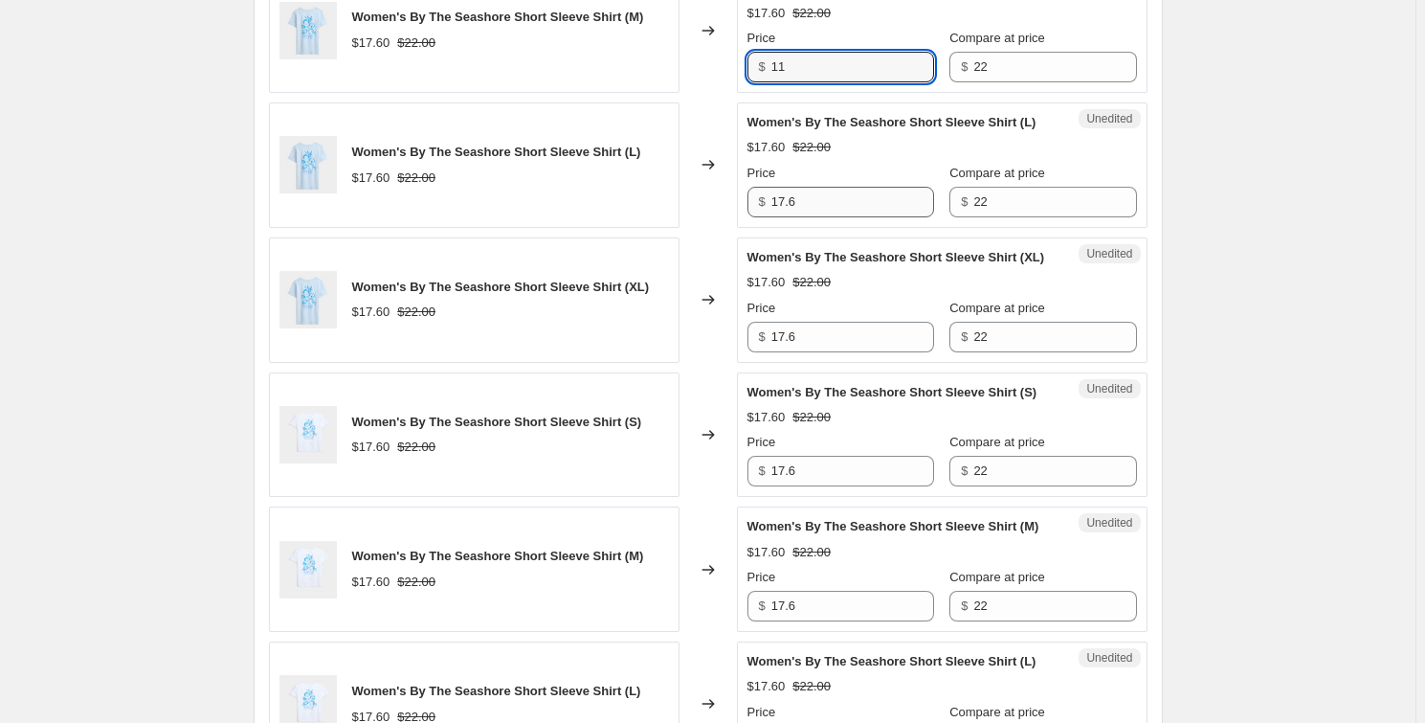
type input "11"
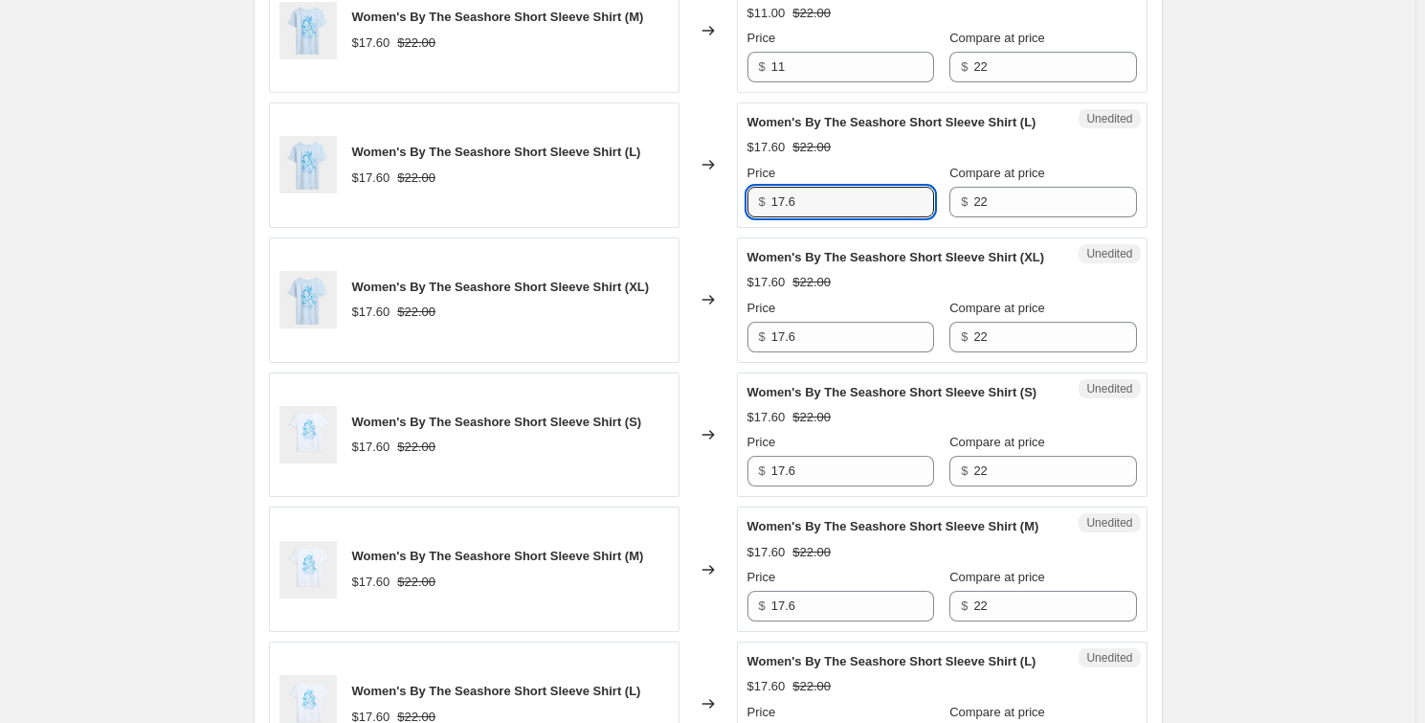
drag, startPoint x: 808, startPoint y: 194, endPoint x: 744, endPoint y: 197, distance: 64.2
click at [744, 197] on div "Unedited Women's By The Seashore Short Sleeve Shirt (L) $17.60 $22.00 Price $ 1…" at bounding box center [942, 164] width 411 height 125
paste input "1"
type input "11"
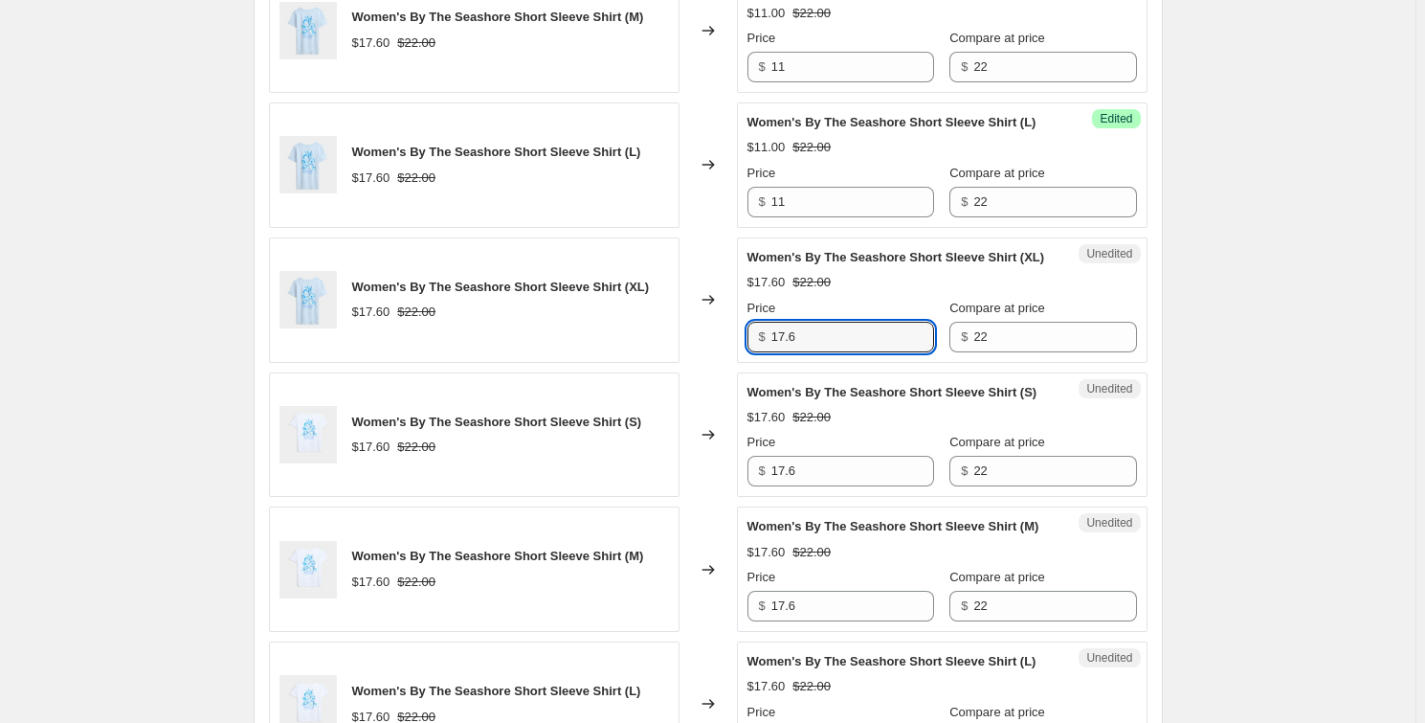
drag, startPoint x: 822, startPoint y: 335, endPoint x: 732, endPoint y: 332, distance: 90.0
click at [732, 332] on div "Women's By The Seashore Short Sleeve Shirt (XL) $17.60 $22.00 Changed to Unedit…" at bounding box center [708, 299] width 879 height 125
paste input "1"
type input "11"
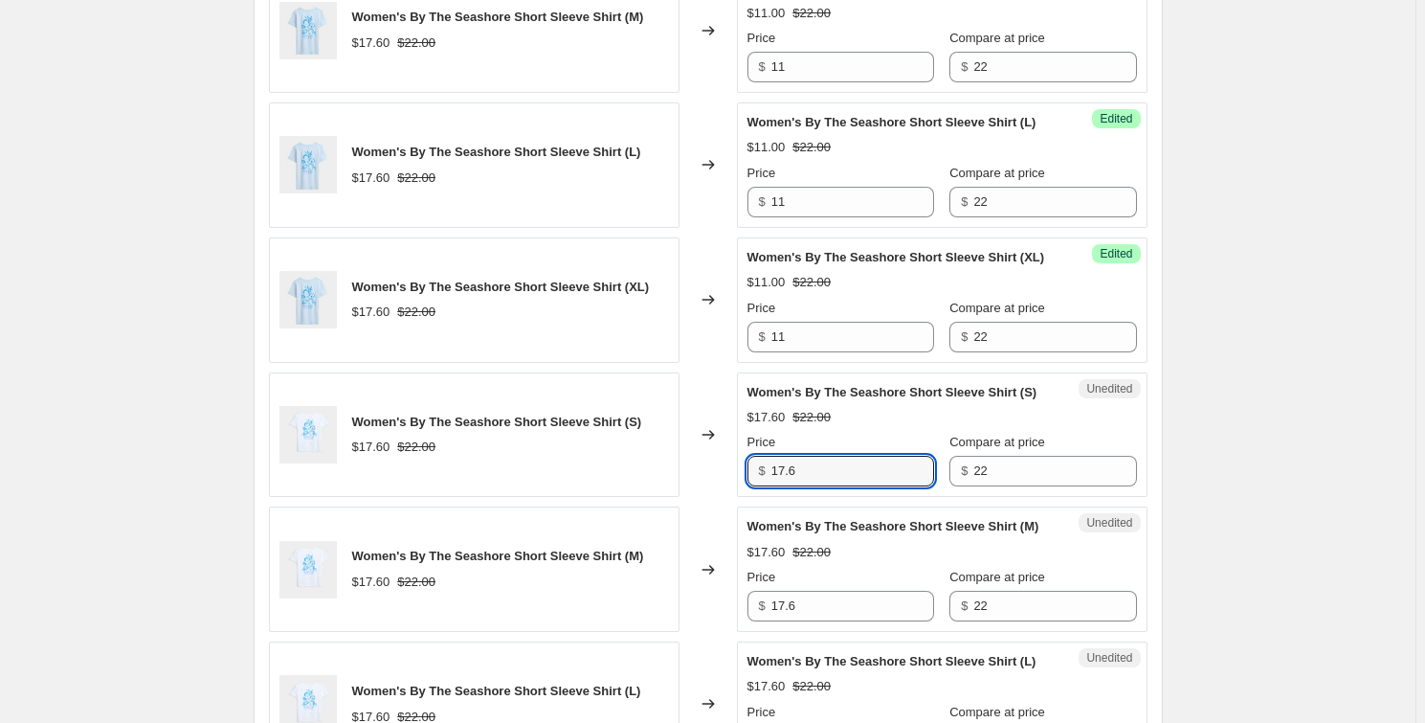
drag, startPoint x: 796, startPoint y: 470, endPoint x: 724, endPoint y: 457, distance: 74.0
click at [724, 459] on div "Women's By The Seashore Short Sleeve Shirt (S) $17.60 $22.00 Changed to Unedite…" at bounding box center [708, 434] width 879 height 125
paste input "1"
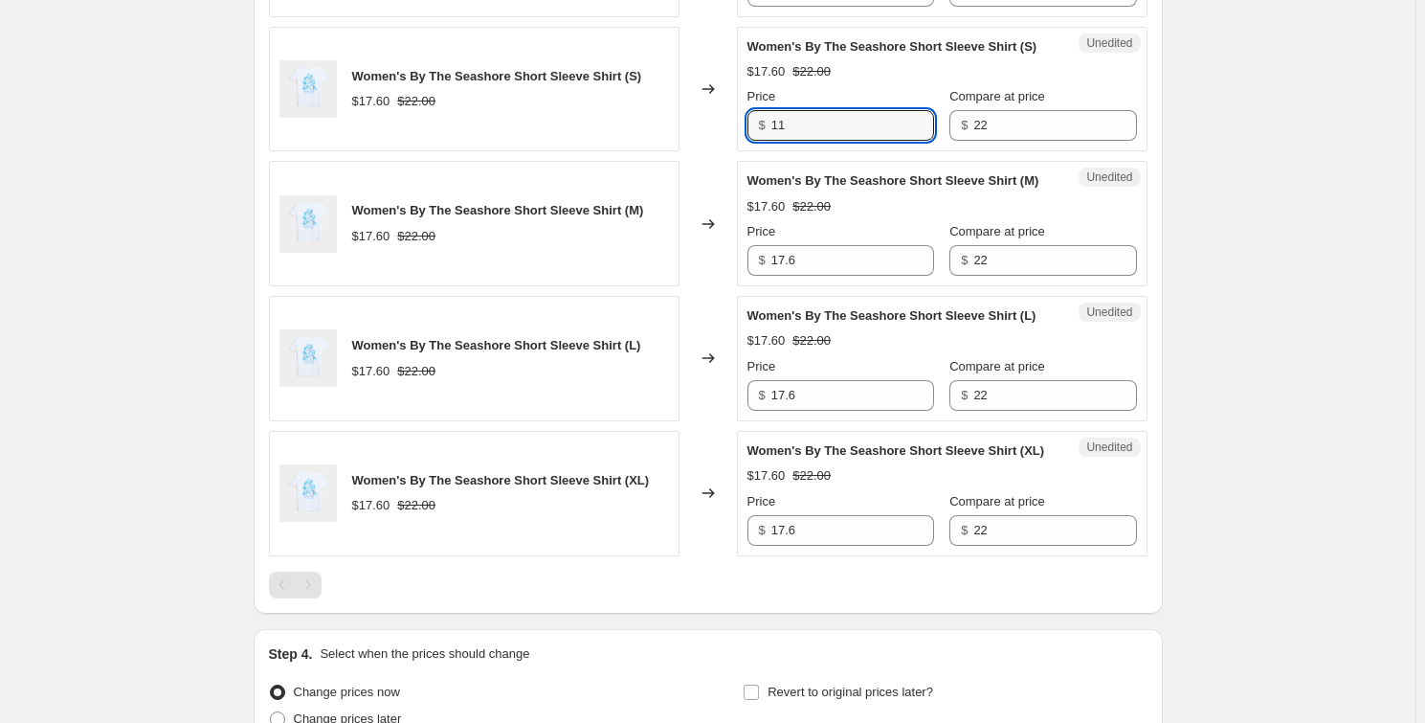
scroll to position [1217, 0]
type input "11"
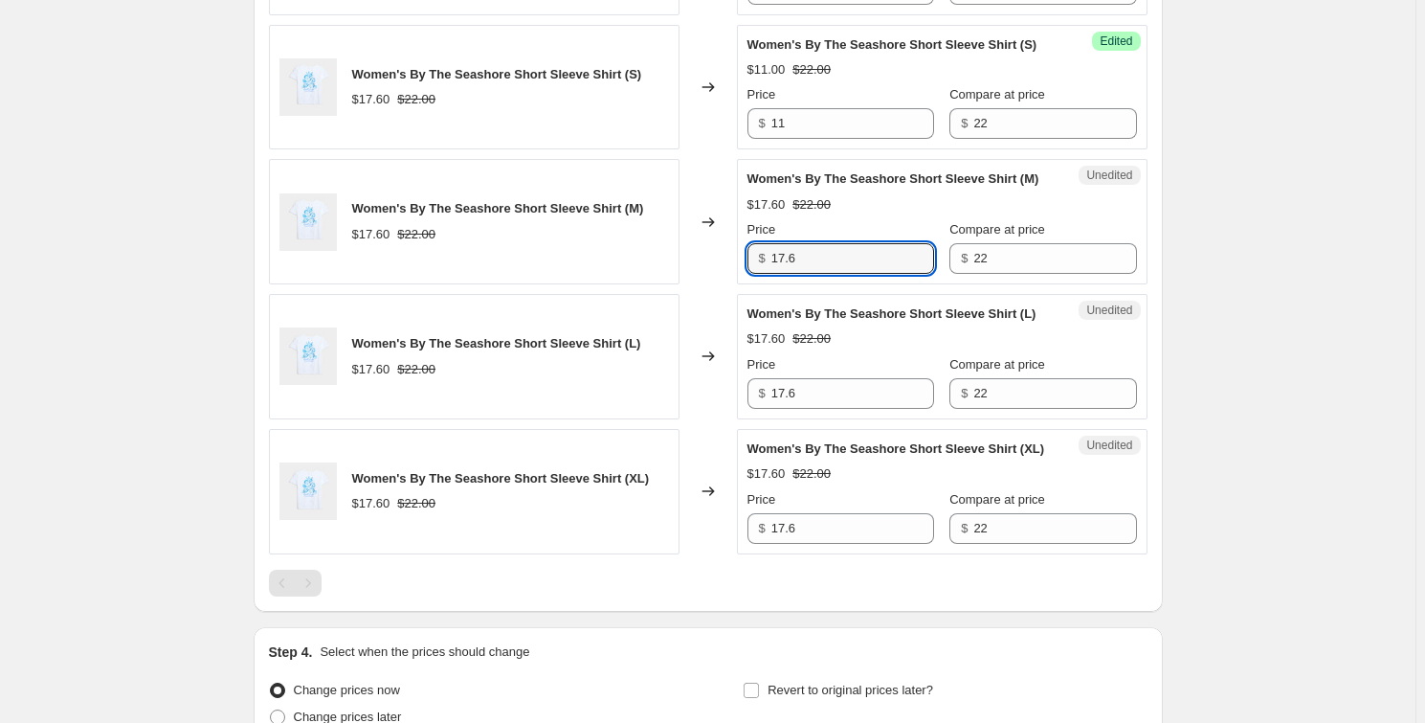
paste input "1"
drag, startPoint x: 812, startPoint y: 257, endPoint x: 700, endPoint y: 257, distance: 112.0
click at [700, 257] on div "Women's By The Seashore Short Sleeve Shirt (M) $17.60 $22.00 Changed to Unedite…" at bounding box center [708, 221] width 879 height 125
type input "11"
click at [806, 408] on div "Unedited Women's By The Seashore Short Sleeve Shirt (L) $17.60 $22.00 Price $ 1…" at bounding box center [942, 356] width 411 height 125
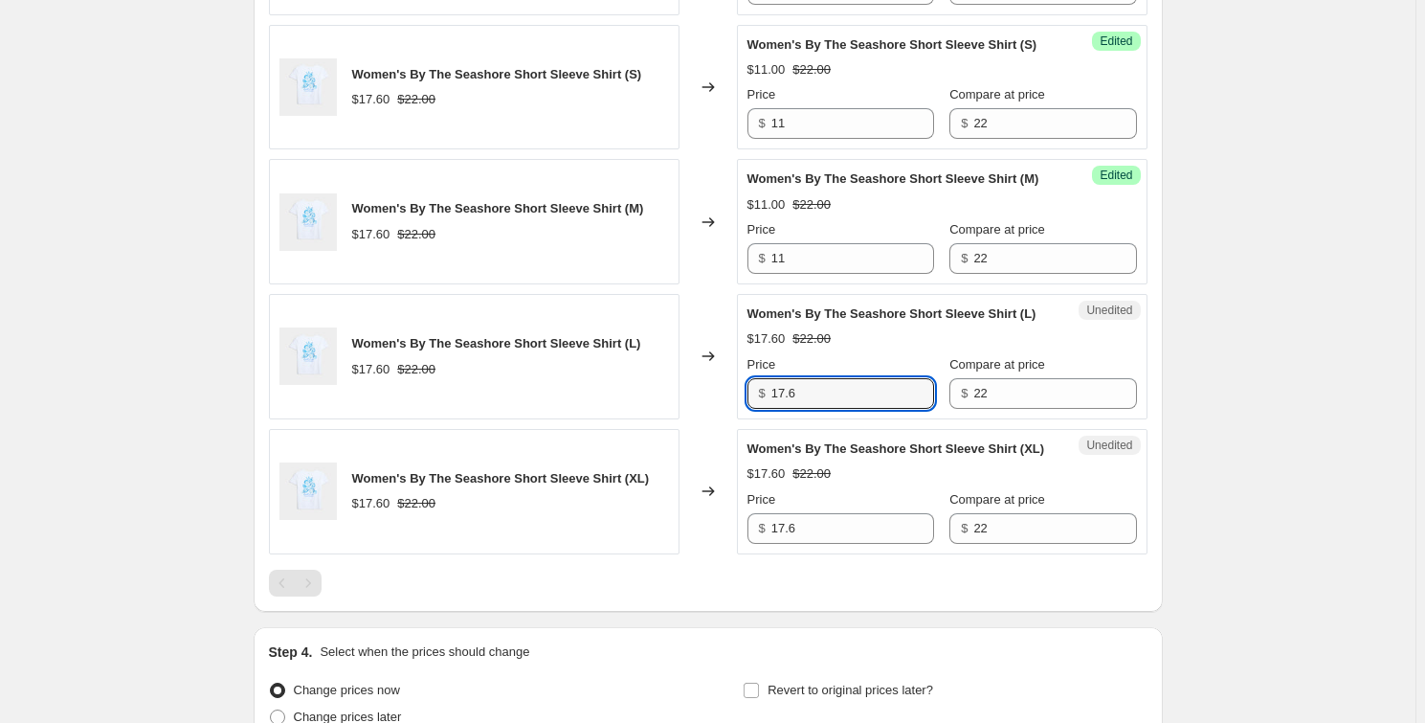
drag, startPoint x: 813, startPoint y: 398, endPoint x: 720, endPoint y: 389, distance: 93.3
click at [720, 389] on div "Women's By The Seashore Short Sleeve Shirt (L) $17.60 $22.00 Changed to Unedite…" at bounding box center [708, 356] width 879 height 125
paste input "1"
type input "11"
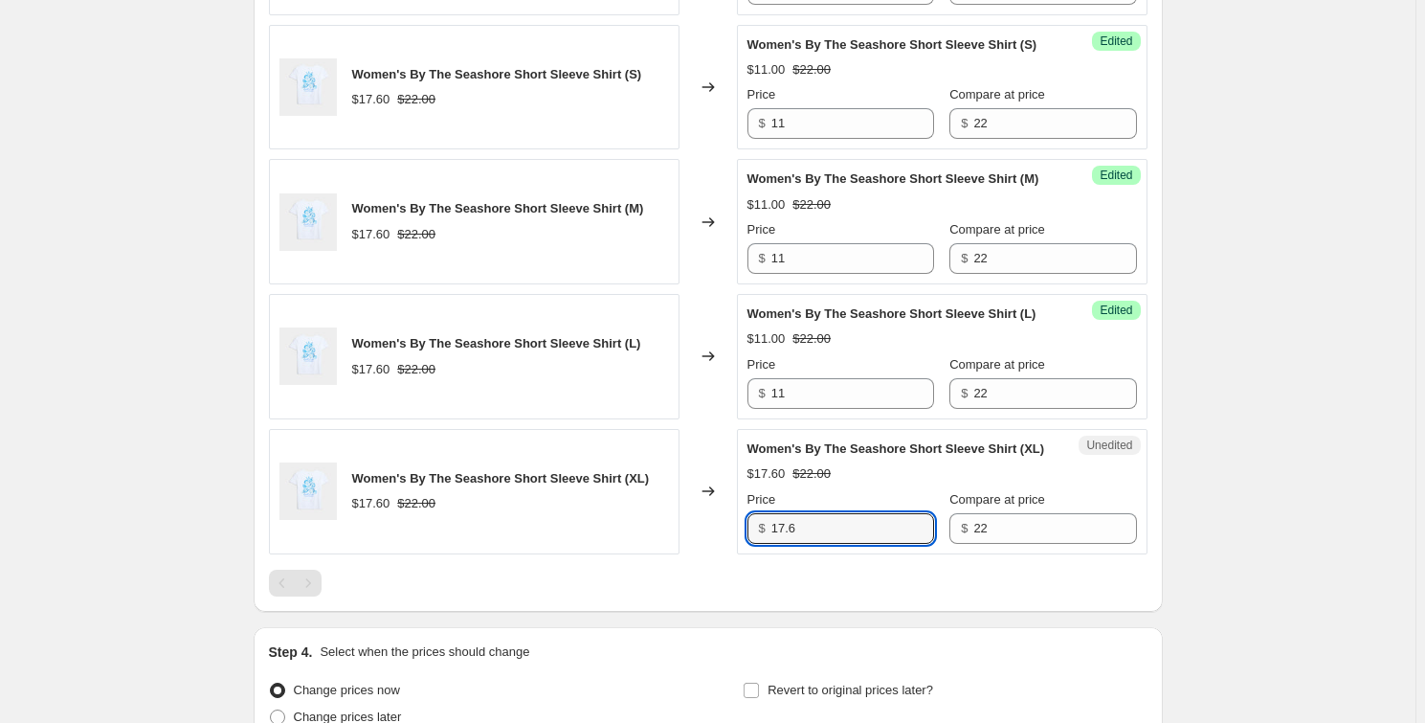
drag, startPoint x: 820, startPoint y: 533, endPoint x: 729, endPoint y: 526, distance: 91.2
click at [729, 526] on div "Women's By The Seashore Short Sleeve Shirt (XL) $17.60 $22.00 Changed to Unedit…" at bounding box center [708, 491] width 879 height 125
paste input "1"
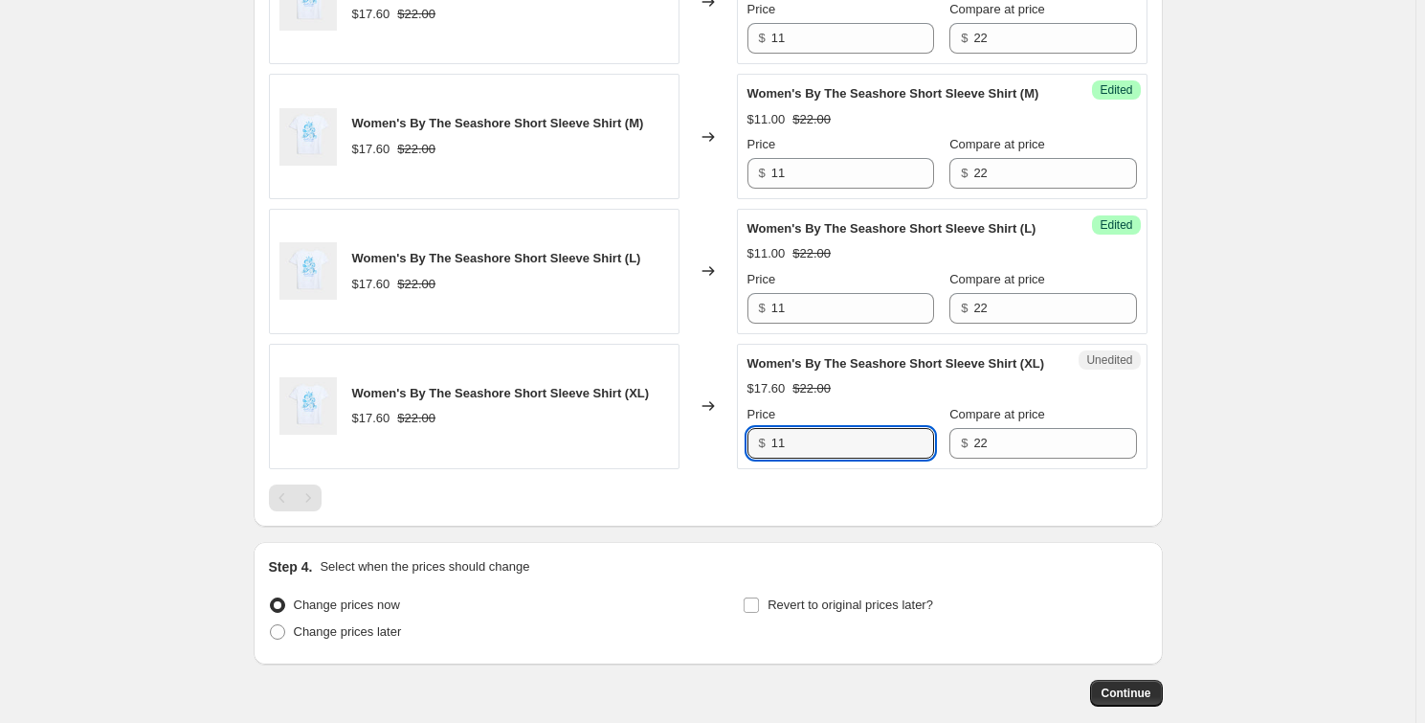
scroll to position [1400, 0]
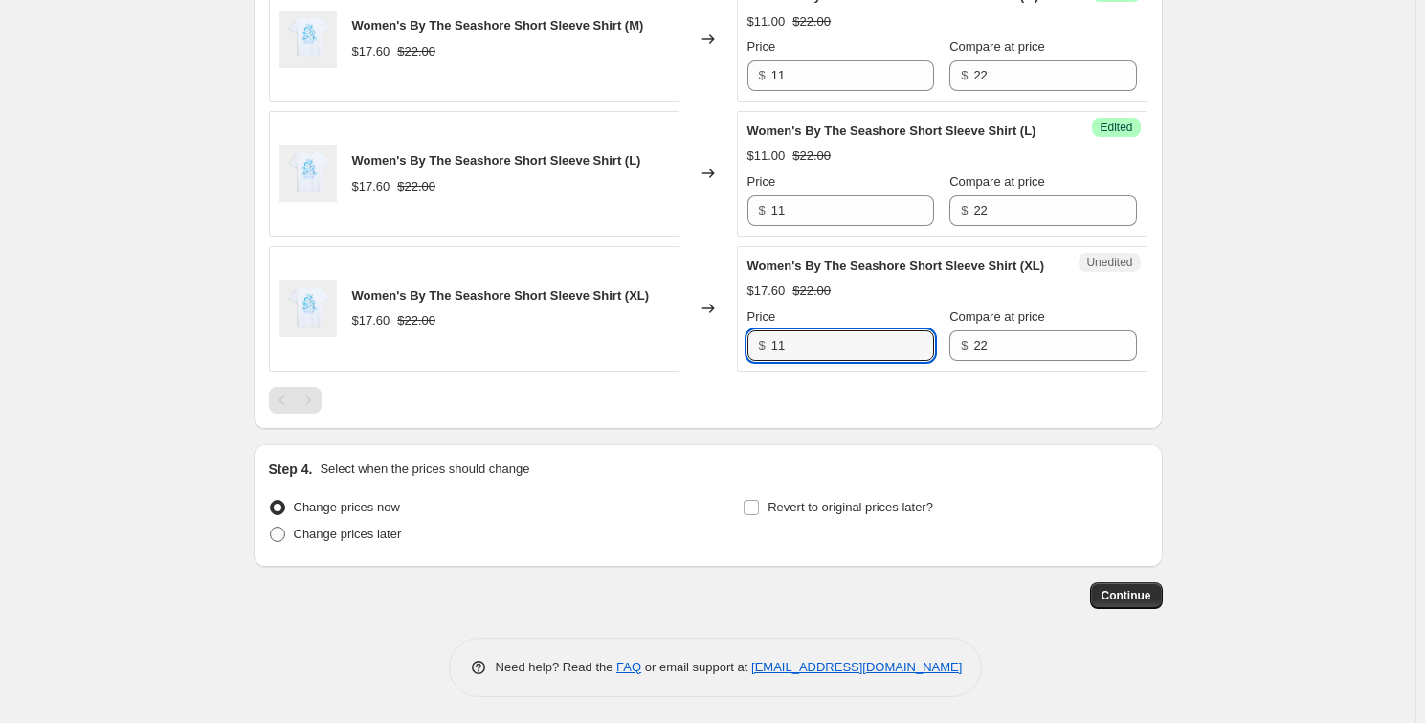
type input "11"
click at [342, 526] on span "Change prices later" at bounding box center [348, 533] width 108 height 14
click at [271, 526] on input "Change prices later" at bounding box center [270, 526] width 1 height 1
radio input "true"
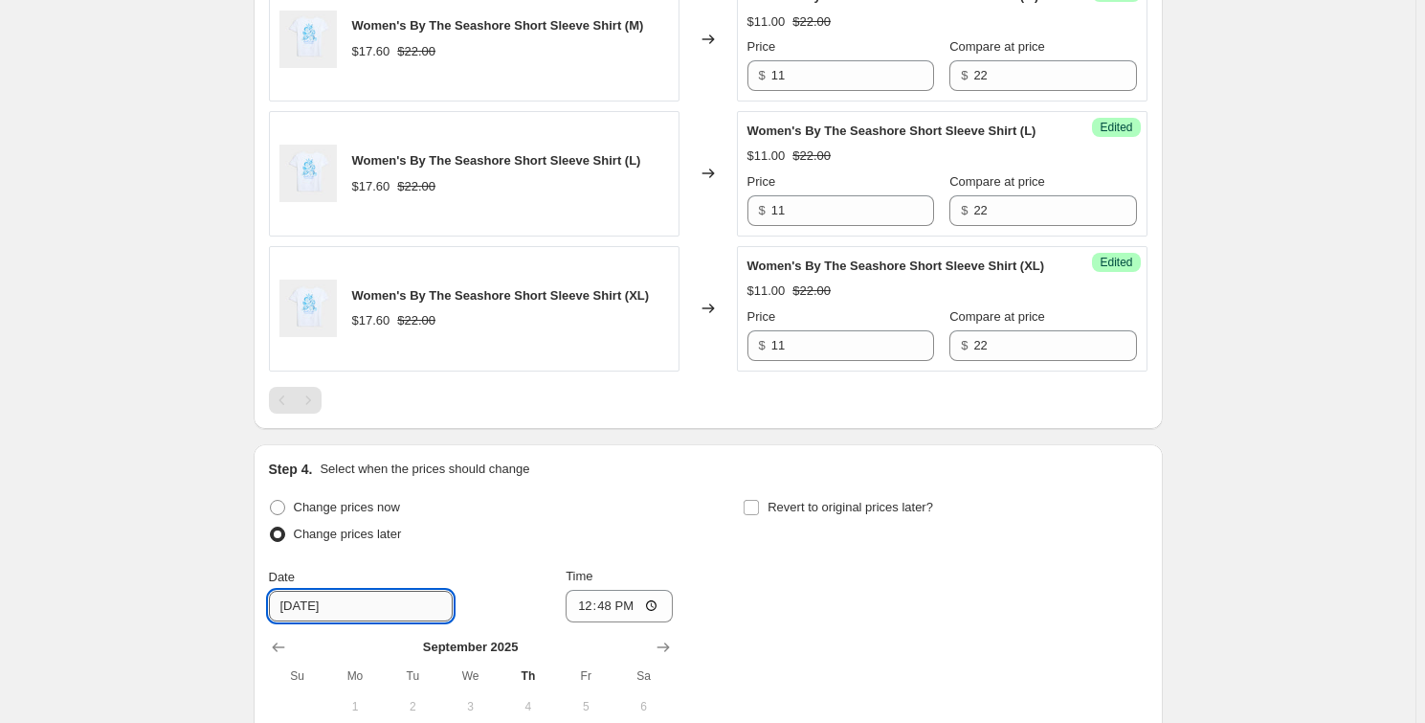
click at [386, 601] on input "[DATE]" at bounding box center [361, 606] width 184 height 31
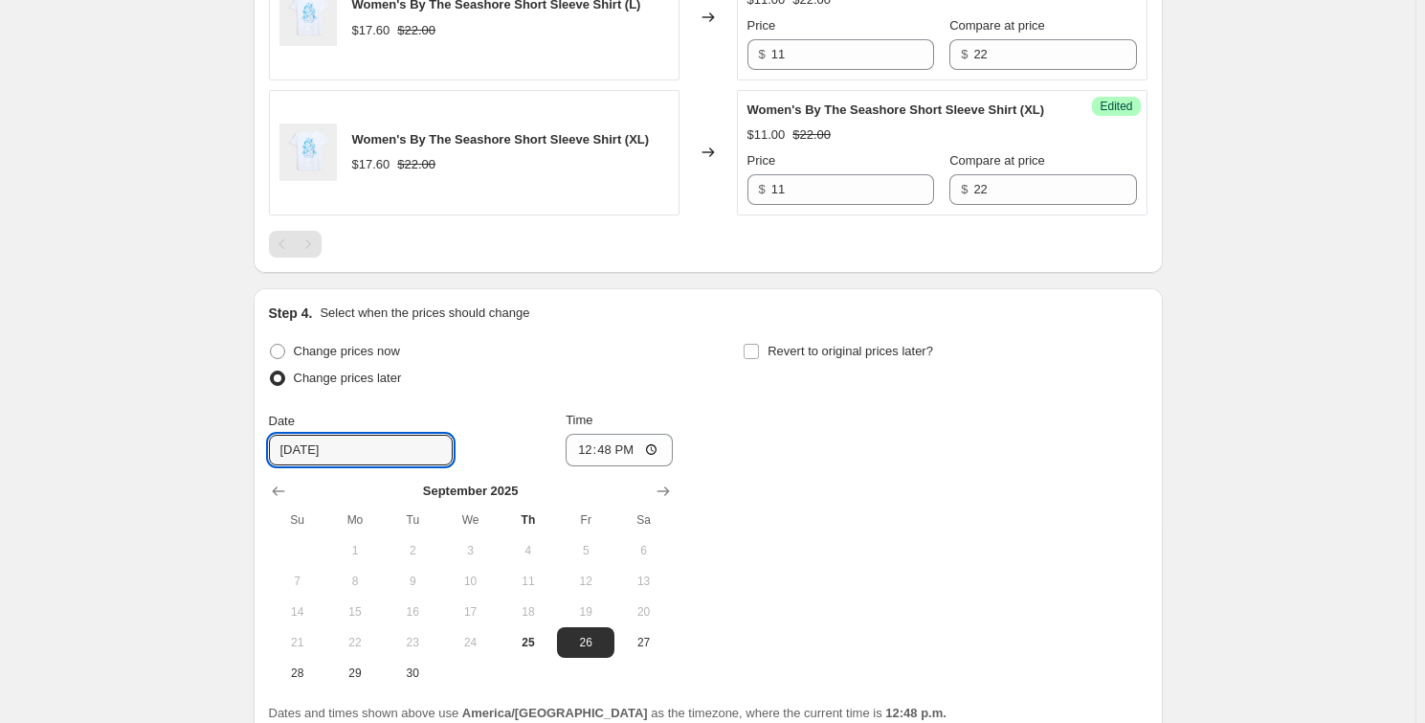
scroll to position [1575, 0]
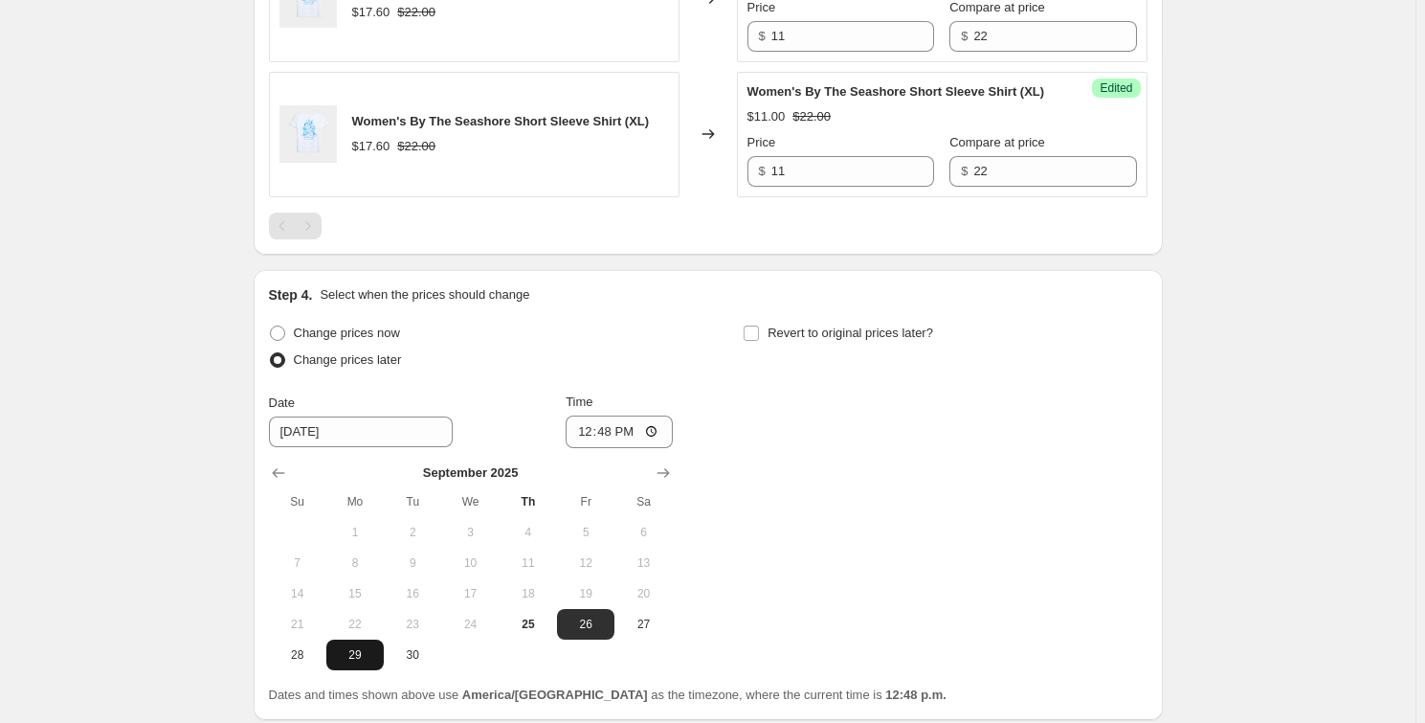
click at [346, 655] on span "29" at bounding box center [355, 654] width 42 height 15
type input "9/29/2025"
click at [757, 340] on label "Revert to original prices later?" at bounding box center [838, 333] width 190 height 27
click at [757, 340] on input "Revert to original prices later?" at bounding box center [751, 332] width 15 height 15
checkbox input "true"
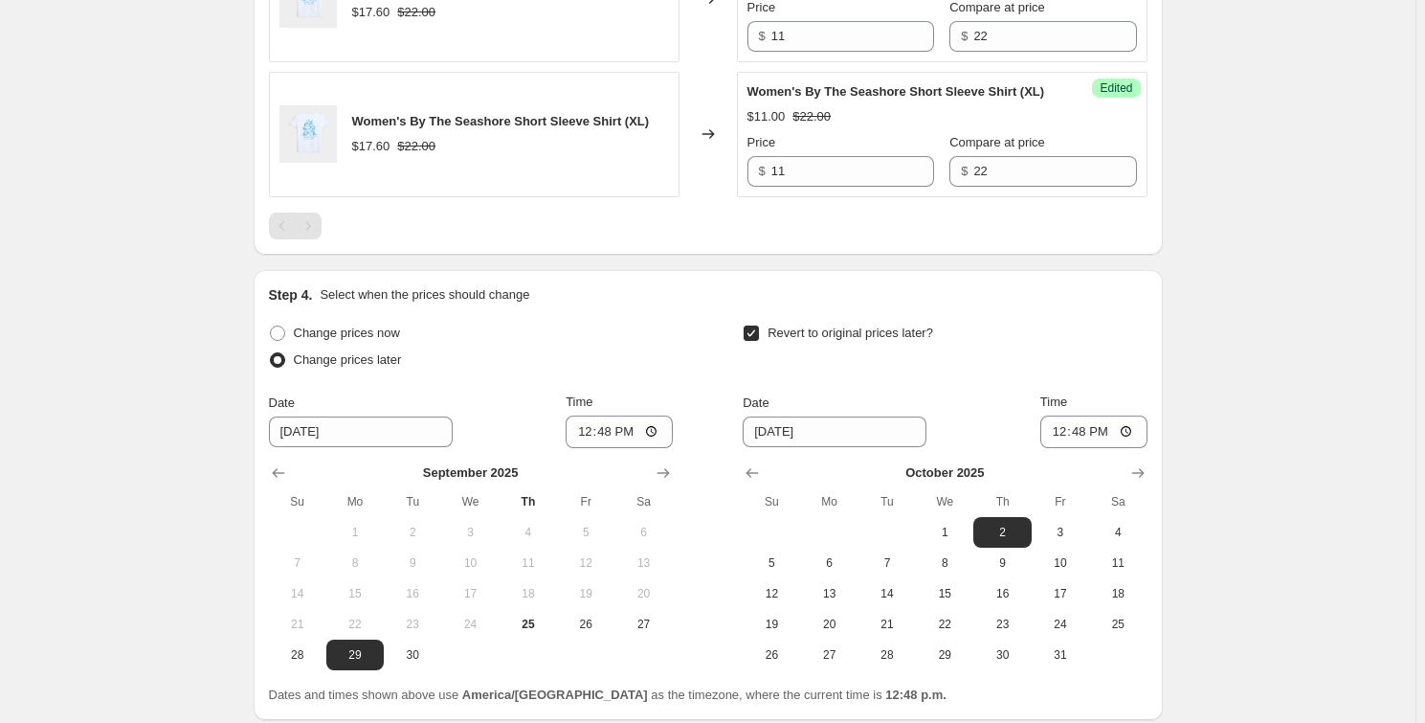
click at [657, 448] on div "September 2025 Su Mo Tu We Th Fr Sa 1 2 3 4 5 6 7 8 9 10 11 12 13 14 15 16 17 1…" at bounding box center [463, 559] width 419 height 222
click at [651, 438] on input "12:48" at bounding box center [619, 431] width 107 height 33
click at [659, 428] on input "12:48" at bounding box center [619, 431] width 107 height 33
click at [664, 324] on div "Change prices now" at bounding box center [471, 333] width 404 height 27
click at [663, 415] on input "12:48" at bounding box center [619, 431] width 107 height 33
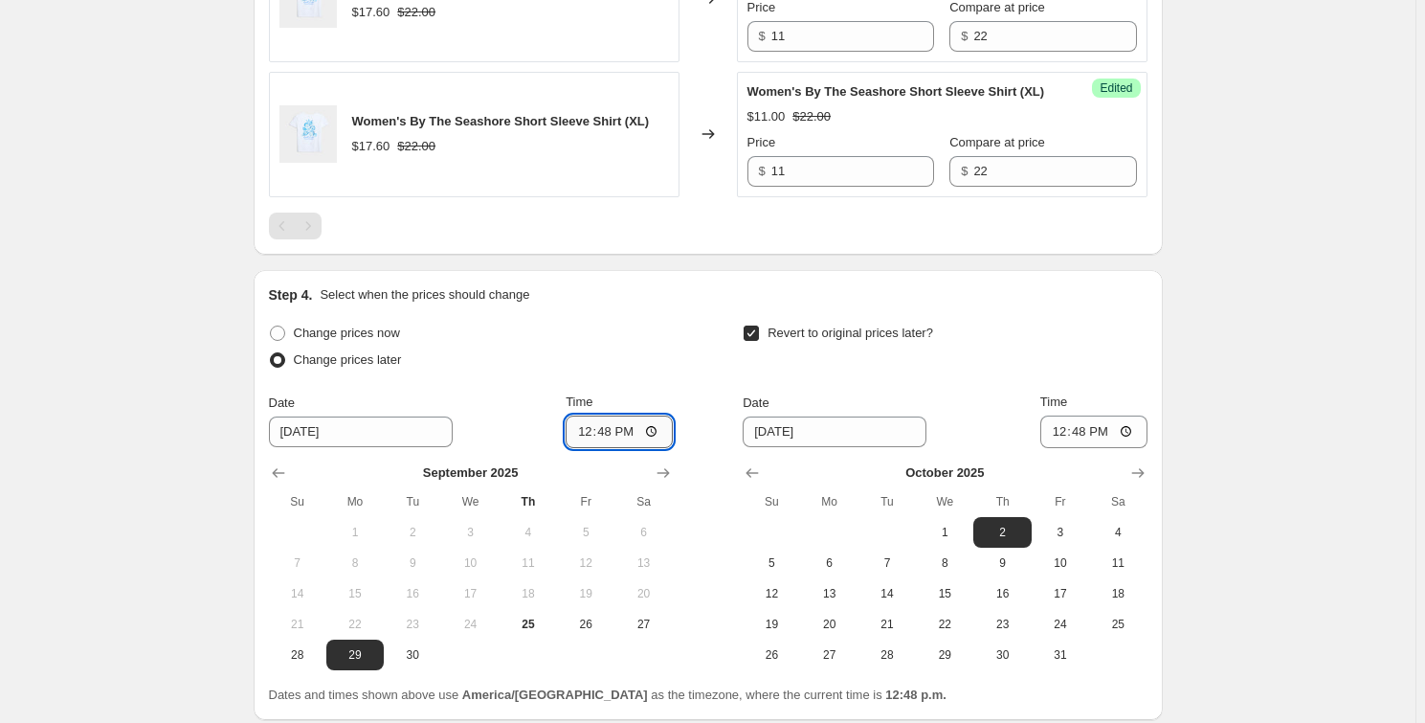
click at [660, 433] on input "12:48" at bounding box center [619, 431] width 107 height 33
type input "06:00"
click at [659, 351] on div "Change prices later" at bounding box center [471, 359] width 404 height 27
click at [762, 463] on icon "Show previous month, September 2025" at bounding box center [752, 472] width 19 height 19
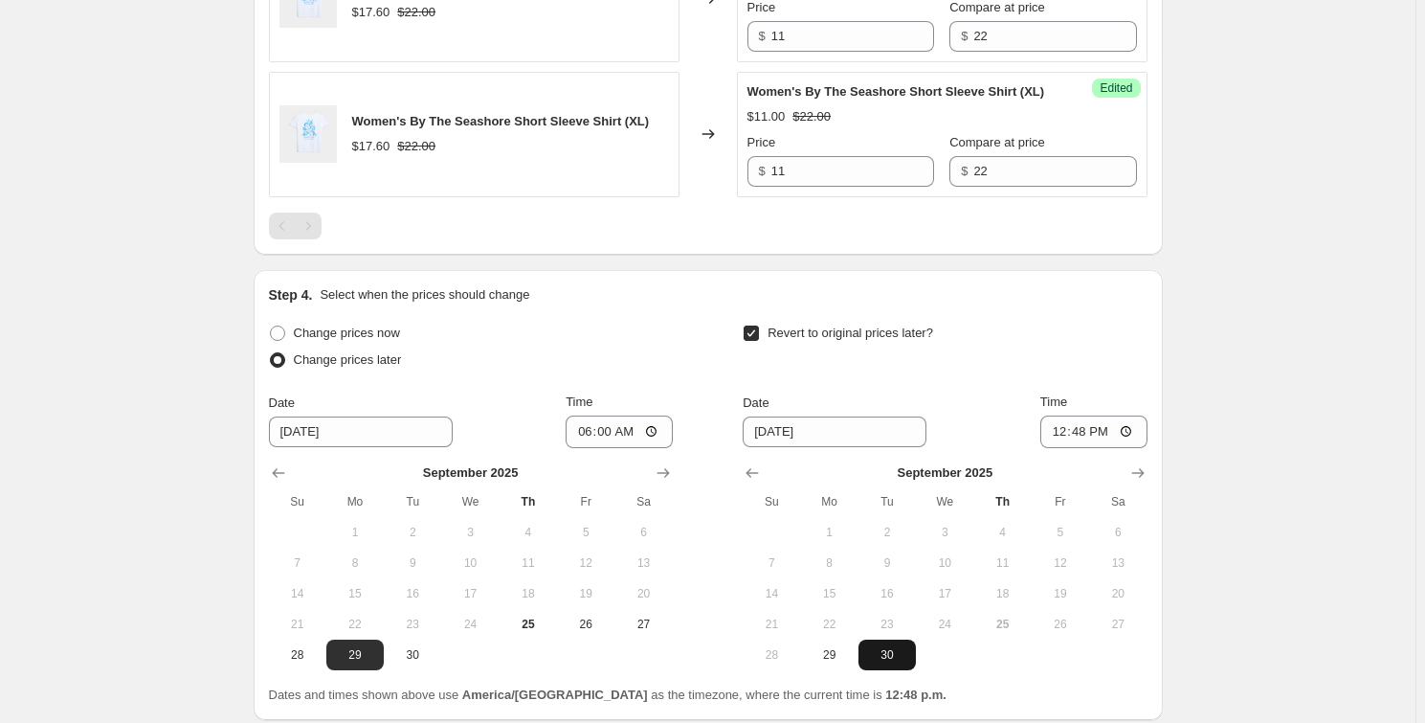
click at [908, 649] on span "30" at bounding box center [887, 654] width 42 height 15
type input "9/30/2025"
click at [1121, 429] on input "12:48" at bounding box center [1093, 431] width 107 height 33
type input "09:00"
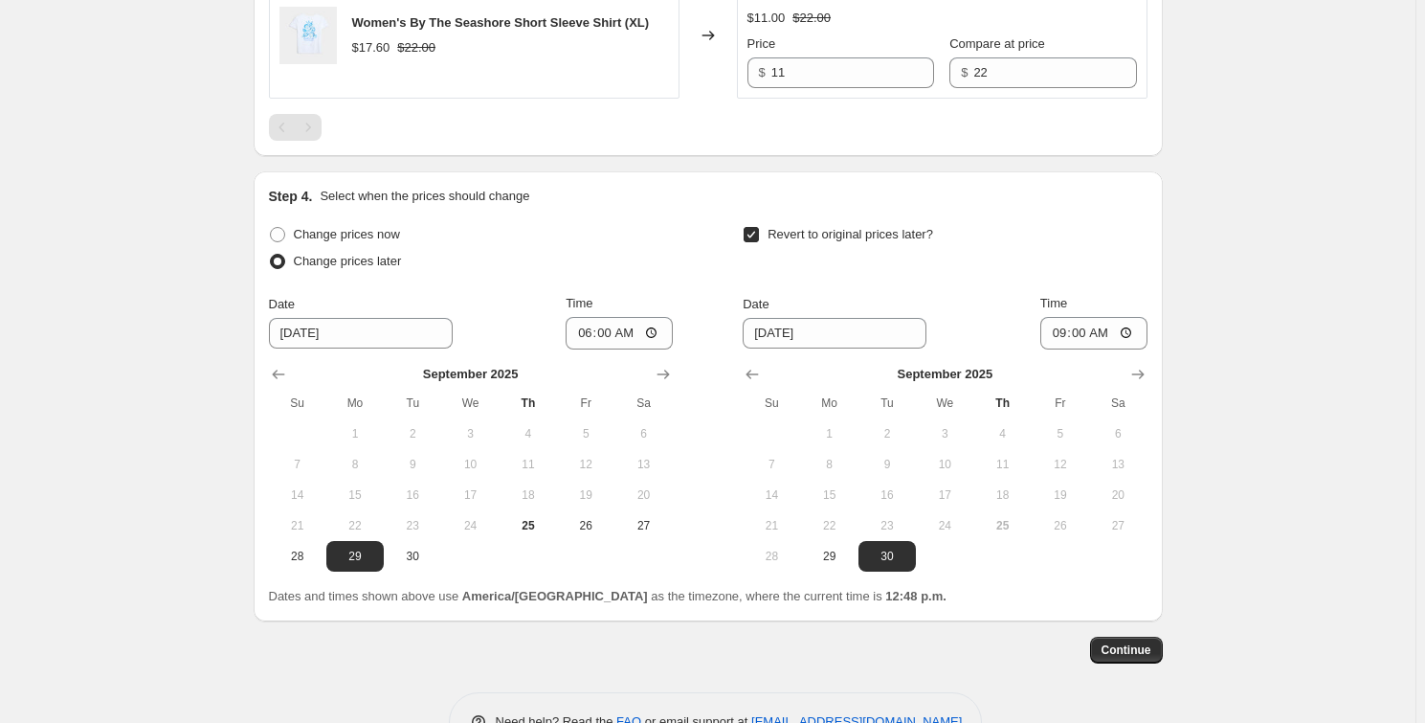
scroll to position [1728, 0]
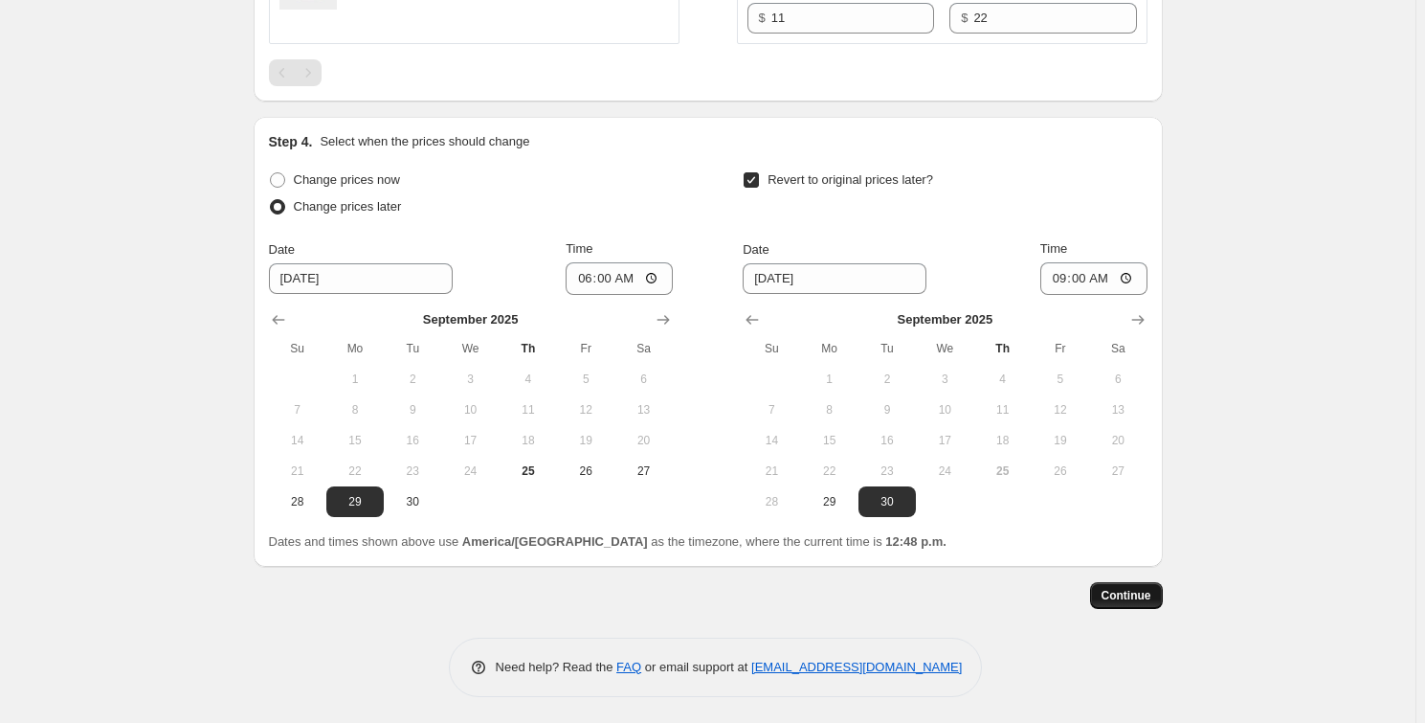
click at [1115, 592] on span "Continue" at bounding box center [1127, 595] width 50 height 15
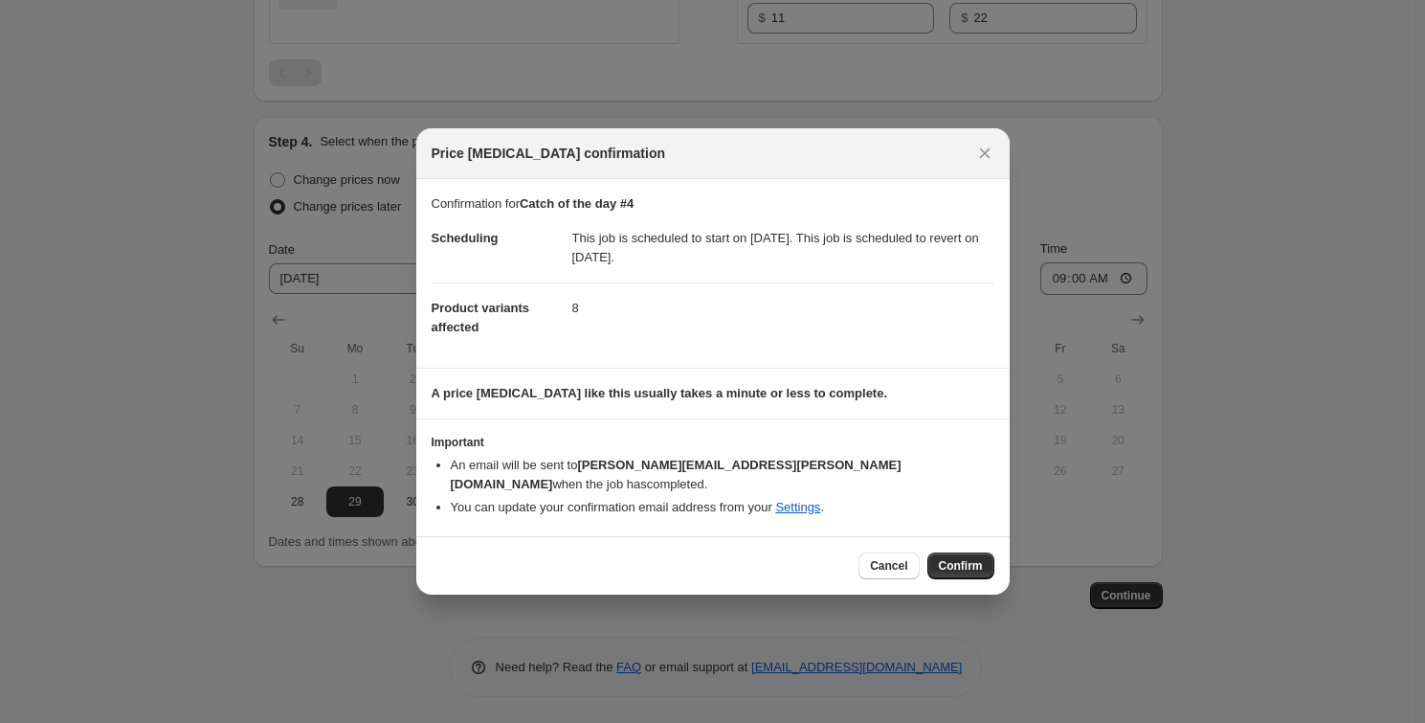
click at [972, 541] on div "Cancel Confirm" at bounding box center [712, 565] width 593 height 58
click at [975, 558] on span "Confirm" at bounding box center [961, 565] width 44 height 15
type input "Catch of the day #4"
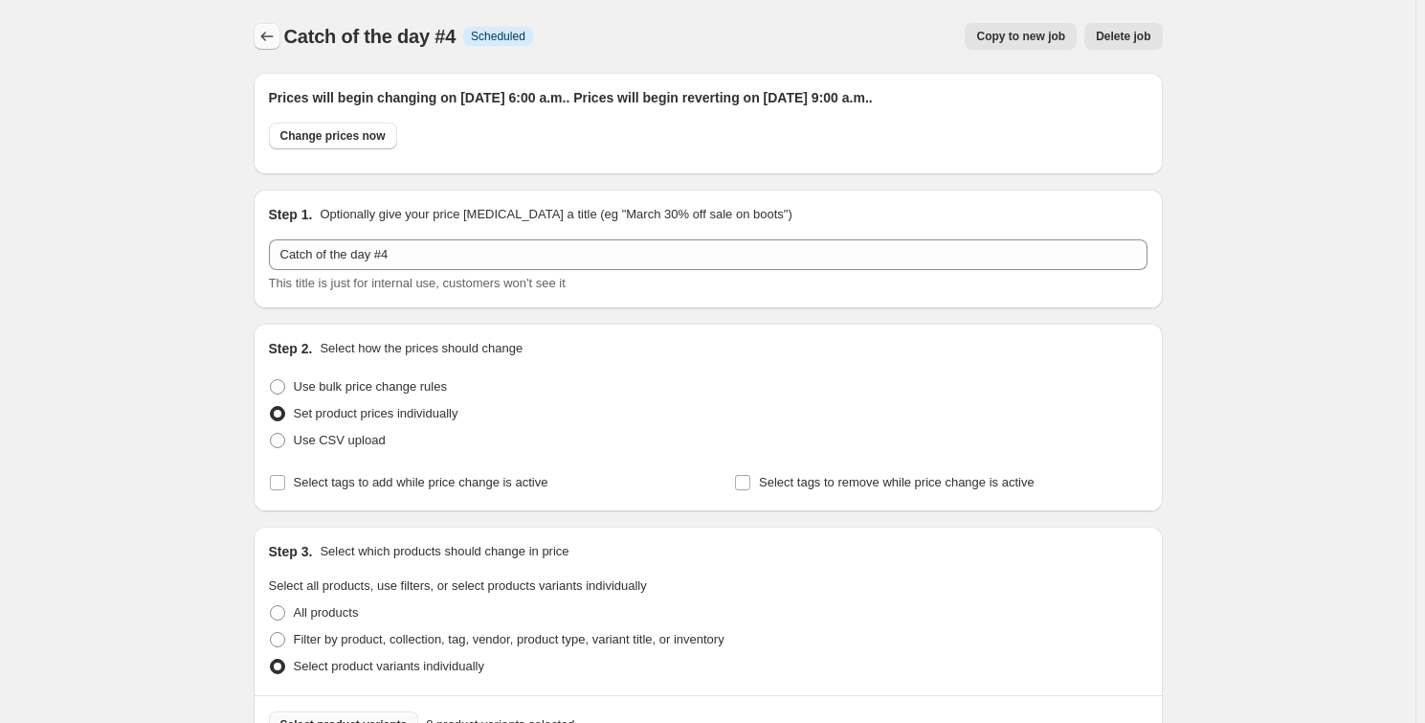
click at [263, 36] on icon "Price change jobs" at bounding box center [266, 36] width 19 height 19
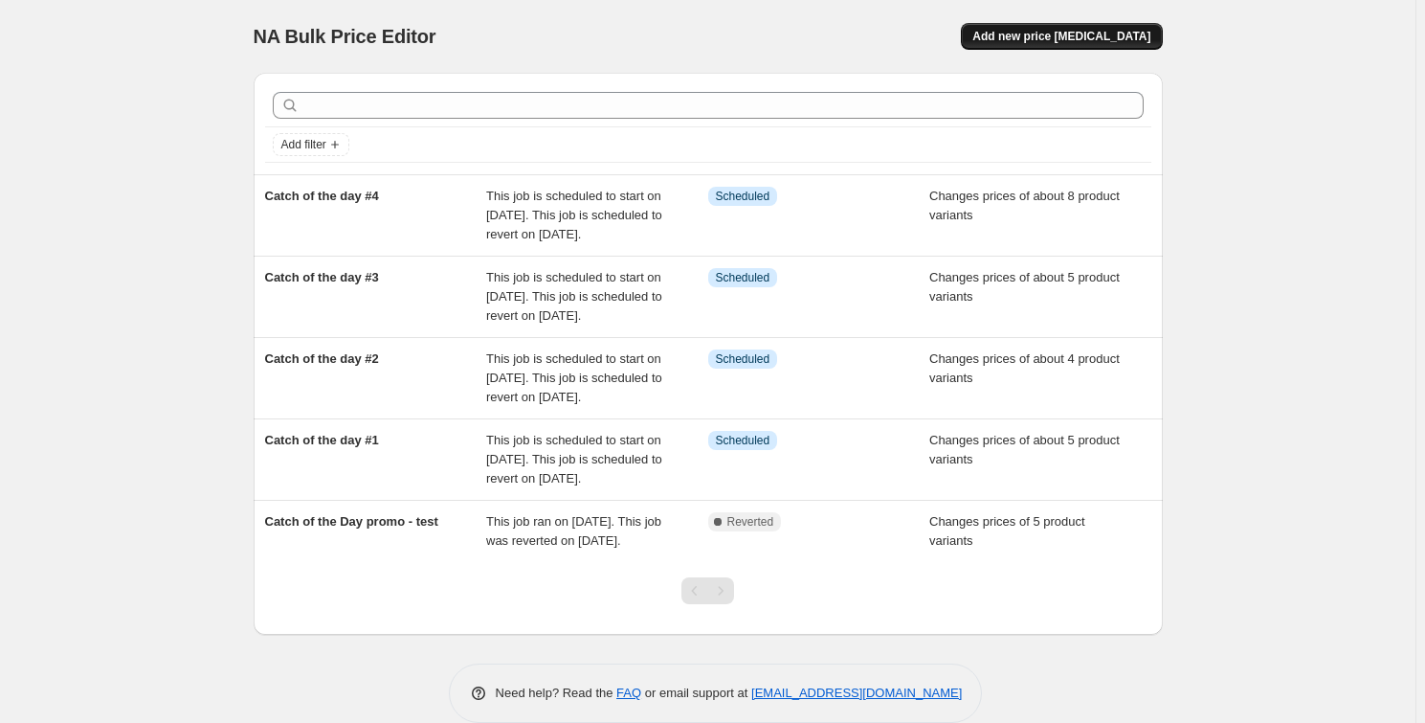
click at [1144, 27] on button "Add new price [MEDICAL_DATA]" at bounding box center [1061, 36] width 201 height 27
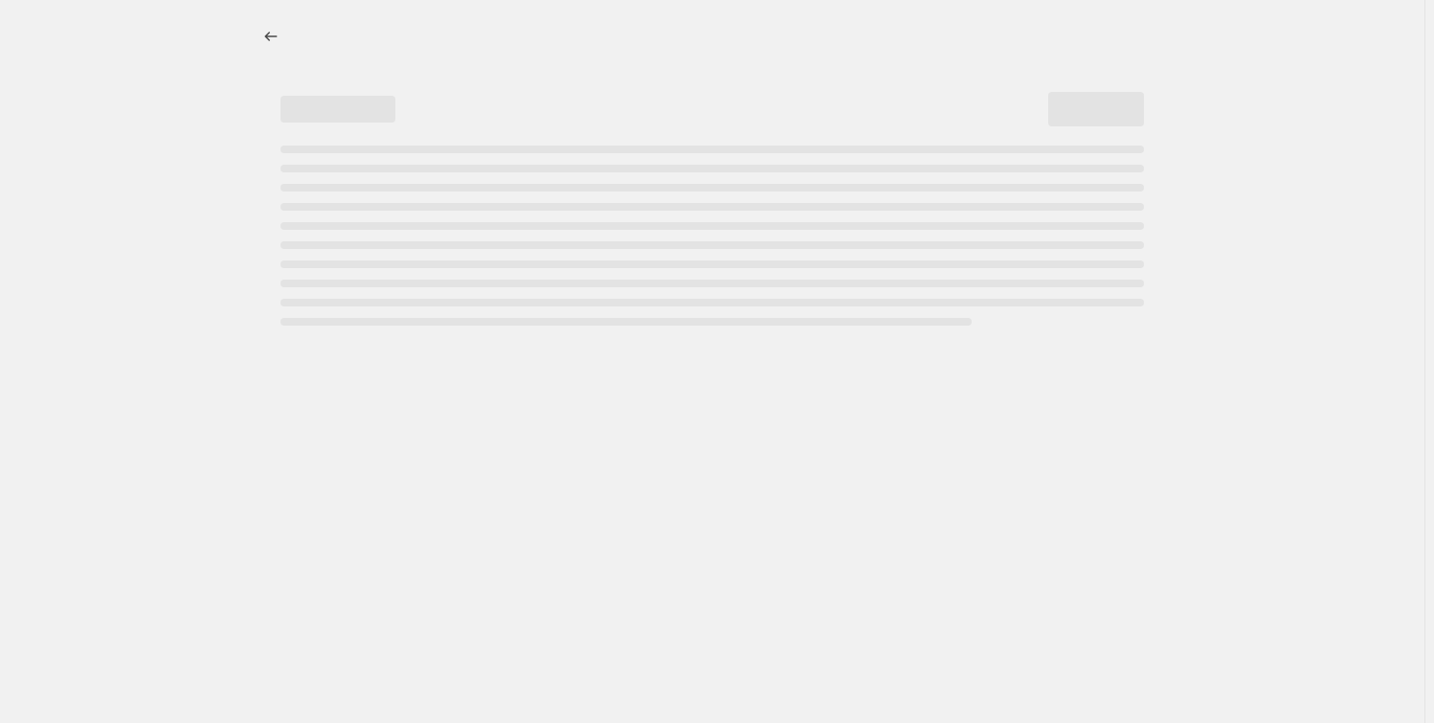
select select "percentage"
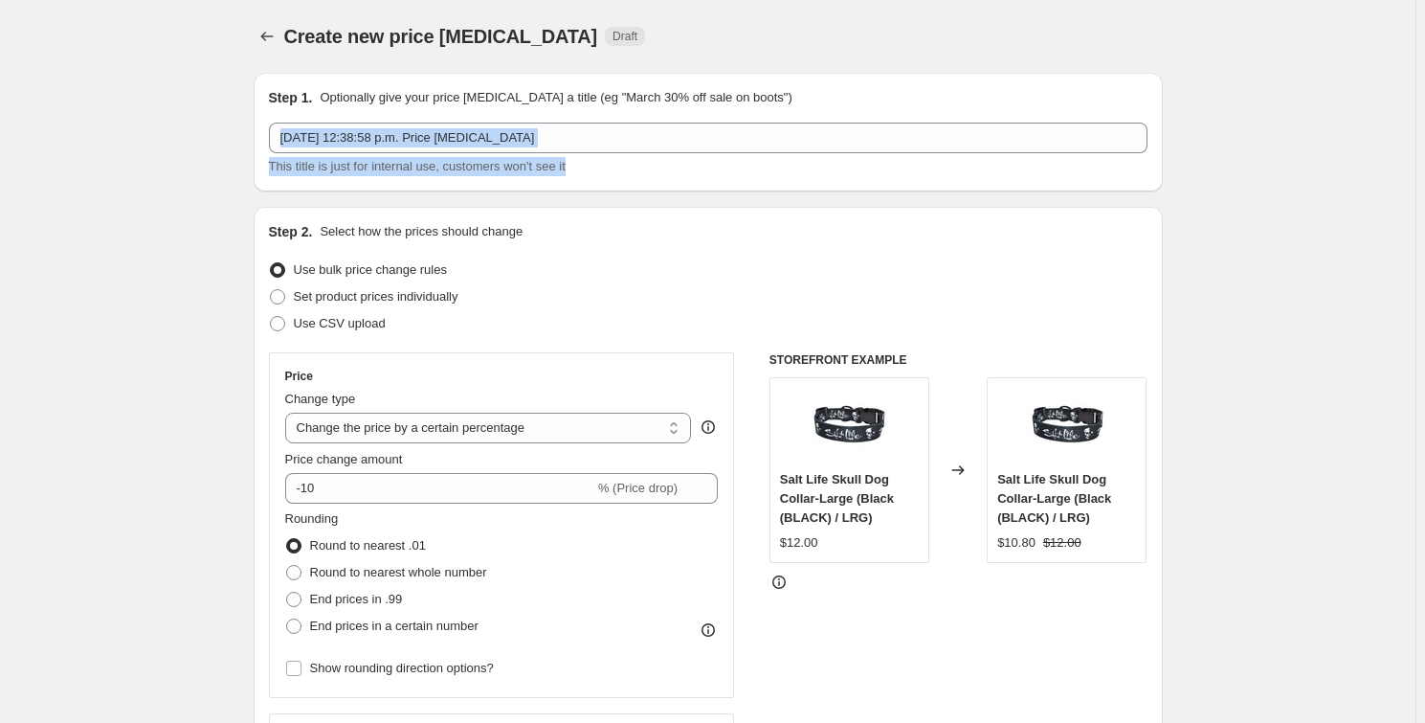
drag, startPoint x: 641, startPoint y: 153, endPoint x: 238, endPoint y: 121, distance: 404.3
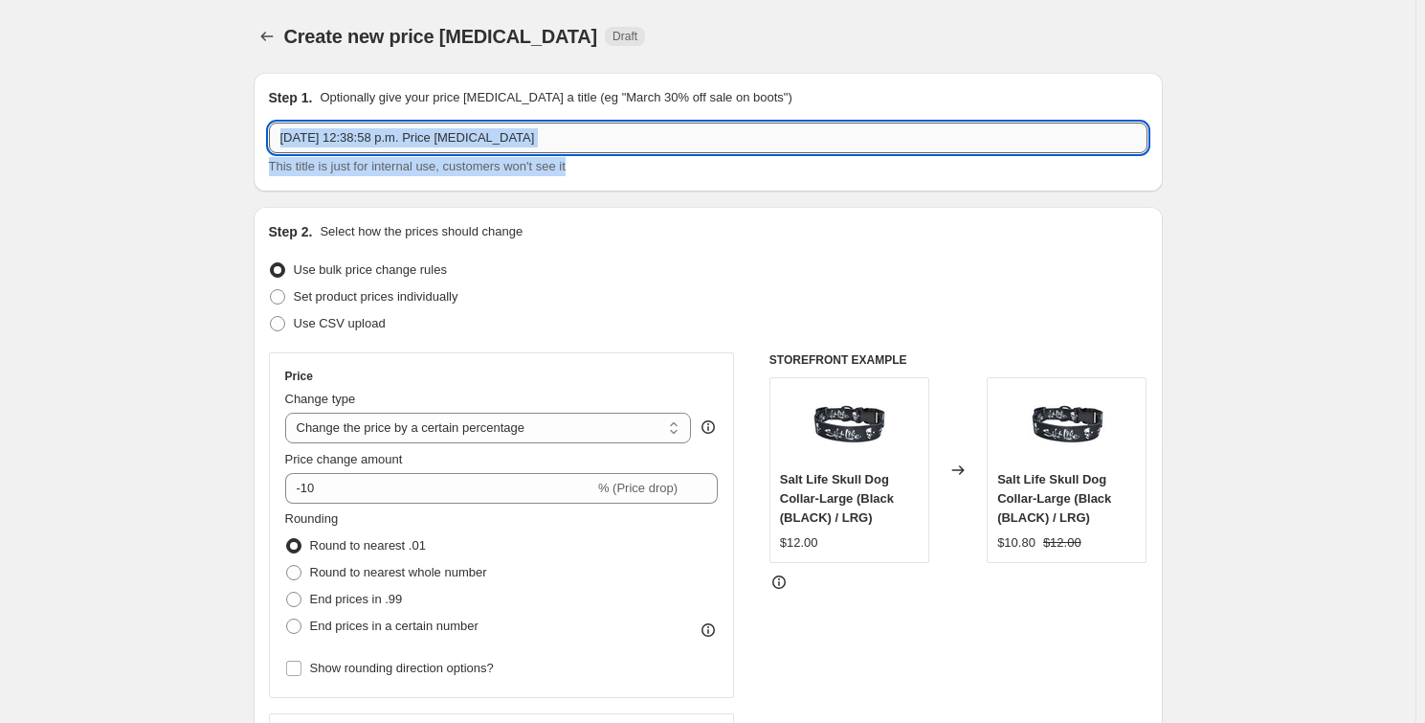
click at [335, 124] on input "Sep 25, 2025, 12:38:58 p.m. Price change job" at bounding box center [708, 138] width 879 height 31
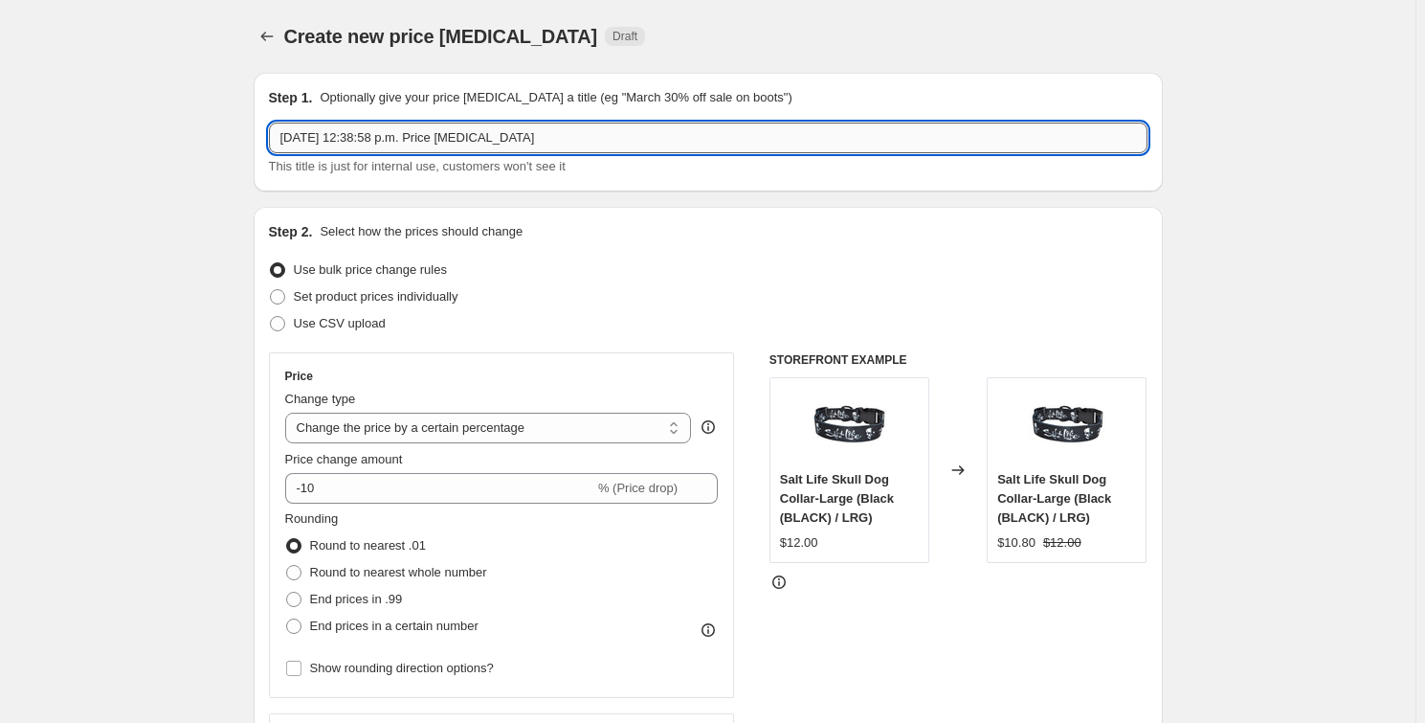
click at [335, 124] on input "Sep 25, 2025, 12:38:58 p.m. Price change job" at bounding box center [708, 138] width 879 height 31
type input "Catch of the day #5"
click at [328, 274] on span "Use bulk price change rules" at bounding box center [370, 269] width 153 height 14
click at [271, 263] on input "Use bulk price change rules" at bounding box center [270, 262] width 1 height 1
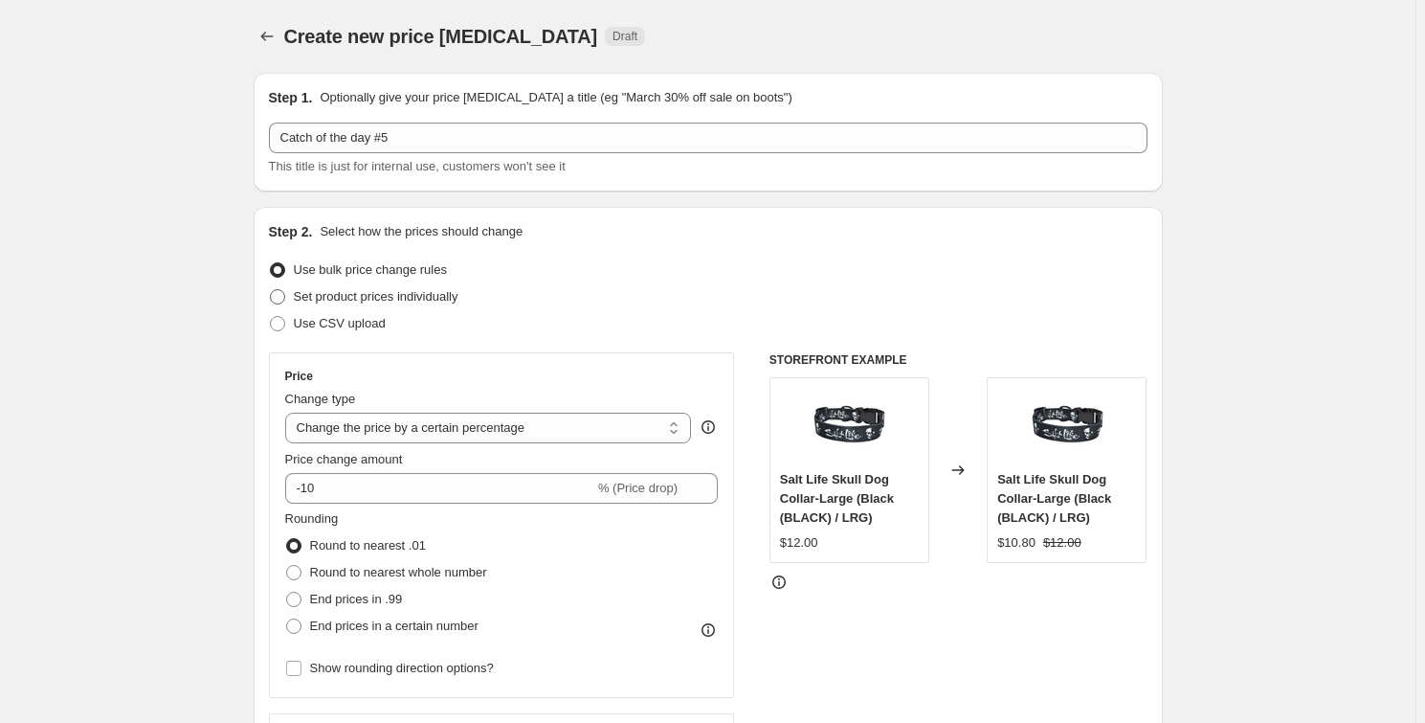
click at [327, 295] on span "Set product prices individually" at bounding box center [376, 296] width 165 height 14
click at [271, 290] on input "Set product prices individually" at bounding box center [270, 289] width 1 height 1
radio input "true"
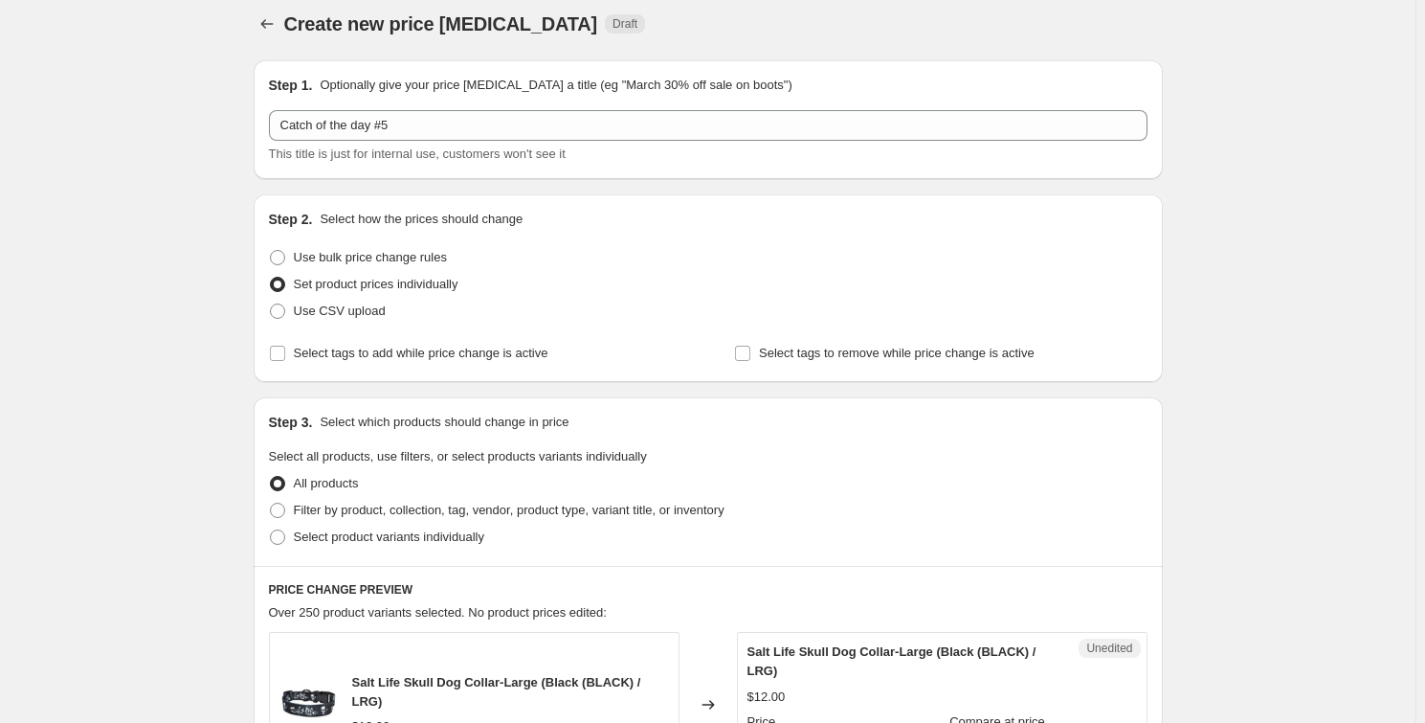
scroll to position [173, 0]
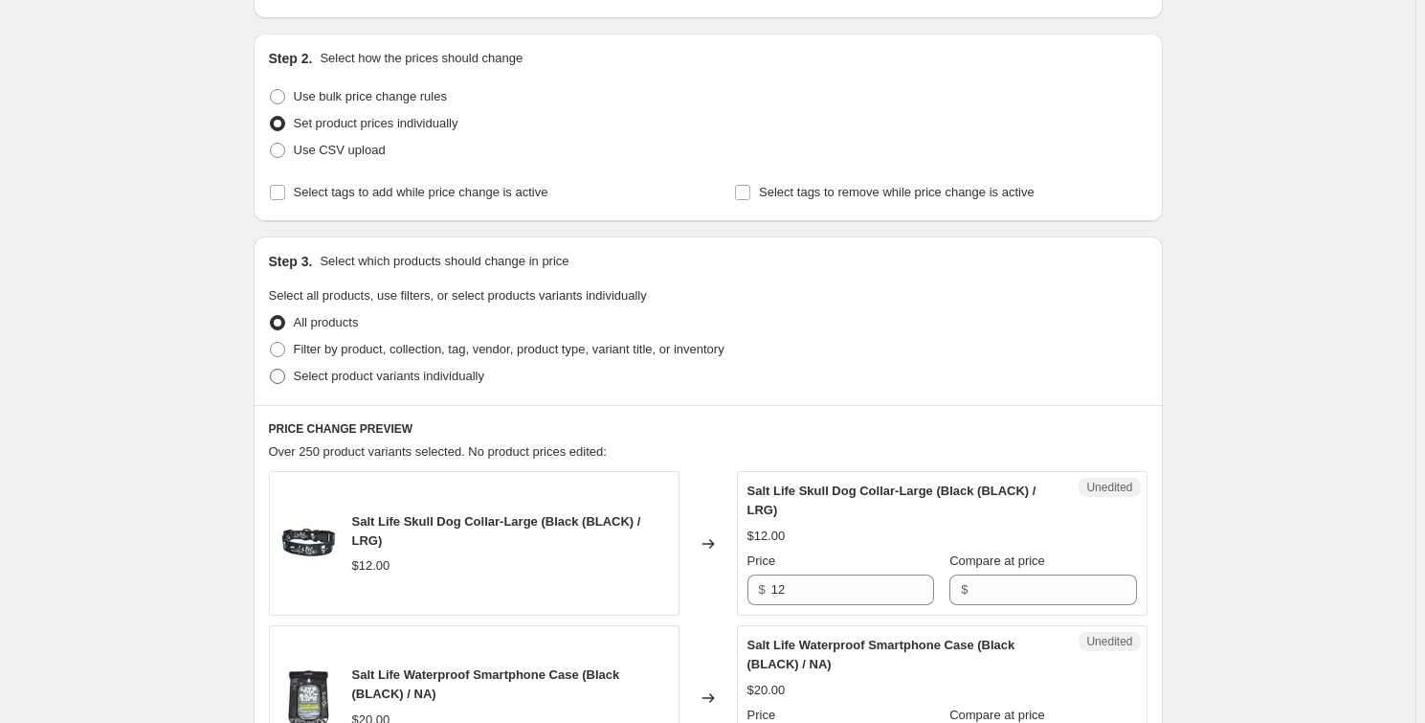
click at [343, 370] on span "Select product variants individually" at bounding box center [389, 376] width 190 height 14
click at [271, 369] on input "Select product variants individually" at bounding box center [270, 369] width 1 height 1
radio input "true"
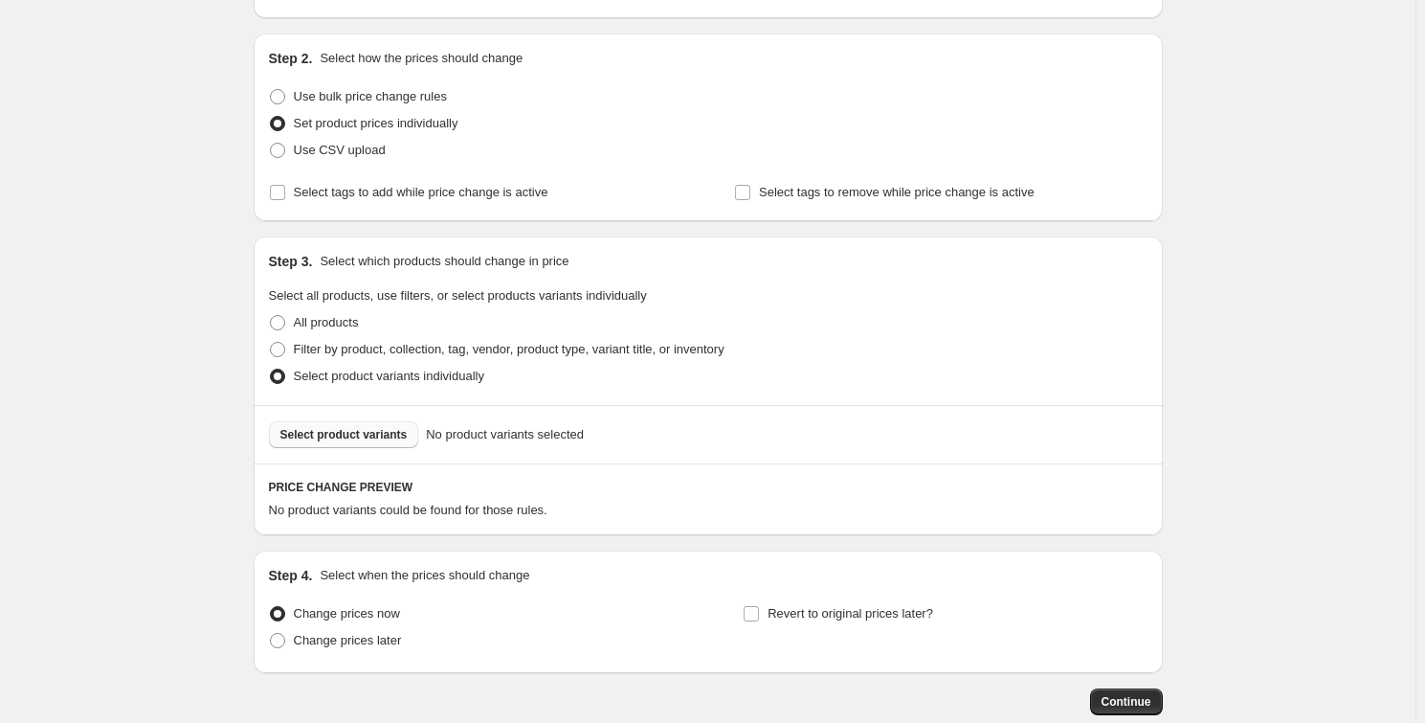
click at [316, 435] on span "Select product variants" at bounding box center [343, 434] width 127 height 15
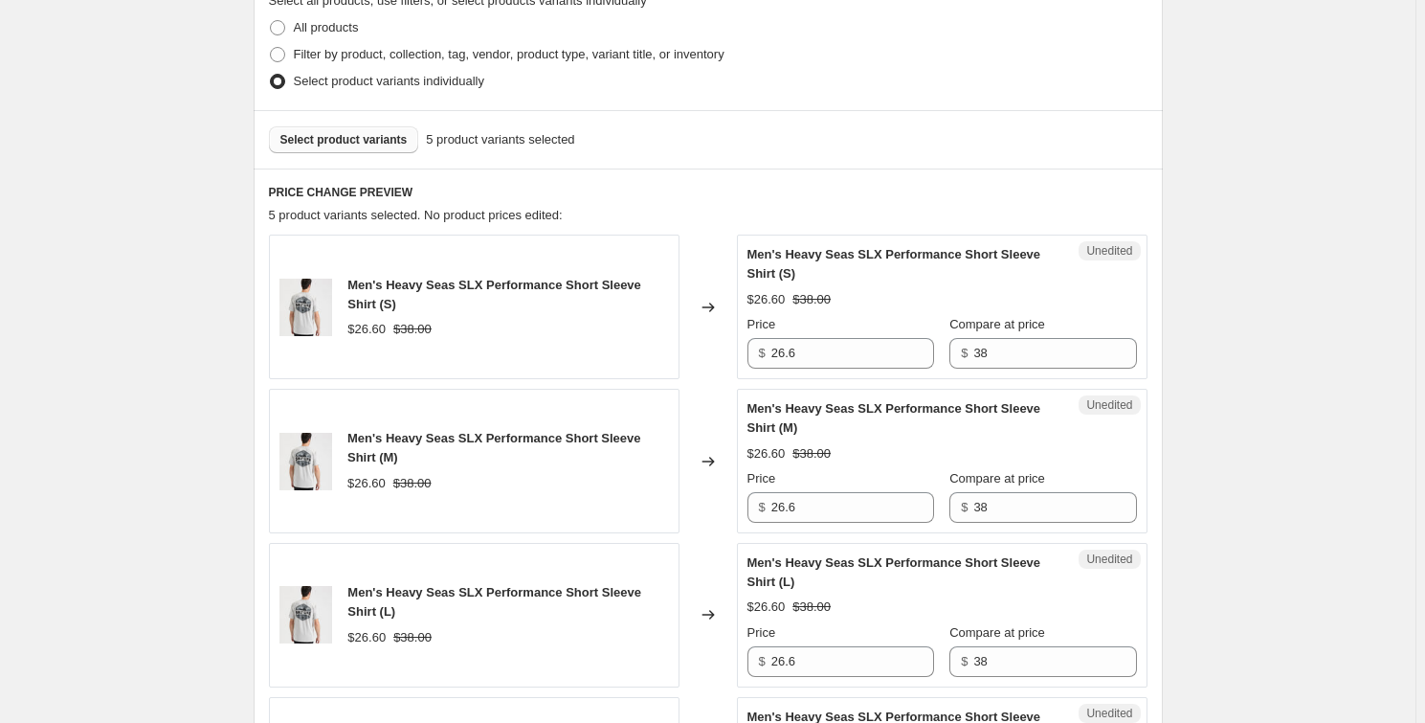
scroll to position [522, 0]
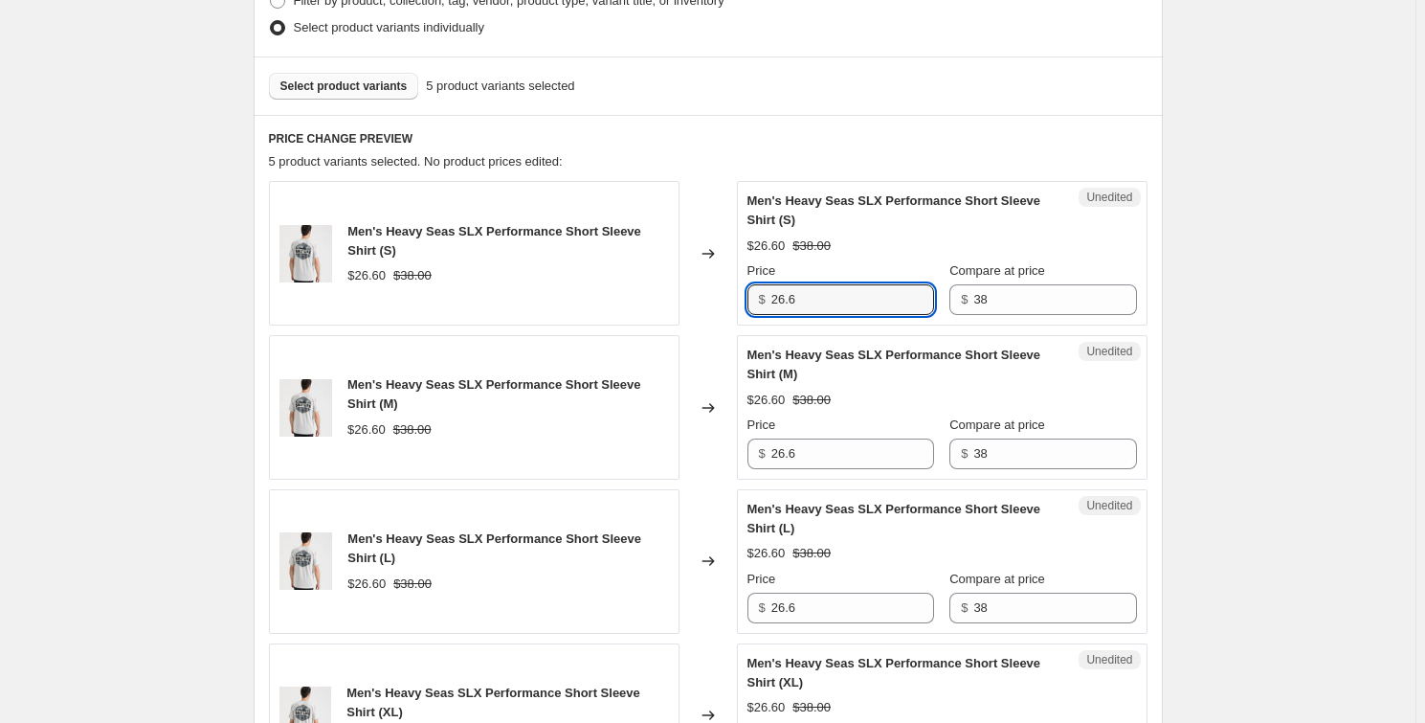
drag, startPoint x: 822, startPoint y: 310, endPoint x: 707, endPoint y: 320, distance: 115.3
click at [707, 320] on div "Men's Heavy Seas SLX Performance Short Sleeve Shirt (S) $26.60 $38.00 Changed t…" at bounding box center [708, 253] width 879 height 145
click at [811, 298] on input "19" at bounding box center [852, 299] width 163 height 31
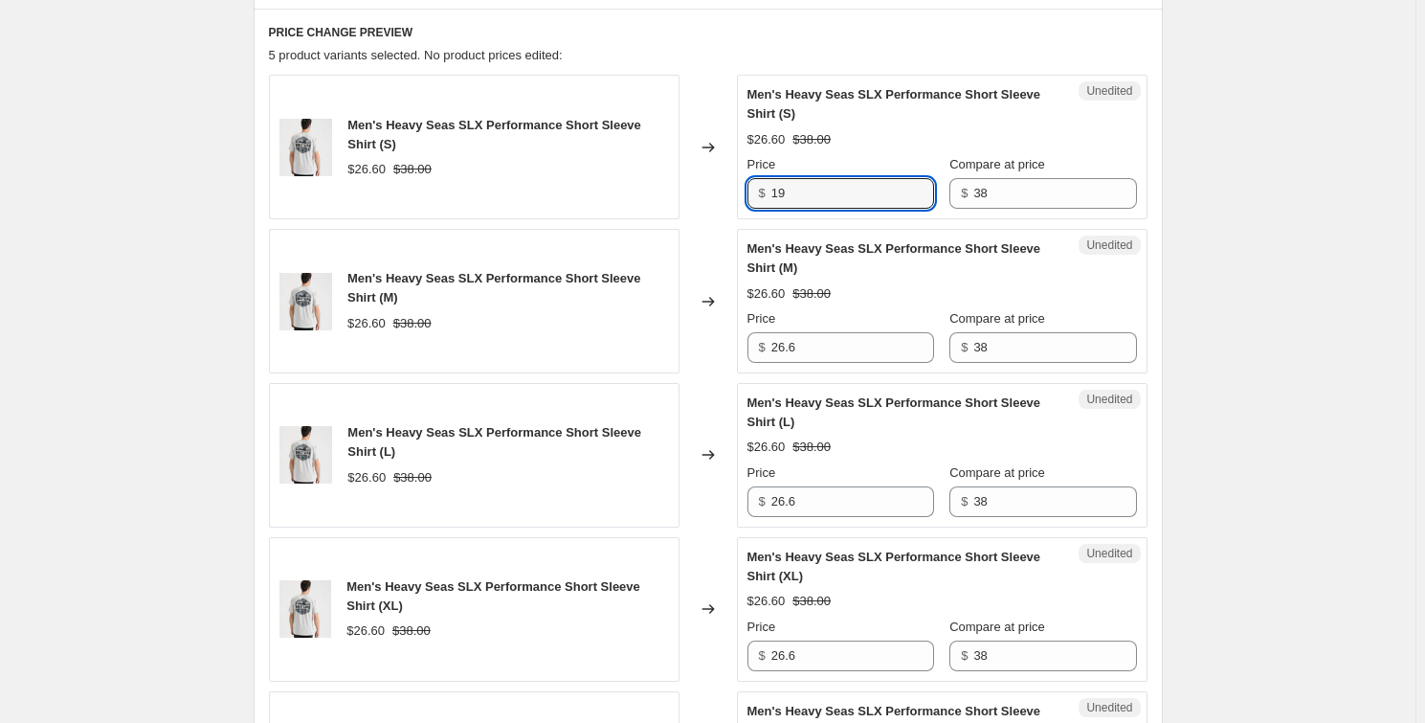
scroll to position [783, 0]
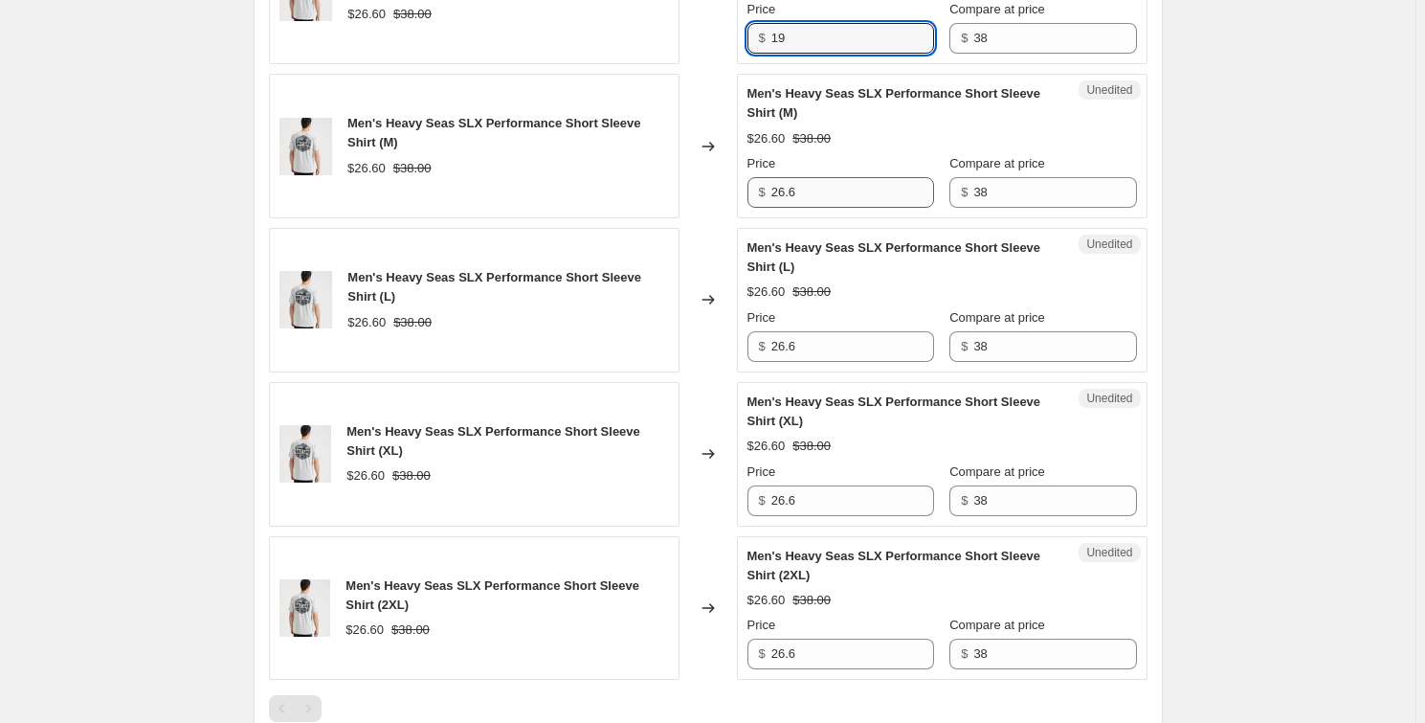
type input "19"
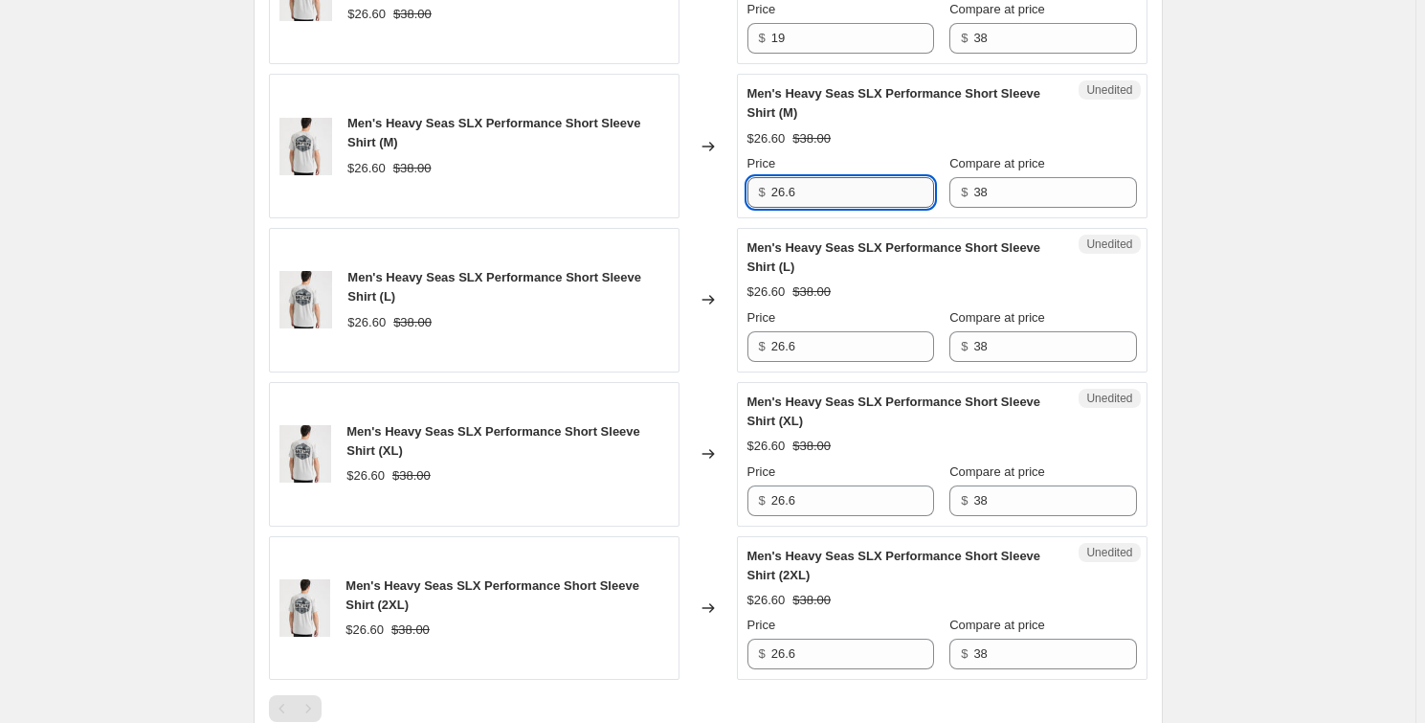
click at [821, 198] on input "26.6" at bounding box center [852, 192] width 163 height 31
paste input "19"
type input "19"
click at [840, 355] on input "26.6" at bounding box center [852, 346] width 163 height 31
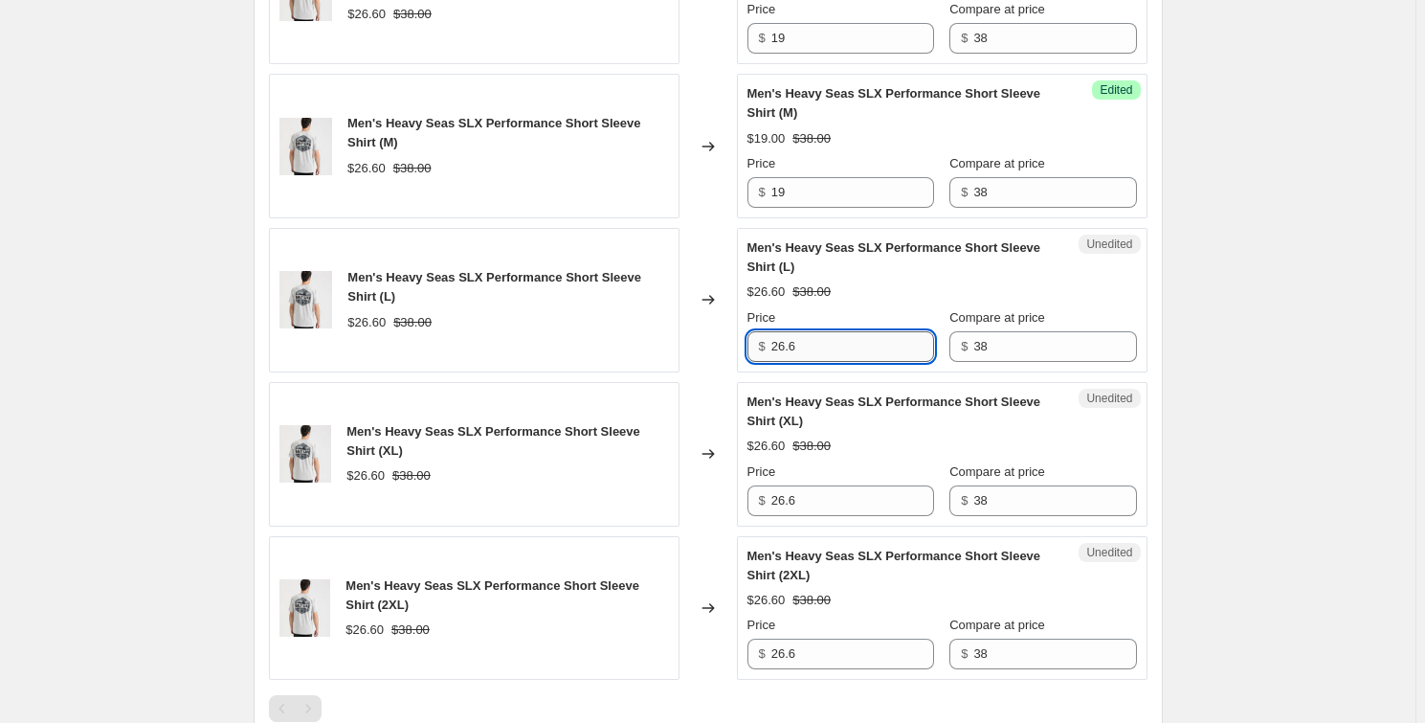
click at [840, 355] on input "26.6" at bounding box center [852, 346] width 163 height 31
paste input "19"
type input "19"
click at [838, 491] on input "26.6" at bounding box center [852, 500] width 163 height 31
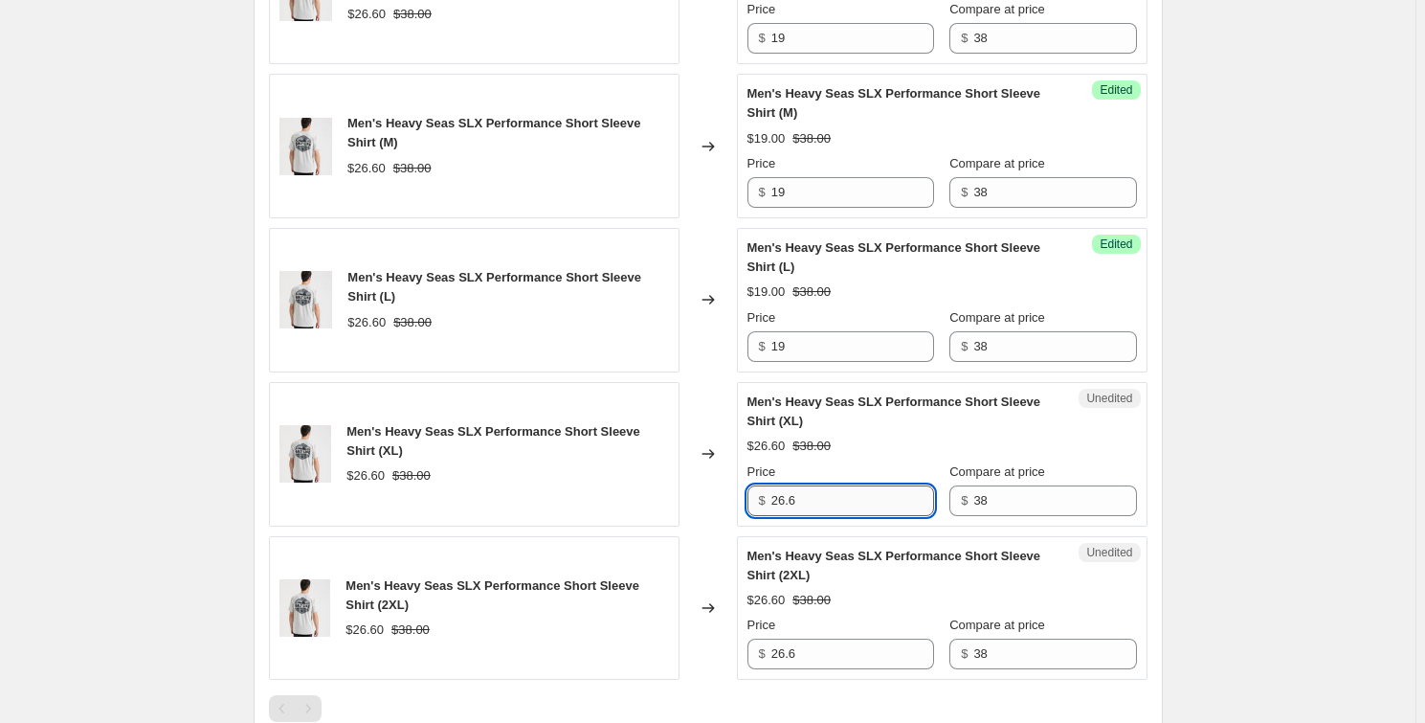
click at [838, 491] on input "26.6" at bounding box center [852, 500] width 163 height 31
paste input "19"
type input "19"
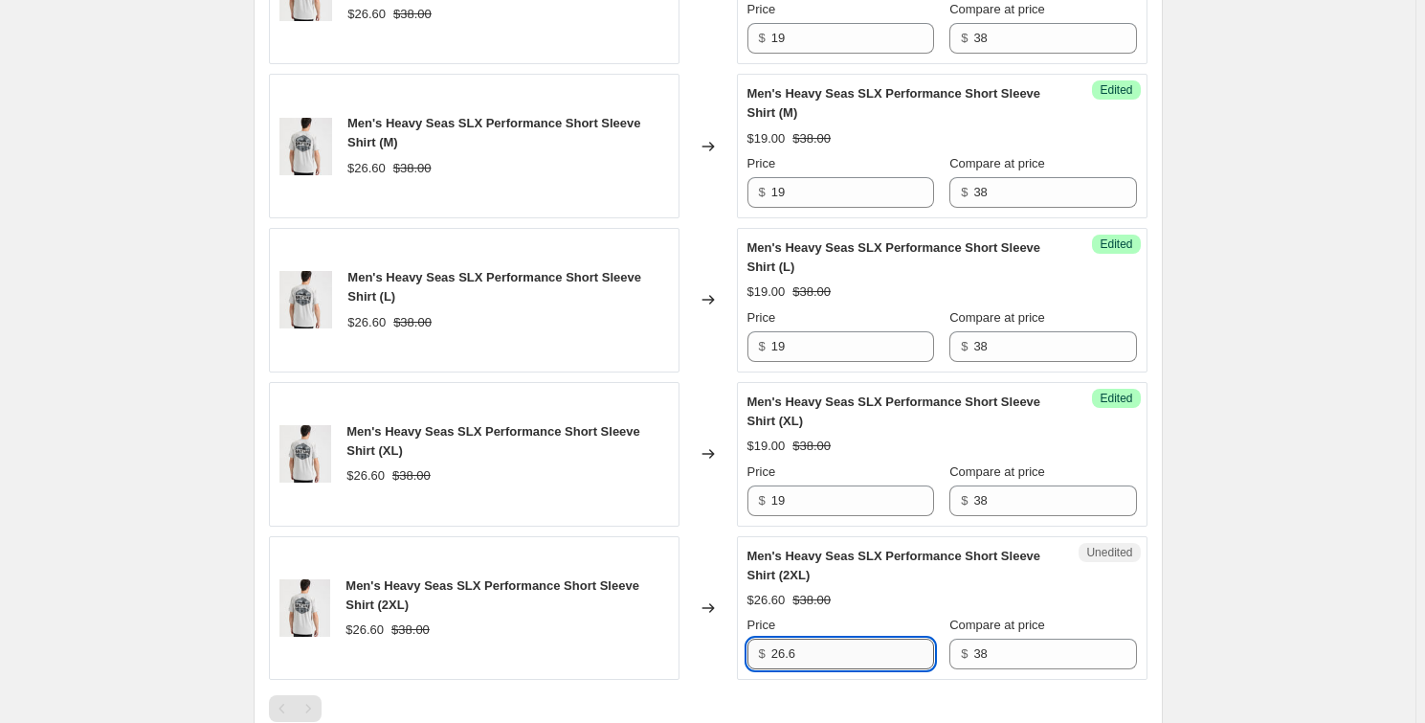
click at [836, 657] on input "26.6" at bounding box center [852, 653] width 163 height 31
paste input "19"
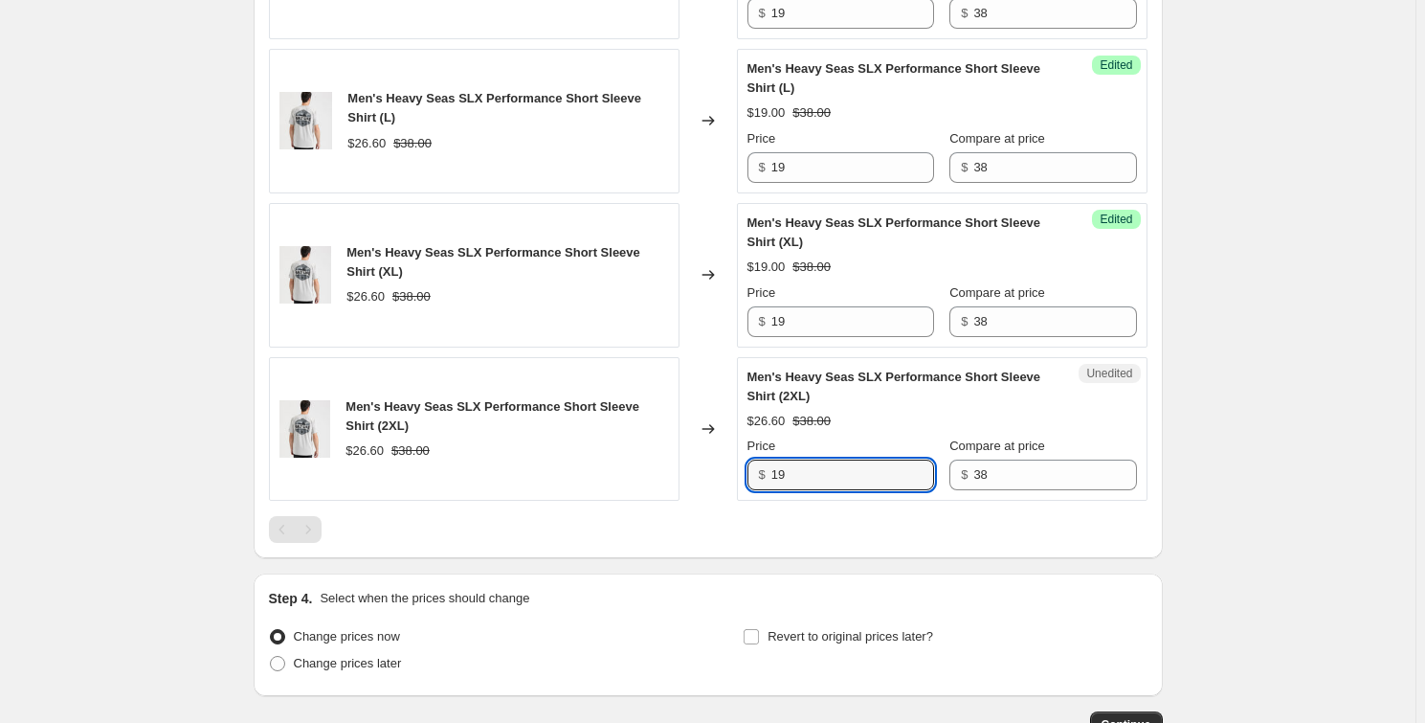
scroll to position [1092, 0]
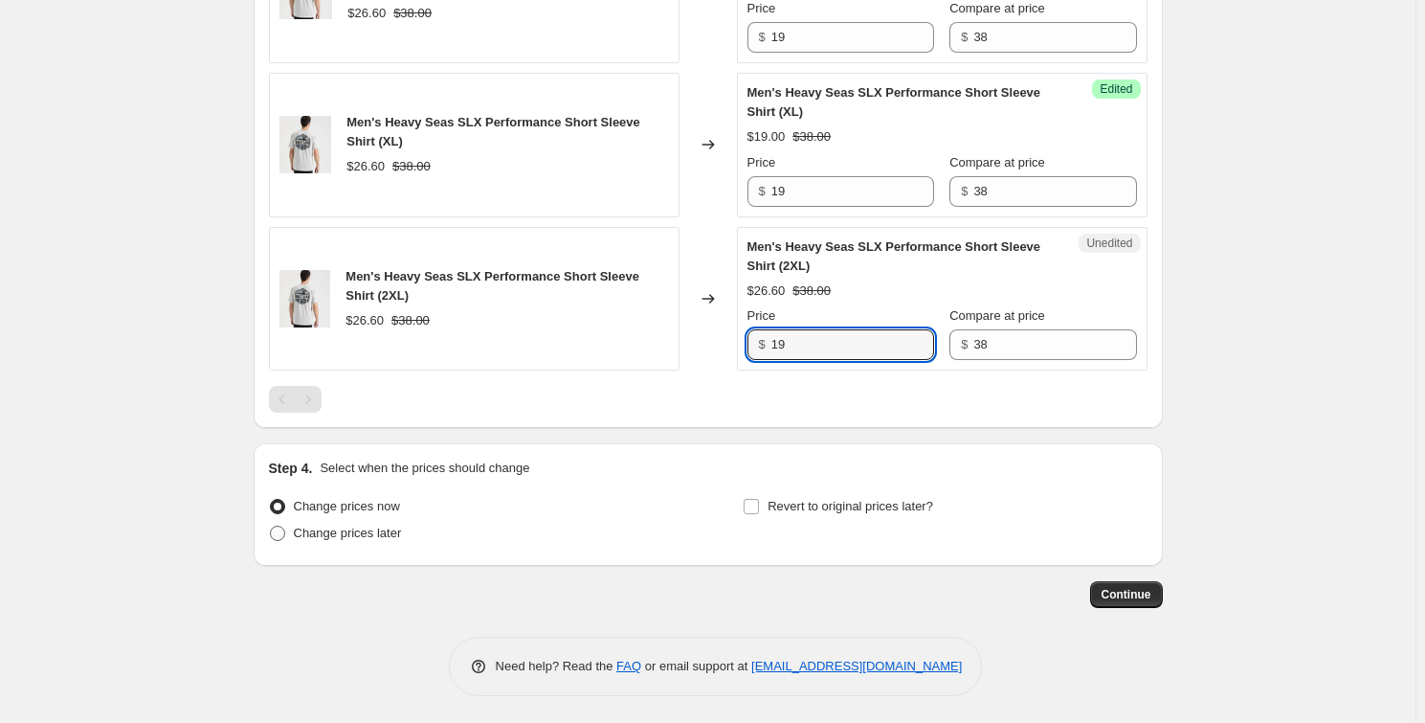
type input "19"
click at [306, 536] on span "Change prices later" at bounding box center [348, 532] width 108 height 14
click at [271, 526] on input "Change prices later" at bounding box center [270, 525] width 1 height 1
radio input "true"
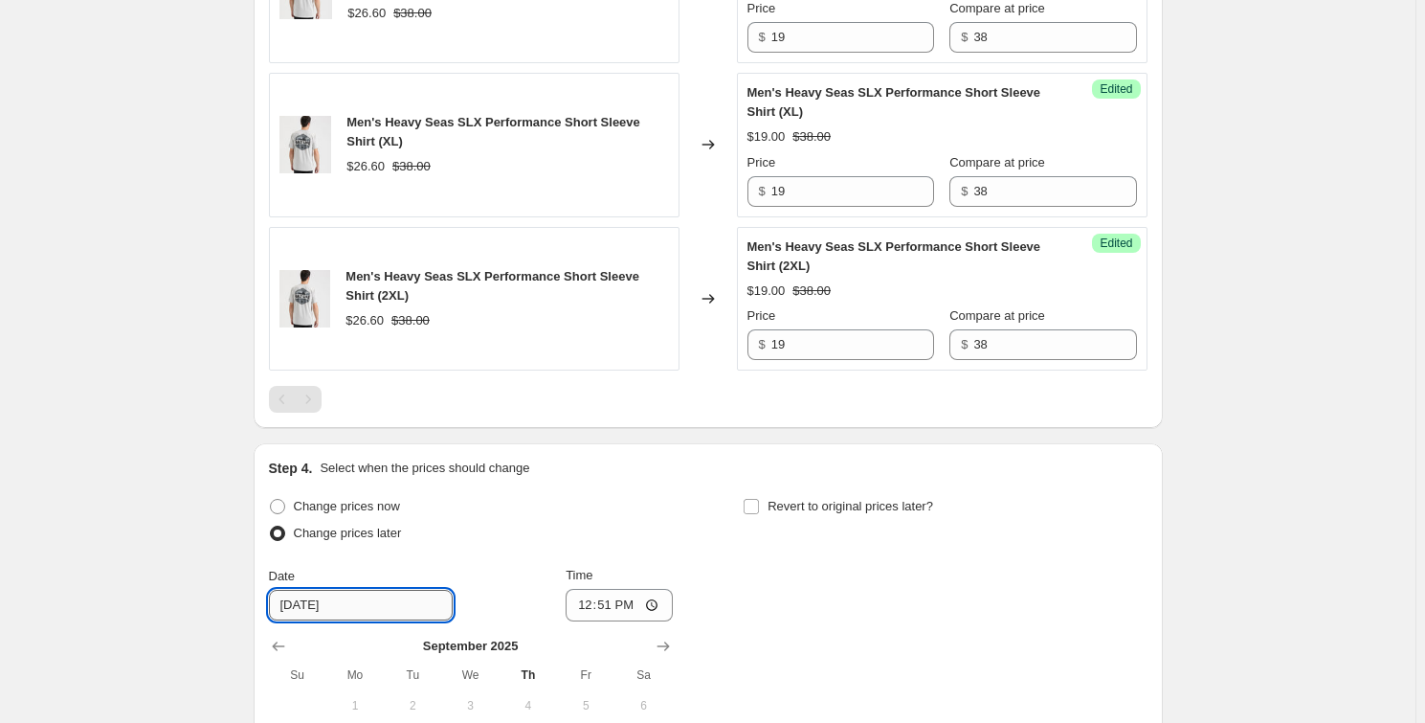
click at [342, 607] on input "[DATE]" at bounding box center [361, 605] width 184 height 31
click at [660, 602] on input "12:51" at bounding box center [619, 605] width 107 height 33
click at [407, 599] on input "[DATE]" at bounding box center [361, 605] width 184 height 31
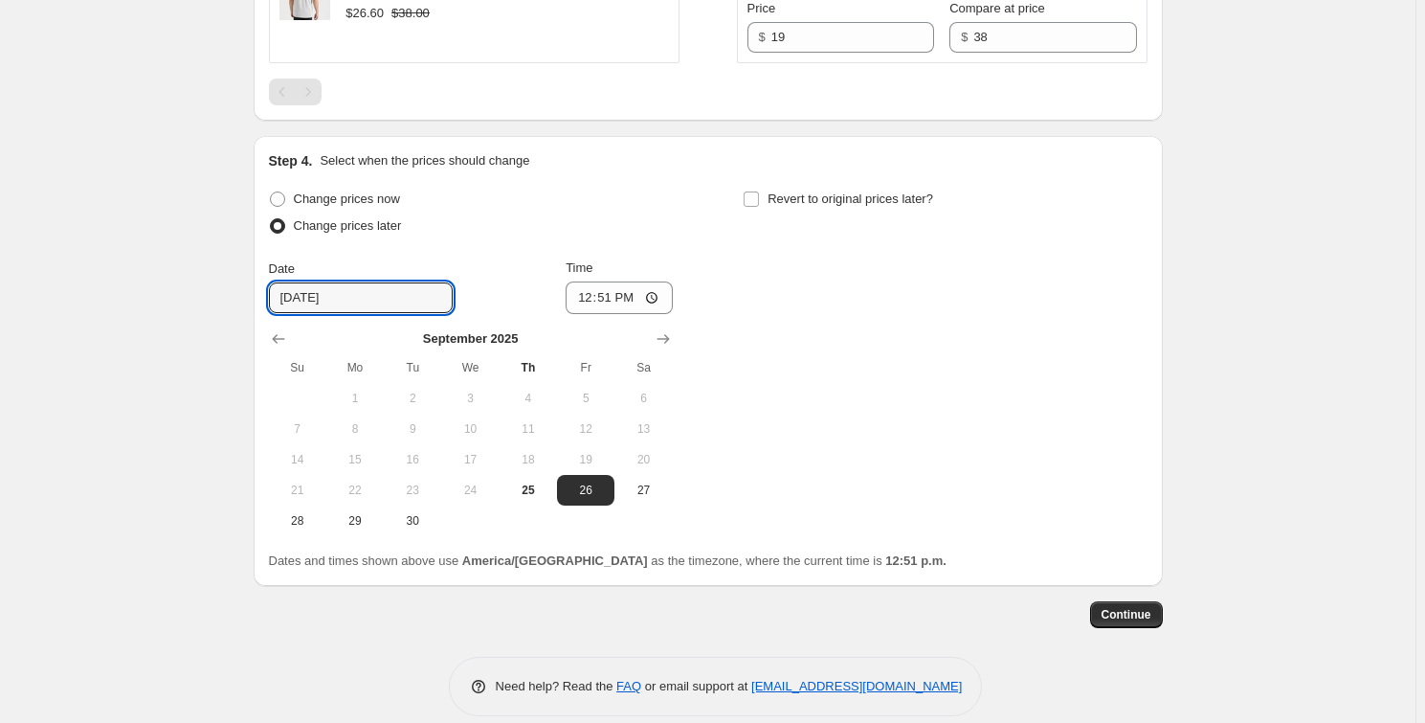
scroll to position [1419, 0]
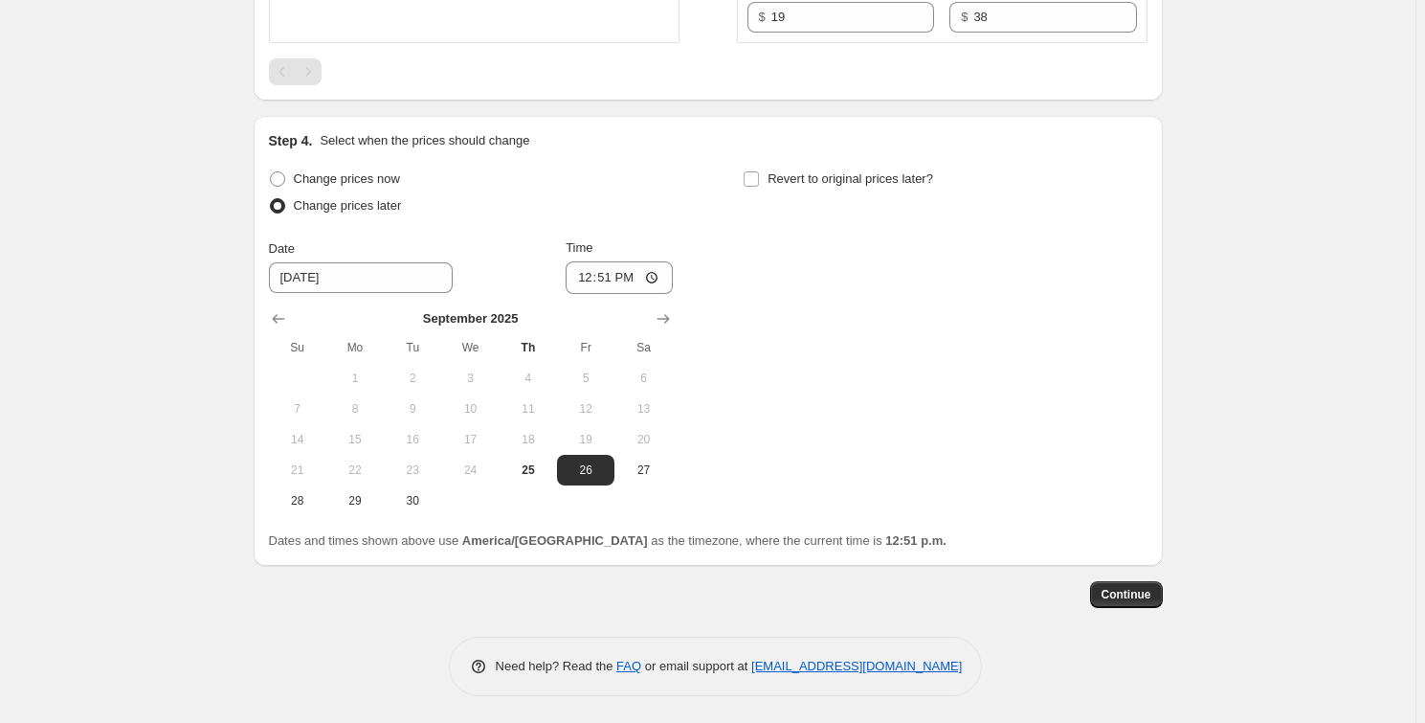
drag, startPoint x: 420, startPoint y: 505, endPoint x: 468, endPoint y: 457, distance: 68.4
click at [420, 506] on button "30" at bounding box center [412, 500] width 57 height 31
type input "9/30/2025"
click at [664, 285] on input "12:51" at bounding box center [619, 277] width 107 height 33
click at [660, 279] on input "12:51" at bounding box center [619, 277] width 107 height 33
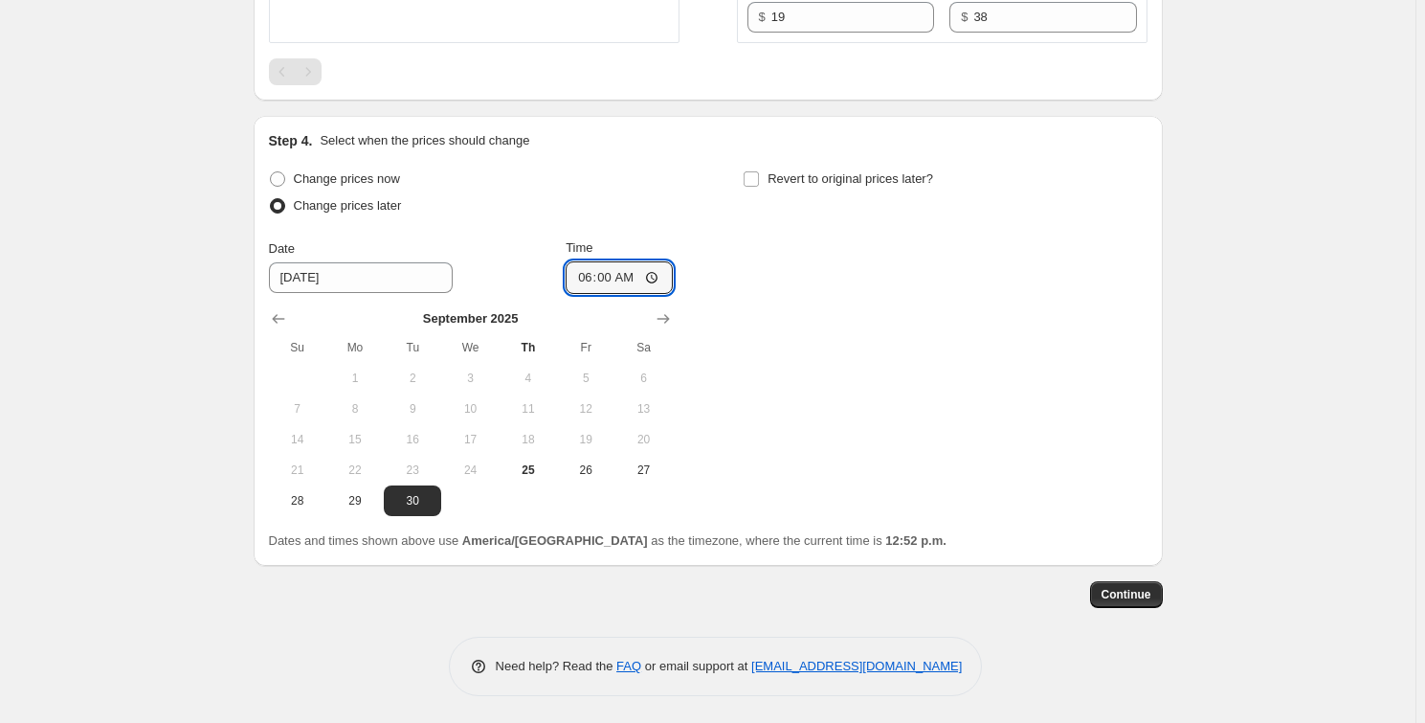
type input "06:00"
click at [850, 346] on div "Change prices now Change prices later Date 9/30/2025 Time 06:00 September 2025 …" at bounding box center [708, 341] width 879 height 350
click at [822, 166] on label "Revert to original prices later?" at bounding box center [838, 179] width 190 height 27
click at [759, 171] on input "Revert to original prices later?" at bounding box center [751, 178] width 15 height 15
checkbox input "true"
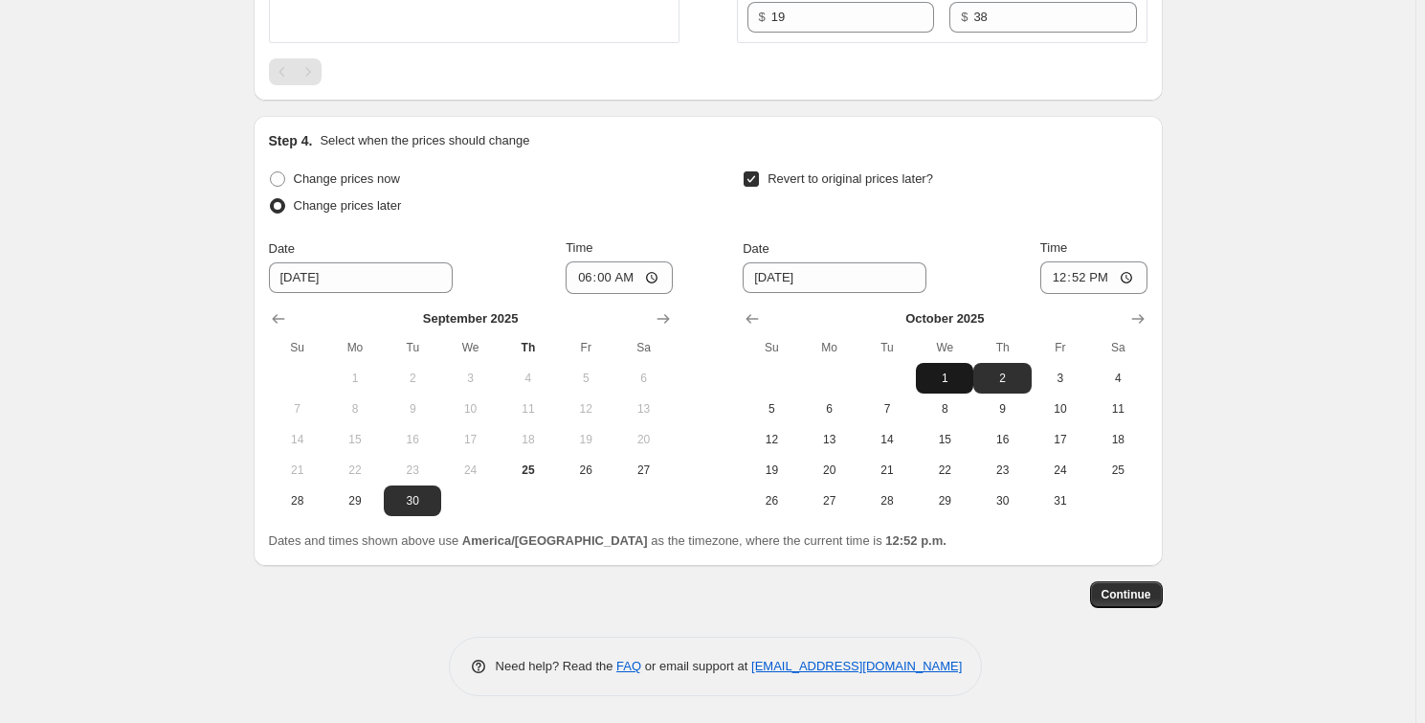
click at [945, 376] on span "1" at bounding box center [945, 377] width 42 height 15
type input "10/1/2025"
click at [1089, 279] on input "12:52" at bounding box center [1093, 277] width 107 height 33
click at [1128, 278] on input "12:52" at bounding box center [1093, 277] width 107 height 33
type input "09:00"
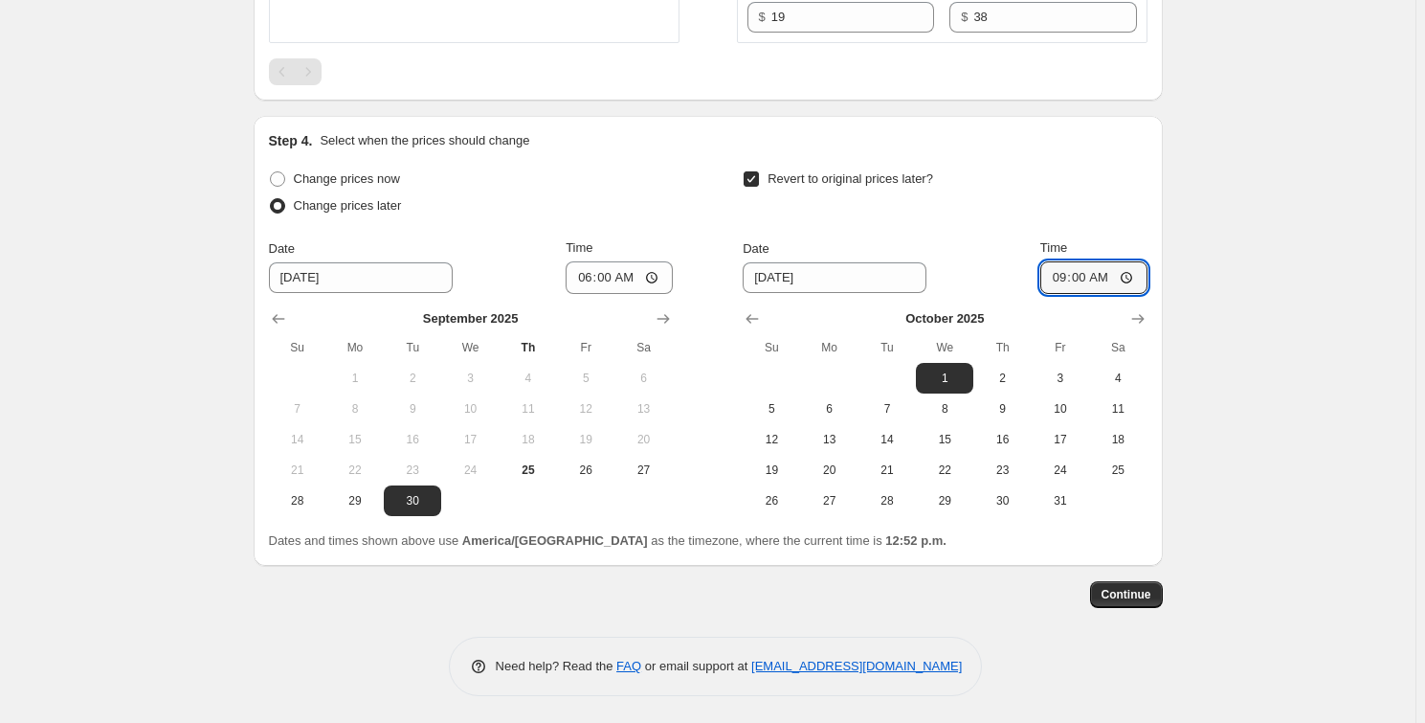
click at [1138, 592] on span "Continue" at bounding box center [1127, 594] width 50 height 15
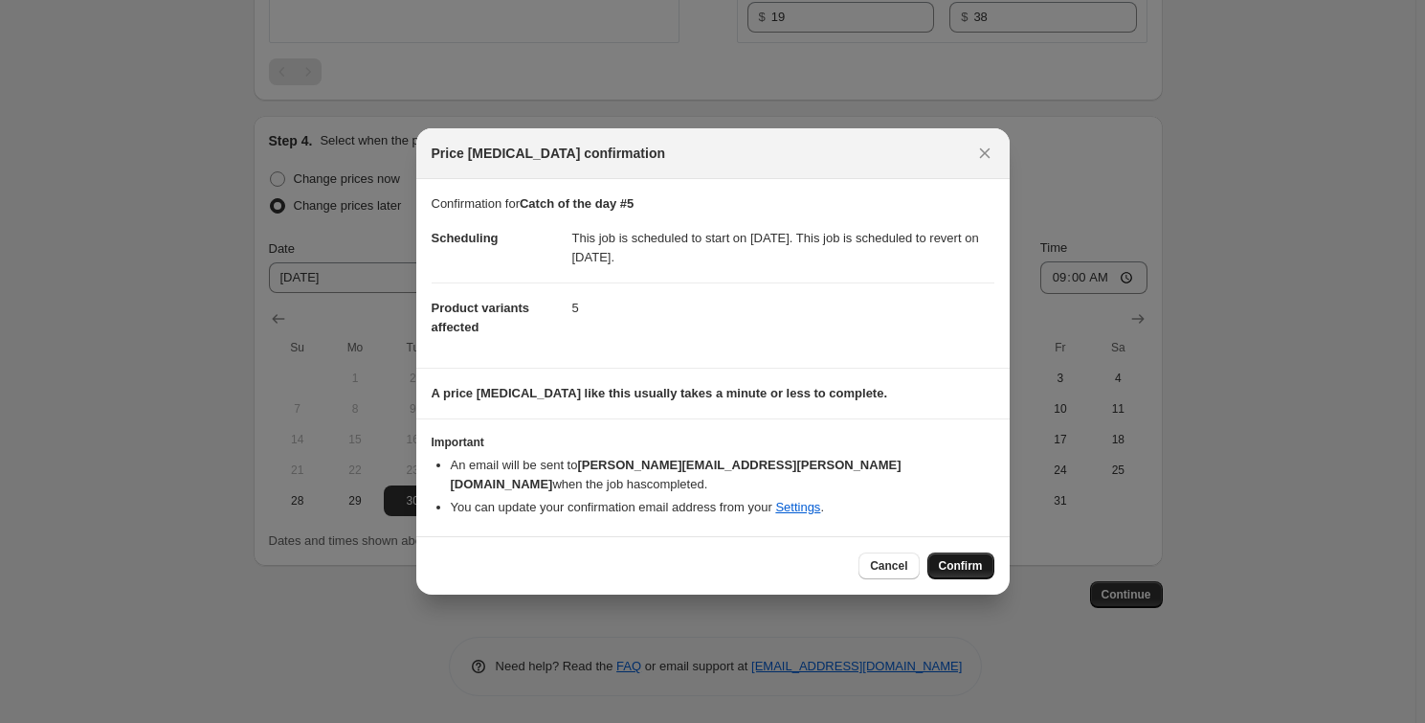
click at [979, 558] on span "Confirm" at bounding box center [961, 565] width 44 height 15
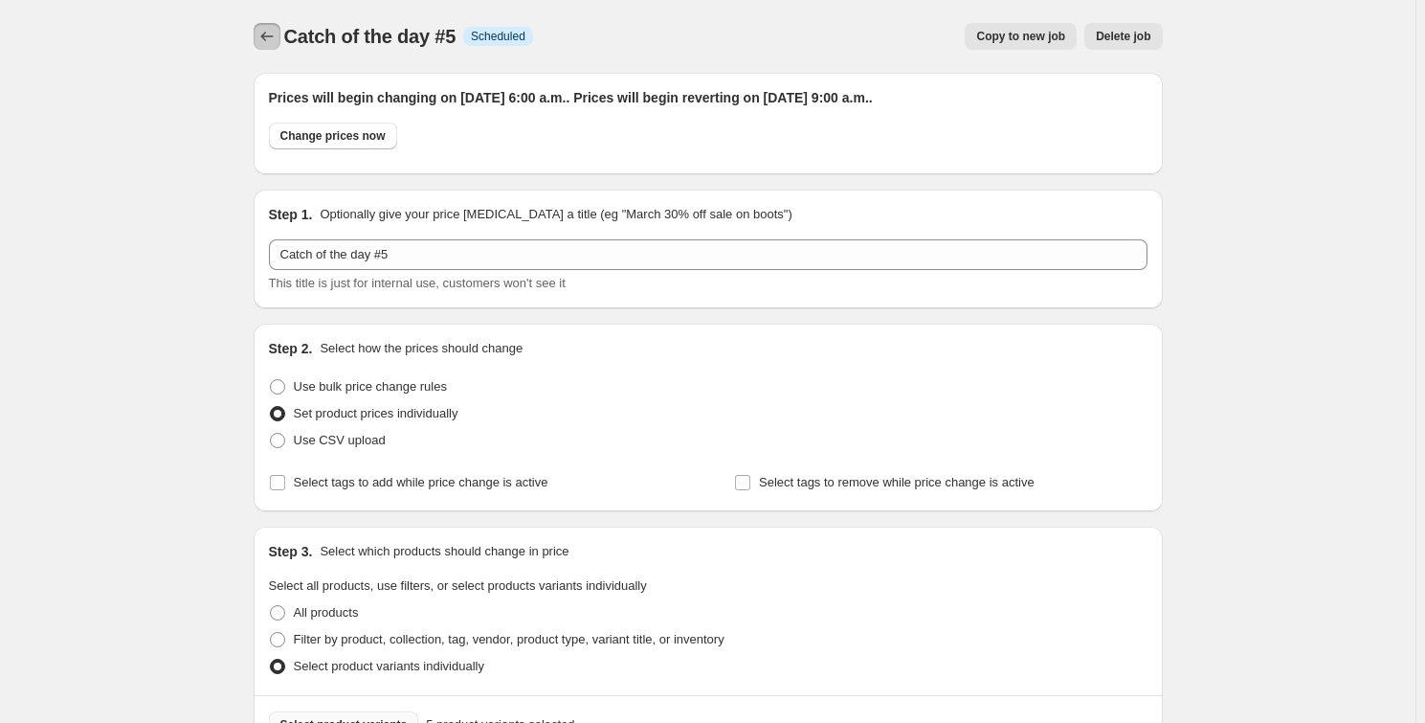
click at [261, 29] on icon "Price change jobs" at bounding box center [266, 36] width 19 height 19
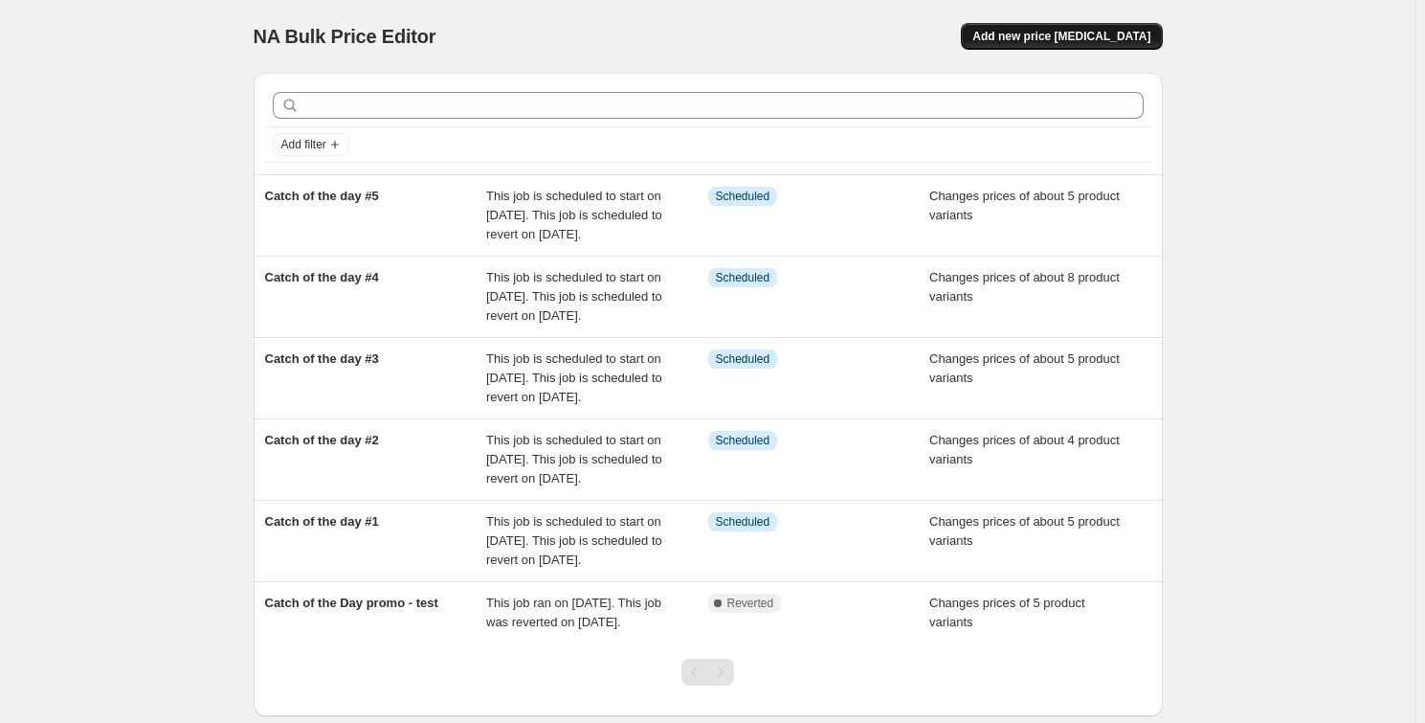
click at [1068, 39] on span "Add new price [MEDICAL_DATA]" at bounding box center [1061, 36] width 178 height 15
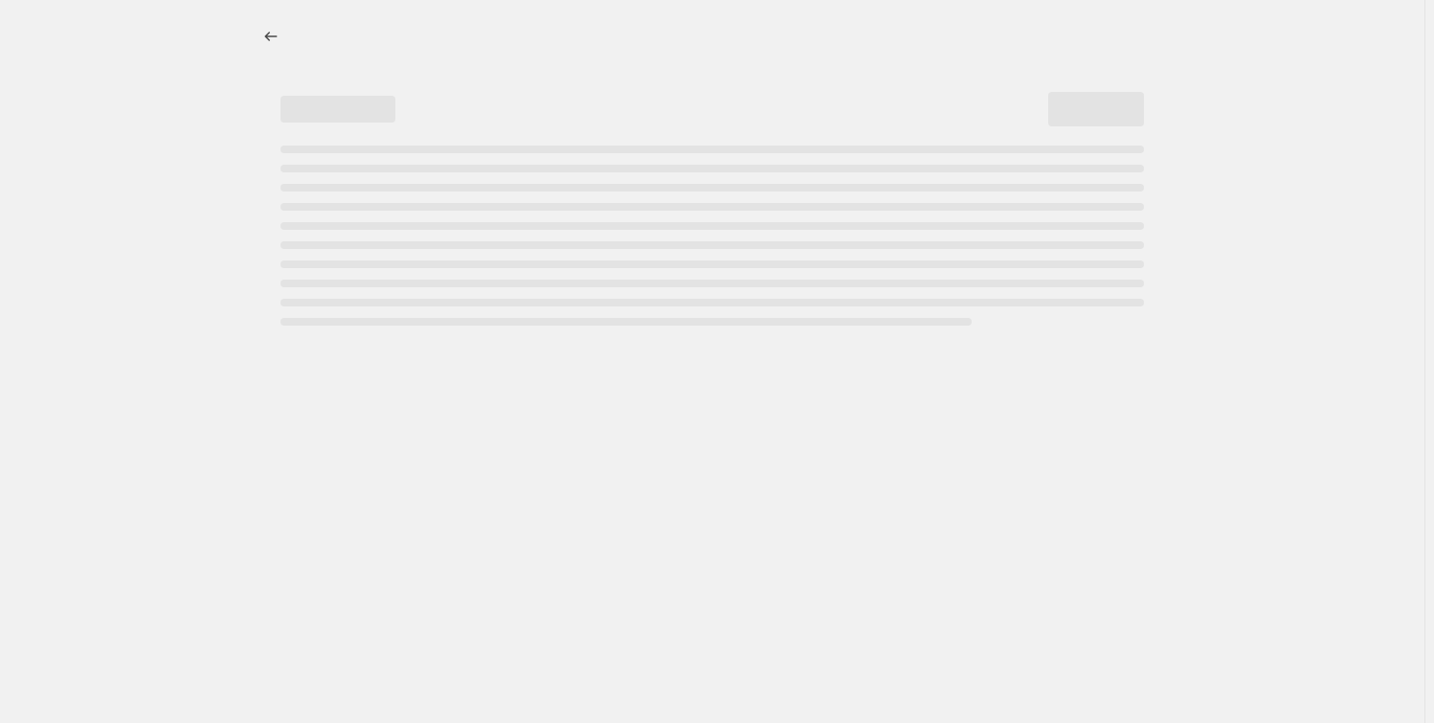
select select "percentage"
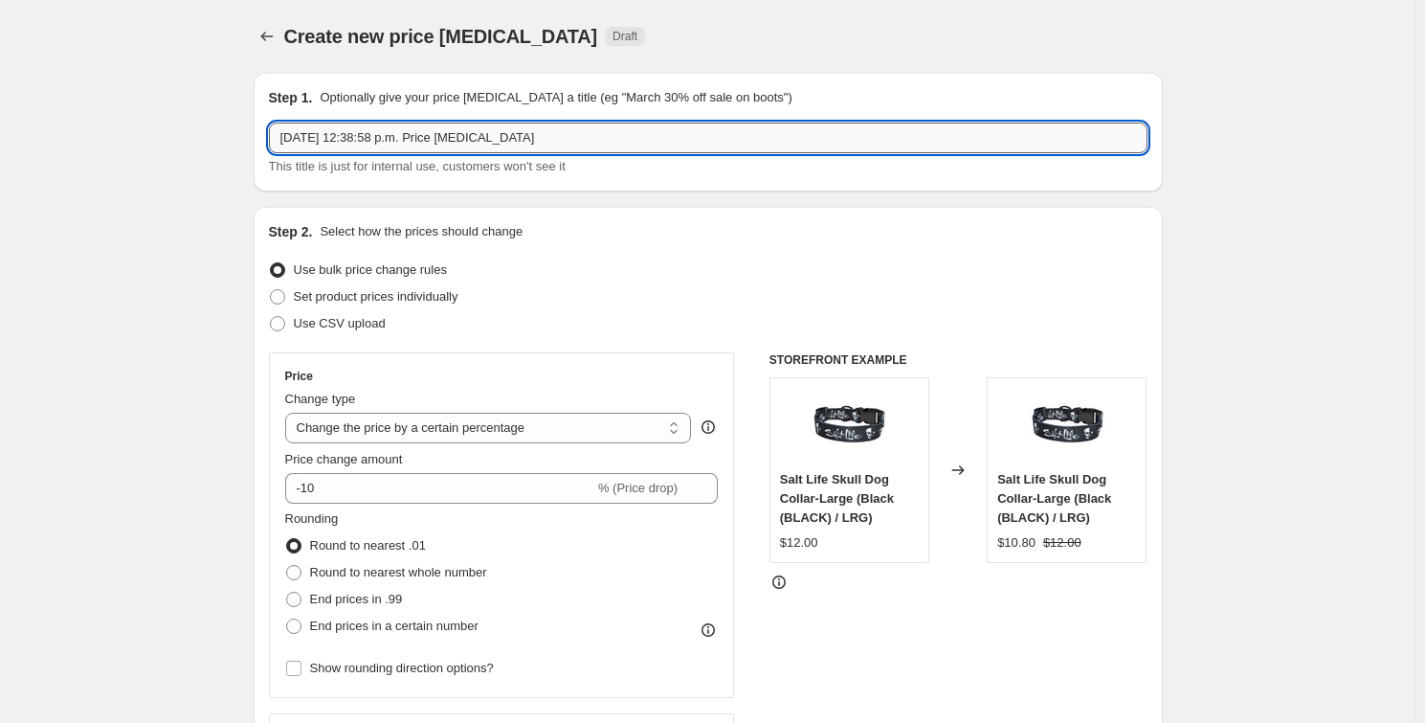
click at [399, 147] on input "Sep 25, 2025, 12:38:58 p.m. Price change job" at bounding box center [708, 138] width 879 height 31
type input "Catch of the day #6"
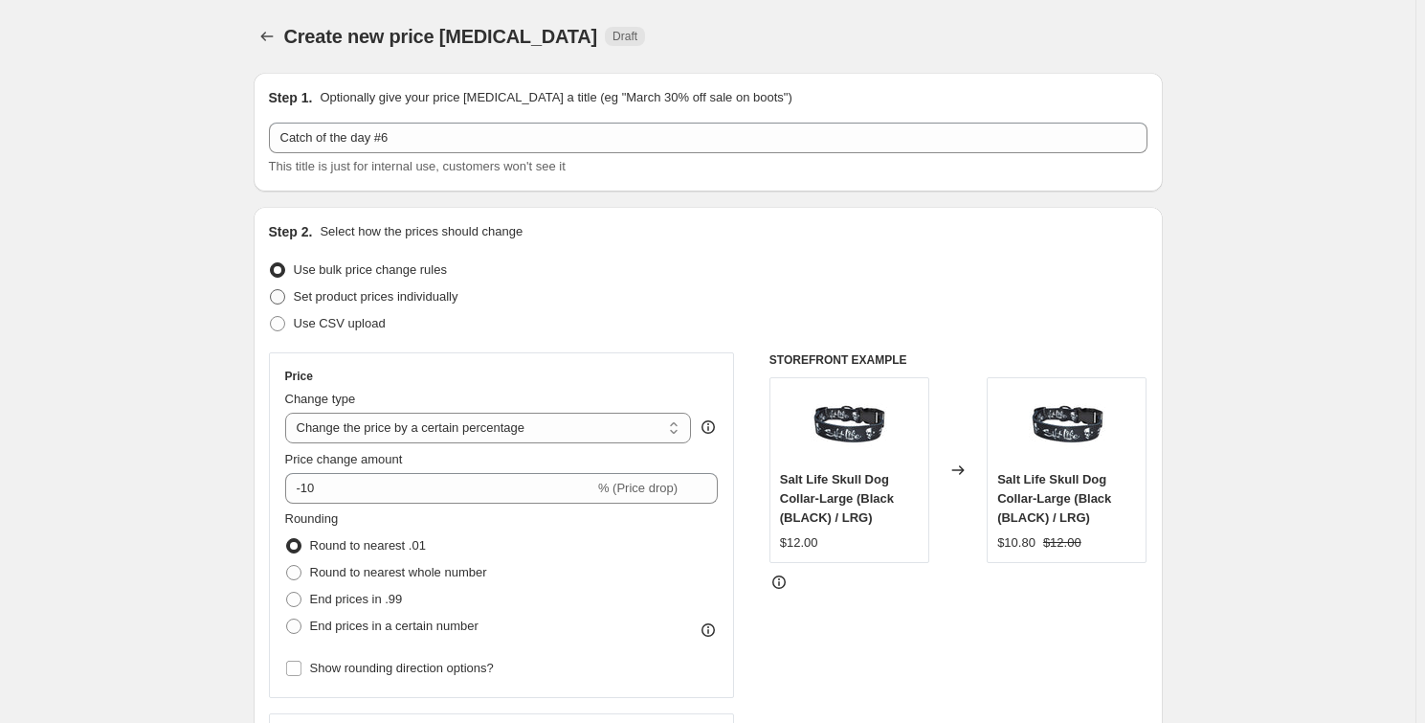
click at [360, 293] on span "Set product prices individually" at bounding box center [376, 296] width 165 height 14
click at [271, 290] on input "Set product prices individually" at bounding box center [270, 289] width 1 height 1
radio input "true"
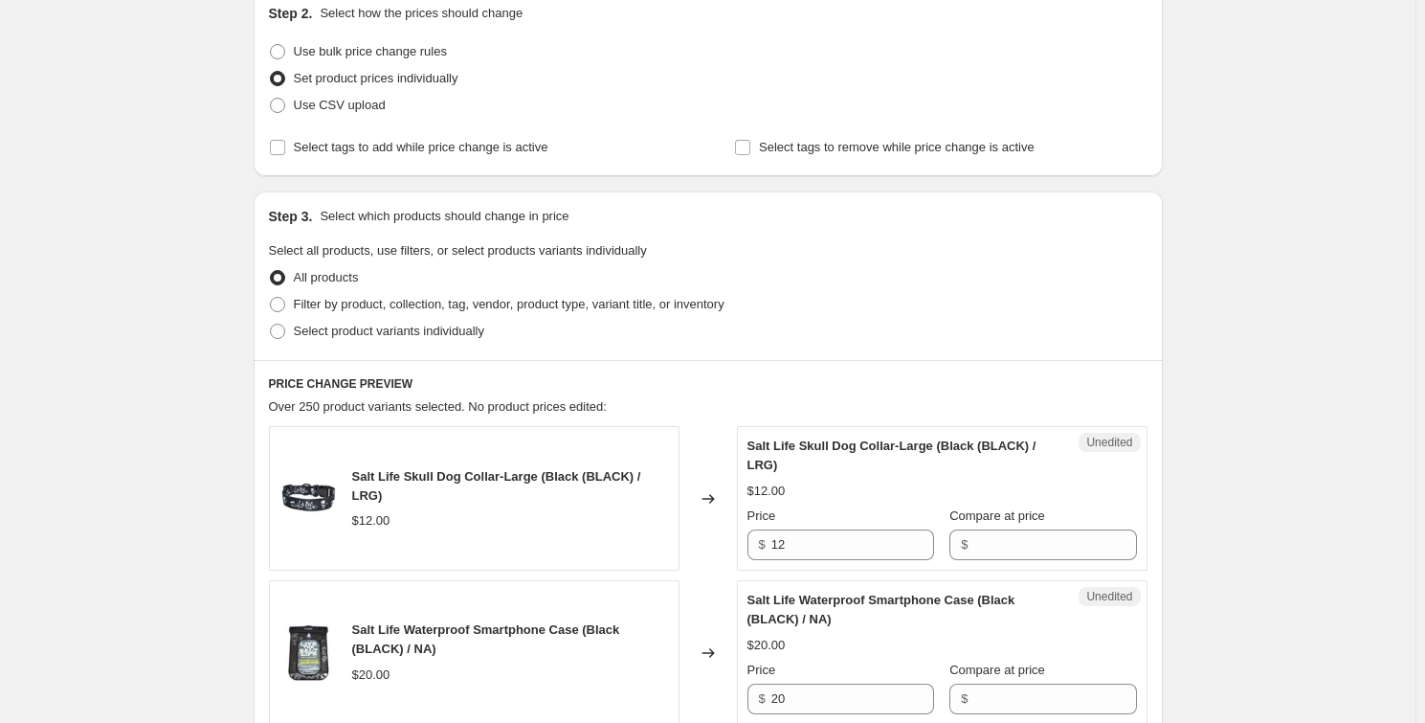
scroll to position [260, 0]
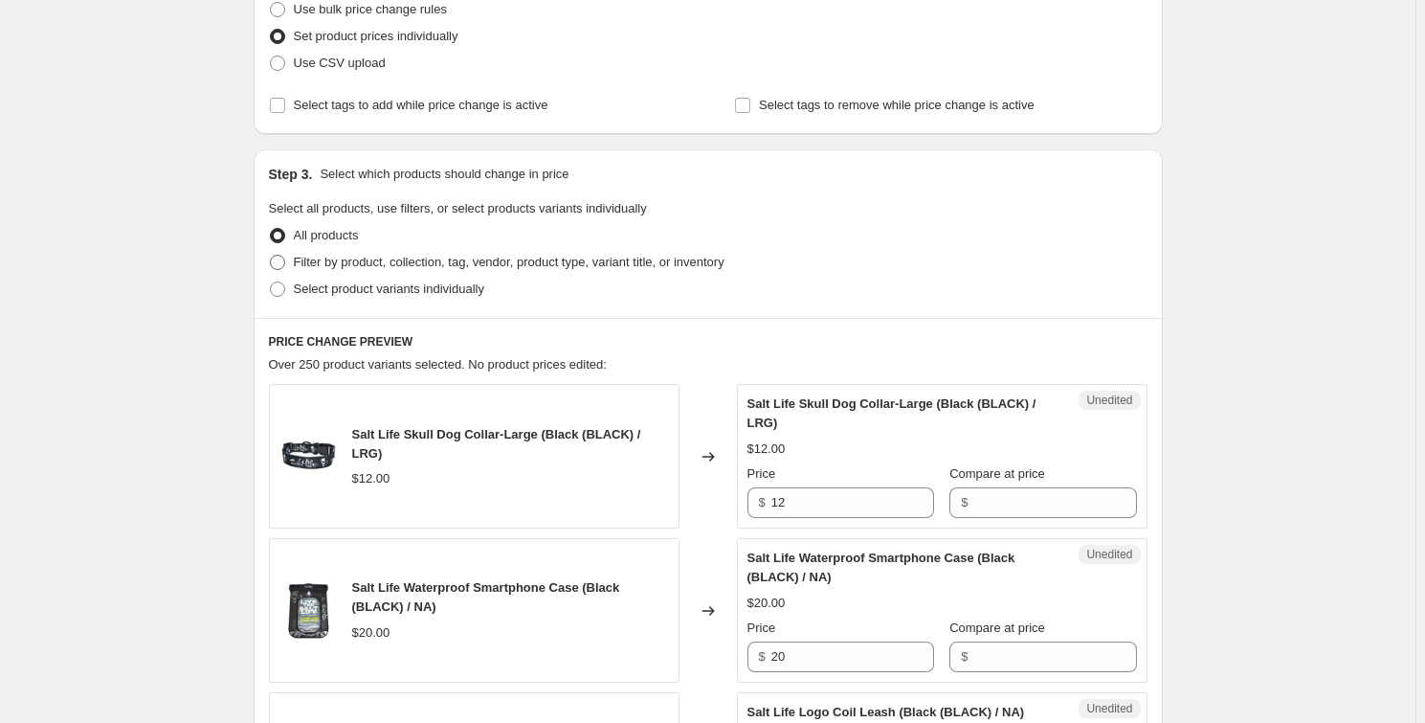
click at [361, 261] on span "Filter by product, collection, tag, vendor, product type, variant title, or inv…" at bounding box center [509, 262] width 431 height 14
click at [271, 256] on input "Filter by product, collection, tag, vendor, product type, variant title, or inv…" at bounding box center [270, 255] width 1 height 1
radio input "true"
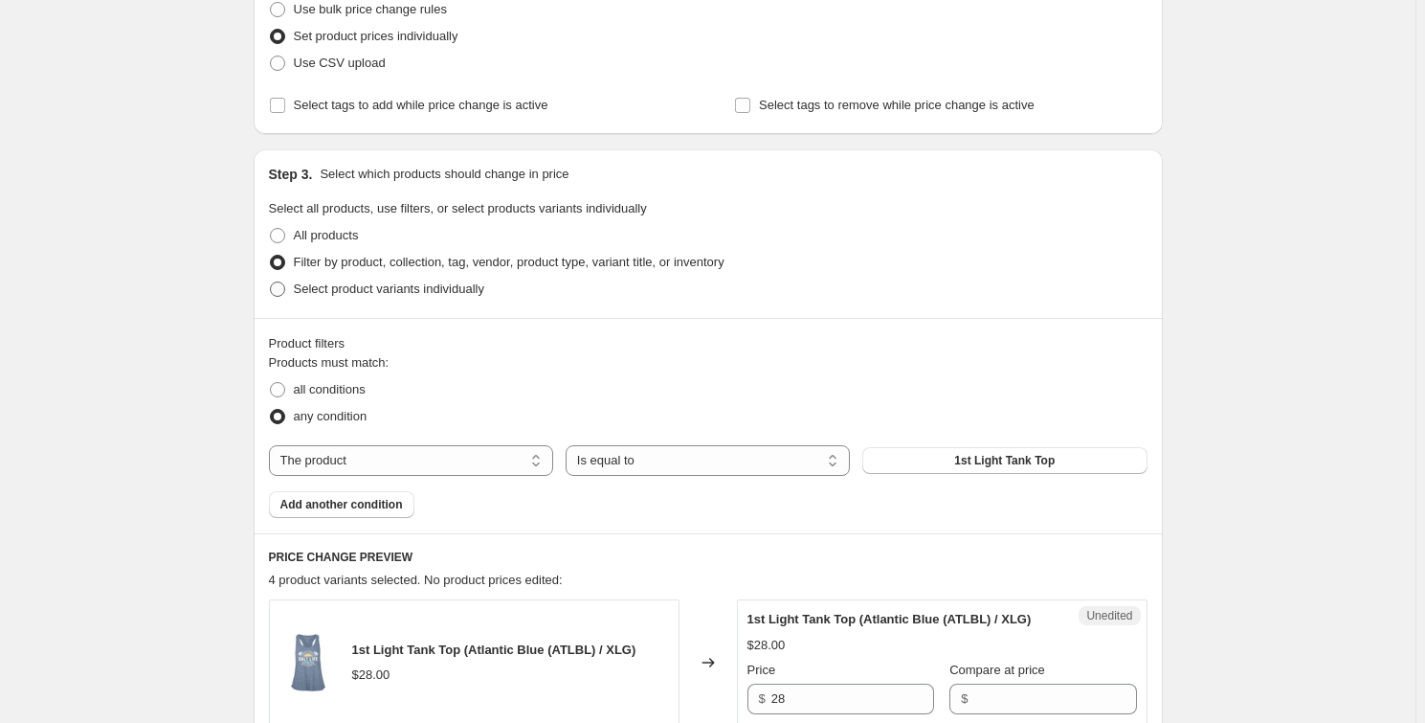
click at [364, 295] on span "Select product variants individually" at bounding box center [389, 288] width 190 height 14
click at [271, 282] on input "Select product variants individually" at bounding box center [270, 281] width 1 height 1
radio input "true"
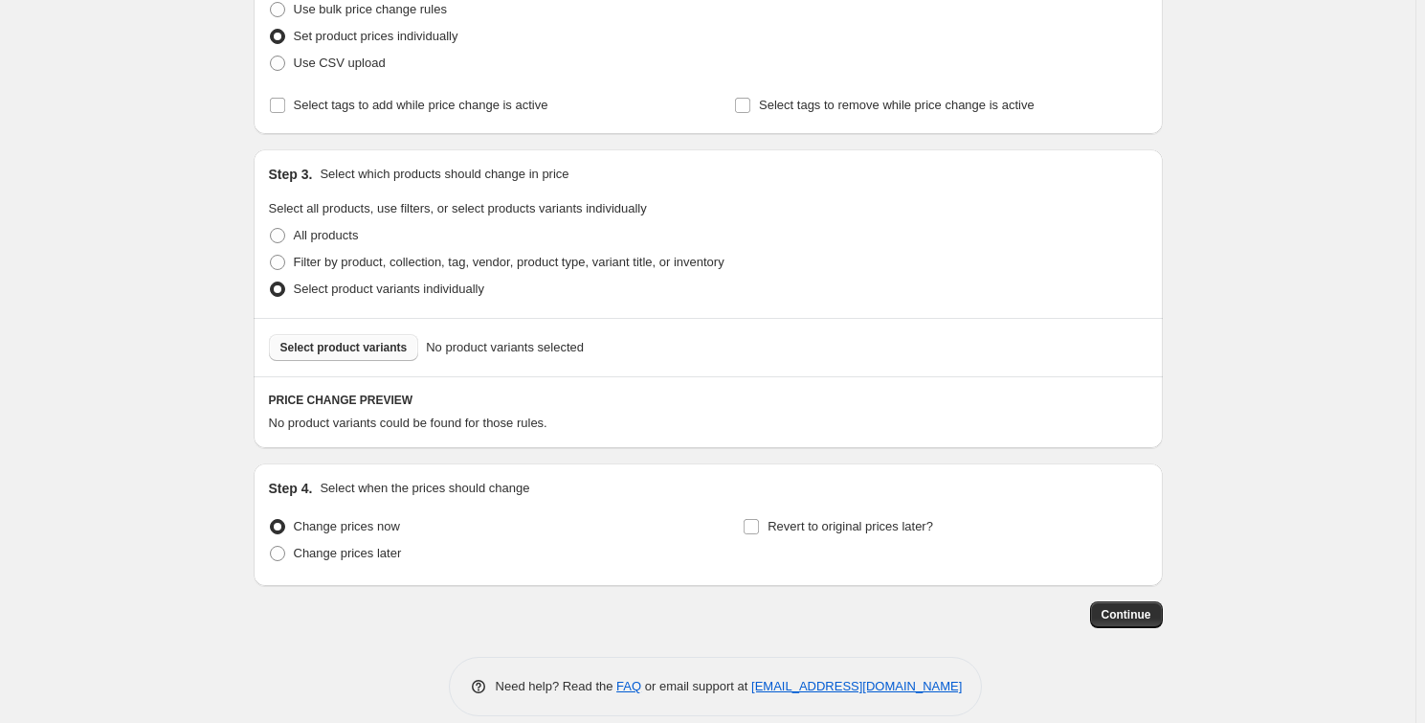
click at [369, 349] on span "Select product variants" at bounding box center [343, 347] width 127 height 15
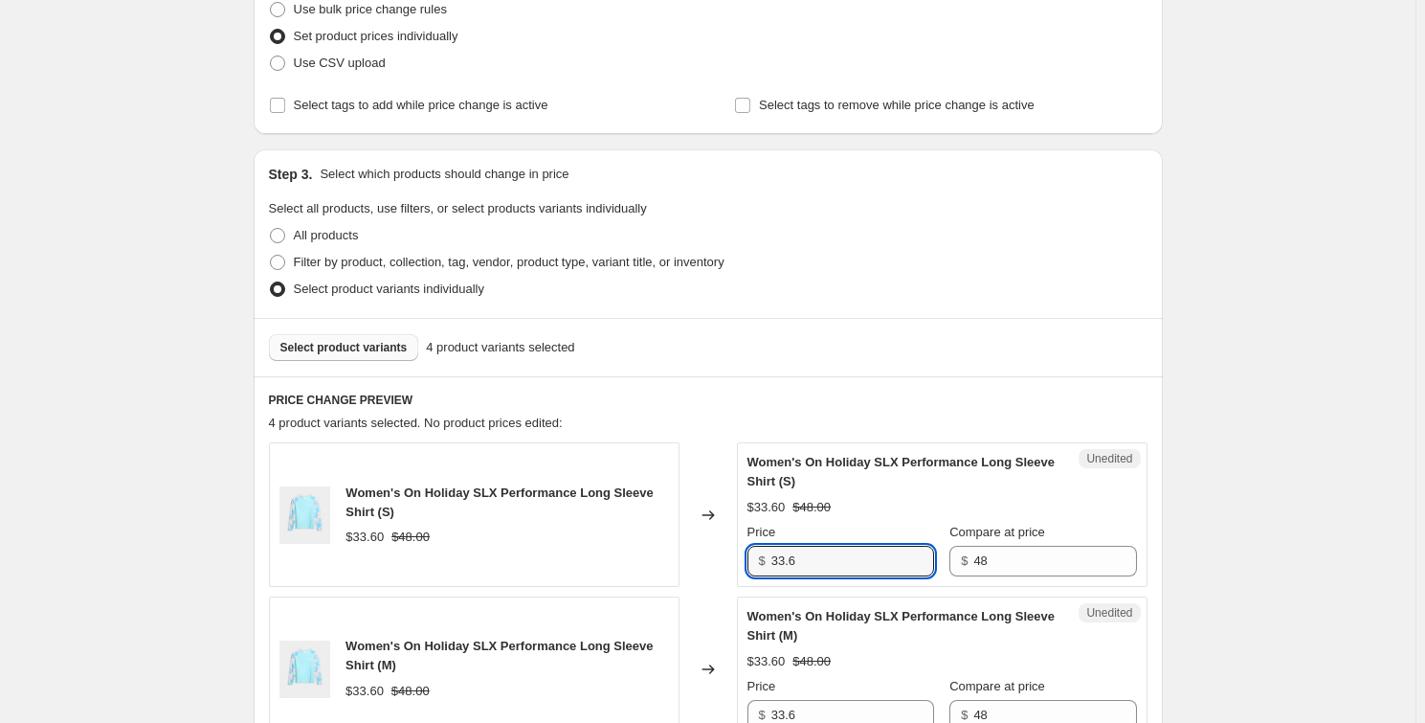
drag, startPoint x: 830, startPoint y: 562, endPoint x: 756, endPoint y: 550, distance: 74.6
click at [756, 550] on div "$ 33.6" at bounding box center [841, 561] width 187 height 31
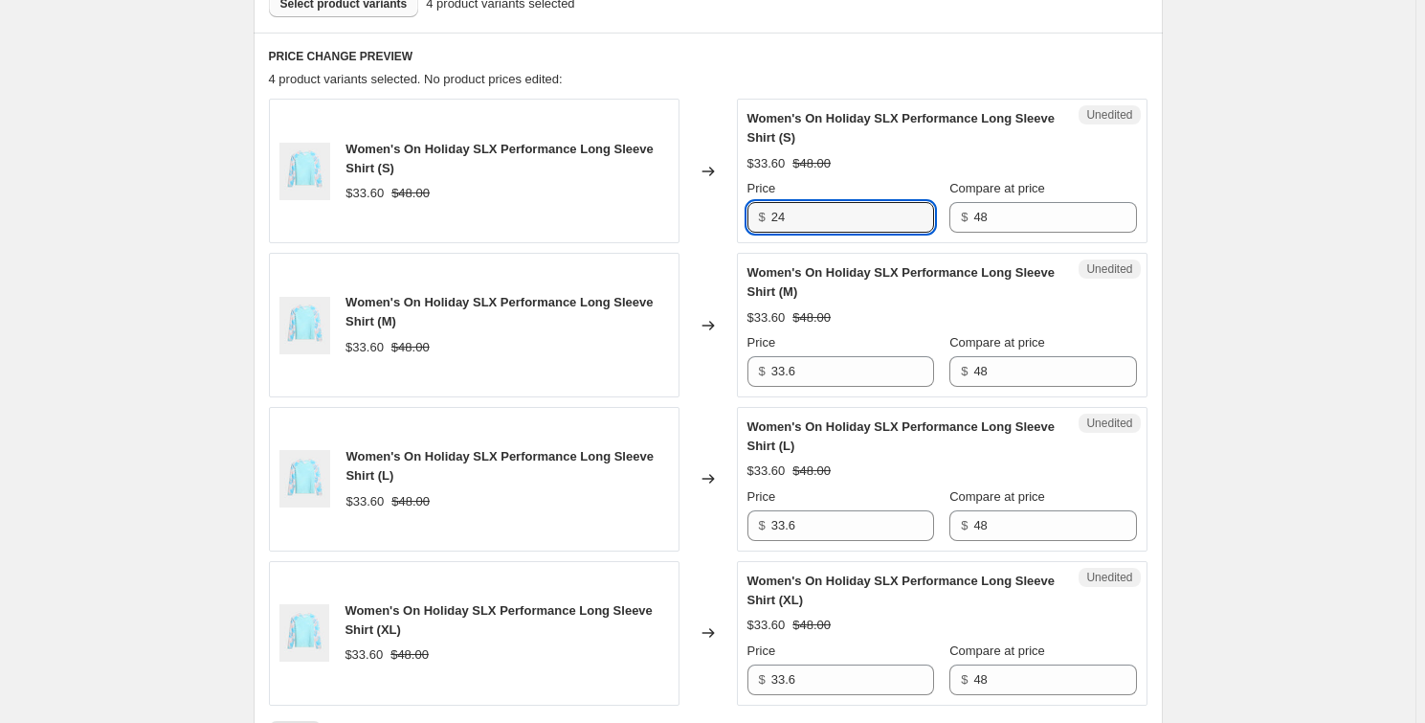
scroll to position [609, 0]
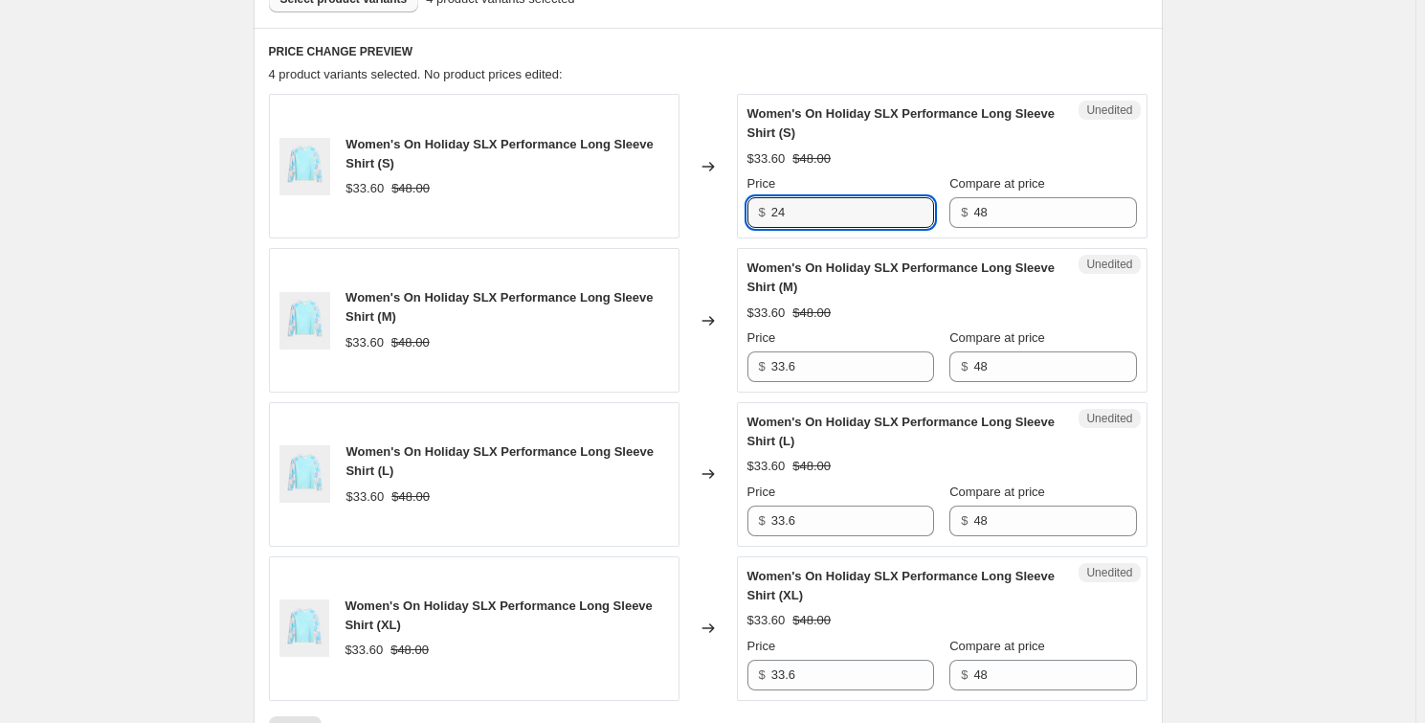
drag, startPoint x: 814, startPoint y: 217, endPoint x: 749, endPoint y: 215, distance: 64.2
click at [750, 215] on div "$ 24" at bounding box center [841, 212] width 187 height 31
type input "24"
click at [815, 354] on input "33.6" at bounding box center [852, 366] width 163 height 31
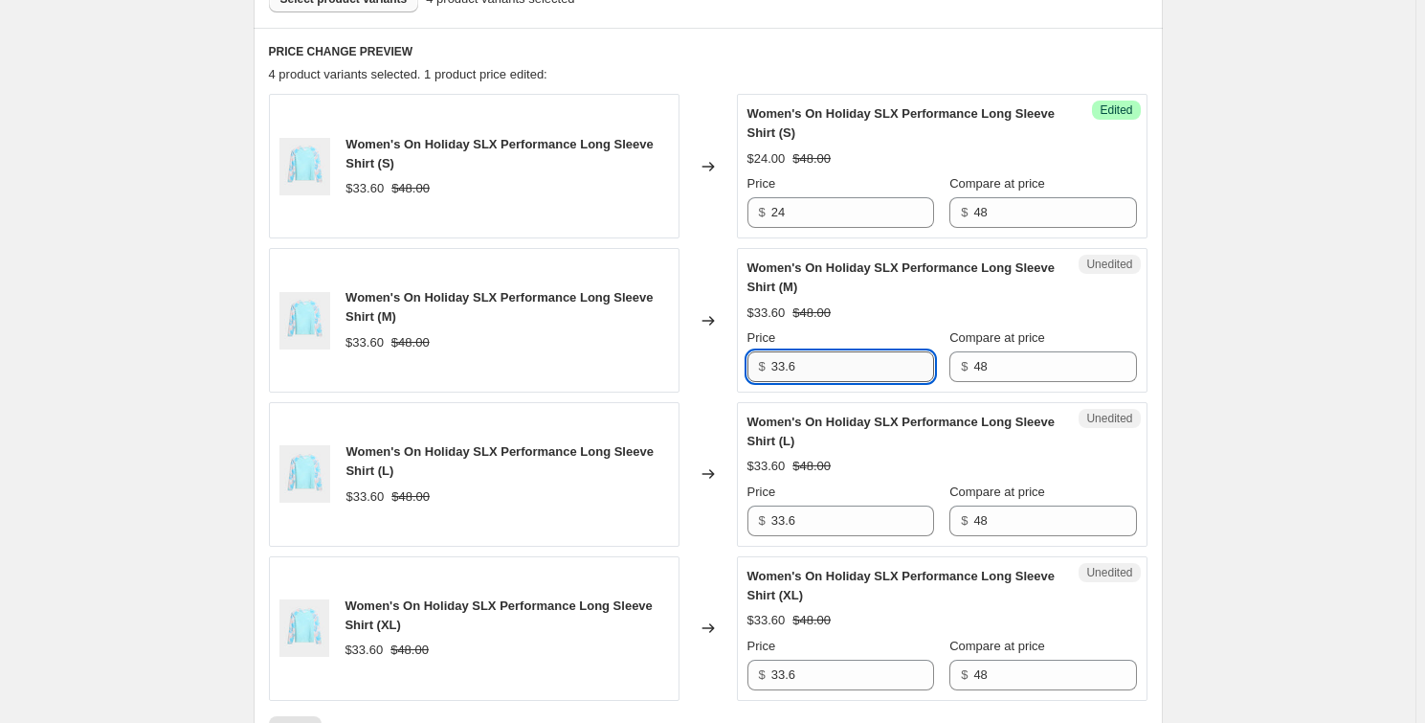
click at [815, 354] on input "33.6" at bounding box center [852, 366] width 163 height 31
paste input "24"
type input "24"
click at [812, 502] on div "Price $ 33.6" at bounding box center [841, 509] width 187 height 54
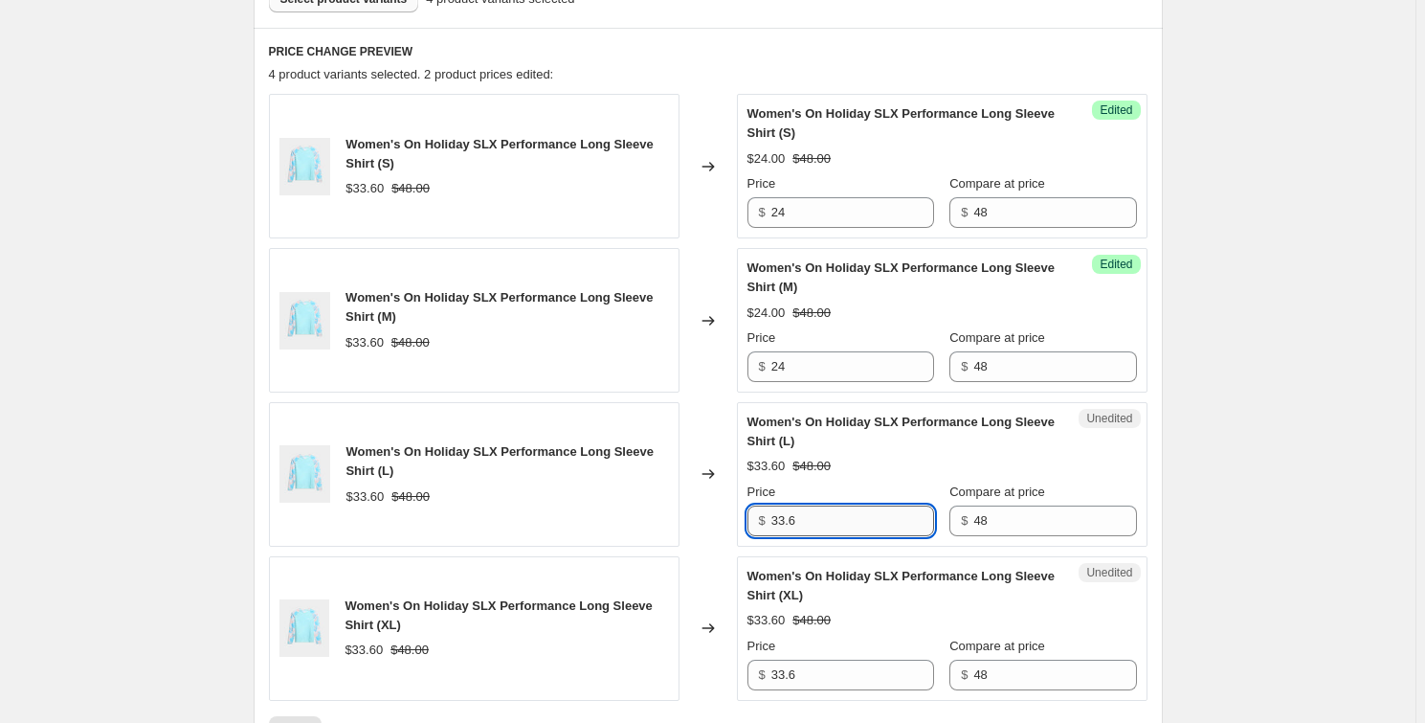
click at [809, 514] on input "33.6" at bounding box center [852, 520] width 163 height 31
paste input "24"
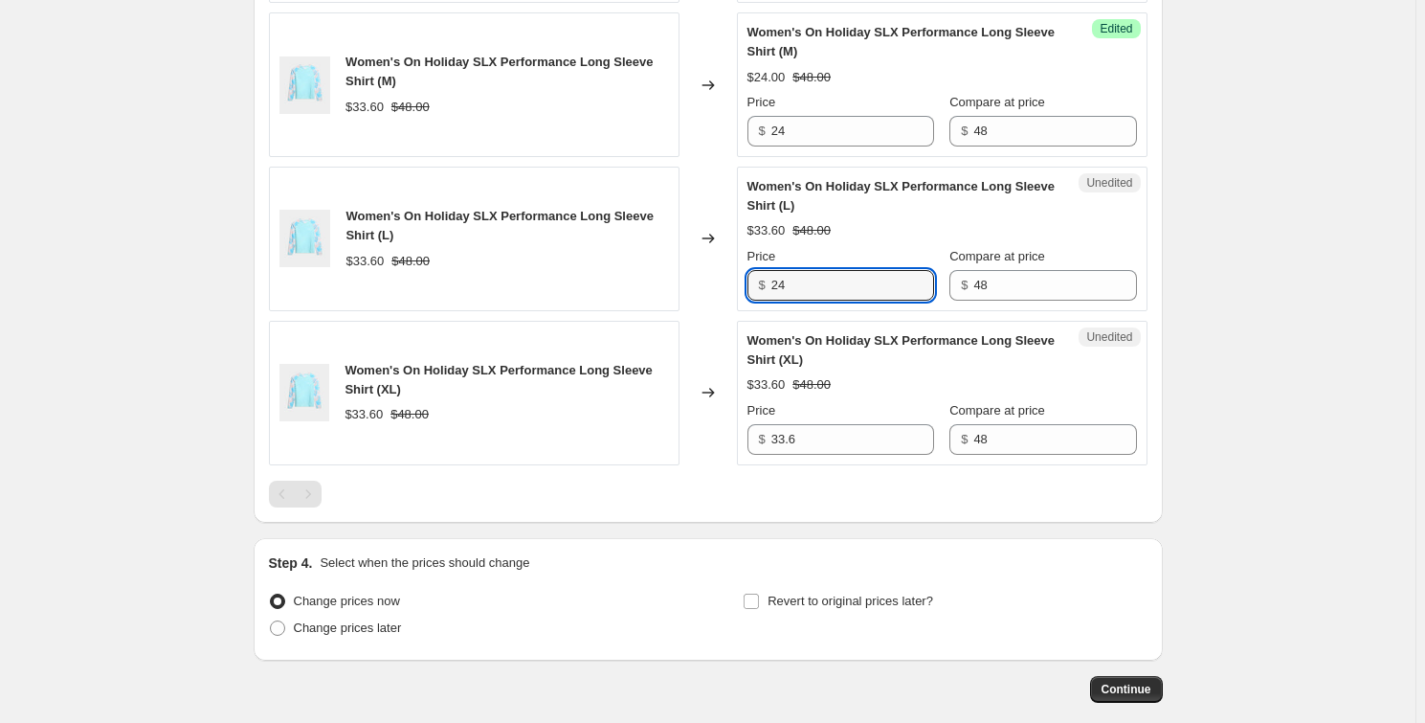
scroll to position [870, 0]
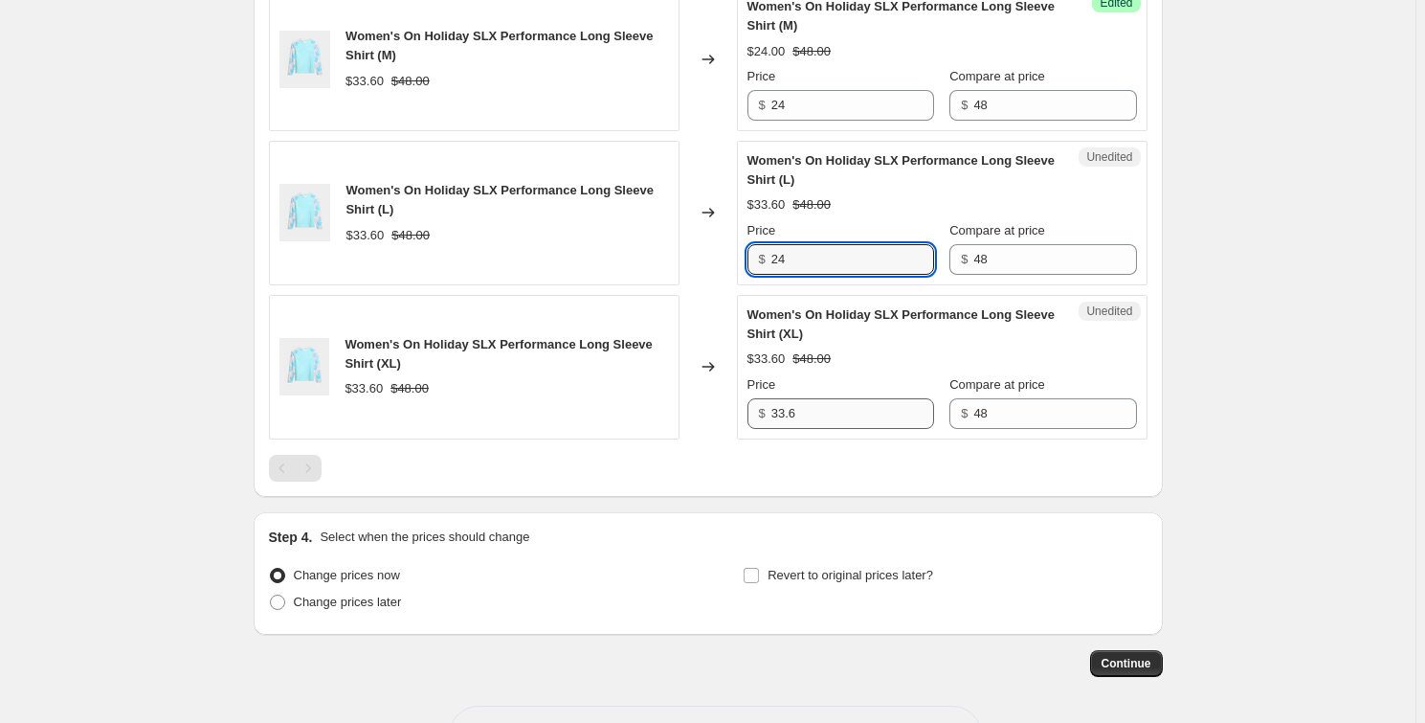
type input "24"
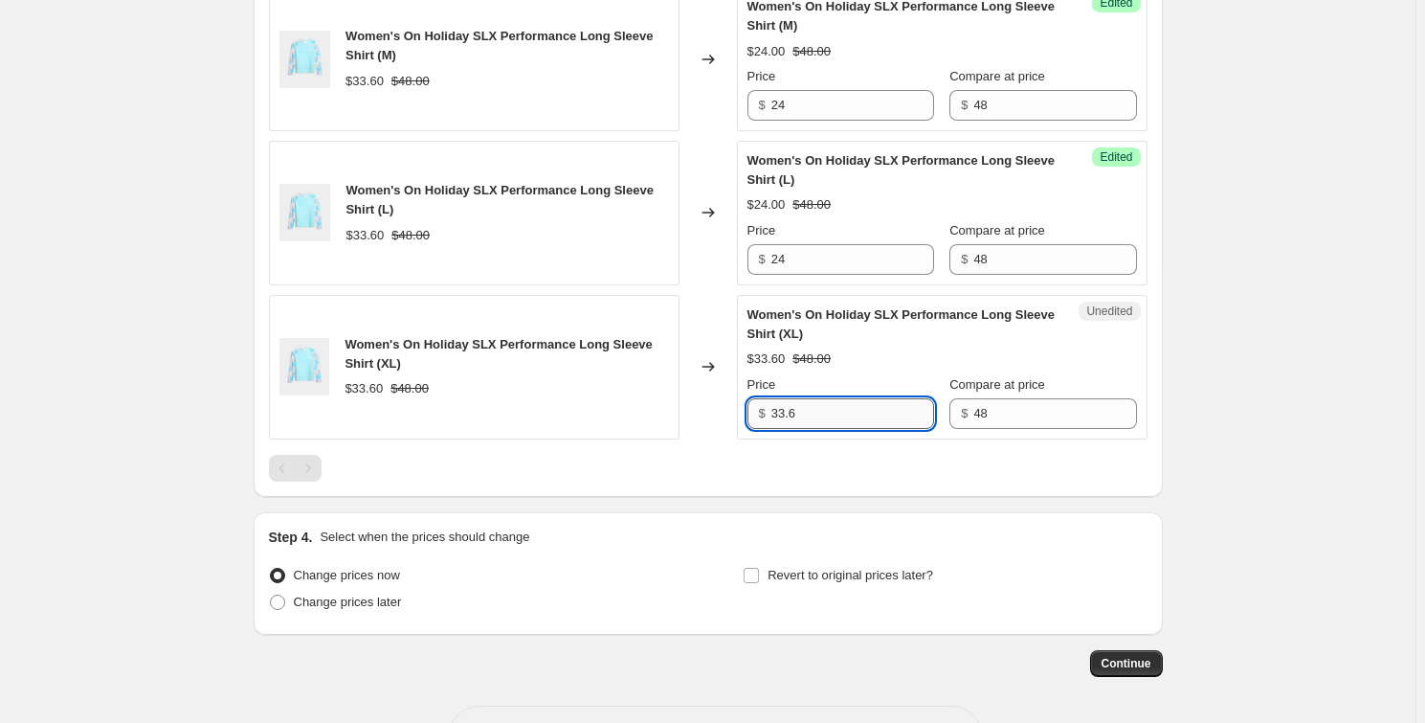
click at [793, 412] on input "33.6" at bounding box center [852, 413] width 163 height 31
paste input "24"
type input "24"
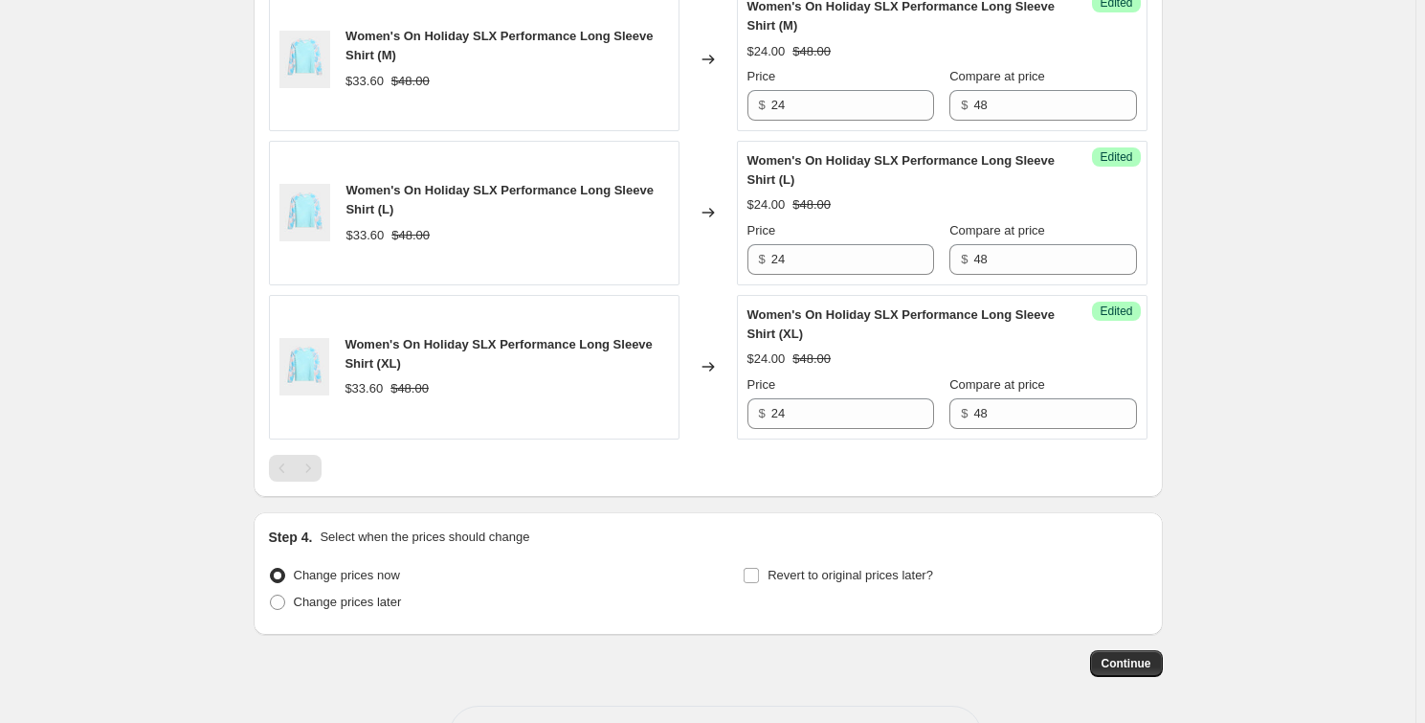
click at [409, 608] on div "Change prices later" at bounding box center [471, 602] width 404 height 27
click at [397, 604] on span "Change prices later" at bounding box center [348, 601] width 108 height 14
click at [271, 595] on input "Change prices later" at bounding box center [270, 594] width 1 height 1
radio input "true"
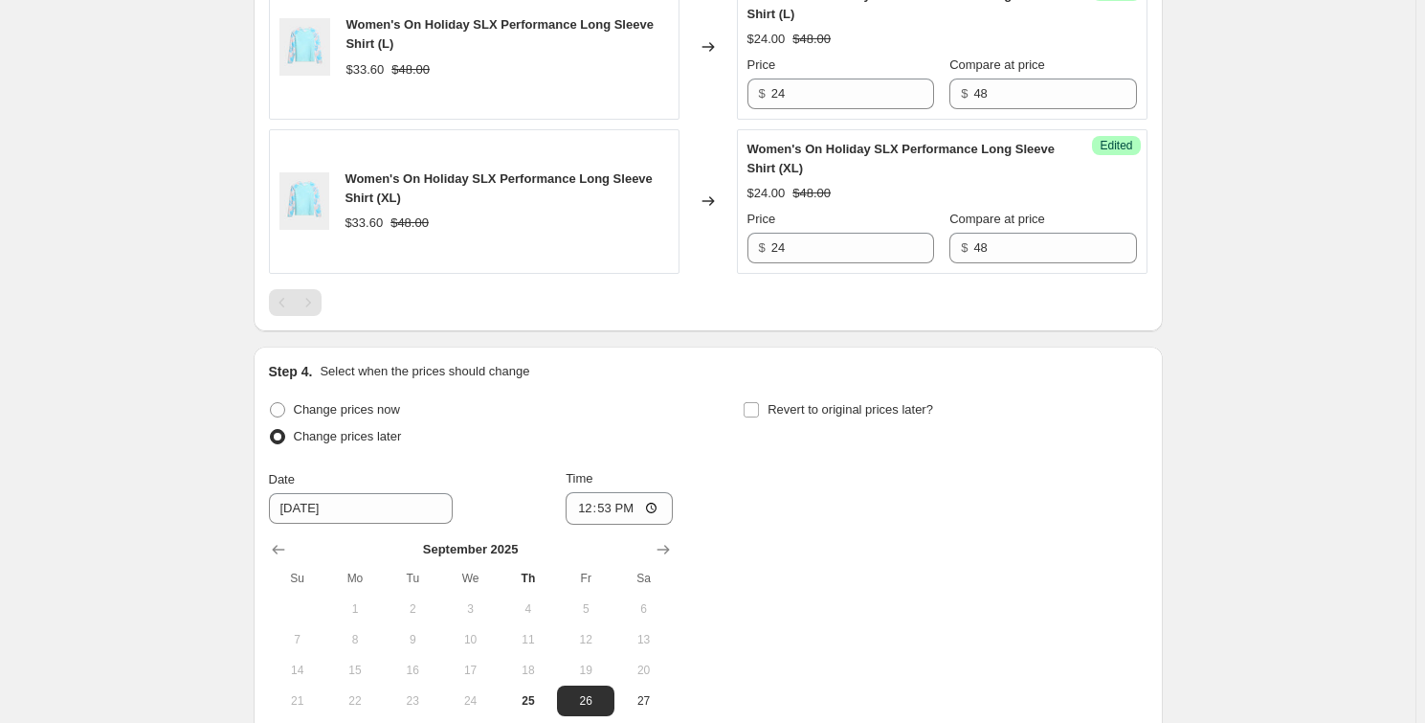
scroll to position [1217, 0]
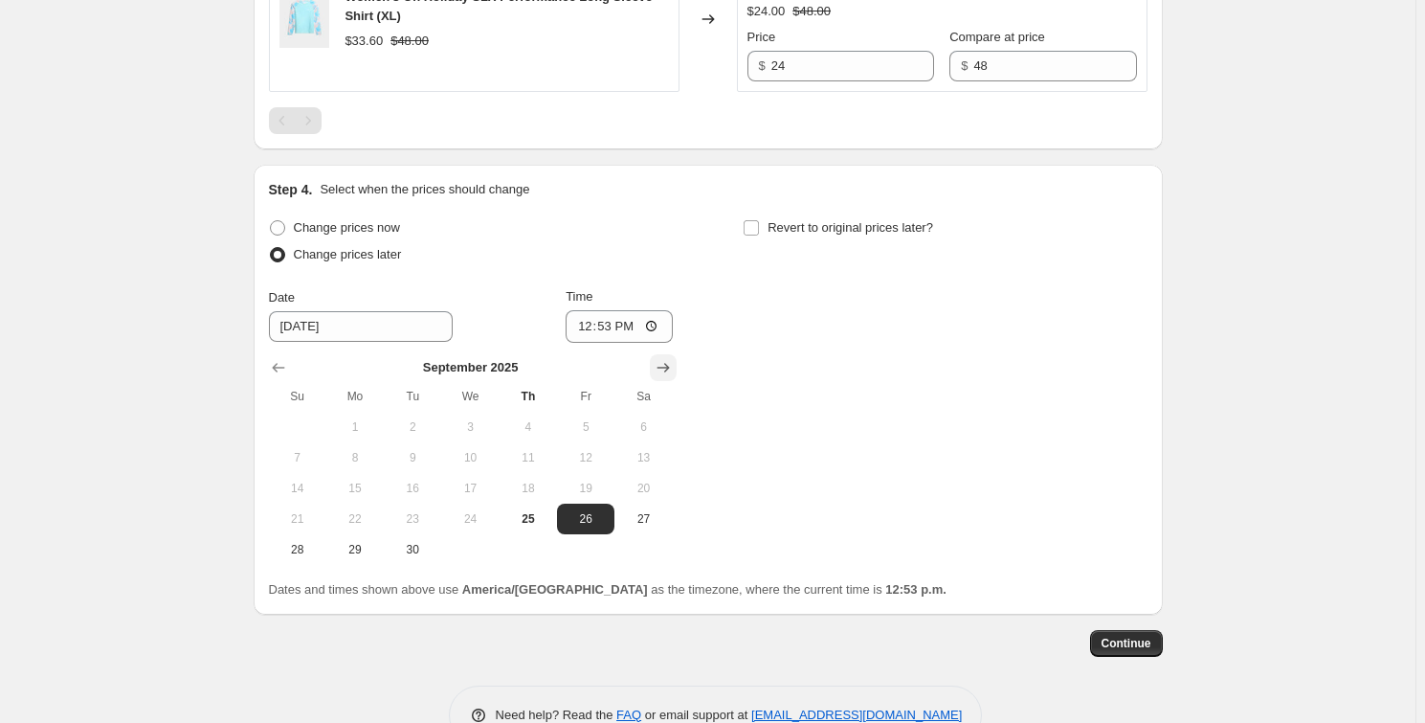
click at [676, 367] on button "Show next month, October 2025" at bounding box center [663, 367] width 27 height 27
click at [465, 426] on span "1" at bounding box center [470, 426] width 42 height 15
type input "10/1/2025"
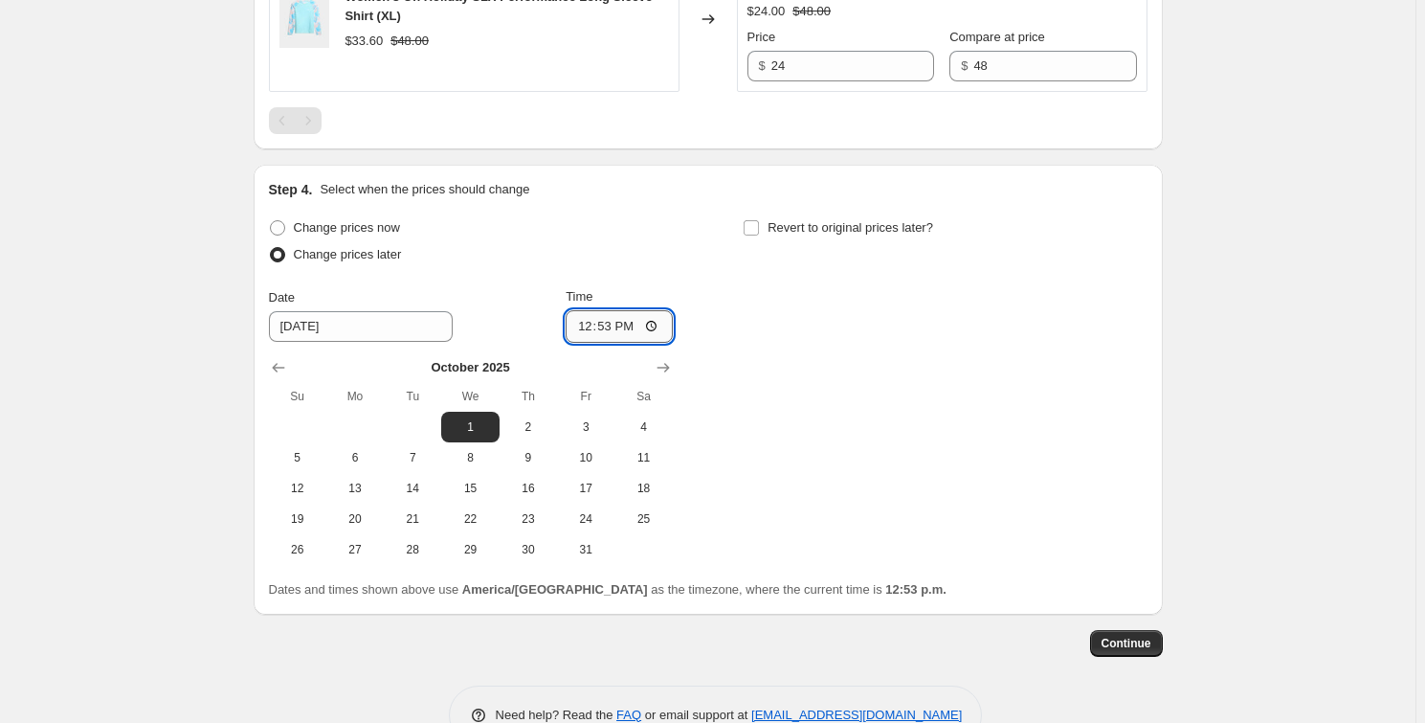
click at [645, 328] on input "12:53" at bounding box center [619, 326] width 107 height 33
click at [651, 324] on input "12:53" at bounding box center [619, 326] width 107 height 33
type input "06:00"
click at [852, 409] on div "Change prices now Change prices later Date 10/1/2025 Time 06:00 October 2025 Su…" at bounding box center [708, 389] width 879 height 350
click at [777, 226] on span "Revert to original prices later?" at bounding box center [851, 227] width 166 height 14
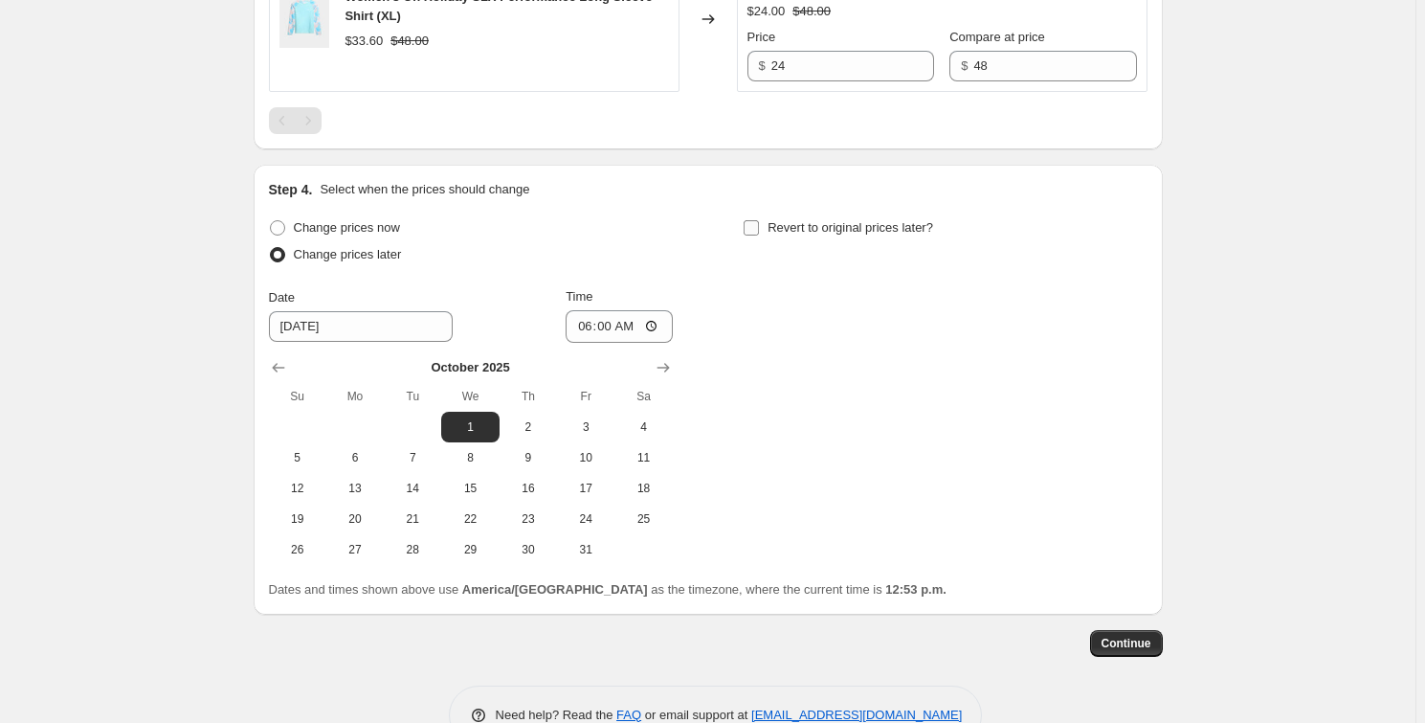
click at [759, 226] on input "Revert to original prices later?" at bounding box center [751, 227] width 15 height 15
checkbox input "true"
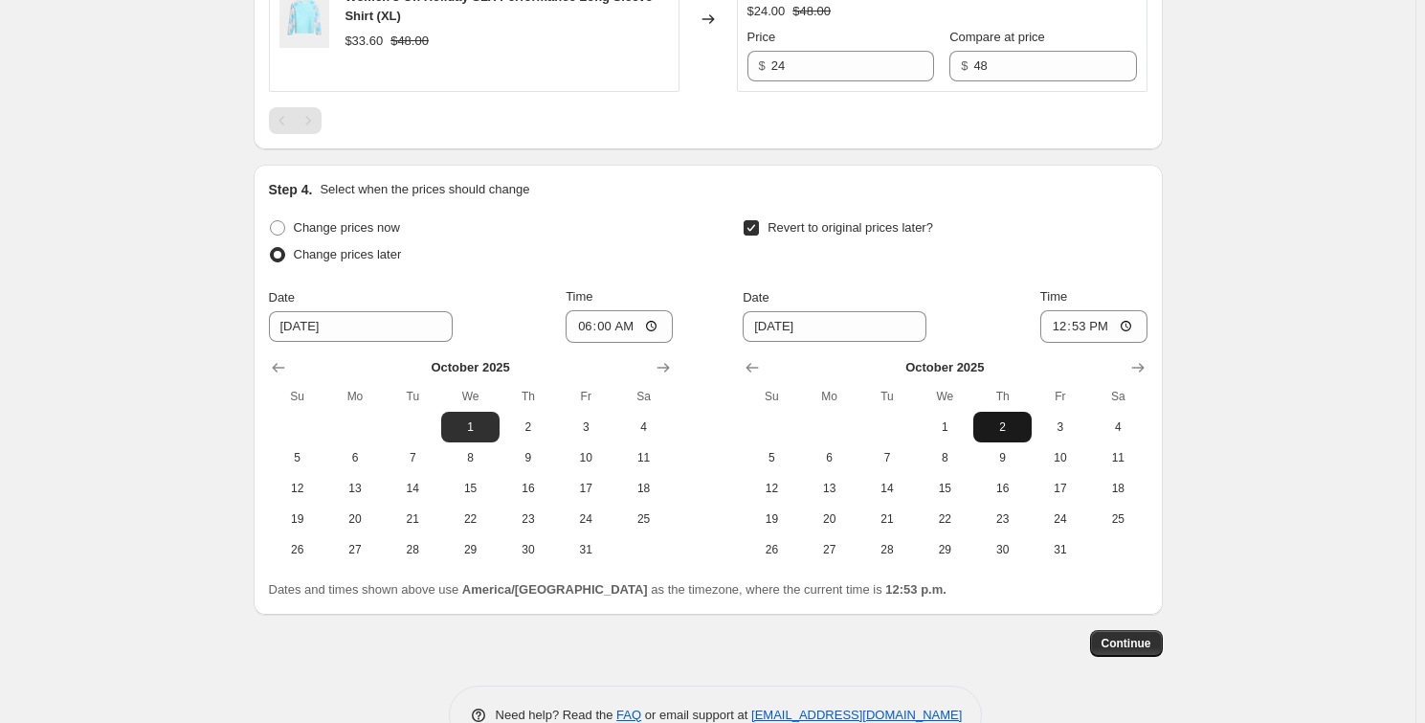
click at [1004, 419] on span "2" at bounding box center [1002, 426] width 42 height 15
click at [830, 324] on input "[DATE]" at bounding box center [835, 326] width 184 height 31
click at [1139, 325] on input "12:53" at bounding box center [1093, 326] width 107 height 33
type input "09:00"
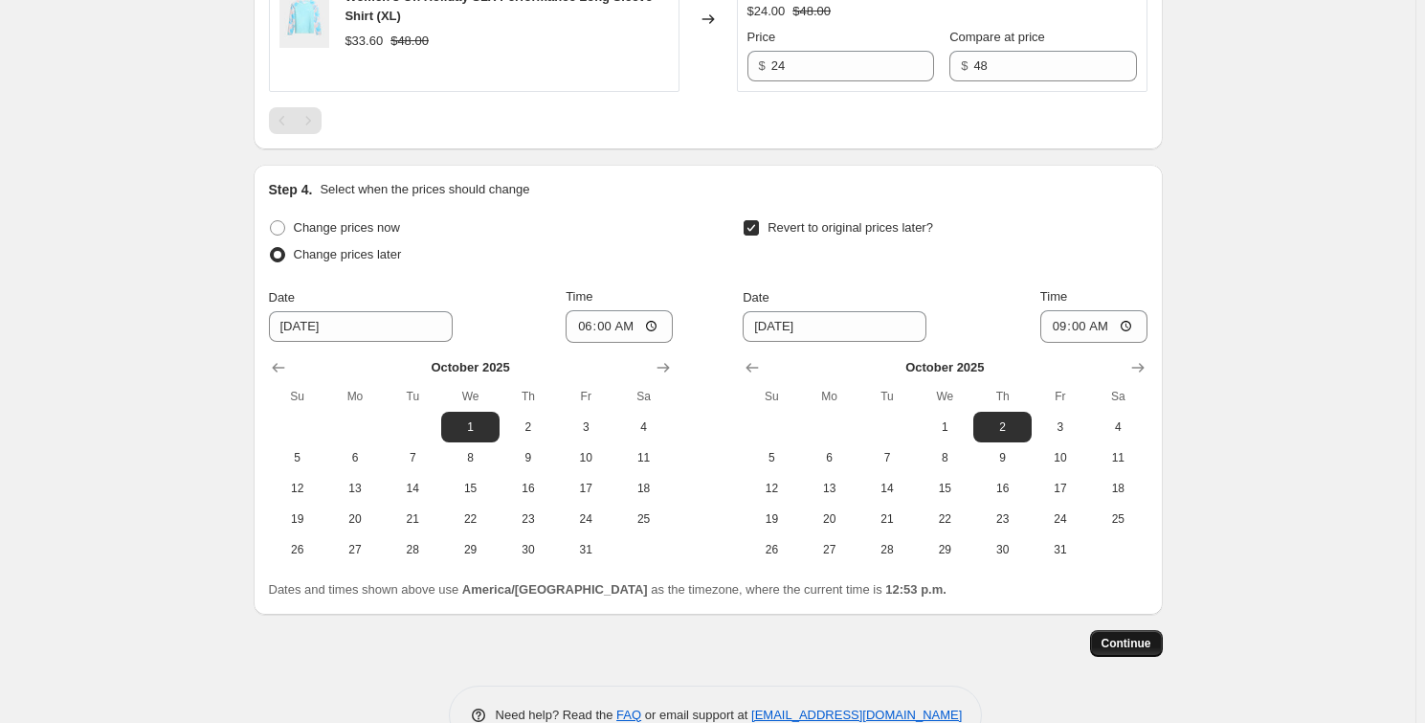
click at [1118, 637] on span "Continue" at bounding box center [1127, 643] width 50 height 15
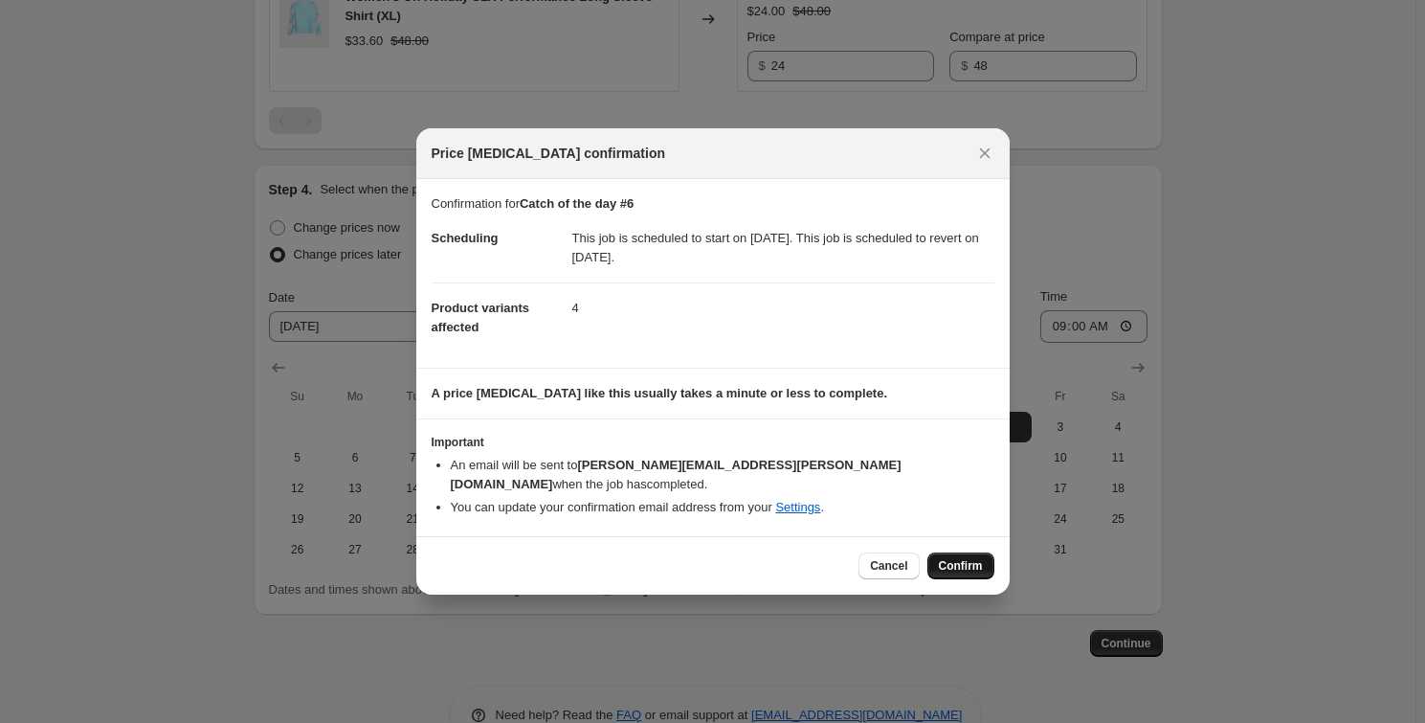
click at [963, 552] on button "Confirm" at bounding box center [960, 565] width 67 height 27
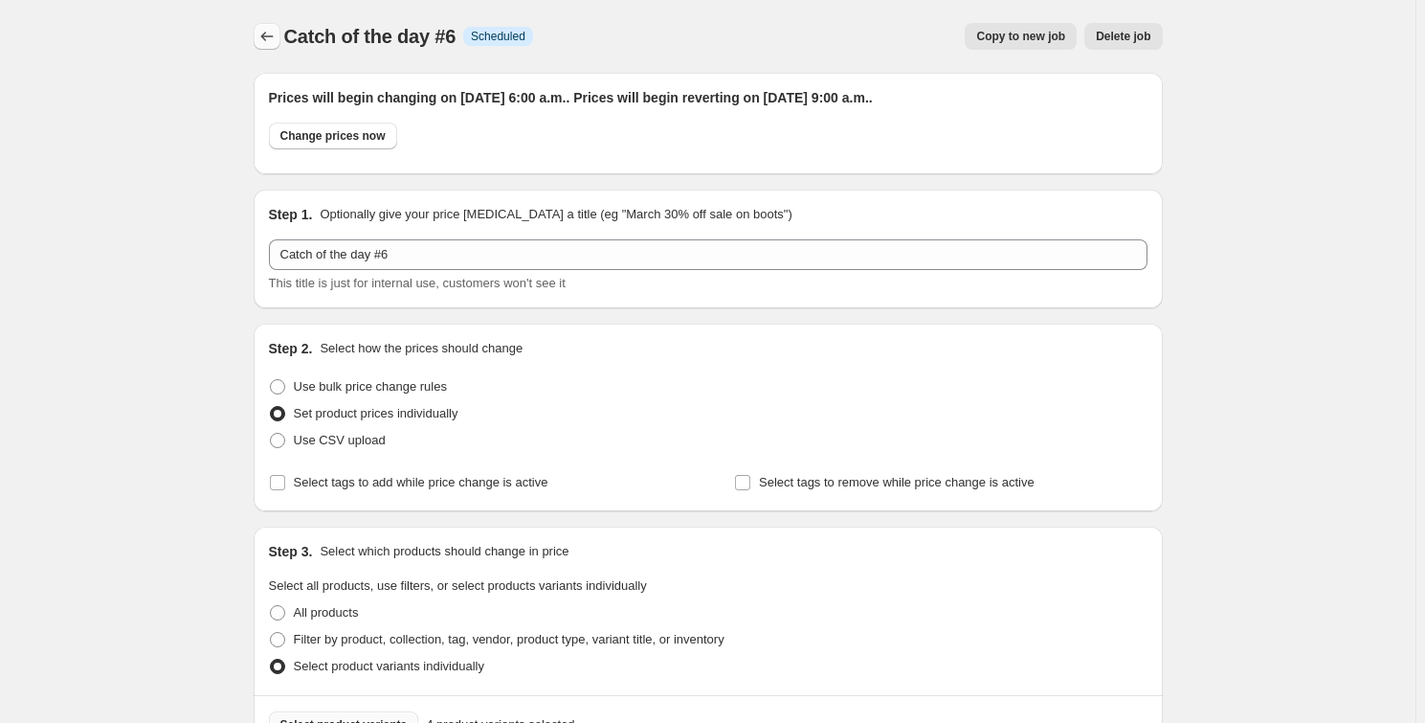
click at [267, 40] on icon "Price change jobs" at bounding box center [266, 36] width 19 height 19
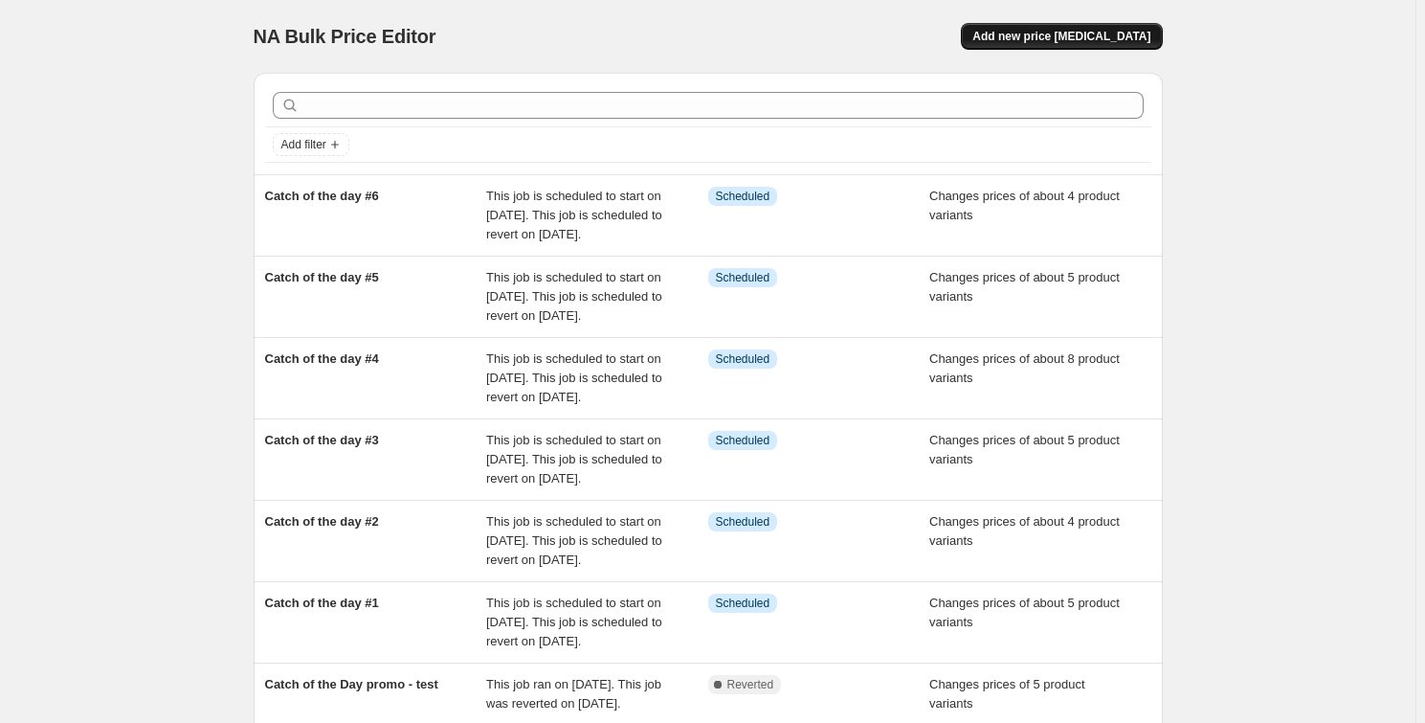
click at [1062, 34] on span "Add new price [MEDICAL_DATA]" at bounding box center [1061, 36] width 178 height 15
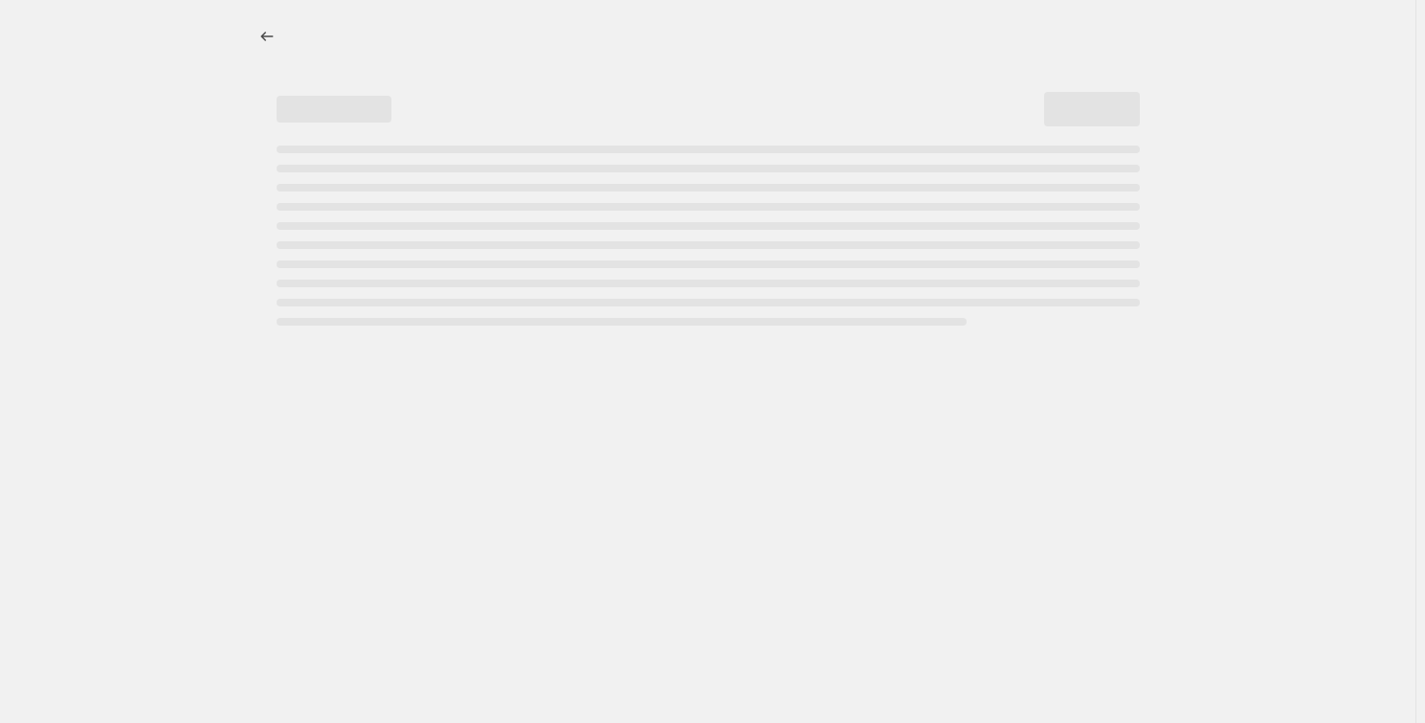
select select "percentage"
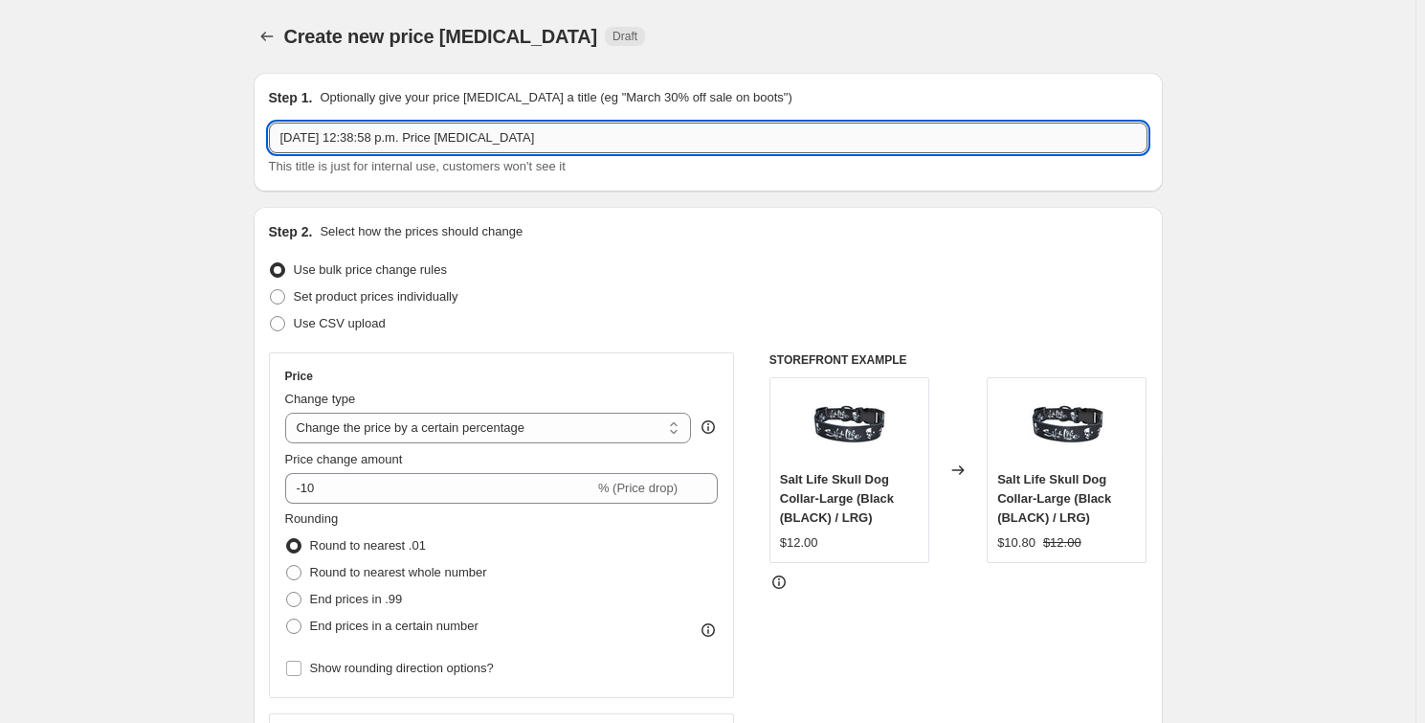
click at [359, 135] on input "Sep 25, 2025, 12:38:58 p.m. Price change job" at bounding box center [708, 138] width 879 height 31
type input "Catch of the day #1"
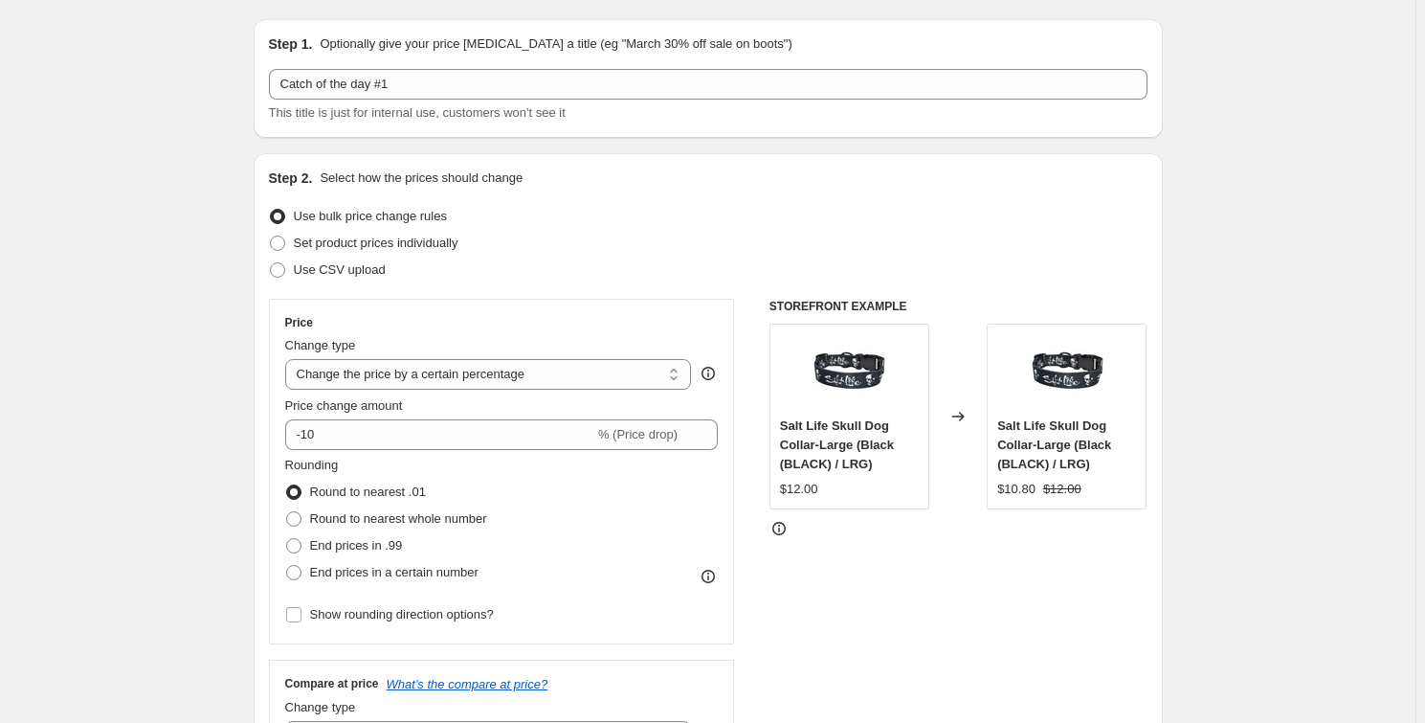
scroll to position [173, 0]
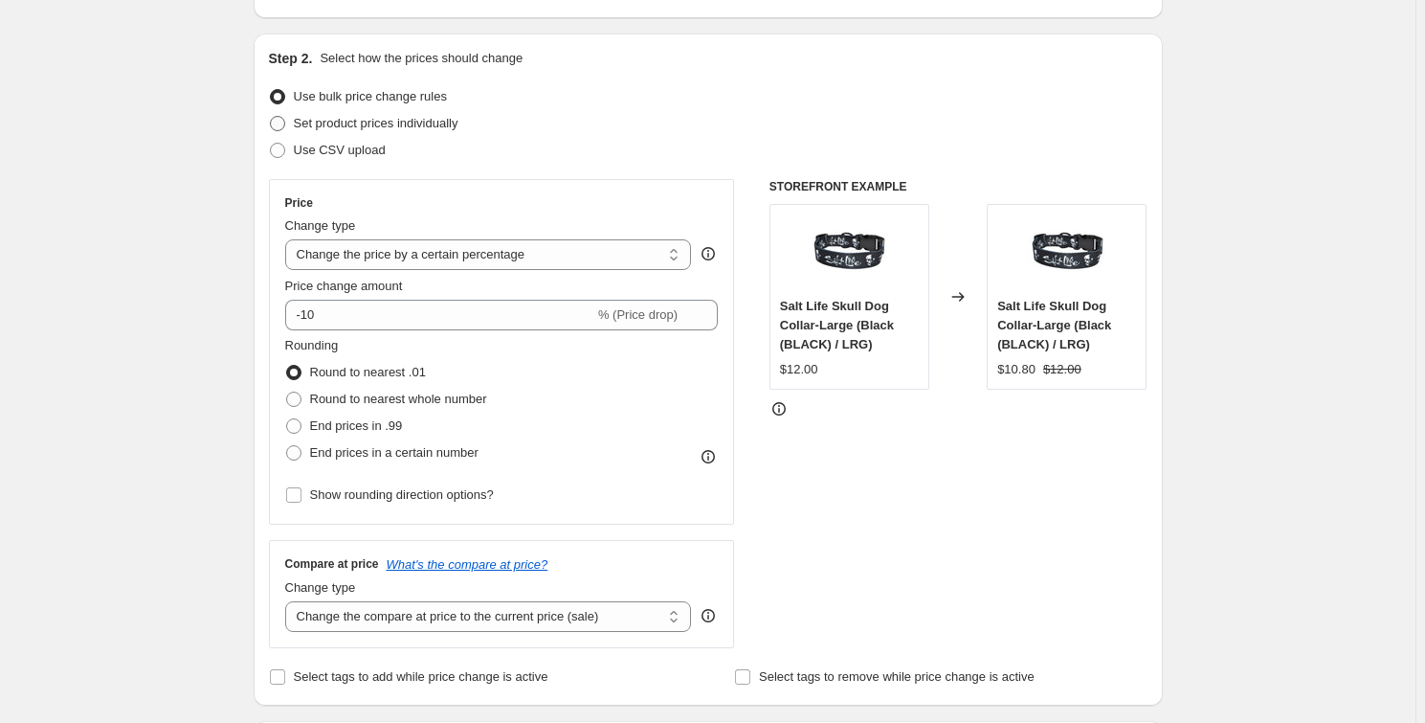
click at [321, 123] on span "Set product prices individually" at bounding box center [376, 123] width 165 height 14
click at [271, 117] on input "Set product prices individually" at bounding box center [270, 116] width 1 height 1
radio input "true"
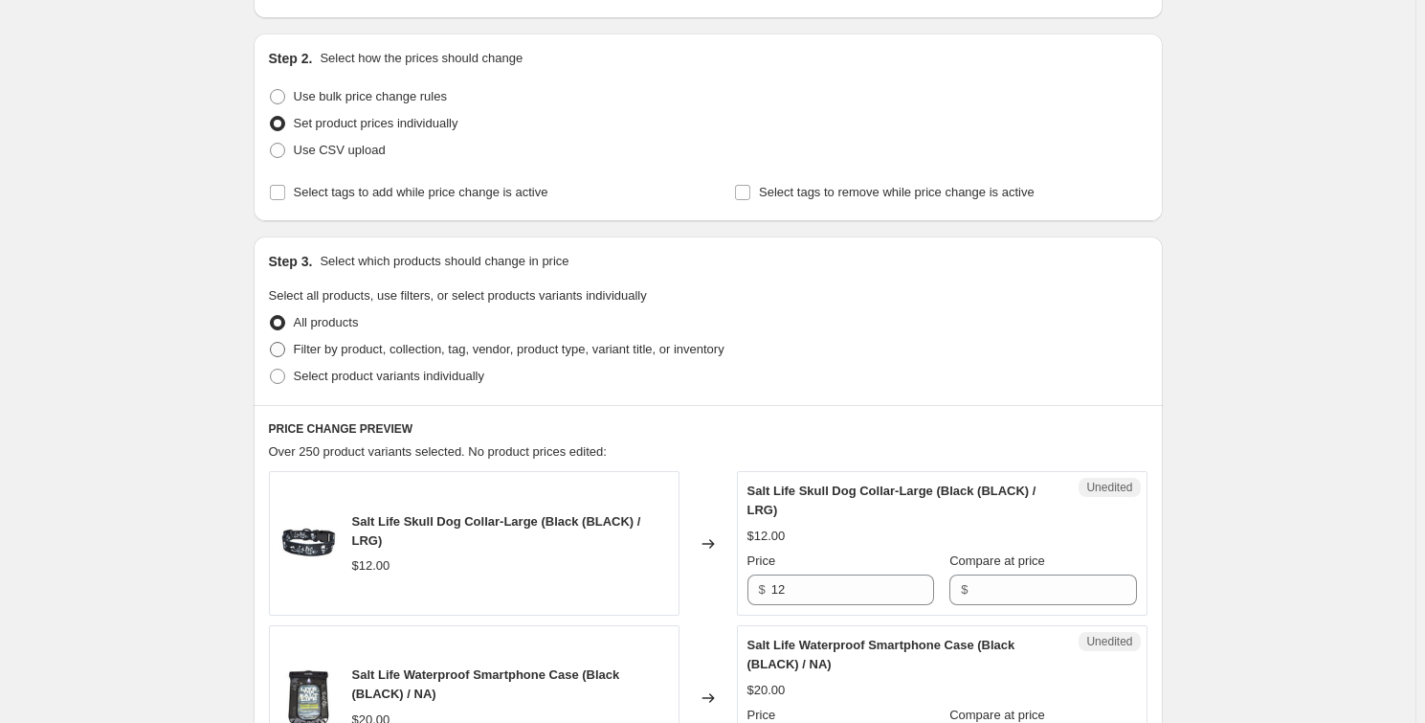
click at [401, 337] on label "Filter by product, collection, tag, vendor, product type, variant title, or inv…" at bounding box center [497, 349] width 456 height 27
click at [271, 342] on input "Filter by product, collection, tag, vendor, product type, variant title, or inv…" at bounding box center [270, 342] width 1 height 1
radio input "true"
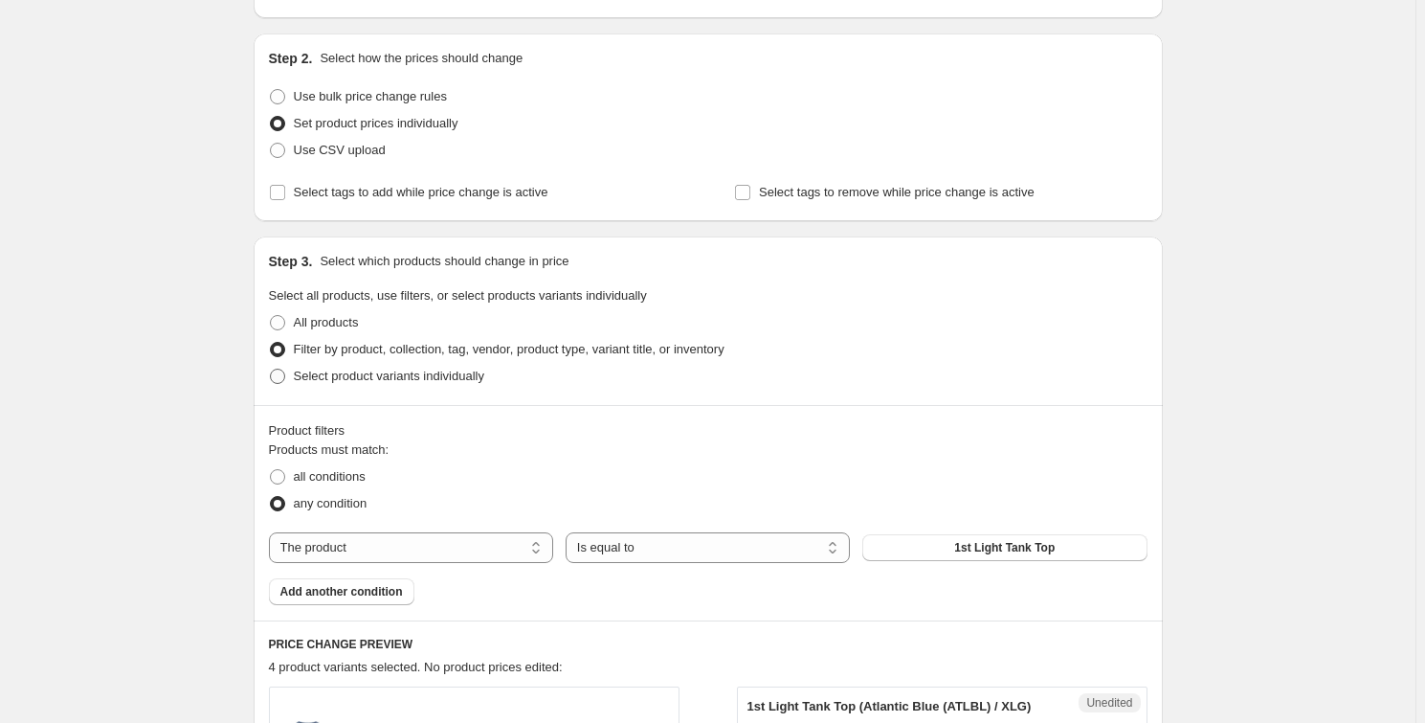
click at [407, 375] on span "Select product variants individually" at bounding box center [389, 376] width 190 height 14
click at [271, 369] on input "Select product variants individually" at bounding box center [270, 369] width 1 height 1
radio input "true"
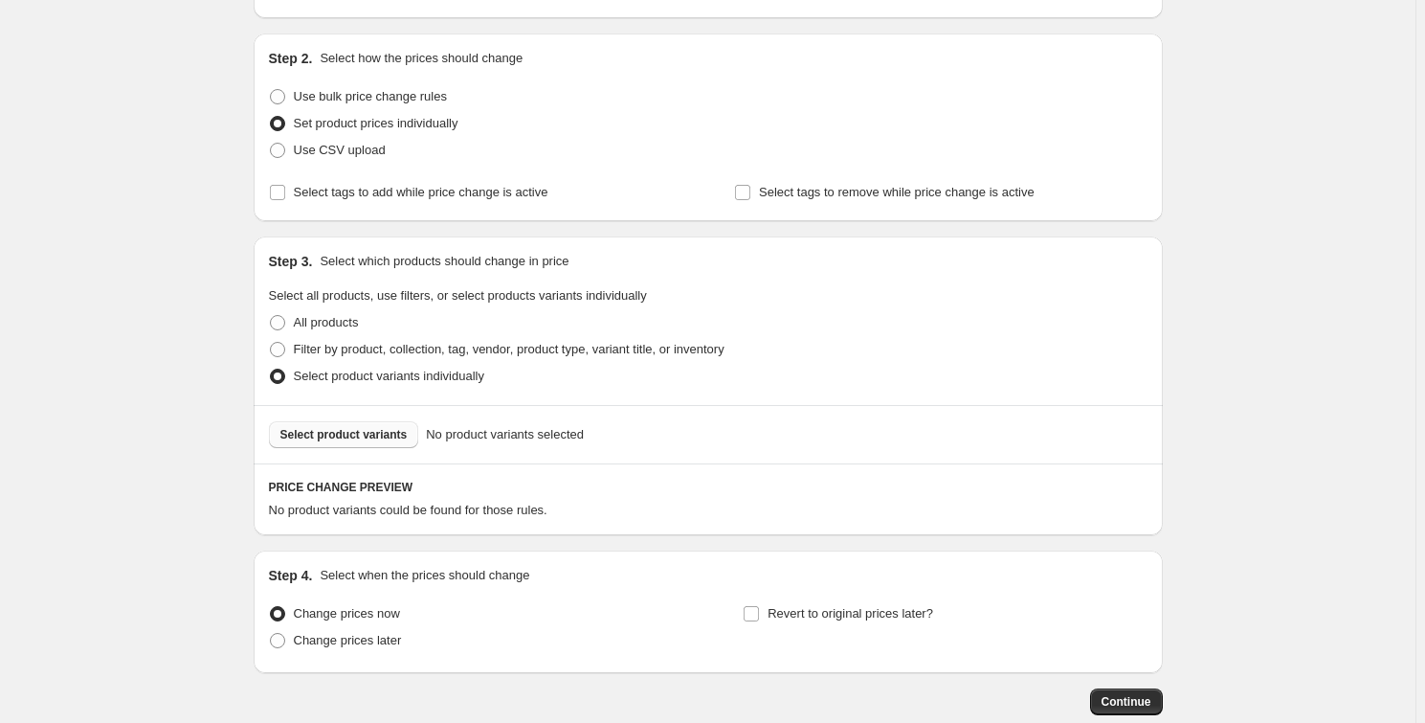
click at [361, 441] on button "Select product variants" at bounding box center [344, 434] width 150 height 27
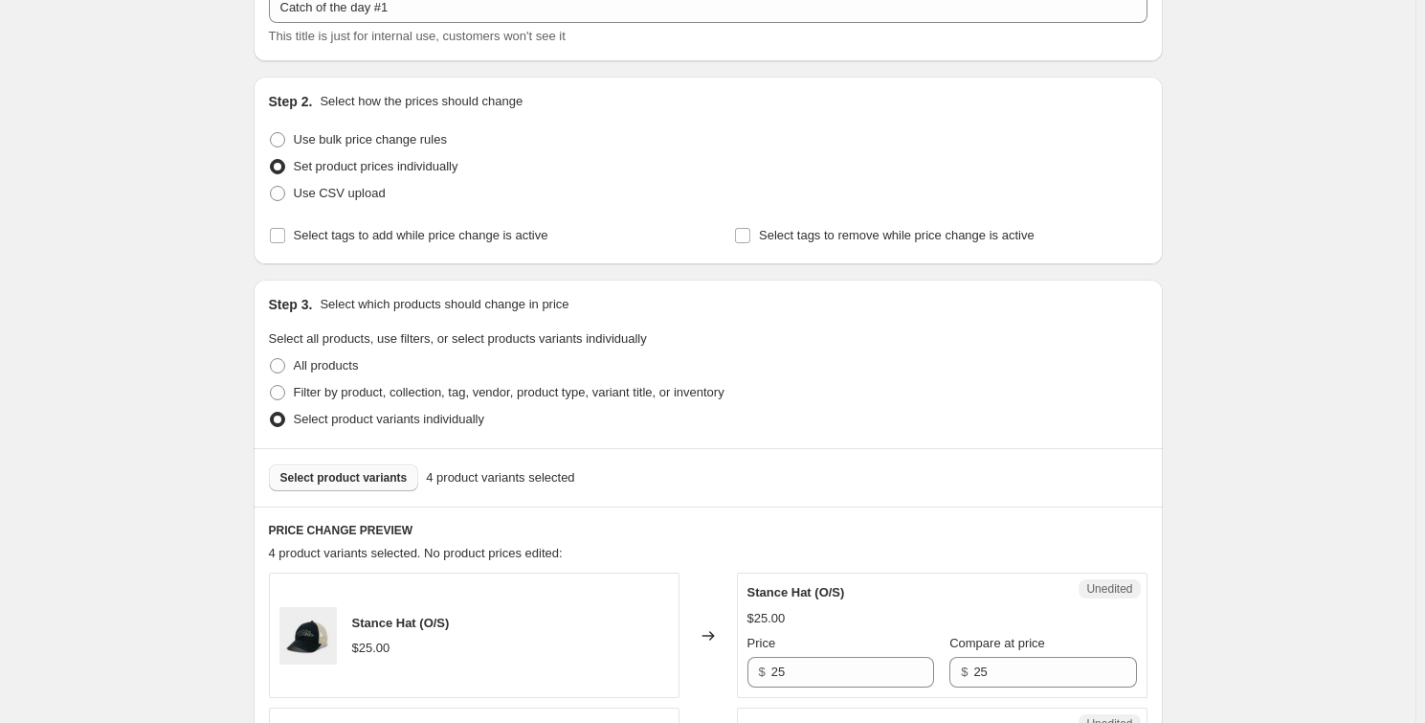
scroll to position [86, 0]
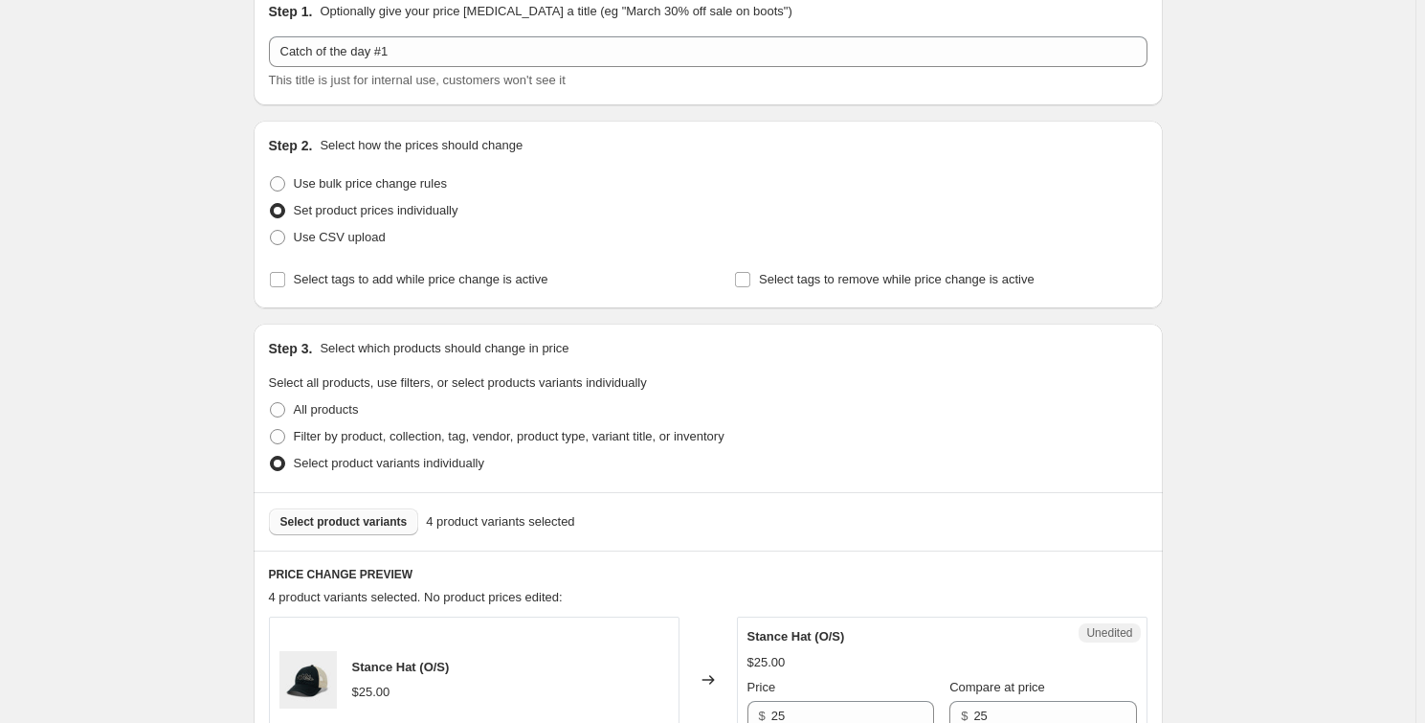
click at [347, 524] on span "Select product variants" at bounding box center [343, 521] width 127 height 15
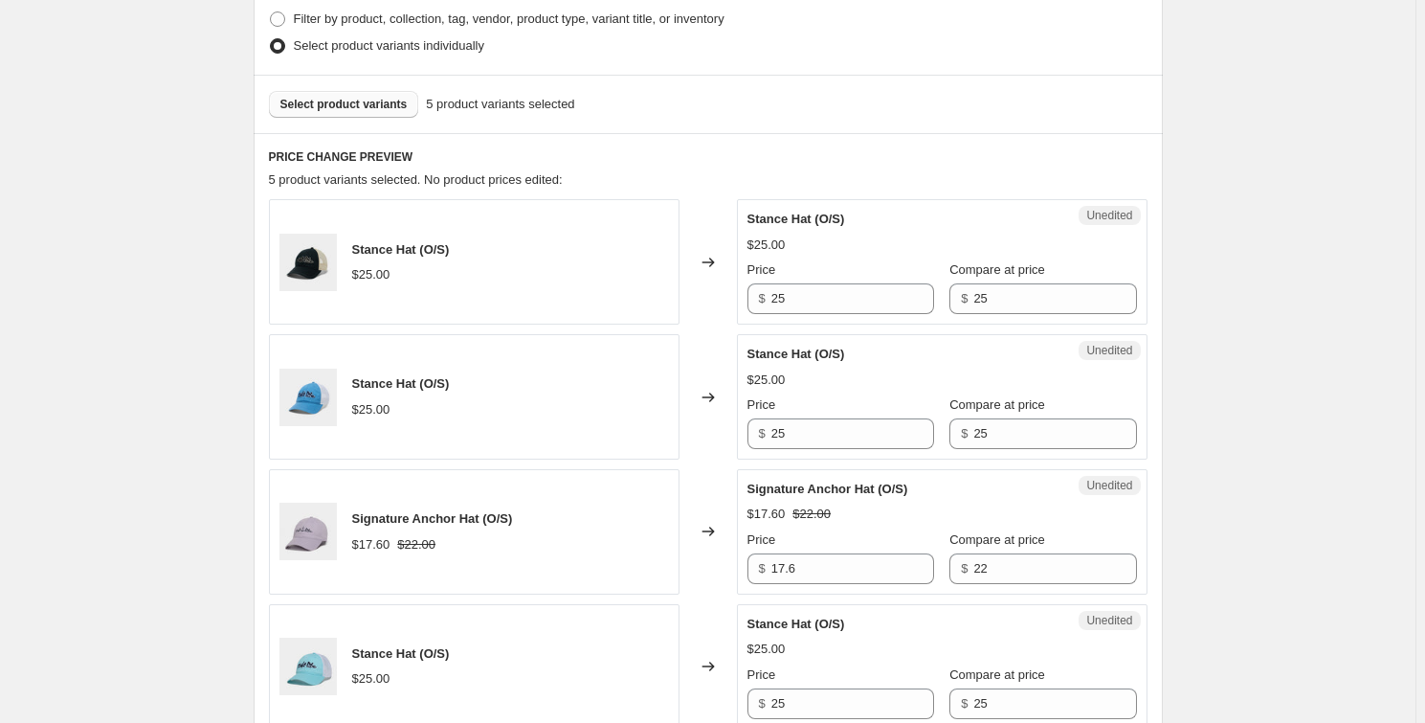
scroll to position [522, 0]
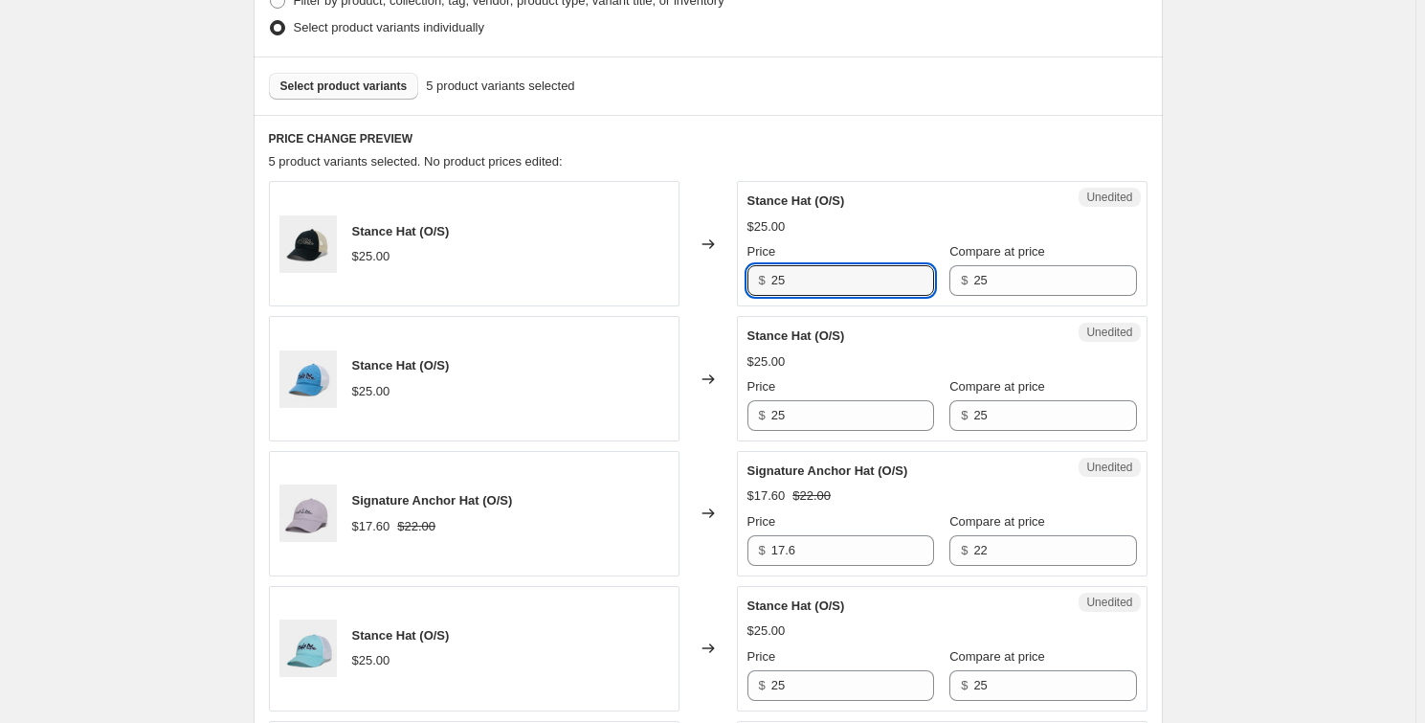
drag, startPoint x: 813, startPoint y: 281, endPoint x: 735, endPoint y: 276, distance: 77.7
click at [736, 277] on div "Stance Hat (O/S) $25.00 Changed to Unedited Stance Hat (O/S) $25.00 Price $ 25 …" at bounding box center [708, 243] width 879 height 125
type input "12"
click at [829, 411] on input "25" at bounding box center [852, 415] width 163 height 31
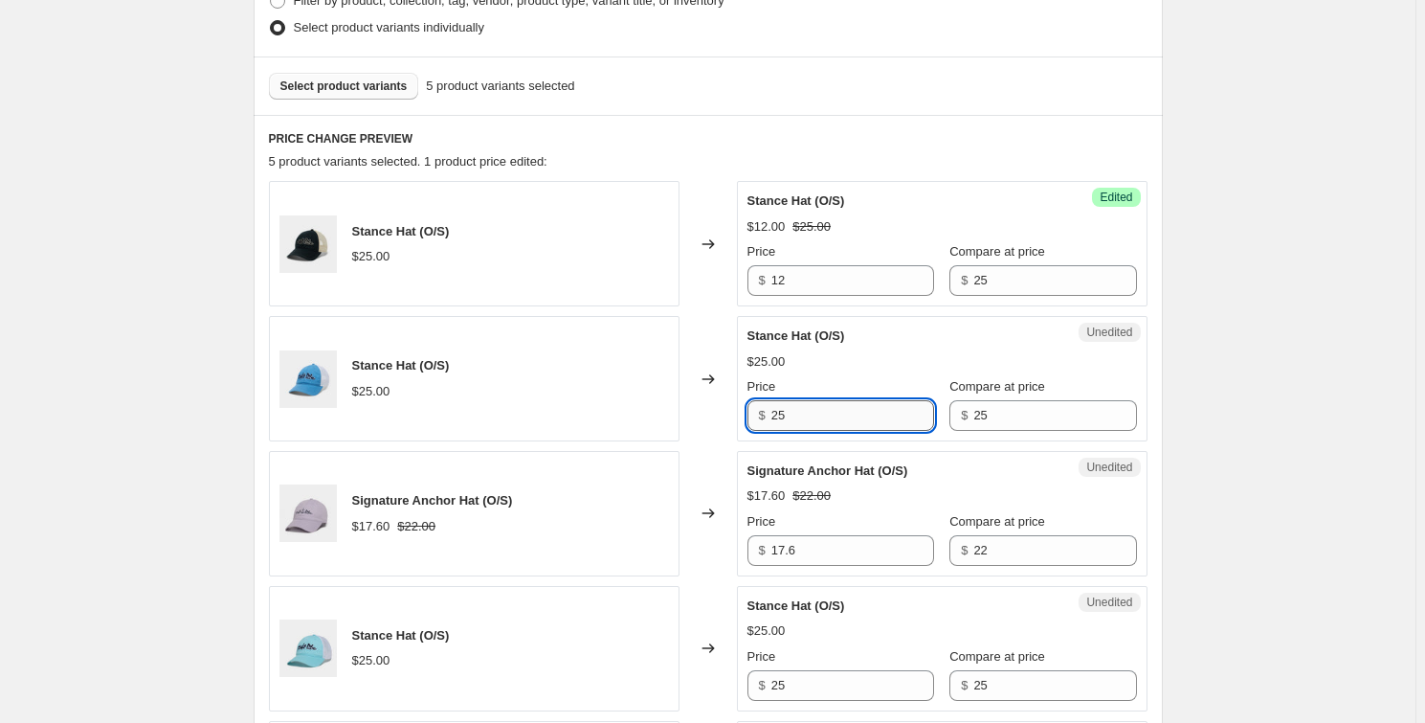
click at [829, 411] on input "25" at bounding box center [852, 415] width 163 height 31
type input "12"
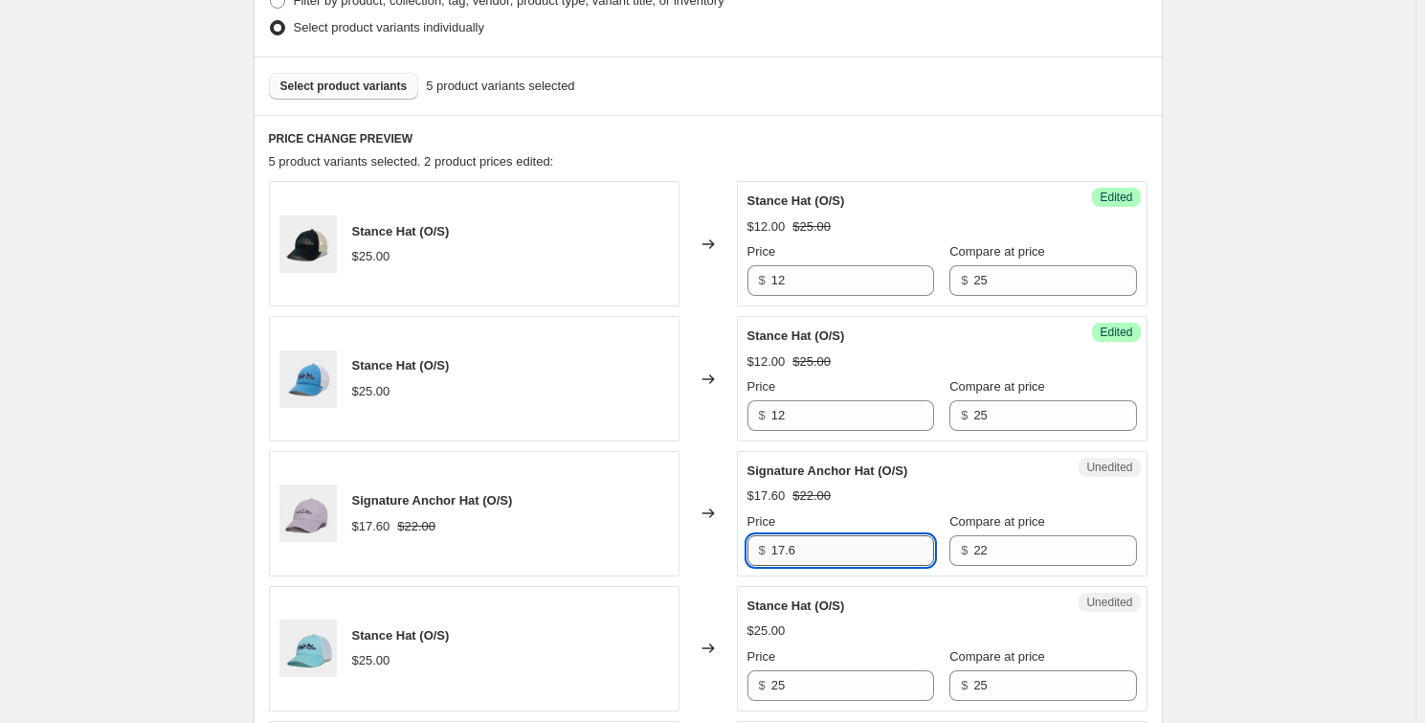
click at [798, 543] on input "17.6" at bounding box center [852, 550] width 163 height 31
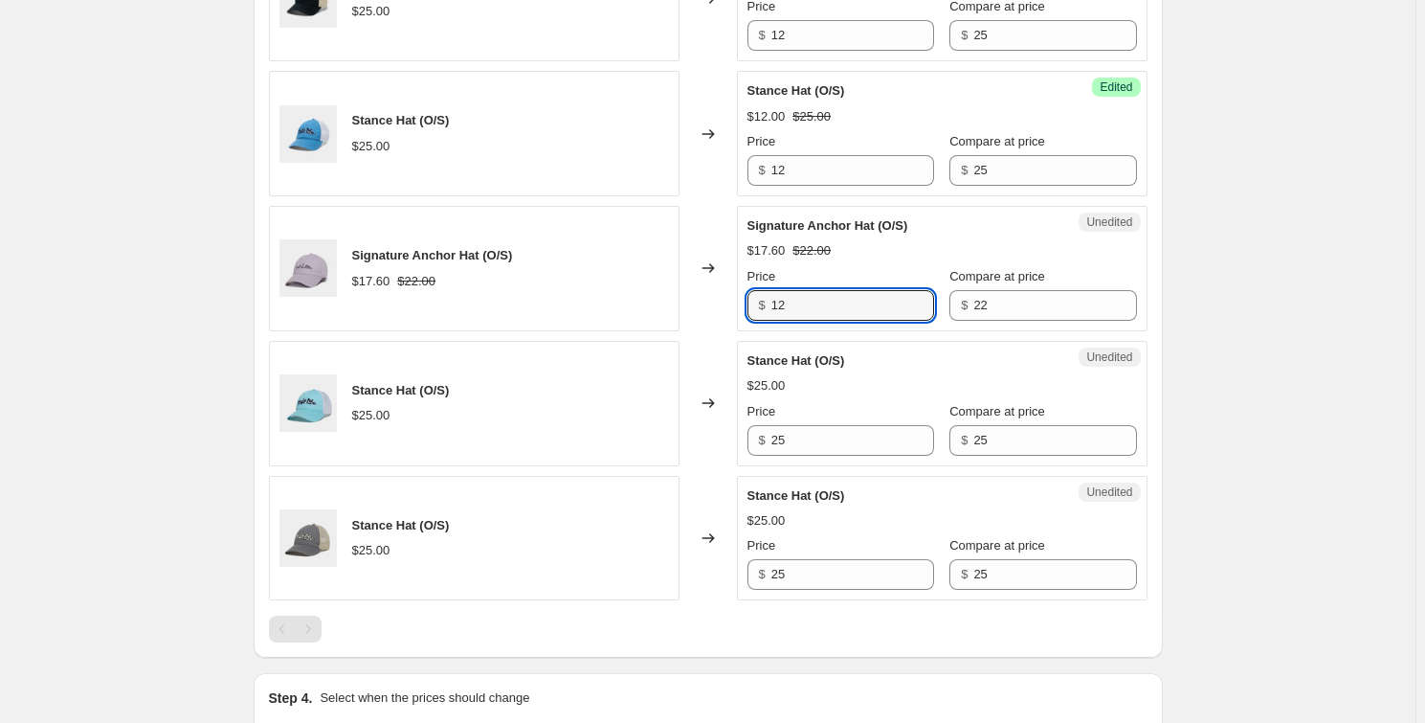
scroll to position [783, 0]
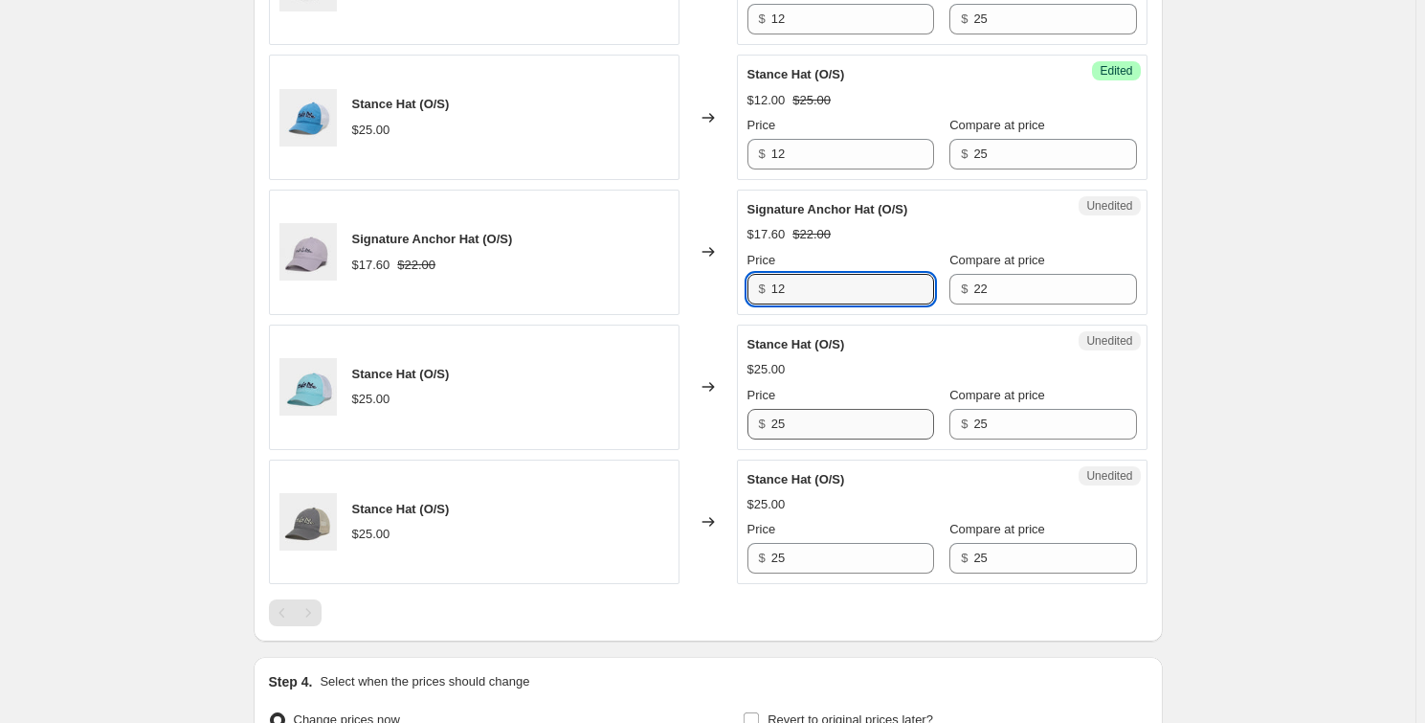
type input "12"
click at [795, 420] on input "25" at bounding box center [852, 424] width 163 height 31
click at [795, 420] on input "1" at bounding box center [852, 424] width 163 height 31
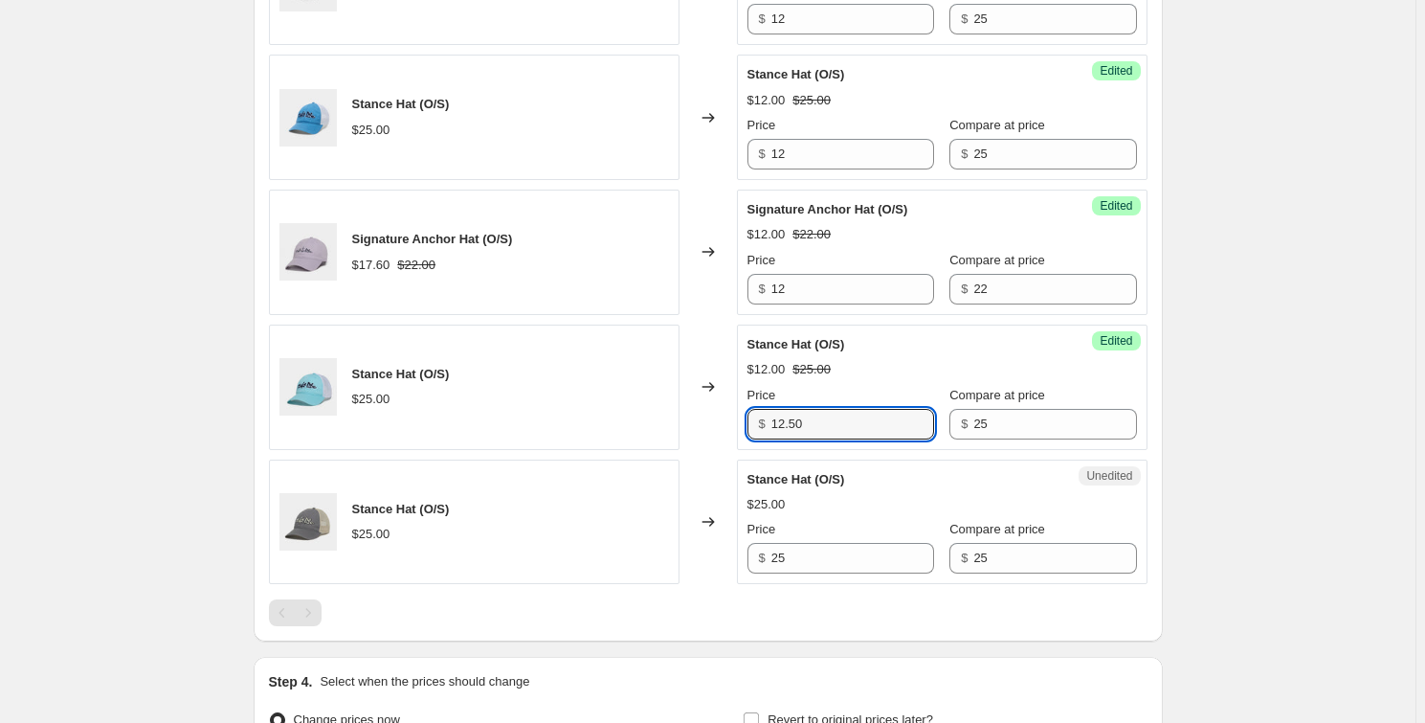
type input "12.50"
click at [817, 400] on div "Price" at bounding box center [841, 395] width 187 height 19
click at [820, 411] on input "12.50" at bounding box center [852, 424] width 163 height 31
click at [821, 411] on input "12.50" at bounding box center [852, 424] width 163 height 31
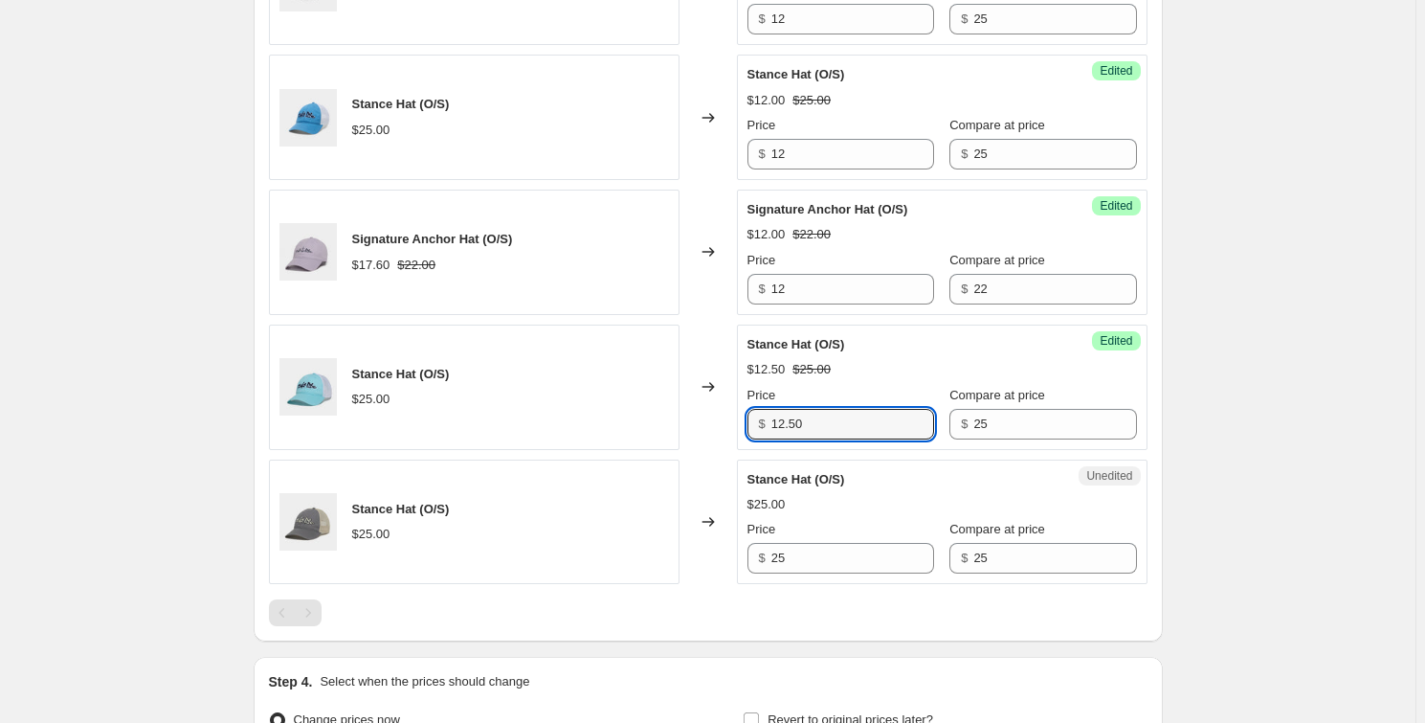
click at [851, 261] on div "Price" at bounding box center [841, 260] width 187 height 19
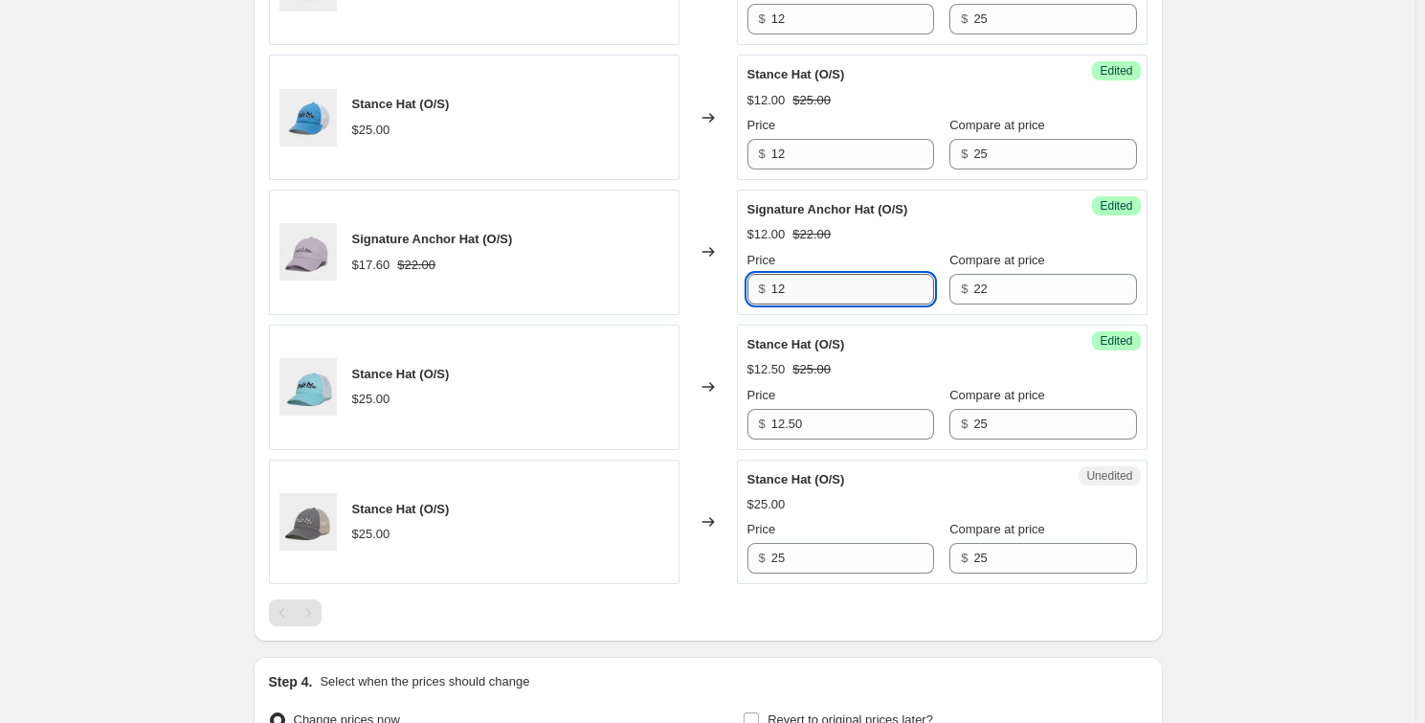
click at [845, 289] on input "12" at bounding box center [852, 289] width 163 height 31
click at [846, 290] on input "12" at bounding box center [852, 289] width 163 height 31
paste input ".50"
type input "12.50"
click at [818, 160] on input "12" at bounding box center [852, 154] width 163 height 31
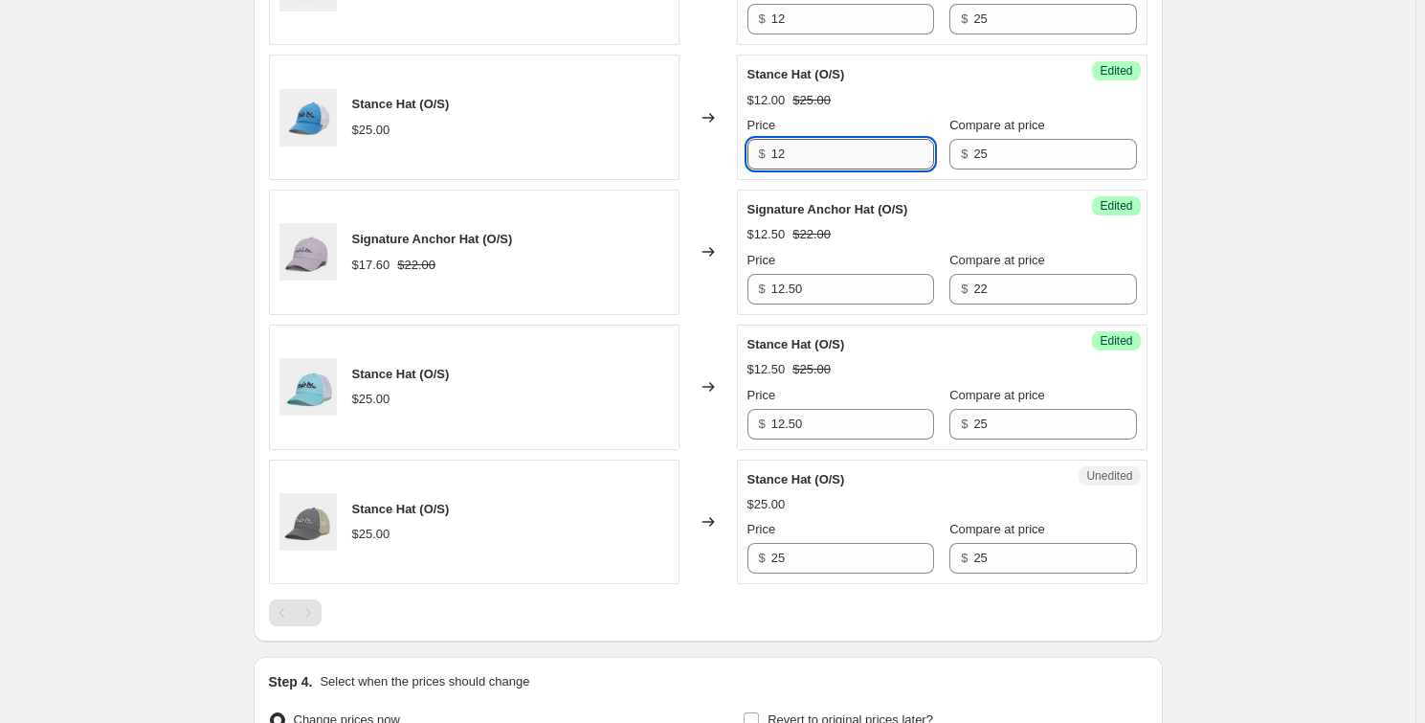
click at [818, 160] on input "12" at bounding box center [852, 154] width 163 height 31
paste input ".50"
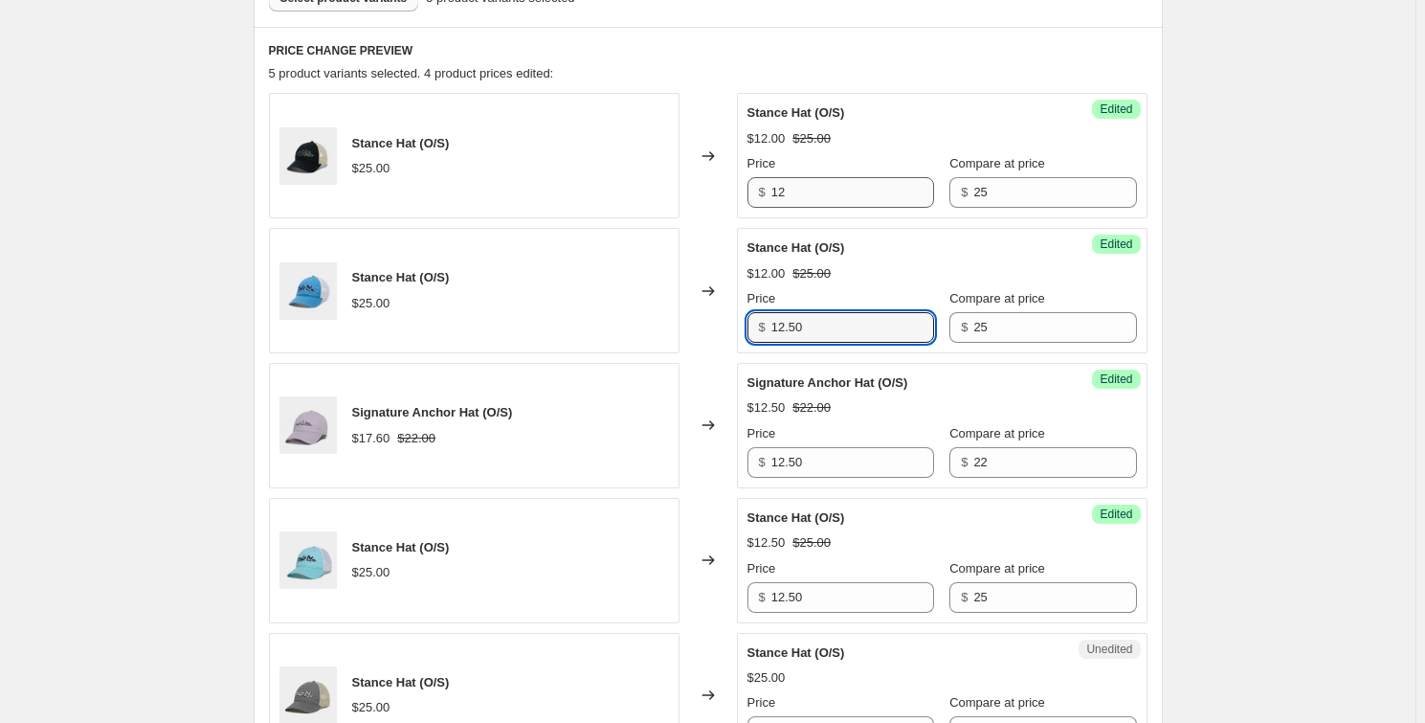
scroll to position [609, 0]
type input "12.50"
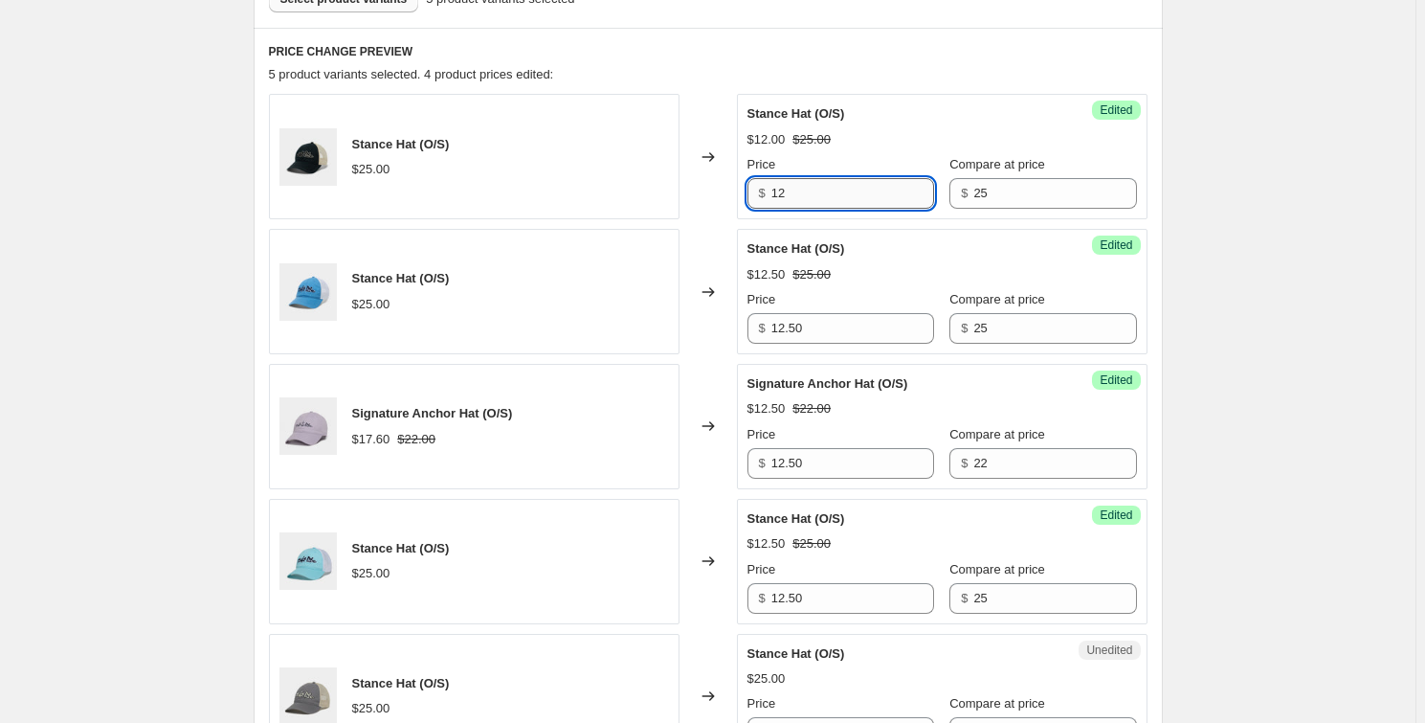
click at [812, 185] on input "12" at bounding box center [852, 193] width 163 height 31
paste input ".50"
type input "12.50"
click at [889, 69] on div "5 product variants selected. 4 product prices edited:" at bounding box center [708, 74] width 879 height 19
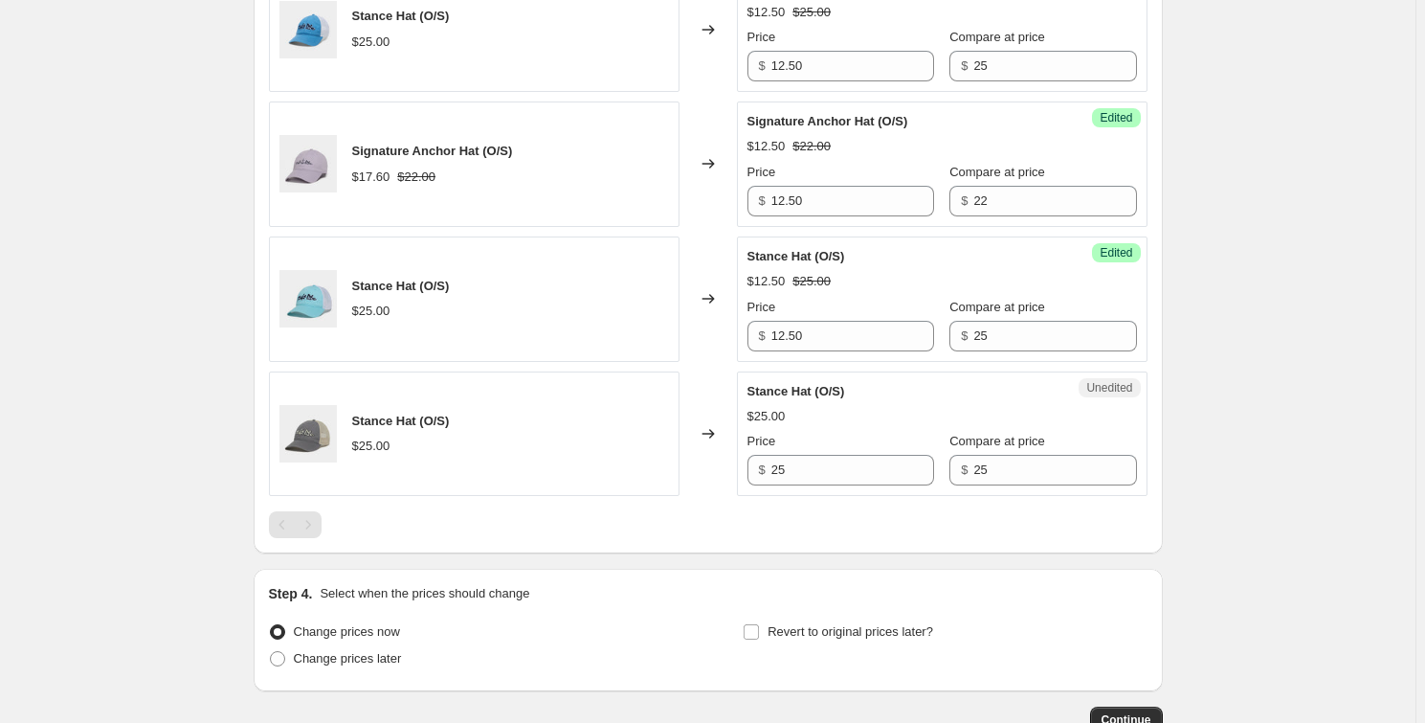
scroll to position [957, 0]
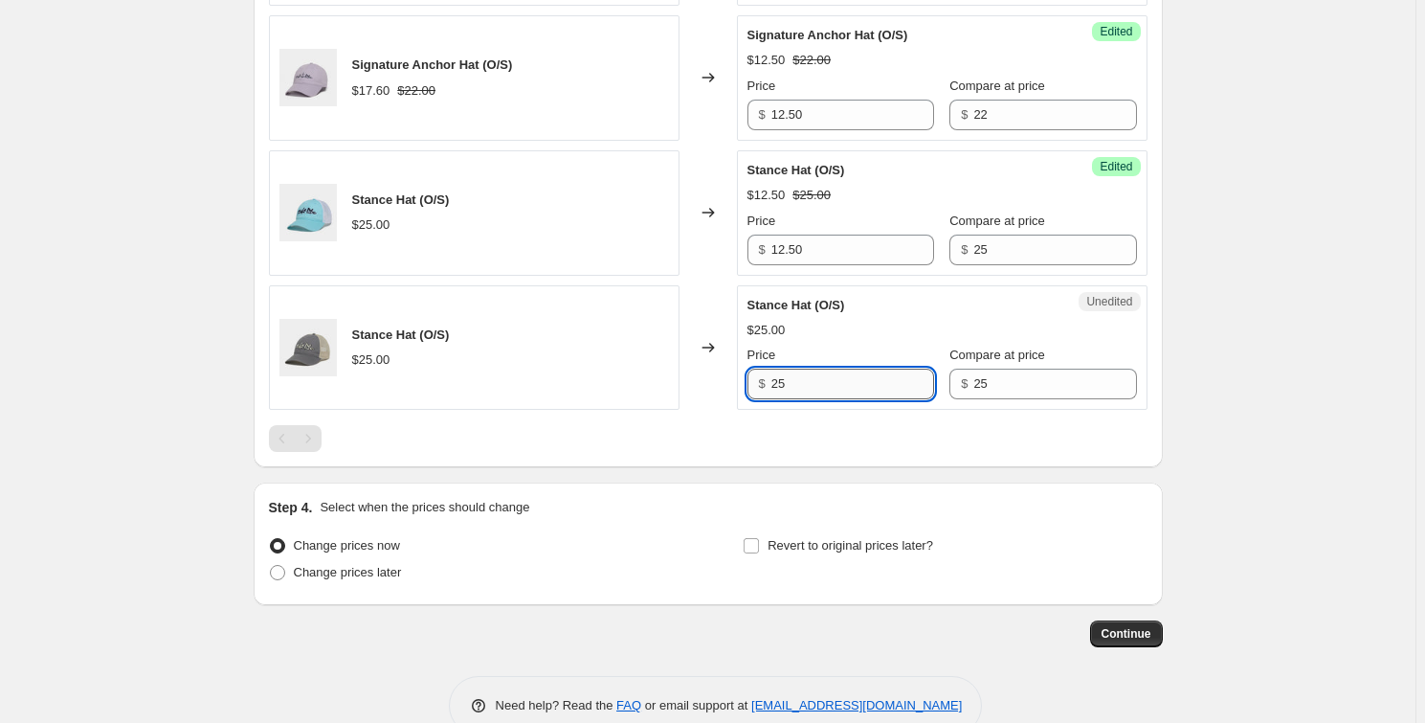
click at [826, 394] on input "25" at bounding box center [852, 384] width 163 height 31
paste input "12.50"
type input "12.50"
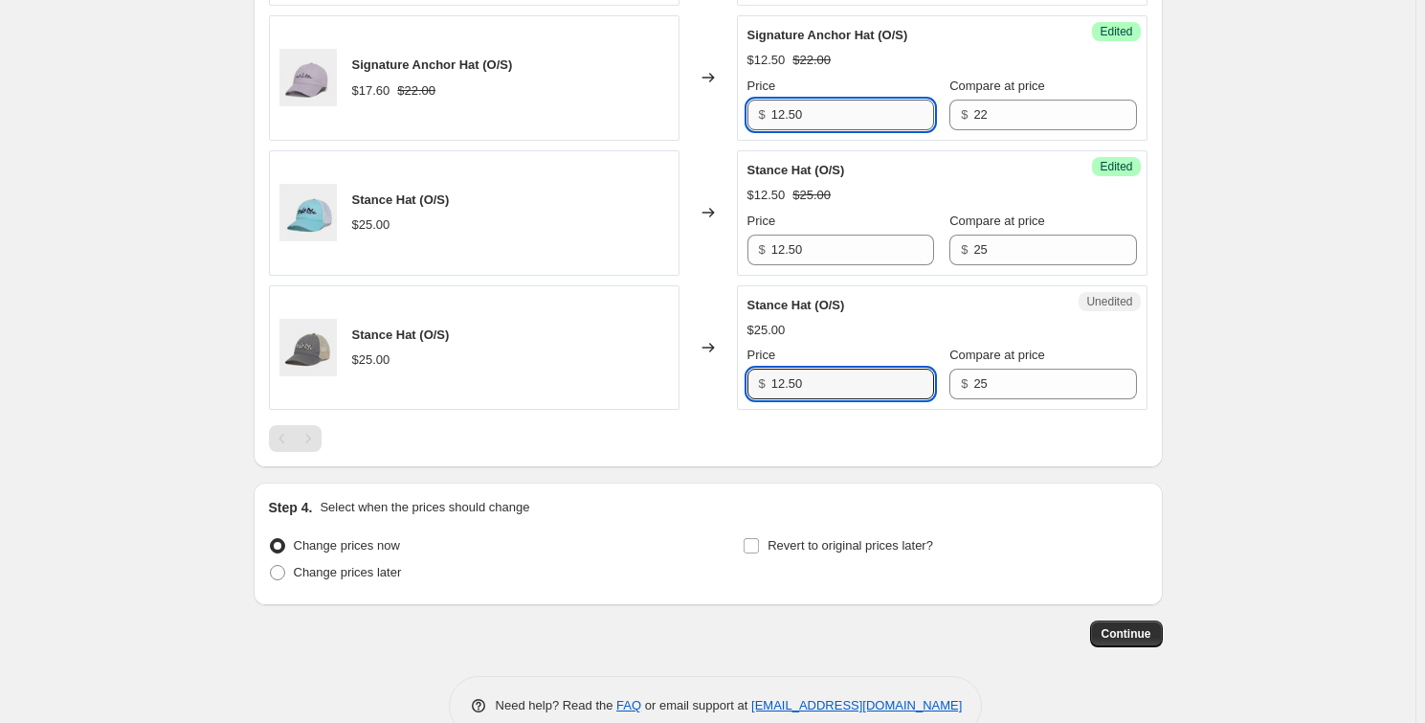
click at [829, 110] on input "12.50" at bounding box center [852, 115] width 163 height 31
click at [829, 110] on input "1" at bounding box center [852, 115] width 163 height 31
type input "11"
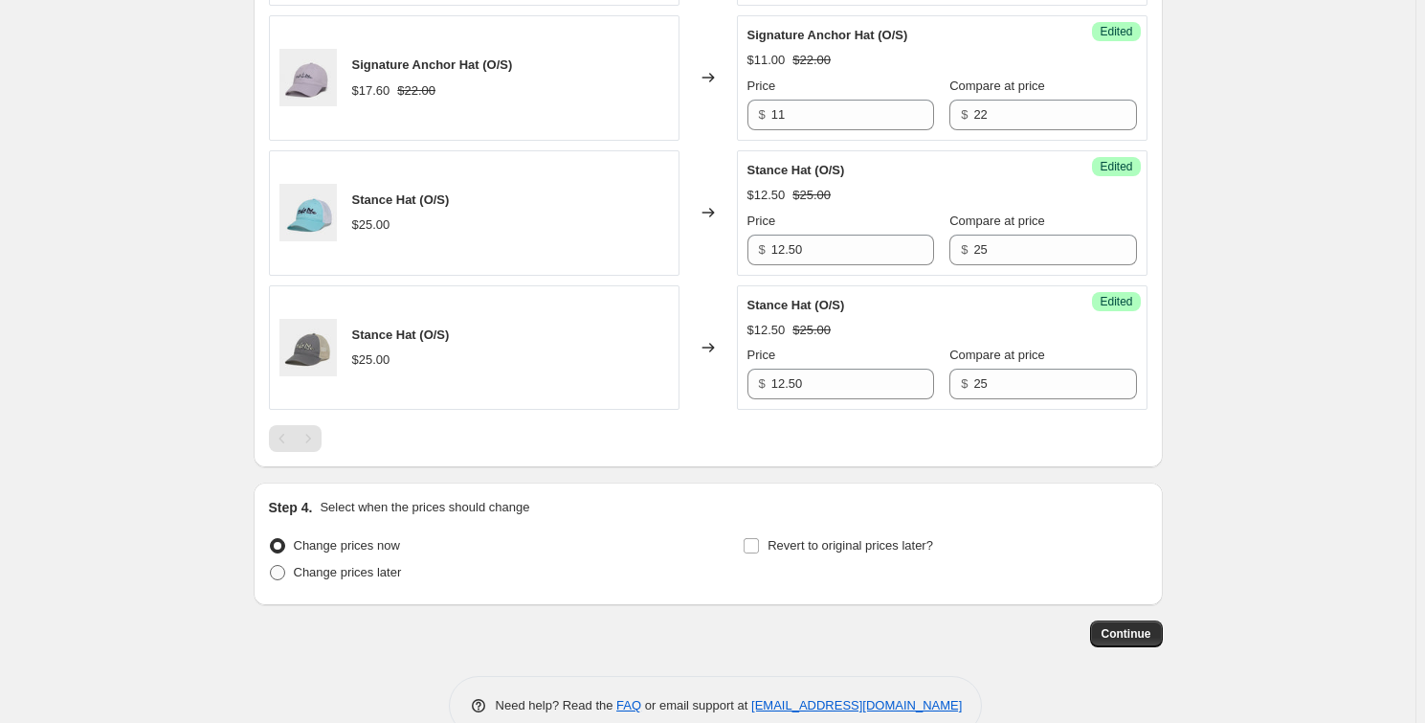
click at [388, 565] on span "Change prices later" at bounding box center [348, 572] width 108 height 14
click at [271, 565] on input "Change prices later" at bounding box center [270, 565] width 1 height 1
radio input "true"
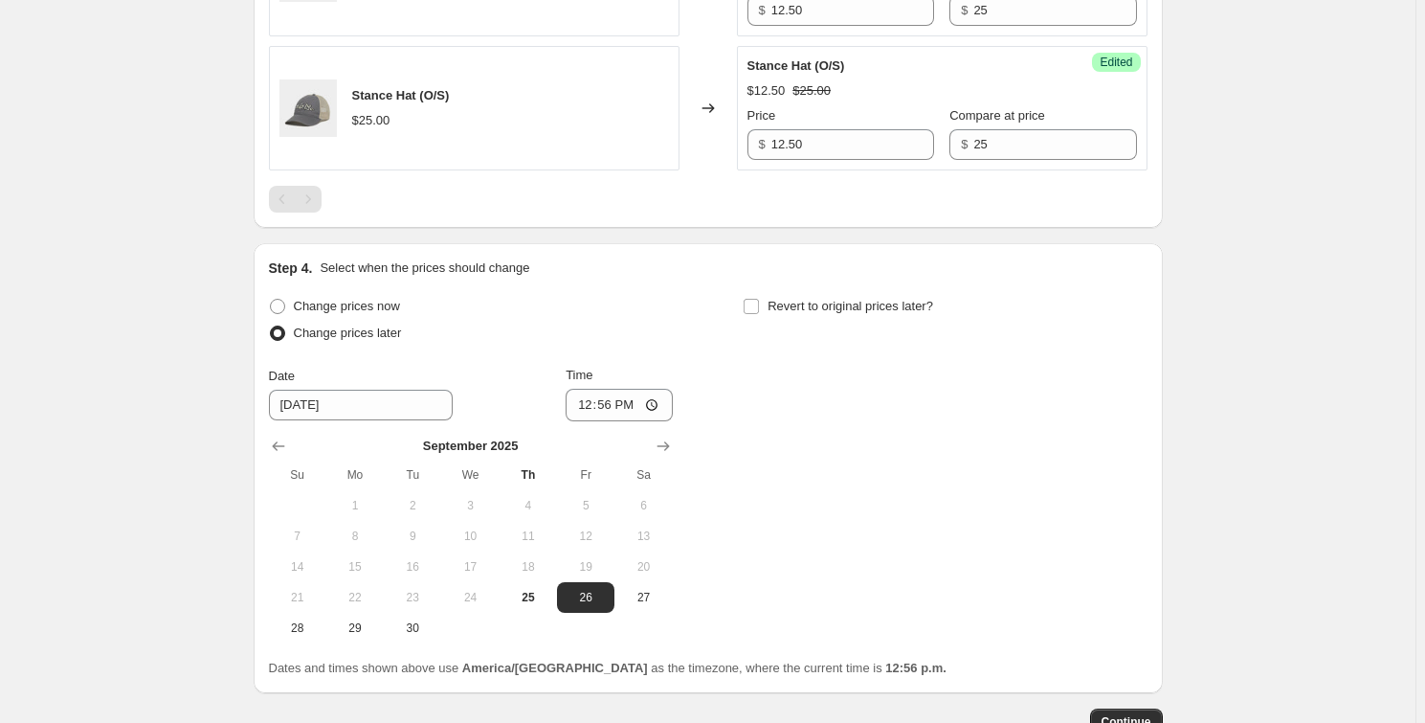
scroll to position [1217, 0]
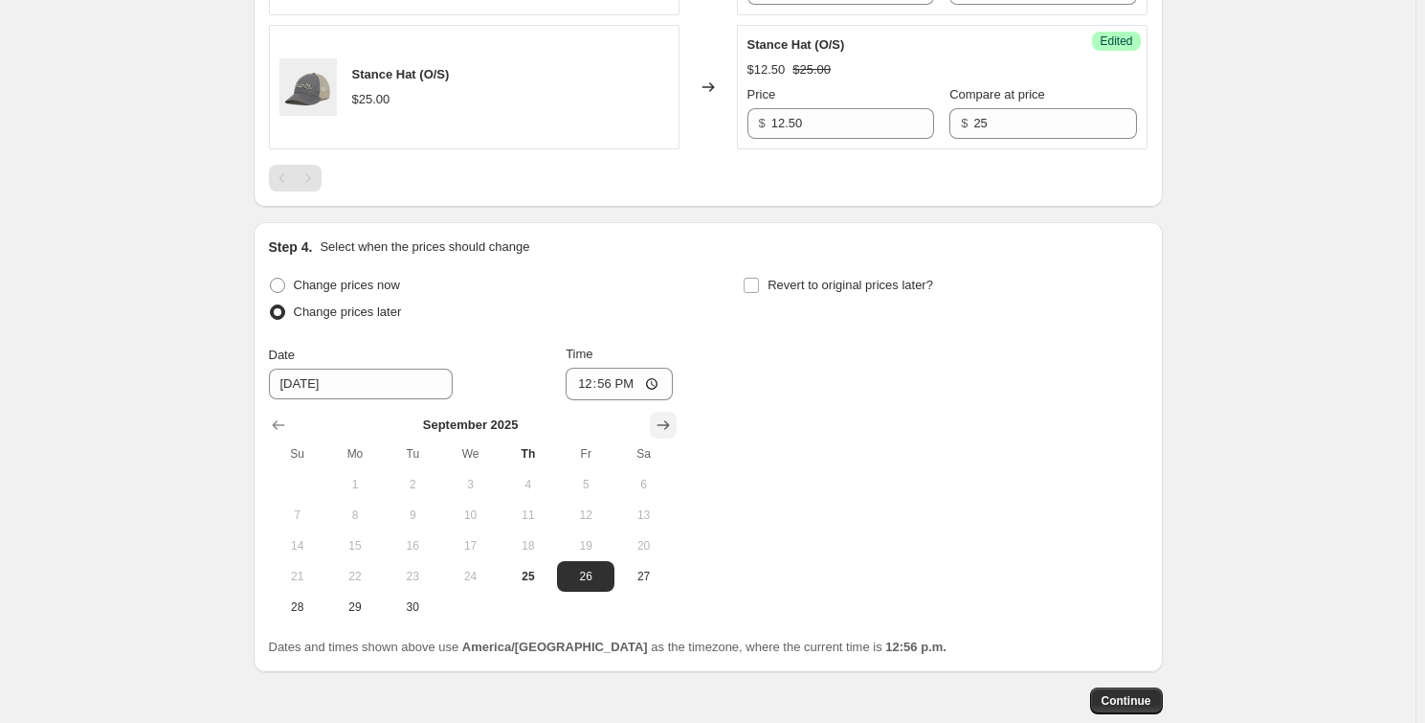
click at [660, 422] on icon "Show next month, October 2025" at bounding box center [663, 424] width 19 height 19
click at [536, 489] on span "2" at bounding box center [528, 484] width 42 height 15
type input "[DATE]"
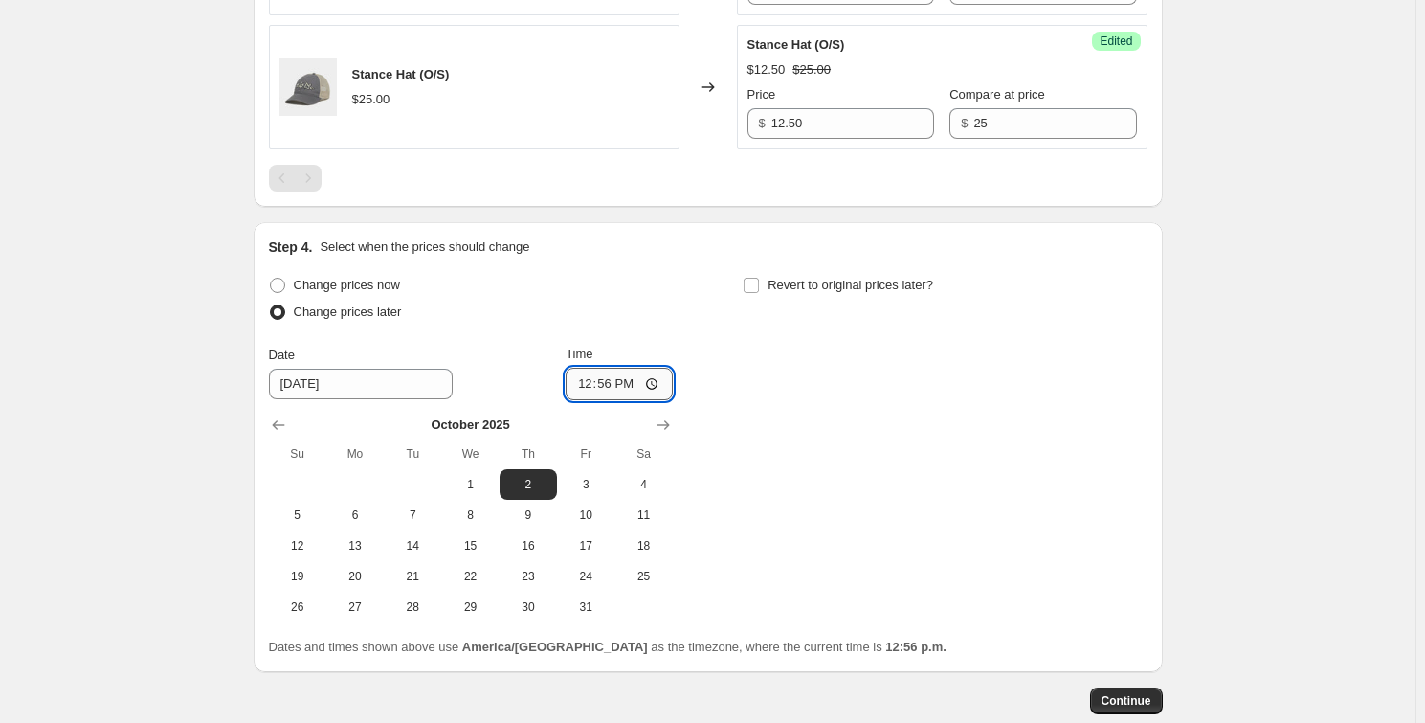
click at [659, 380] on input "12:56" at bounding box center [619, 384] width 107 height 33
type input "07:00"
click at [887, 425] on div "Change prices now Change prices later Date 10/2/2025 Time 07:00 October 2025 Su…" at bounding box center [708, 447] width 879 height 350
click at [812, 286] on span "Revert to original prices later?" at bounding box center [851, 285] width 166 height 14
click at [759, 286] on input "Revert to original prices later?" at bounding box center [751, 285] width 15 height 15
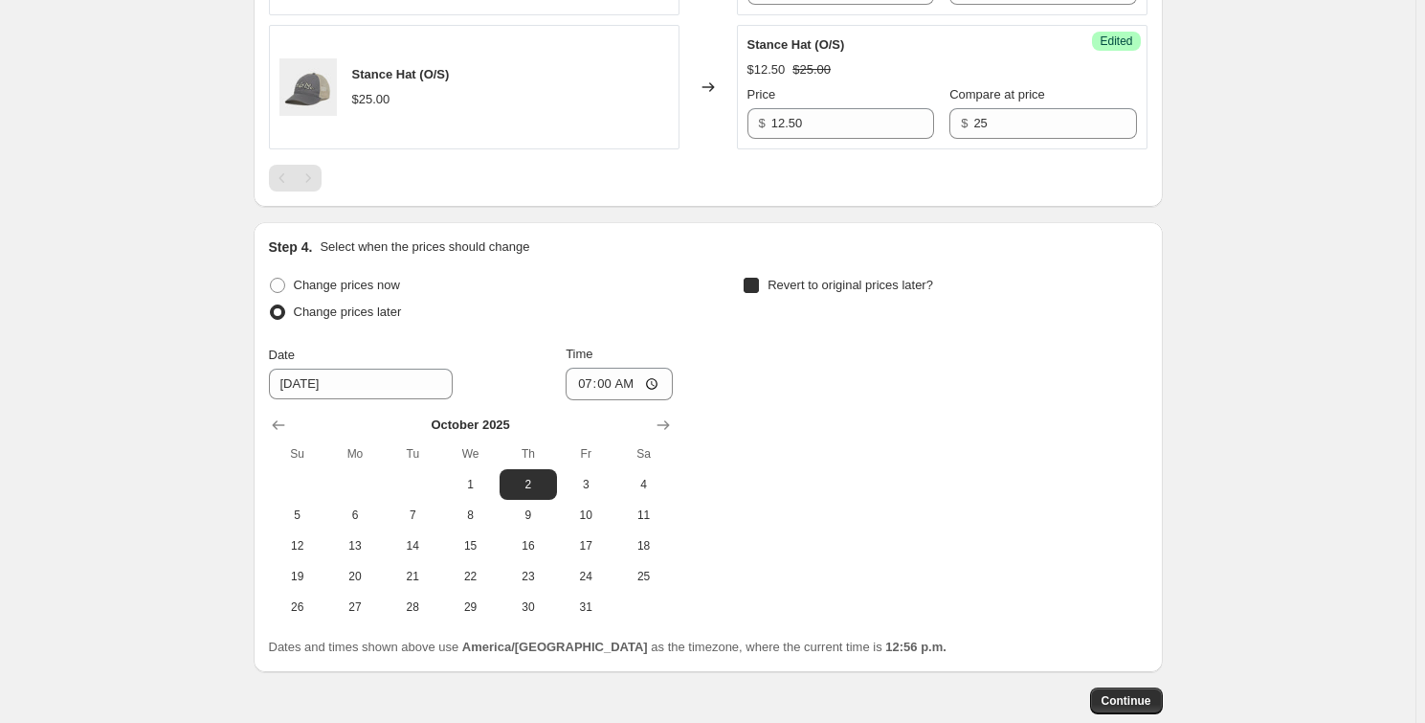
checkbox input "true"
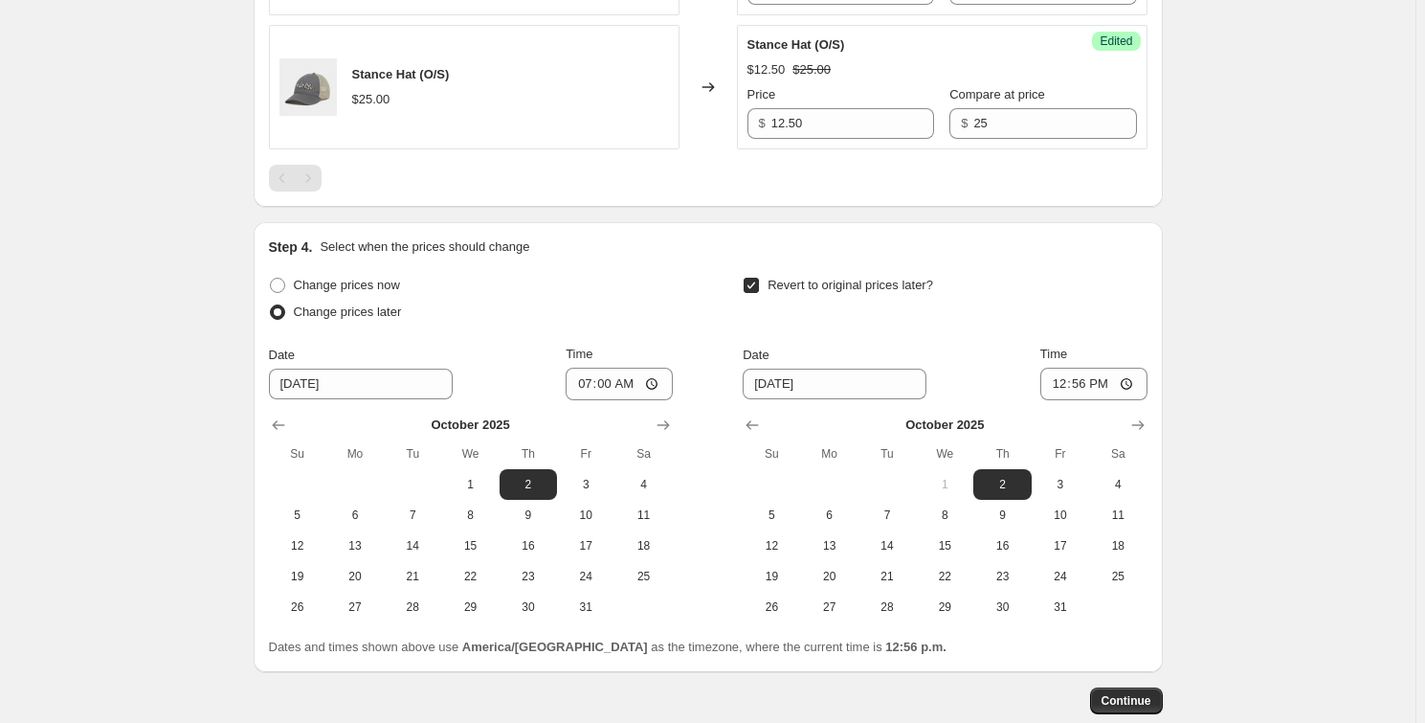
click at [798, 400] on div "October 2025 Su Mo Tu We Th Fr Sa 1 2 3 4 5 6 7 8 9 10 11 12 13 14 15 16 17 18 …" at bounding box center [936, 511] width 419 height 222
click at [886, 388] on input "[DATE]" at bounding box center [835, 384] width 184 height 31
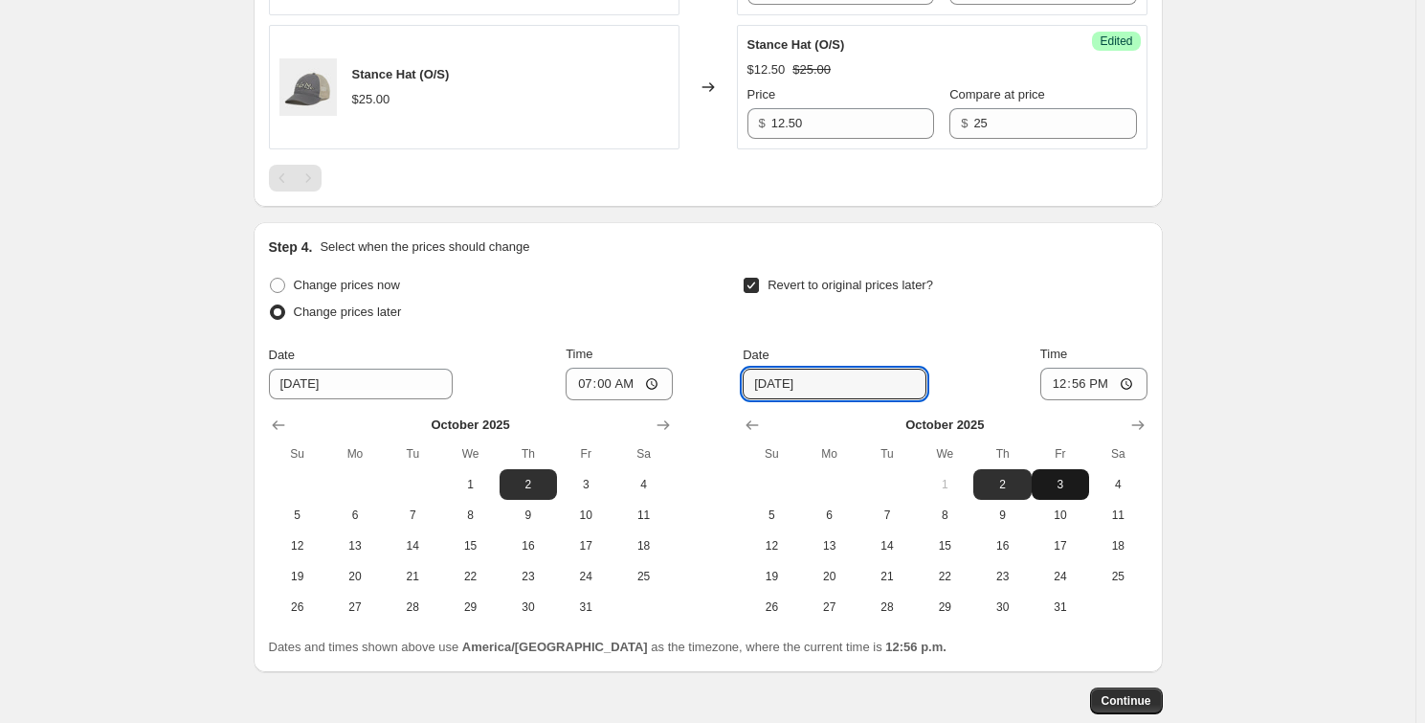
click at [1062, 480] on span "3" at bounding box center [1060, 484] width 42 height 15
type input "10/3/2025"
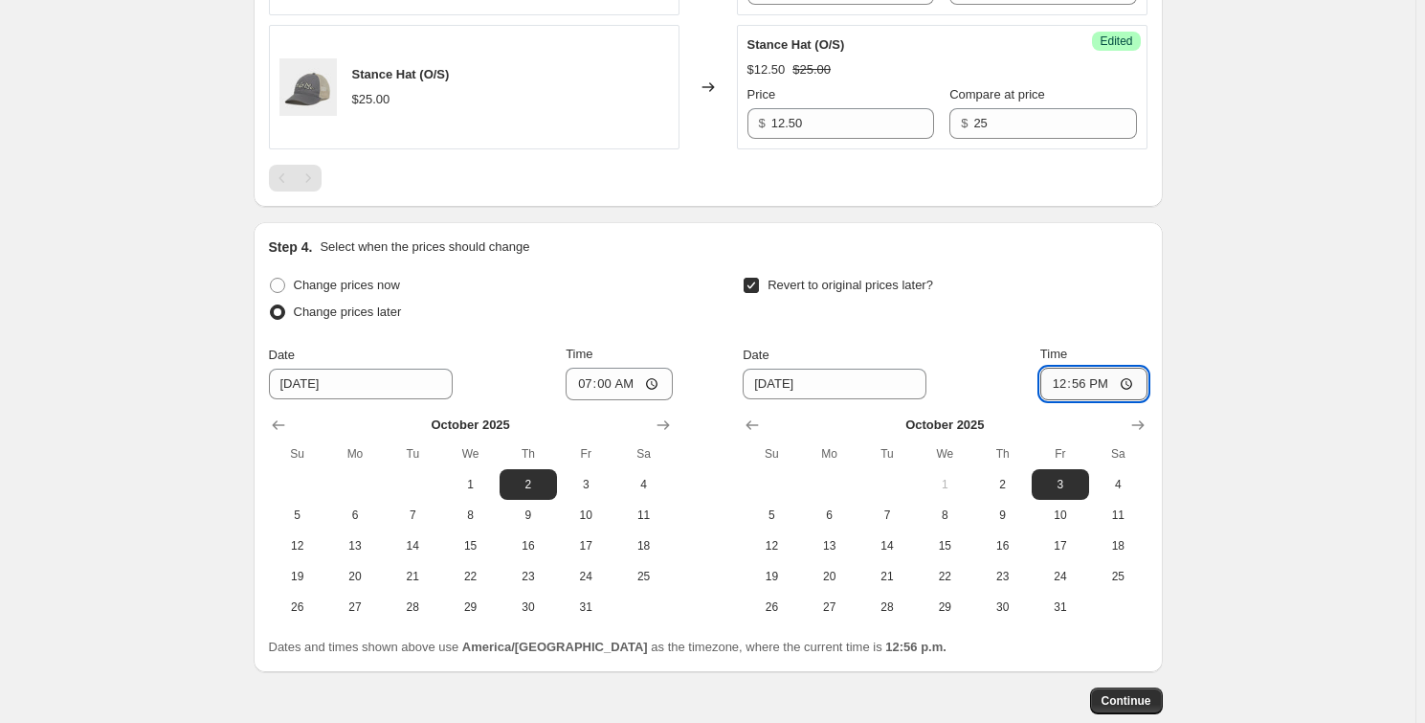
click at [1128, 383] on input "12:56" at bounding box center [1093, 384] width 107 height 33
click at [602, 392] on input "07:00" at bounding box center [619, 384] width 107 height 33
click at [660, 381] on input "07:00" at bounding box center [619, 384] width 107 height 33
type input "06:00"
click at [1107, 380] on input "12:56" at bounding box center [1093, 384] width 107 height 33
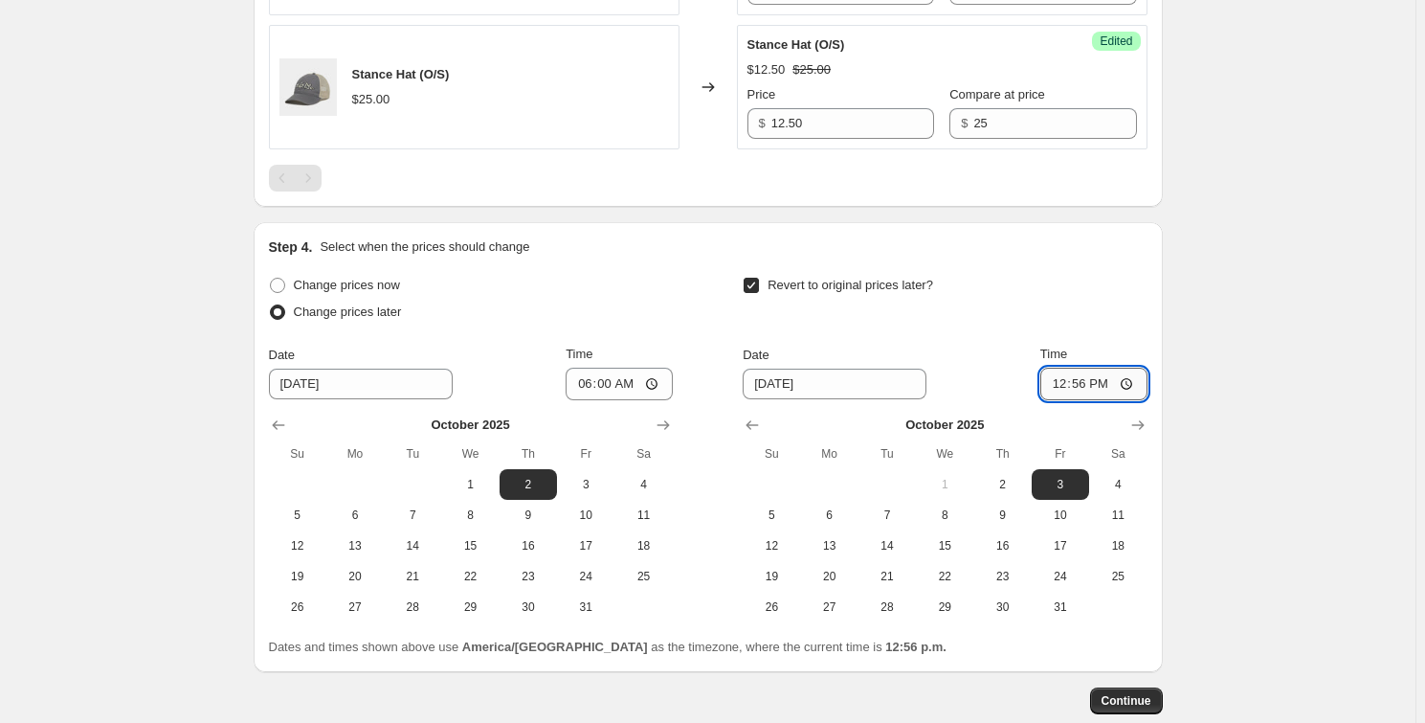
click at [1131, 380] on input "12:56" at bounding box center [1093, 384] width 107 height 33
type input "09:00"
drag, startPoint x: 1167, startPoint y: 289, endPoint x: 1129, endPoint y: 290, distance: 37.3
click at [1131, 702] on span "Continue" at bounding box center [1127, 700] width 50 height 15
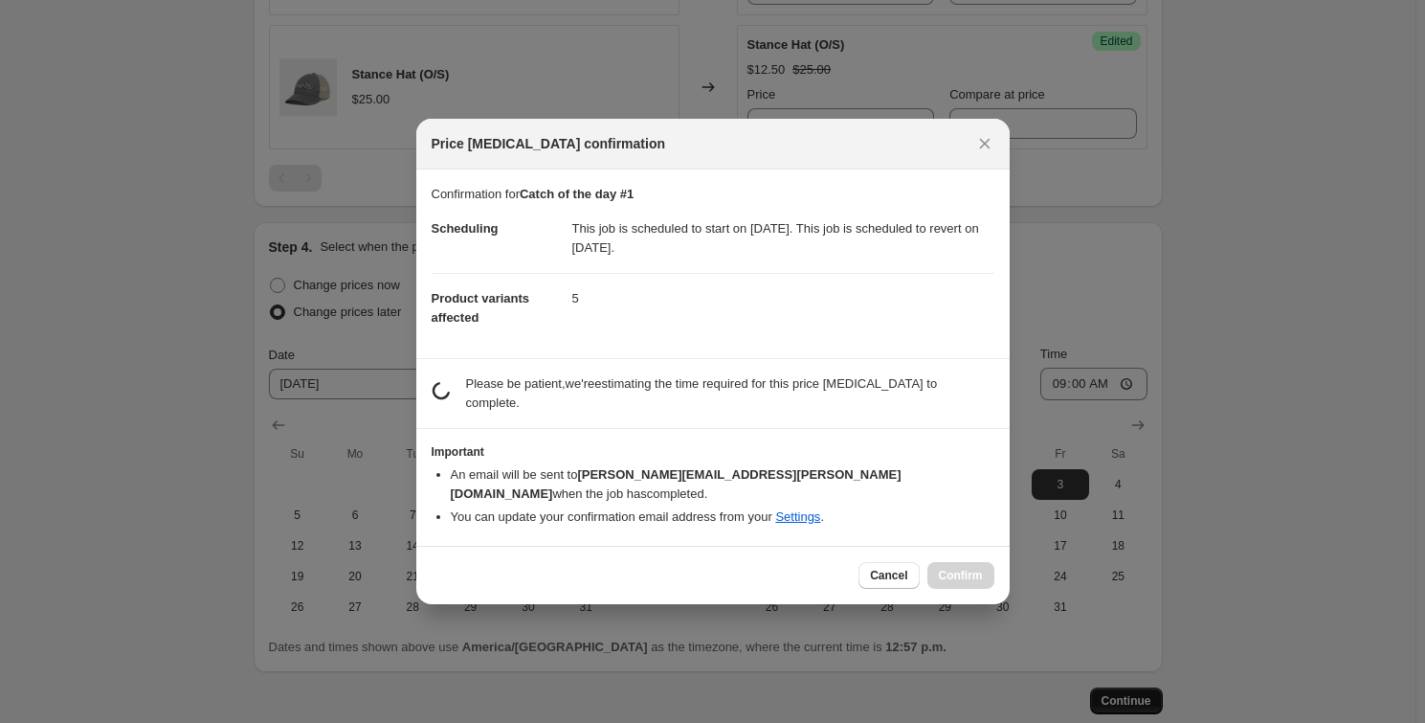
scroll to position [0, 0]
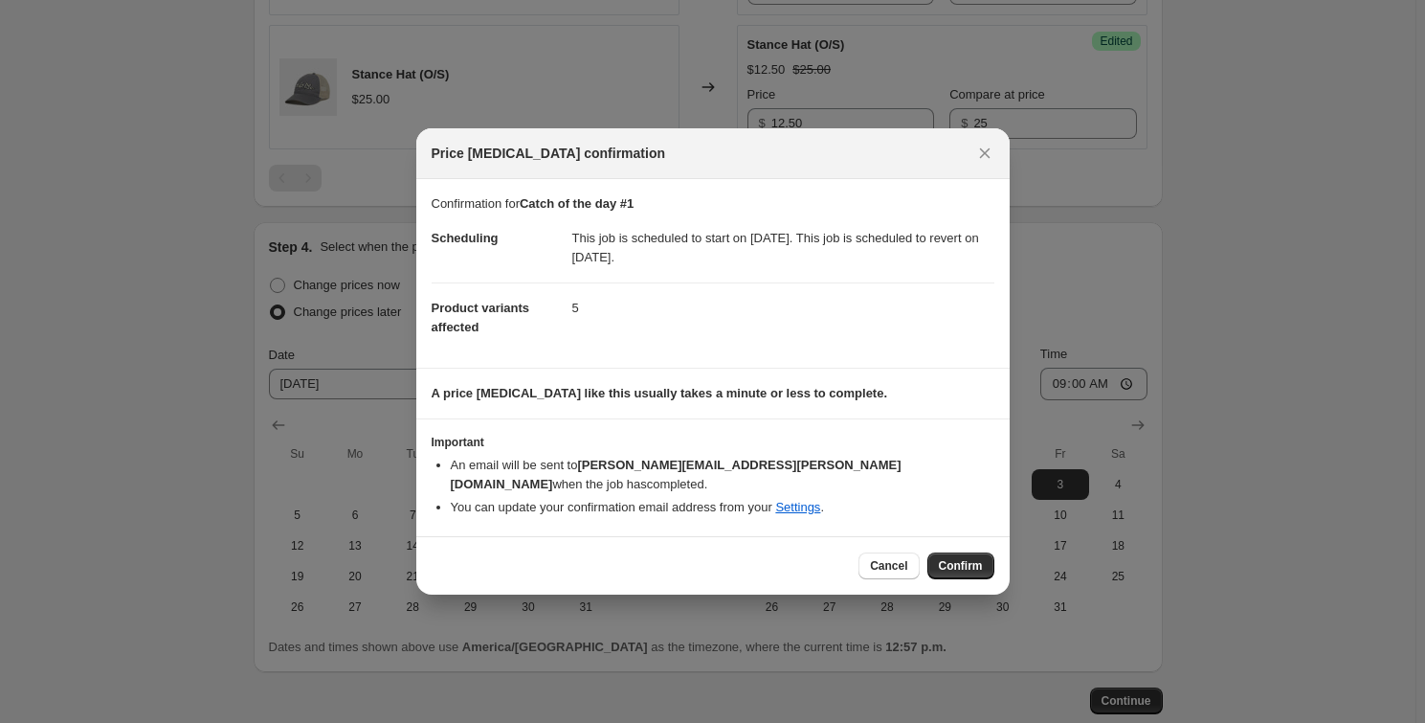
click at [970, 558] on span "Confirm" at bounding box center [961, 565] width 44 height 15
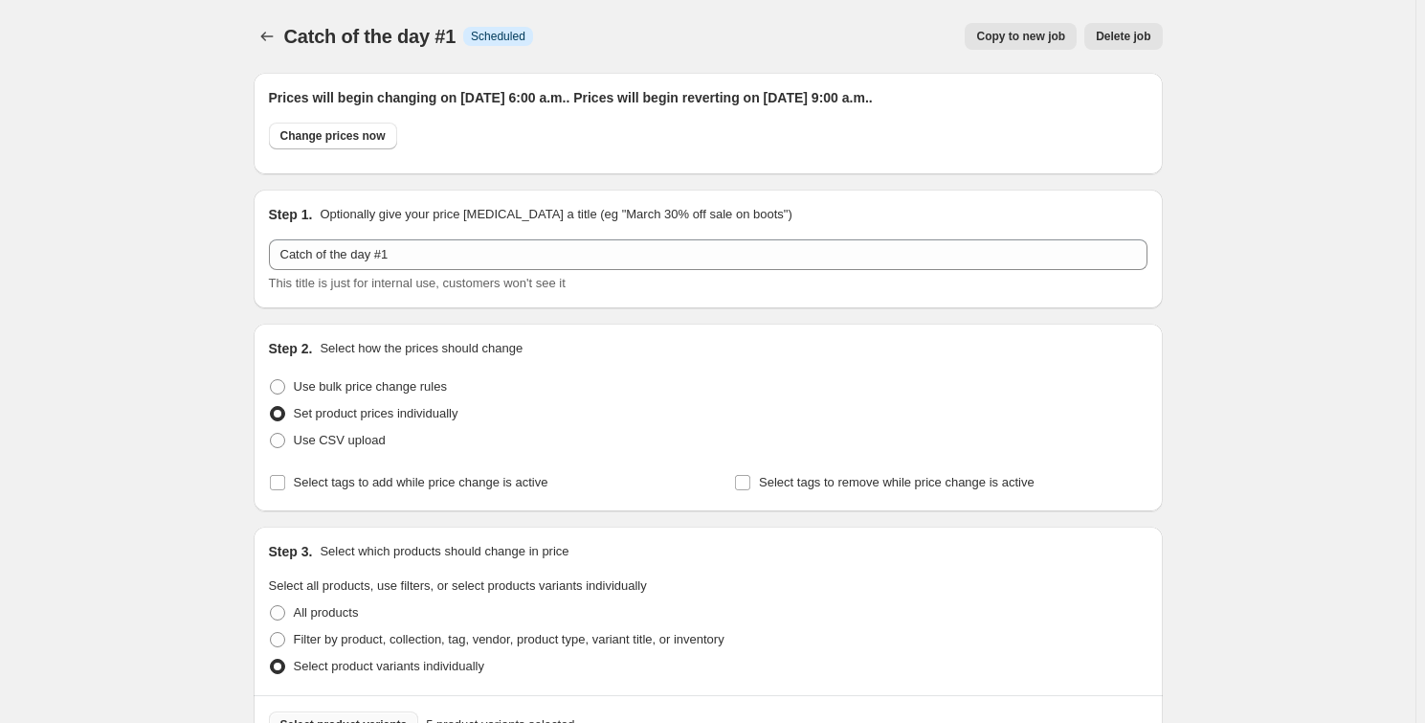
click at [284, 43] on div at bounding box center [269, 36] width 31 height 27
click at [277, 34] on icon "Price change jobs" at bounding box center [266, 36] width 19 height 19
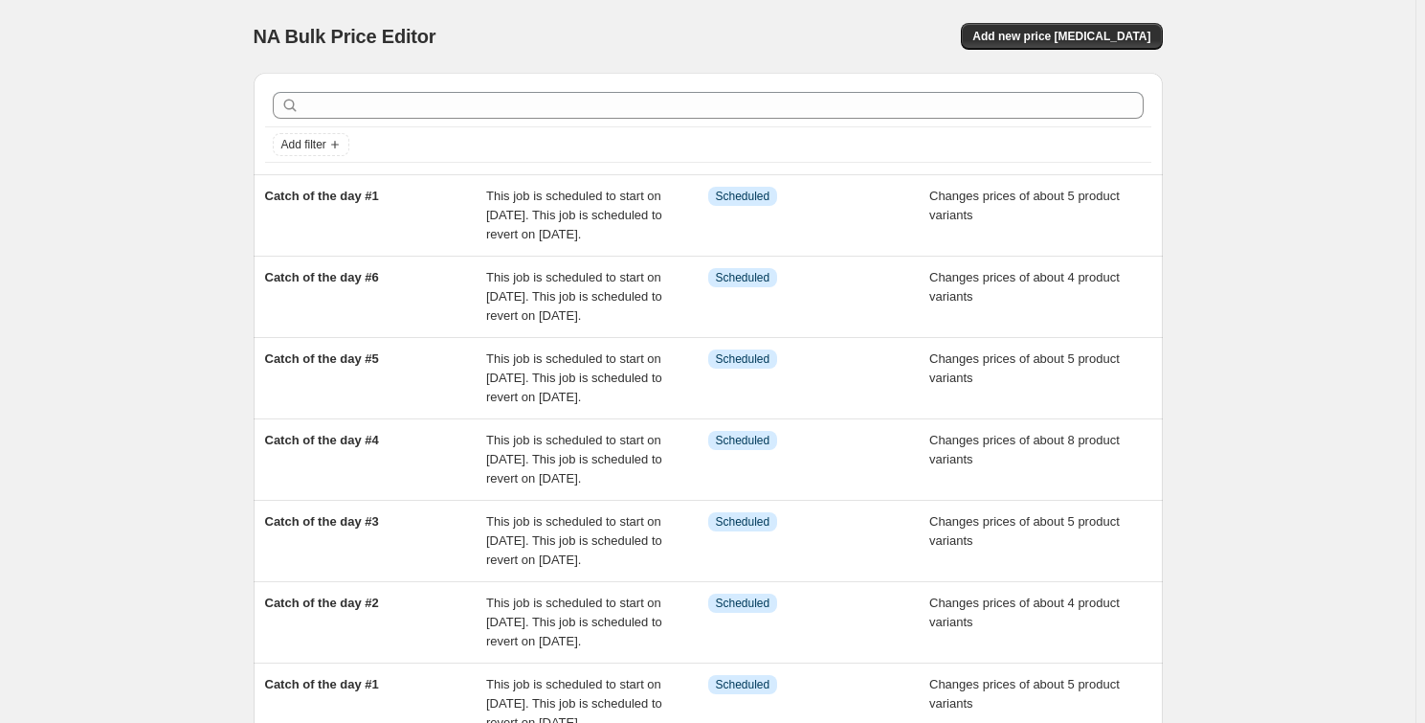
click at [663, 33] on div "NA Bulk Price Editor" at bounding box center [472, 36] width 437 height 27
click at [639, 19] on div "NA Bulk Price Editor. This page is ready NA Bulk Price Editor Add new price [ME…" at bounding box center [708, 36] width 909 height 73
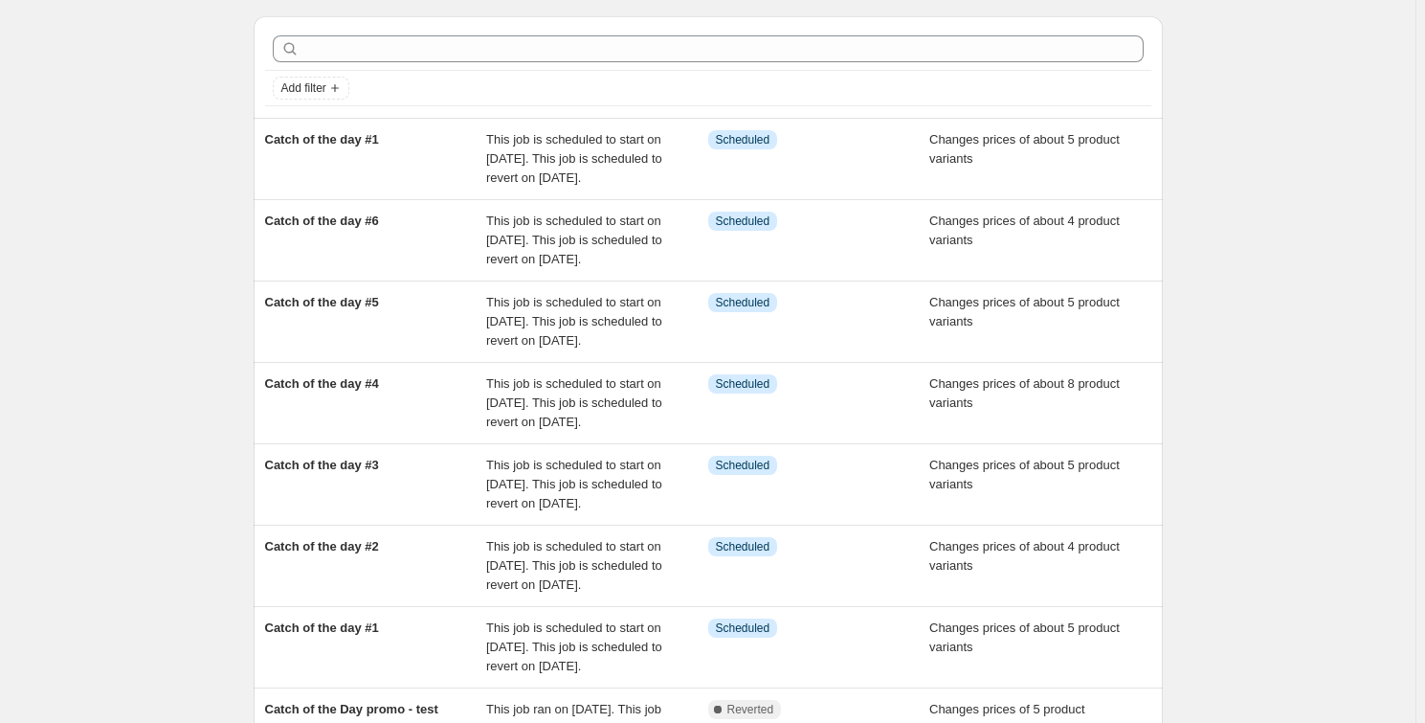
scroll to position [86, 0]
